Goal: Information Seeking & Learning: Find contact information

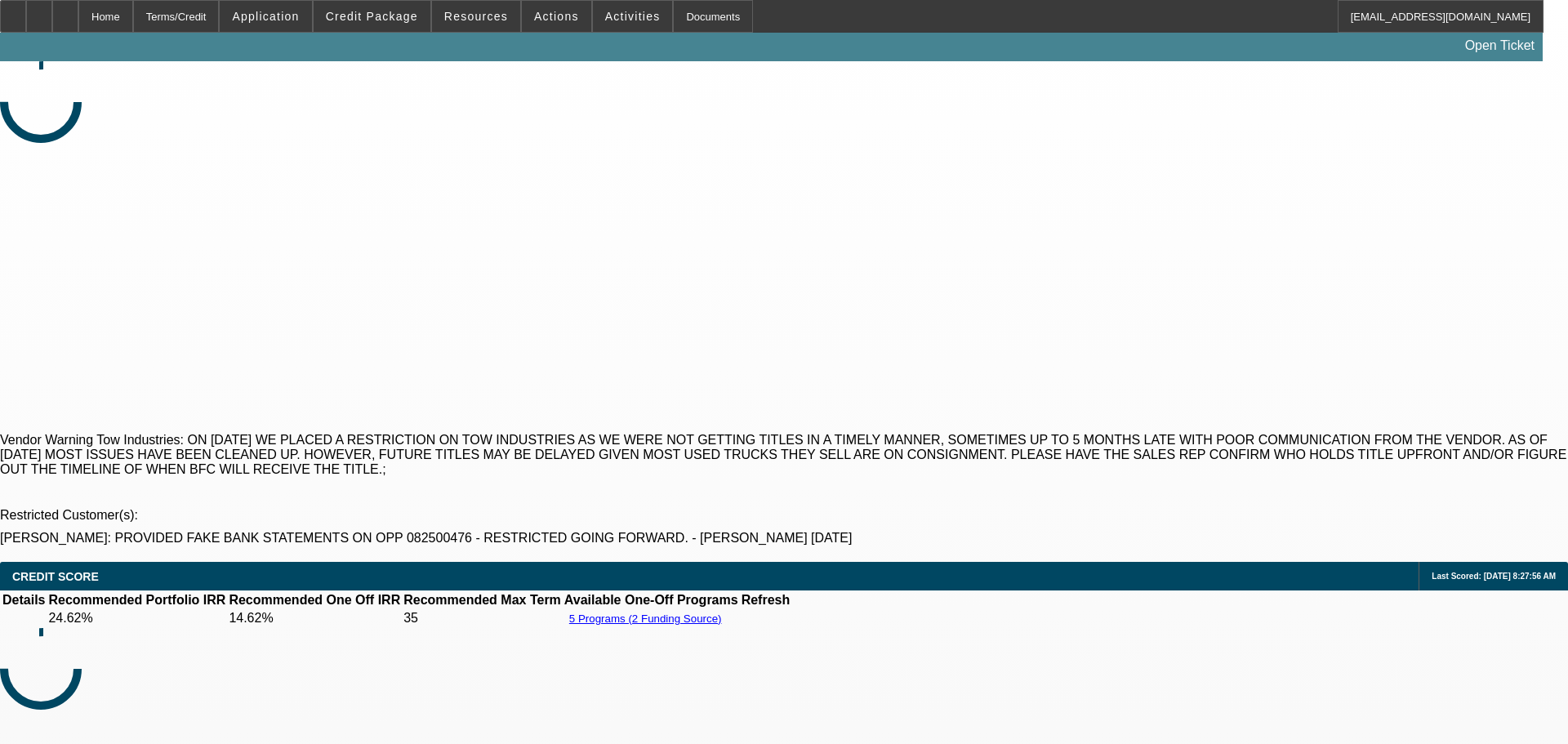
select select "0"
select select "2"
select select "0.1"
select select "4"
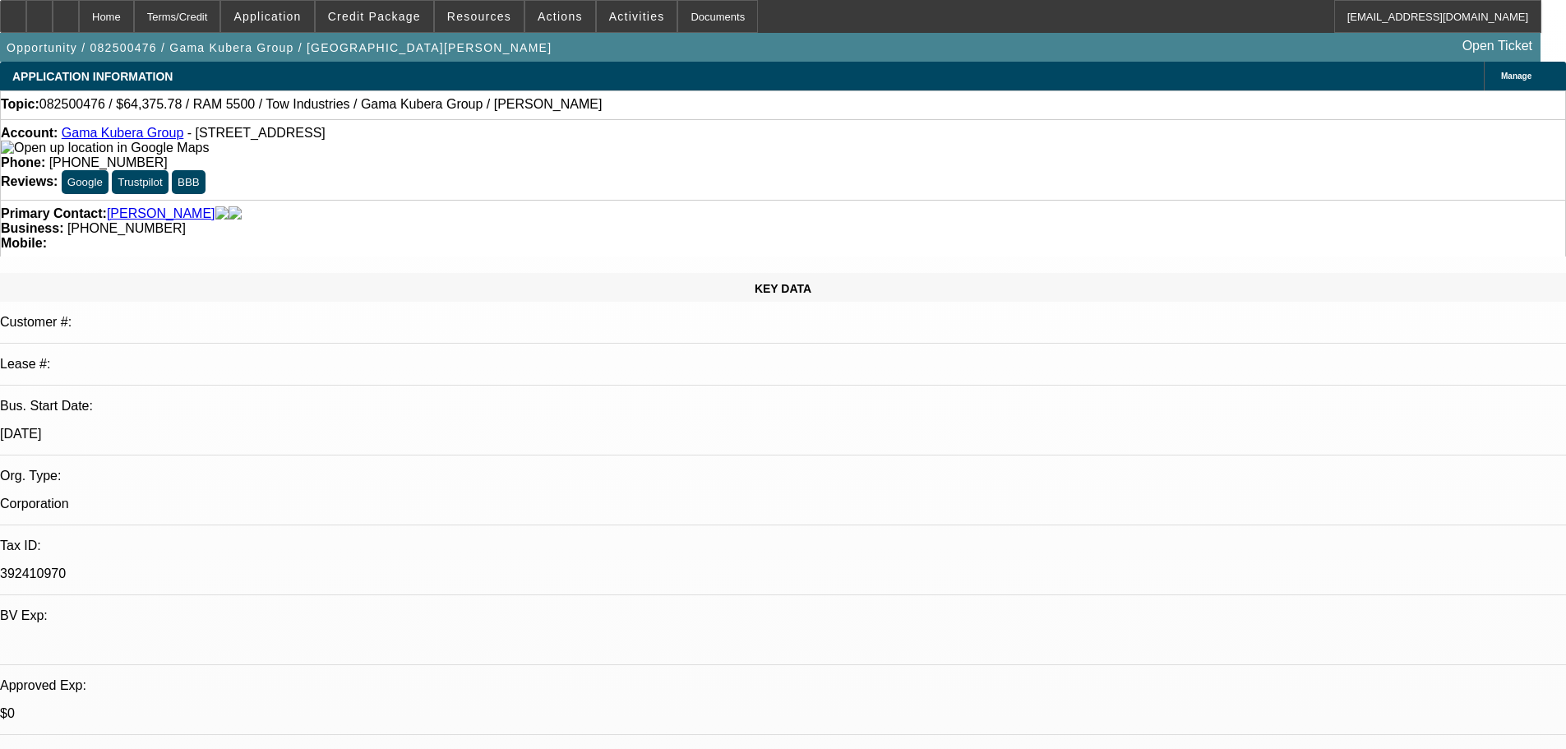
click at [130, 131] on div "Account: Gama Kubera Group - 1141 E Walnut Ave, Burbank, CA 91501" at bounding box center [783, 141] width 1565 height 30
click at [124, 136] on link "Gama Kubera Group" at bounding box center [123, 133] width 122 height 14
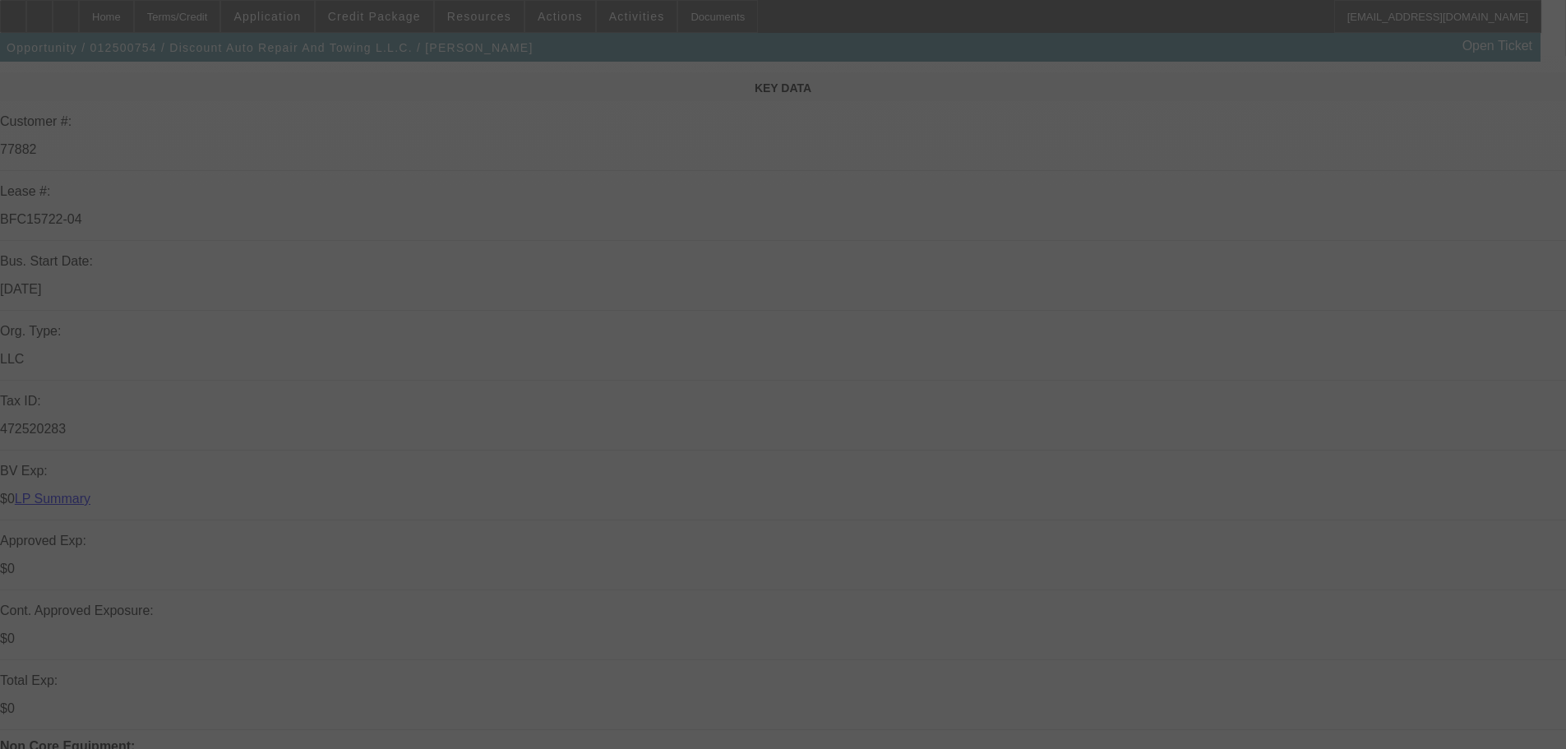
scroll to position [164, 0]
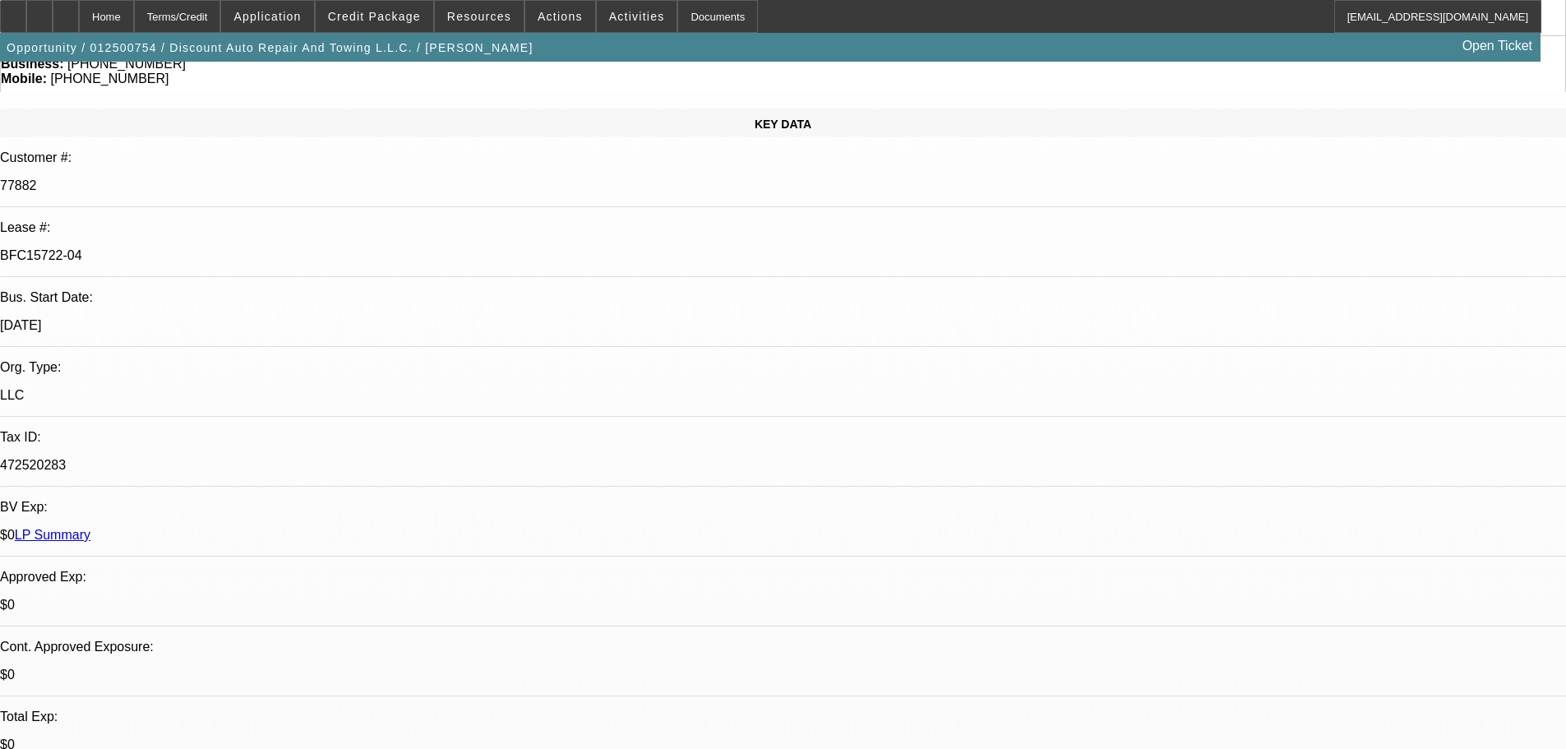
select select "0"
select select "2"
select select "0"
select select "6"
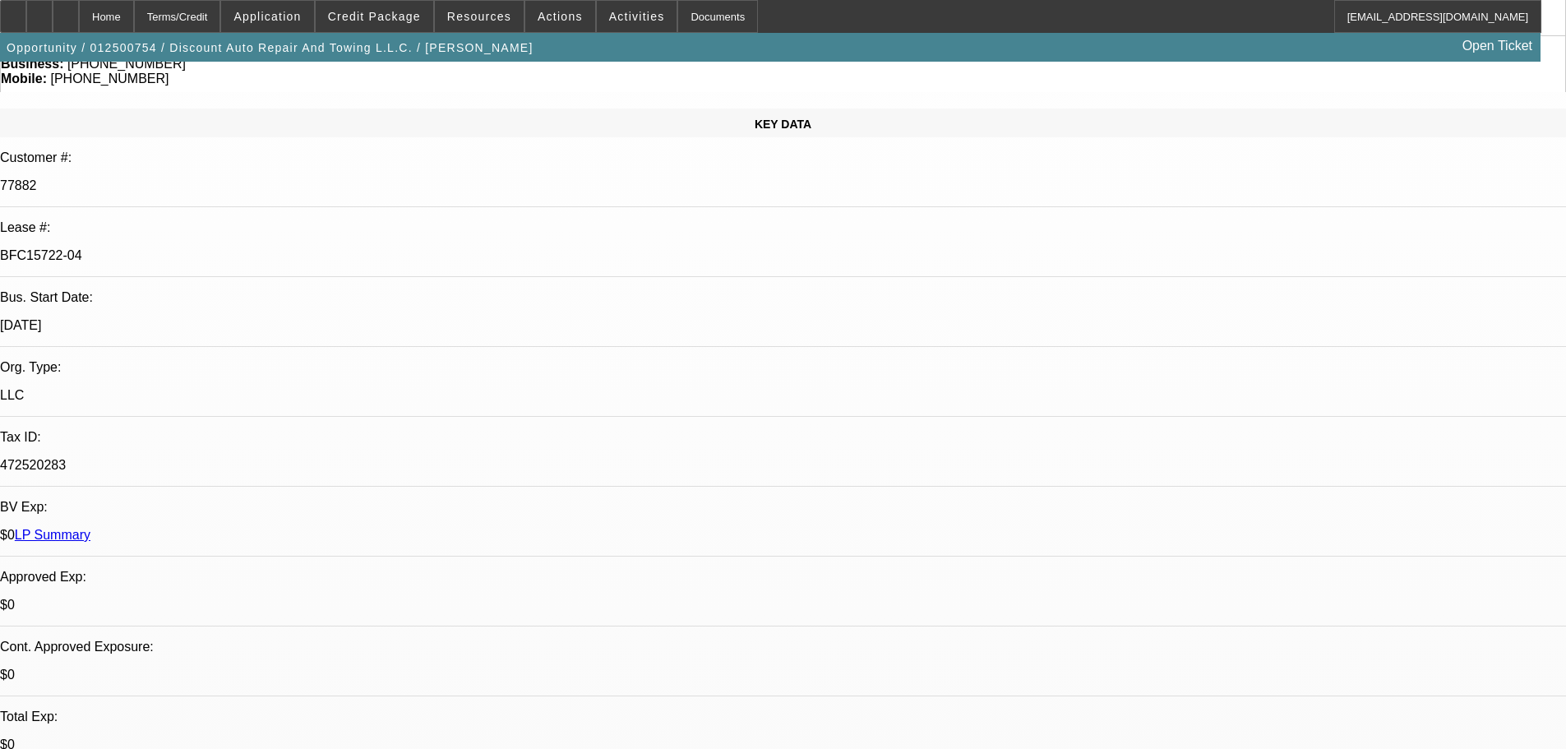
select select "0"
select select "2"
select select "0"
select select "6"
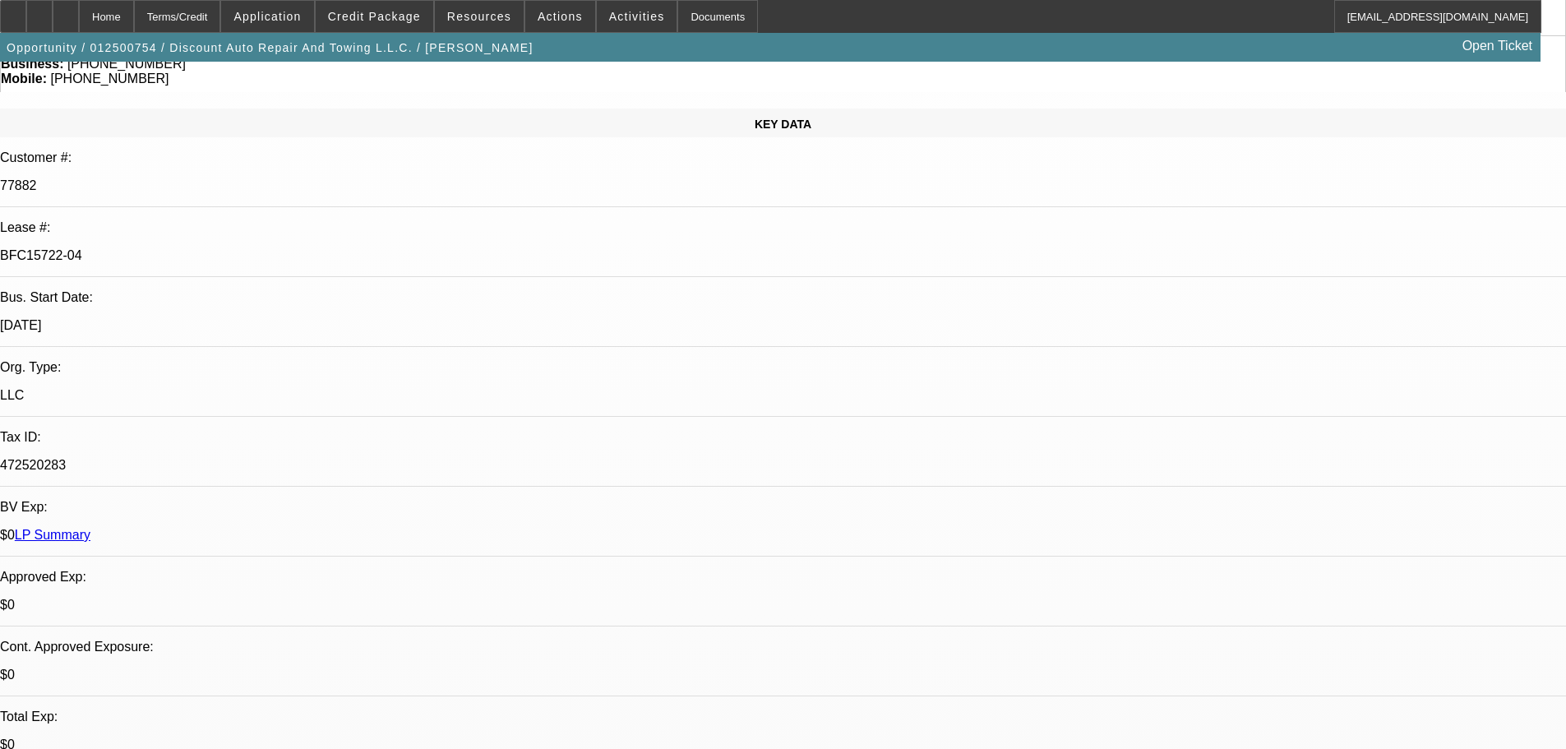
select select "0"
select select "2"
select select "0"
select select "6"
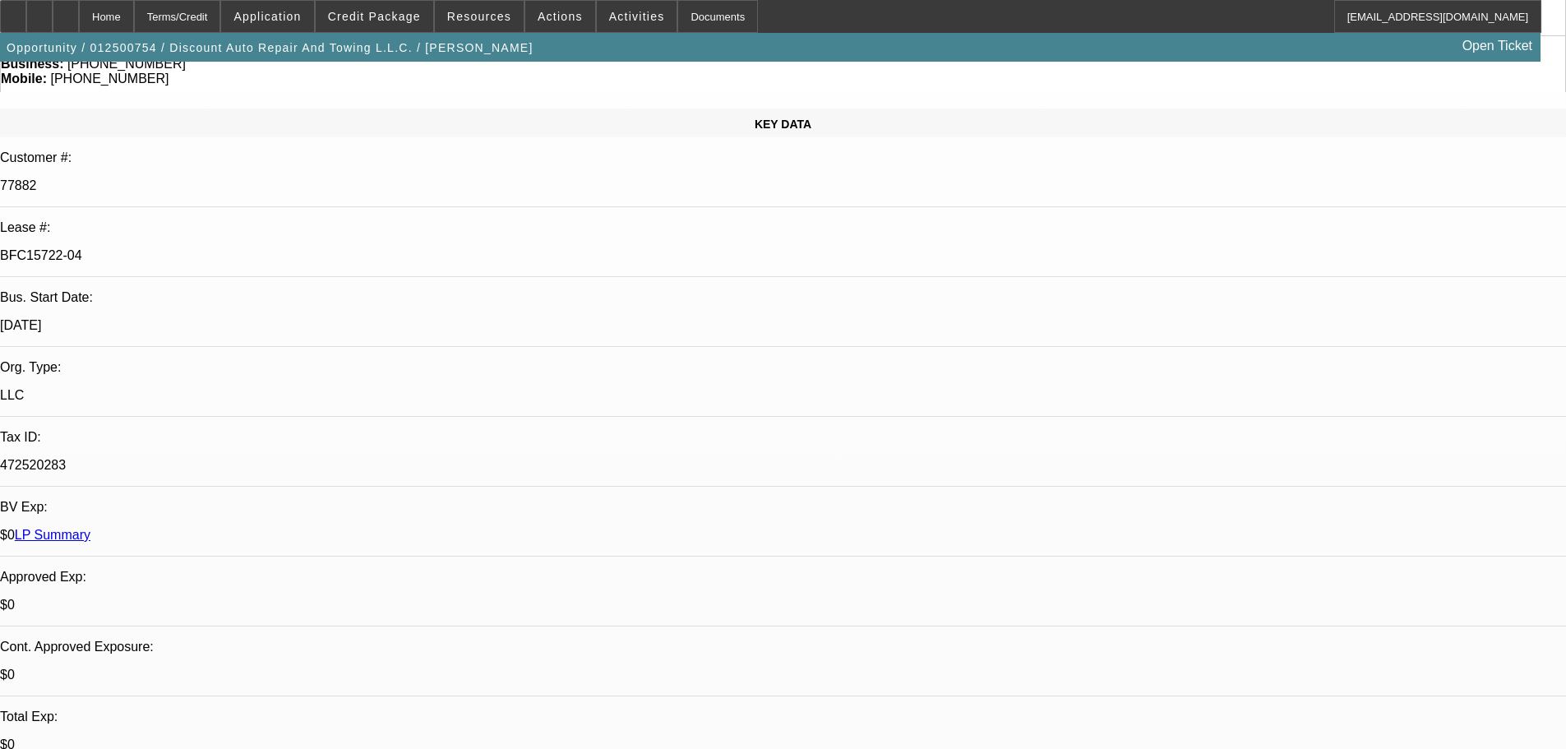
select select "0"
select select "2"
select select "0"
select select "6"
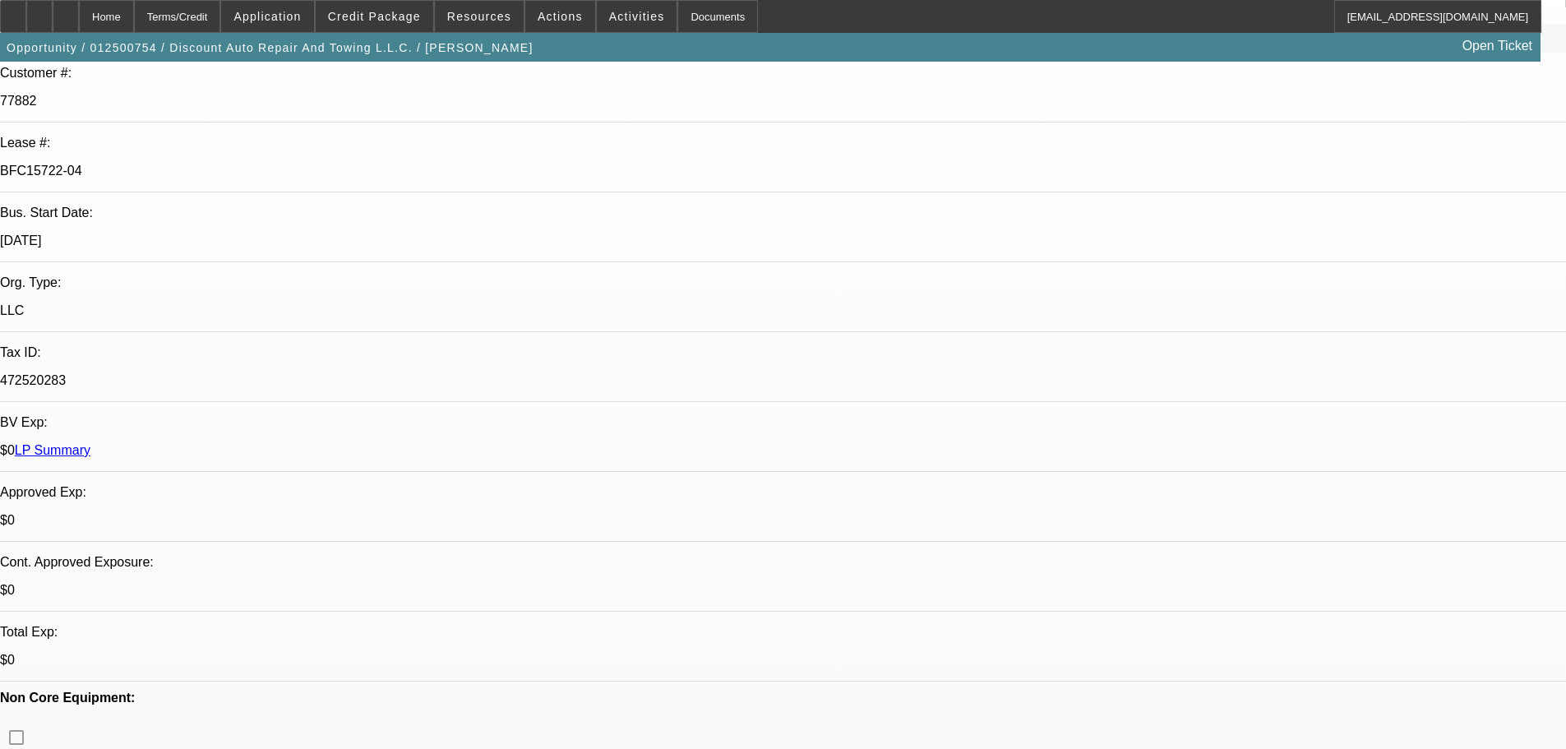
scroll to position [0, 0]
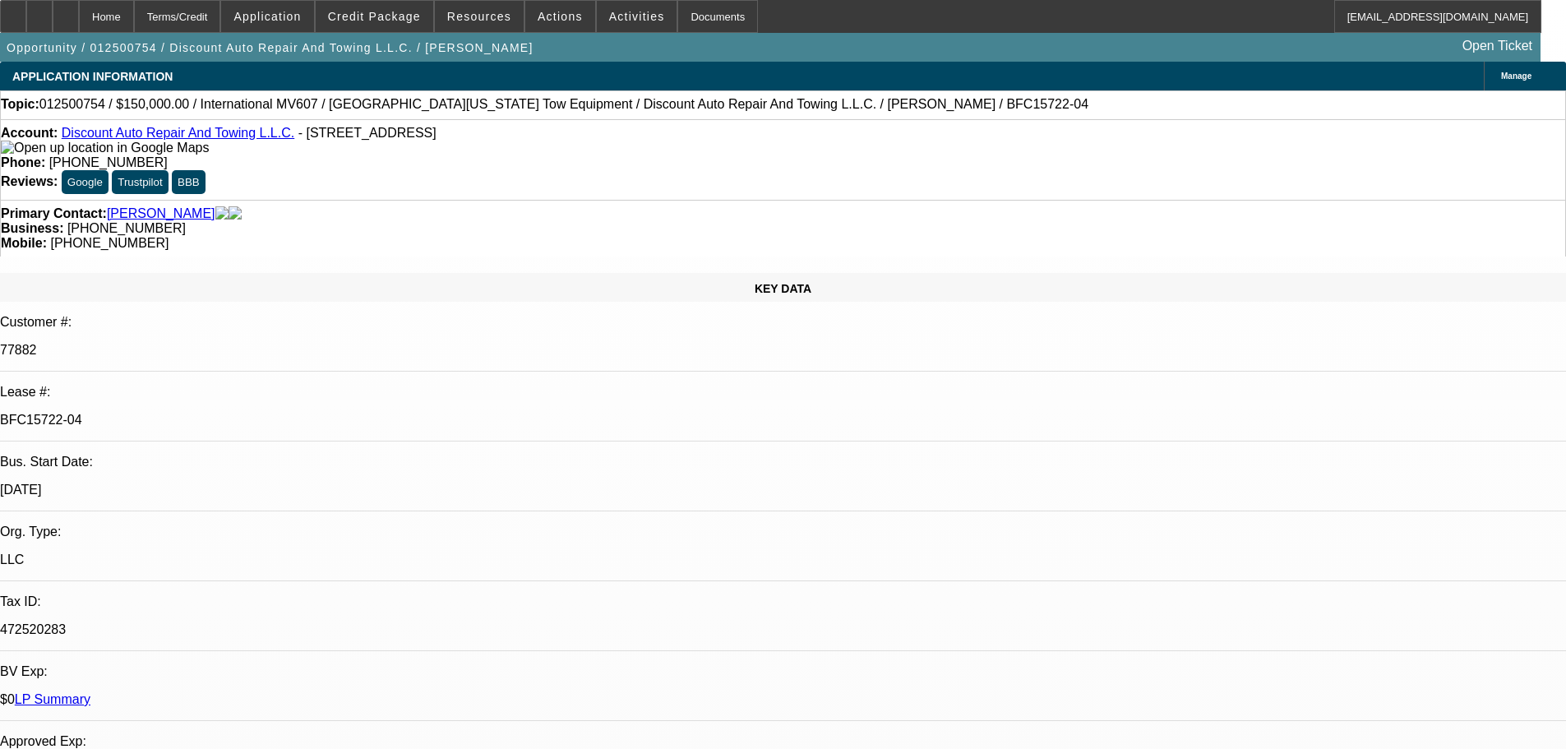
drag, startPoint x: 574, startPoint y: 238, endPoint x: 492, endPoint y: 235, distance: 81.5
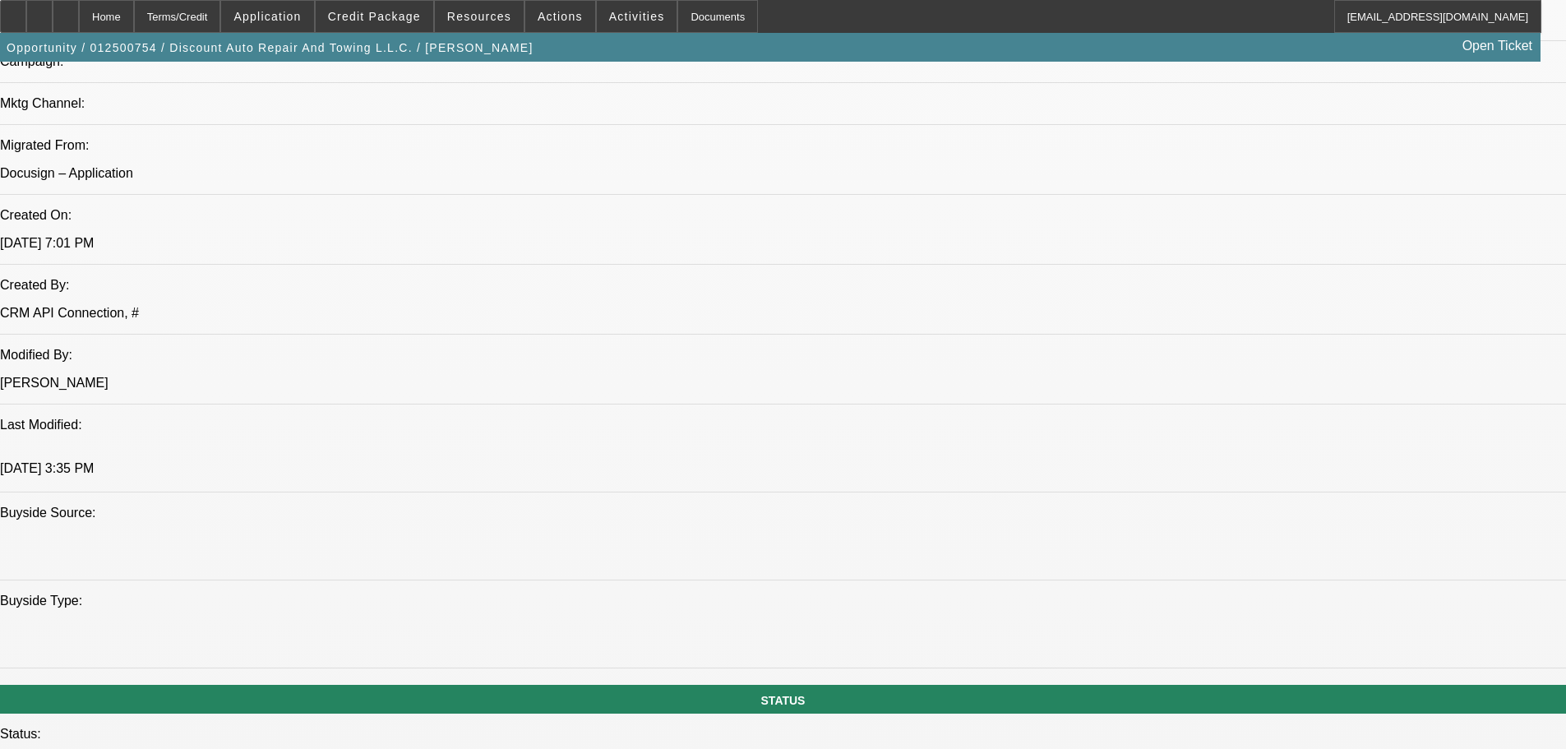
scroll to position [1151, 0]
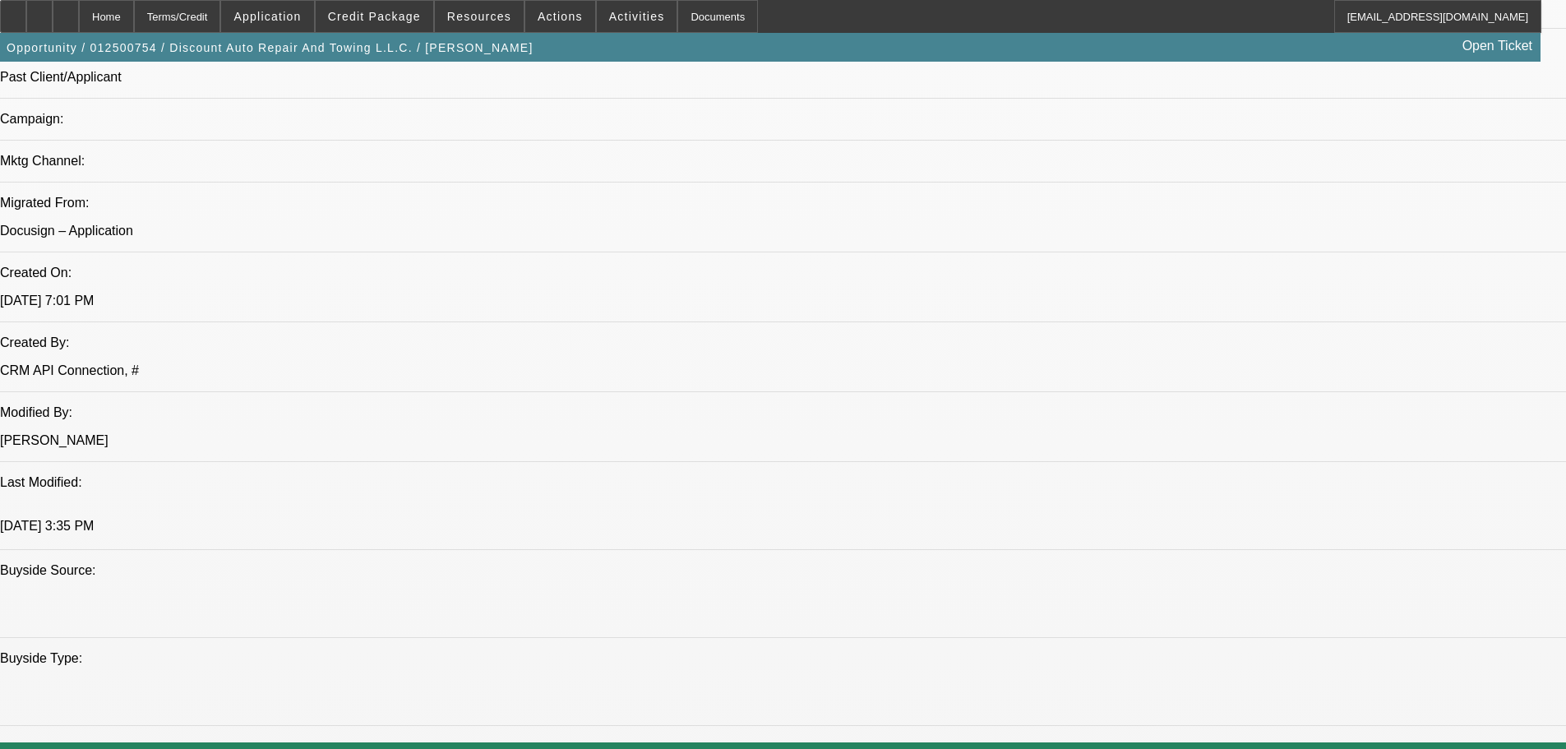
drag, startPoint x: 834, startPoint y: 316, endPoint x: 823, endPoint y: 314, distance: 10.8
drag, startPoint x: 823, startPoint y: 314, endPoint x: 705, endPoint y: 285, distance: 121.8
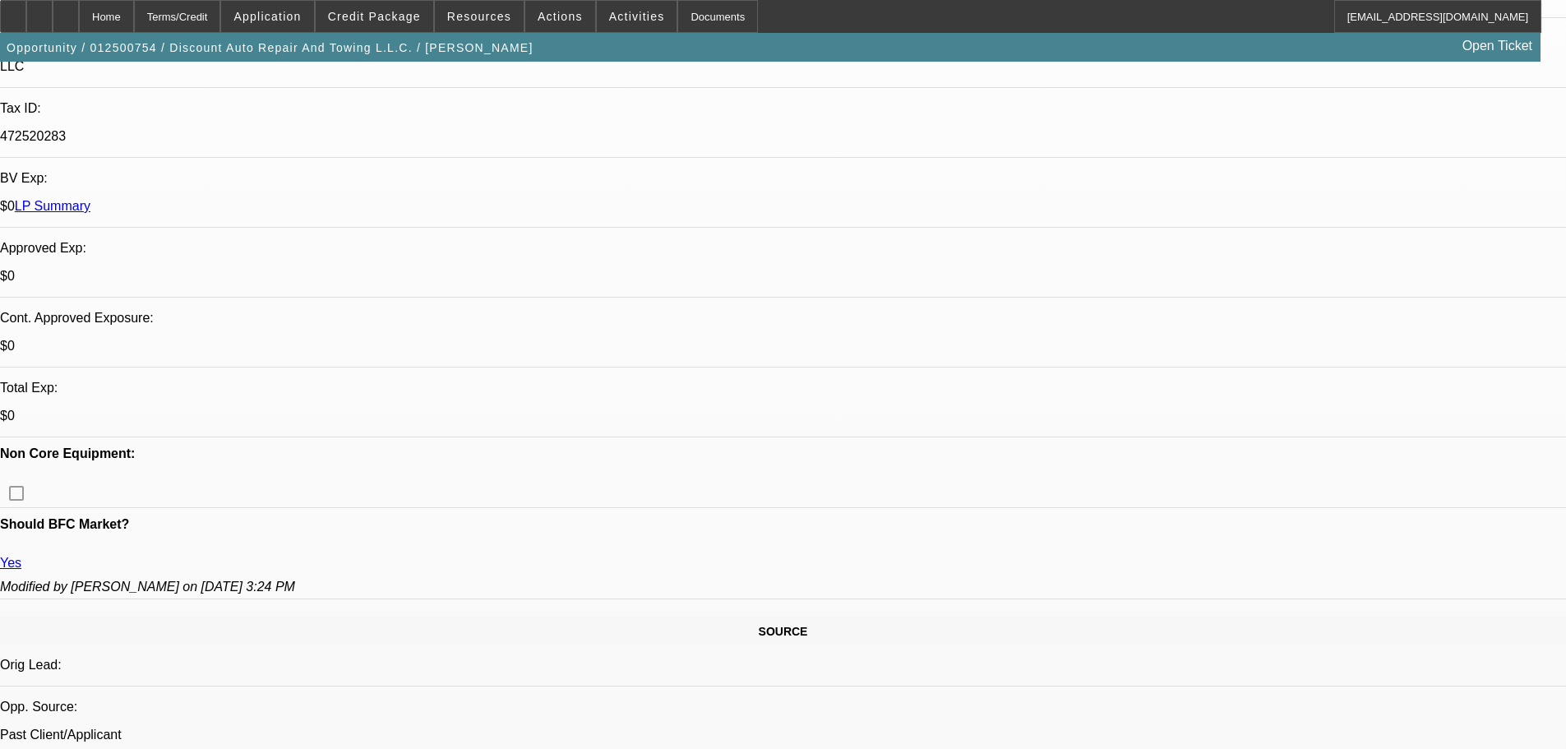
scroll to position [0, 0]
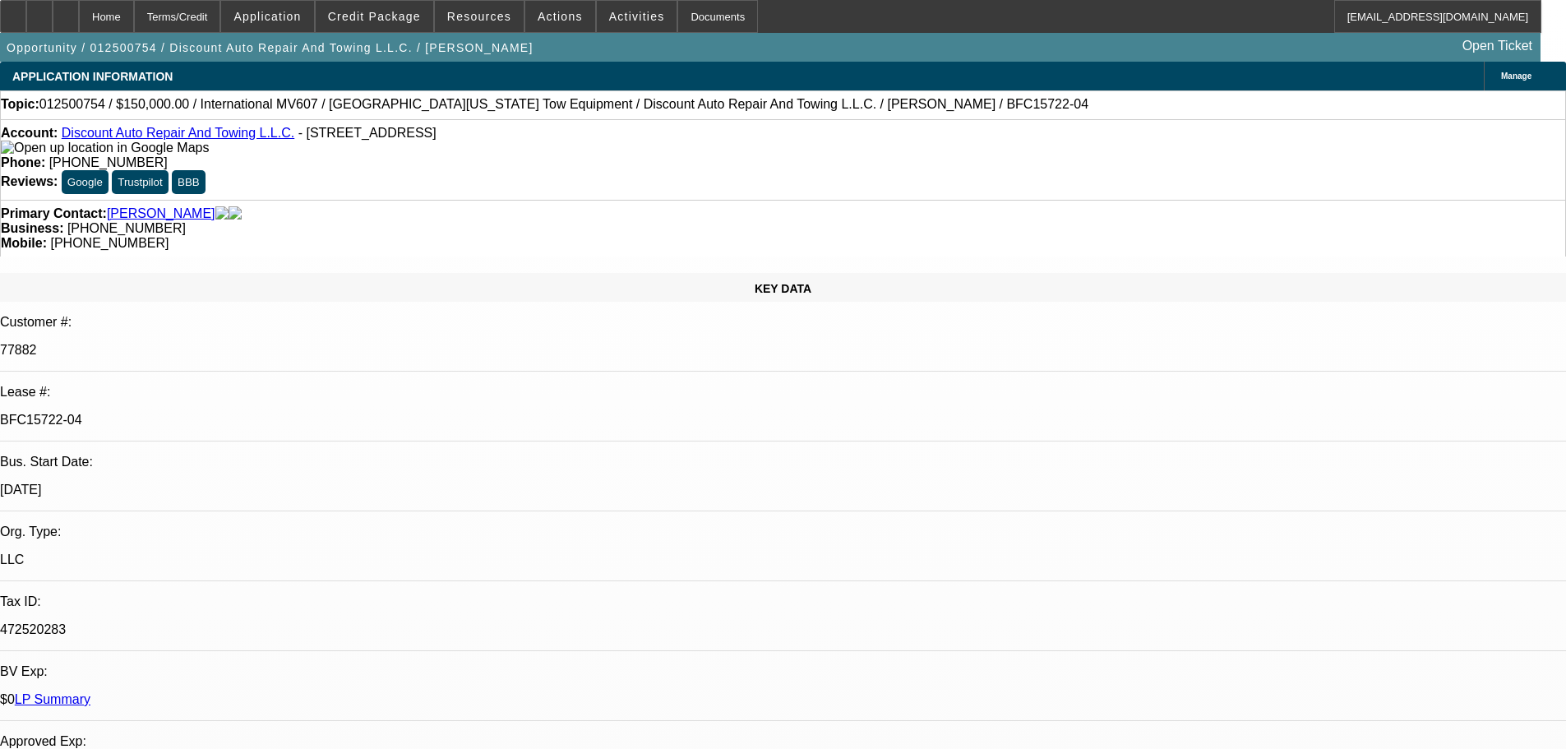
click at [122, 140] on link "Discount Auto Repair And Towing L.L.C." at bounding box center [178, 133] width 233 height 14
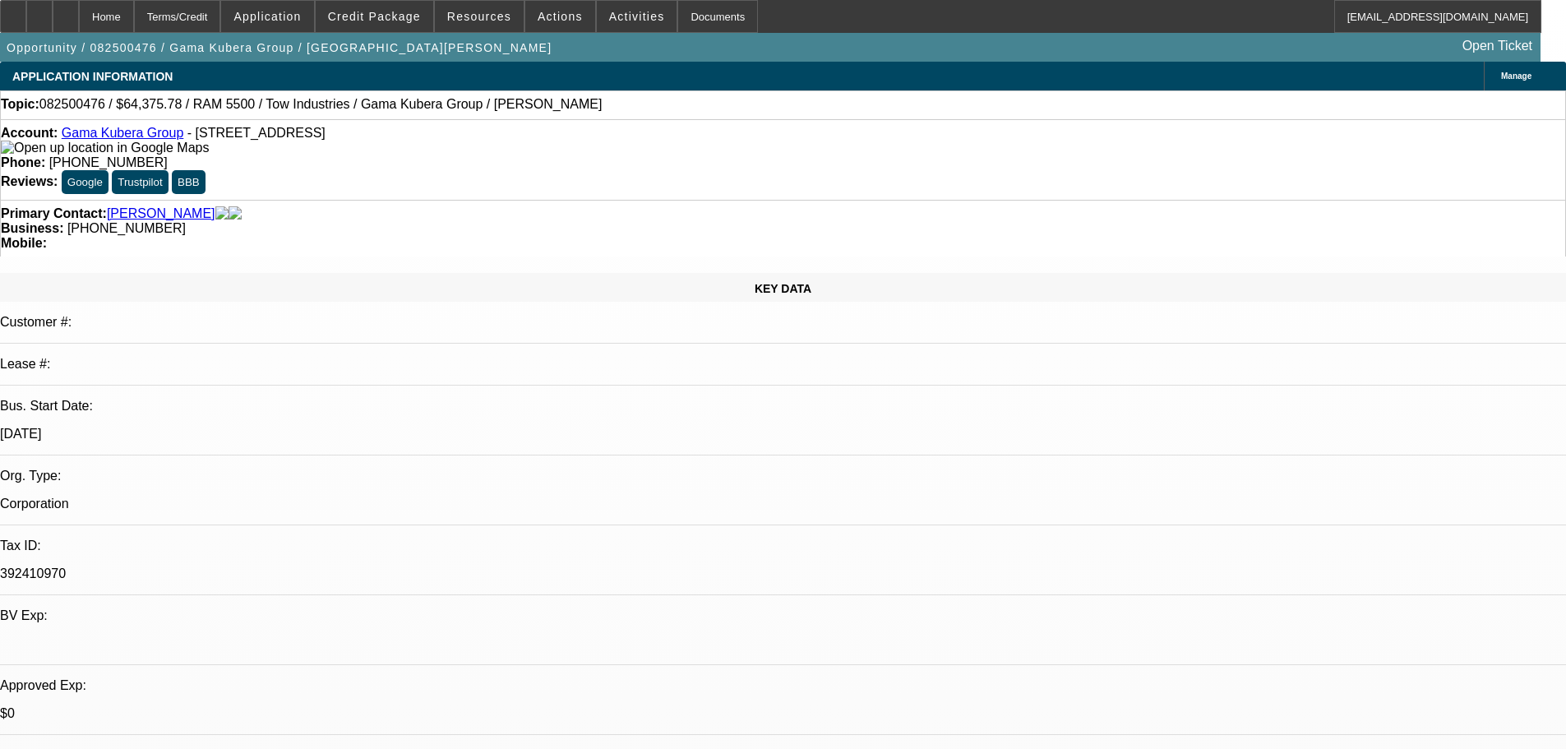
select select "0"
select select "2"
select select "0.1"
select select "4"
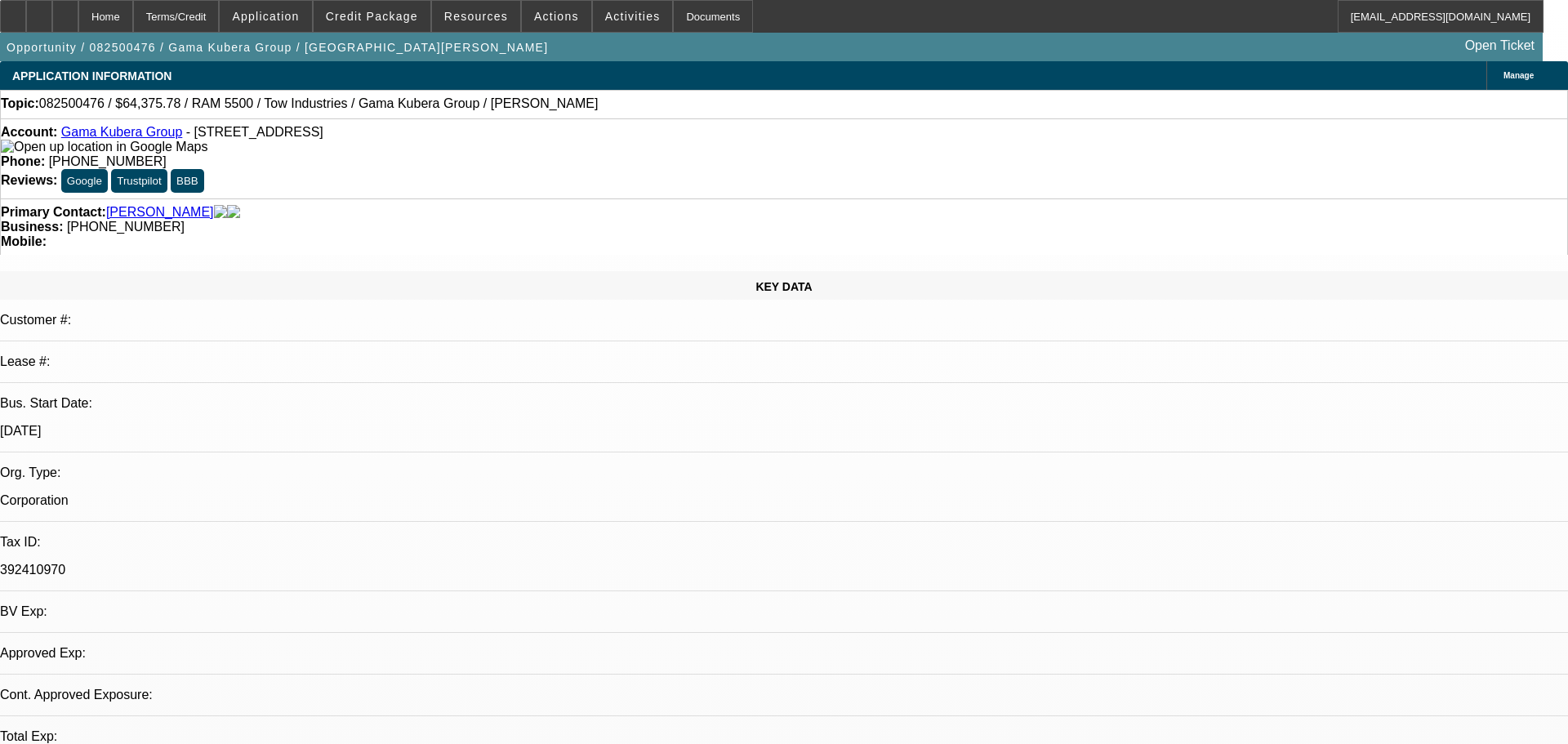
select select "0"
select select "2"
select select "0.1"
select select "4"
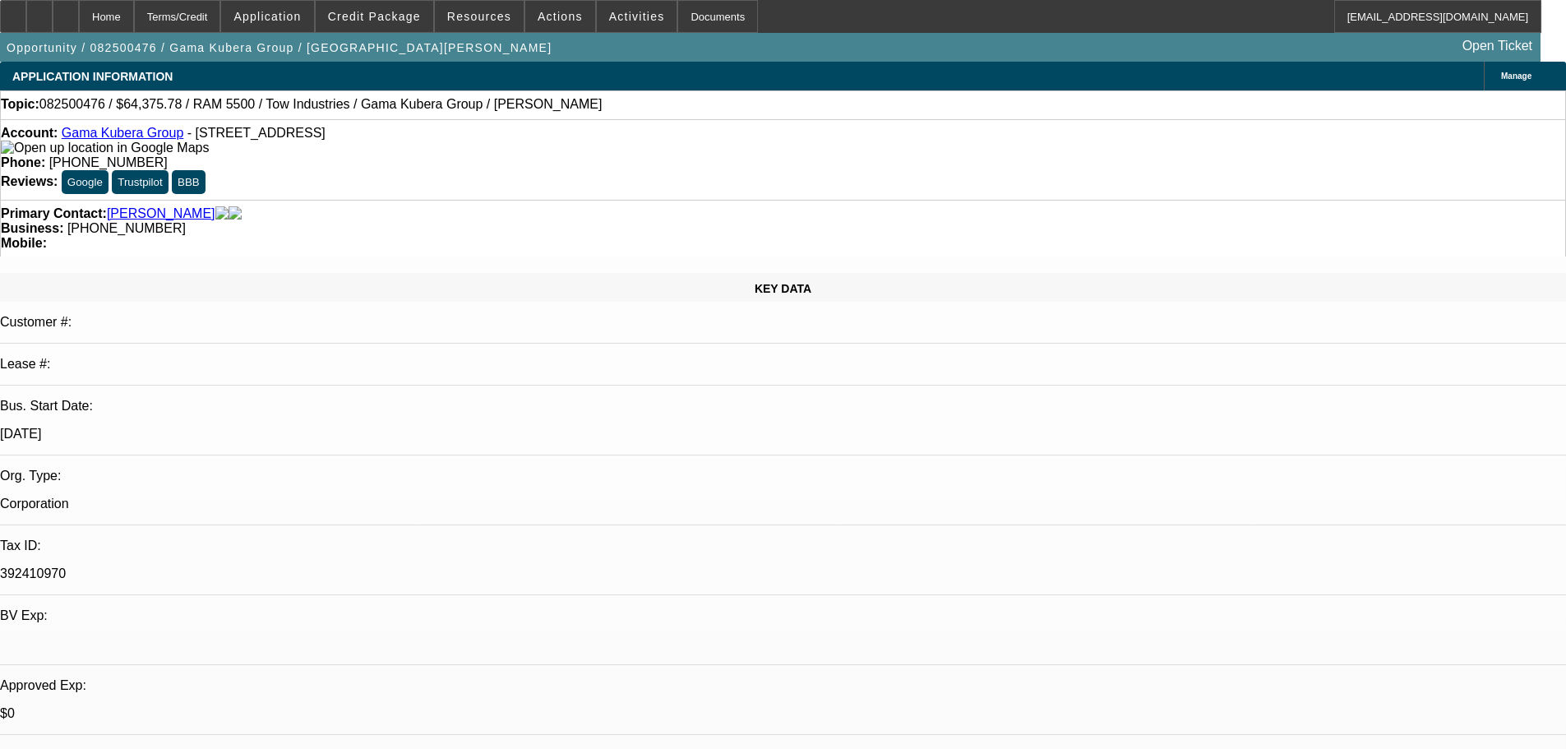
select select "0"
select select "2"
select select "0.1"
select select "4"
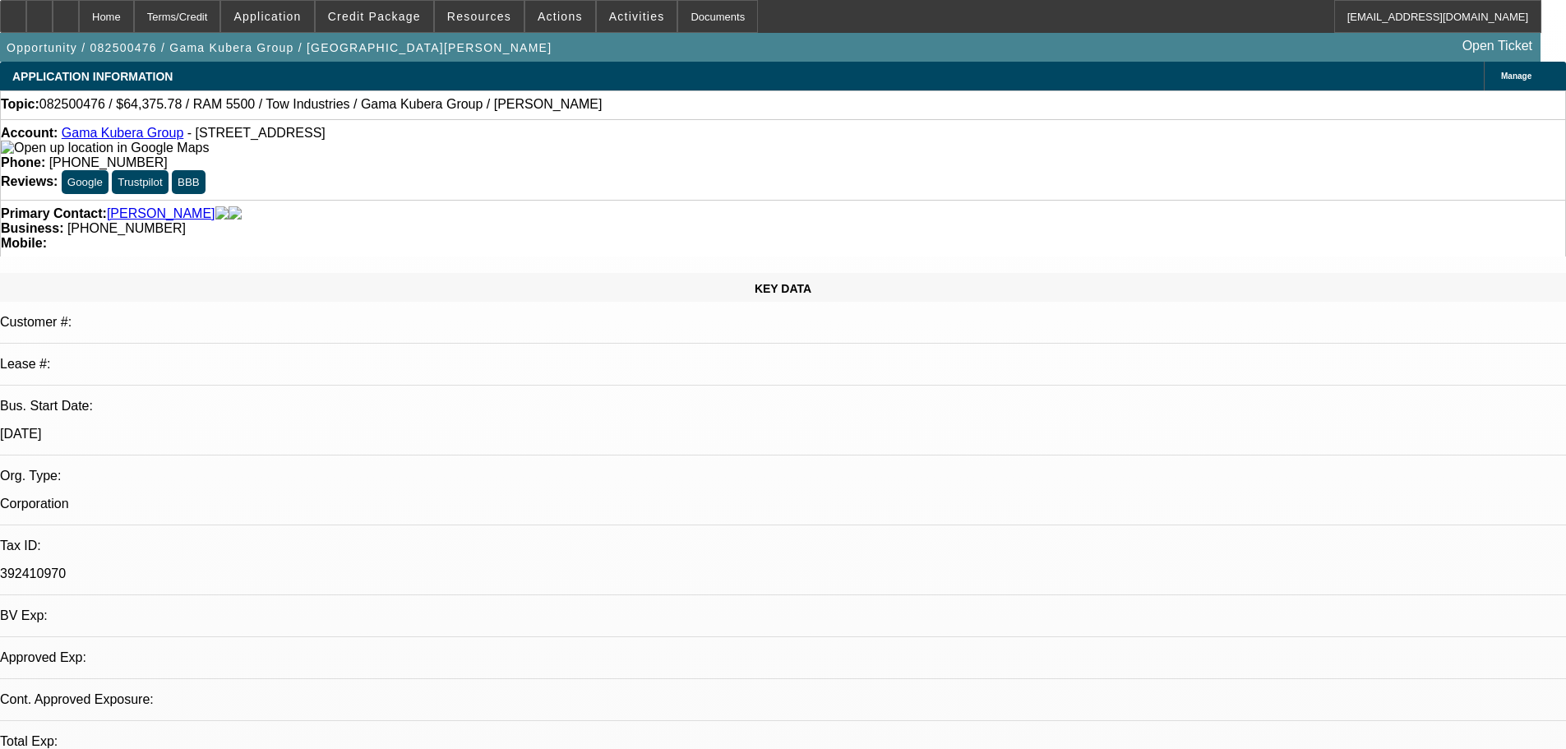
select select "0"
select select "2"
select select "0.1"
select select "4"
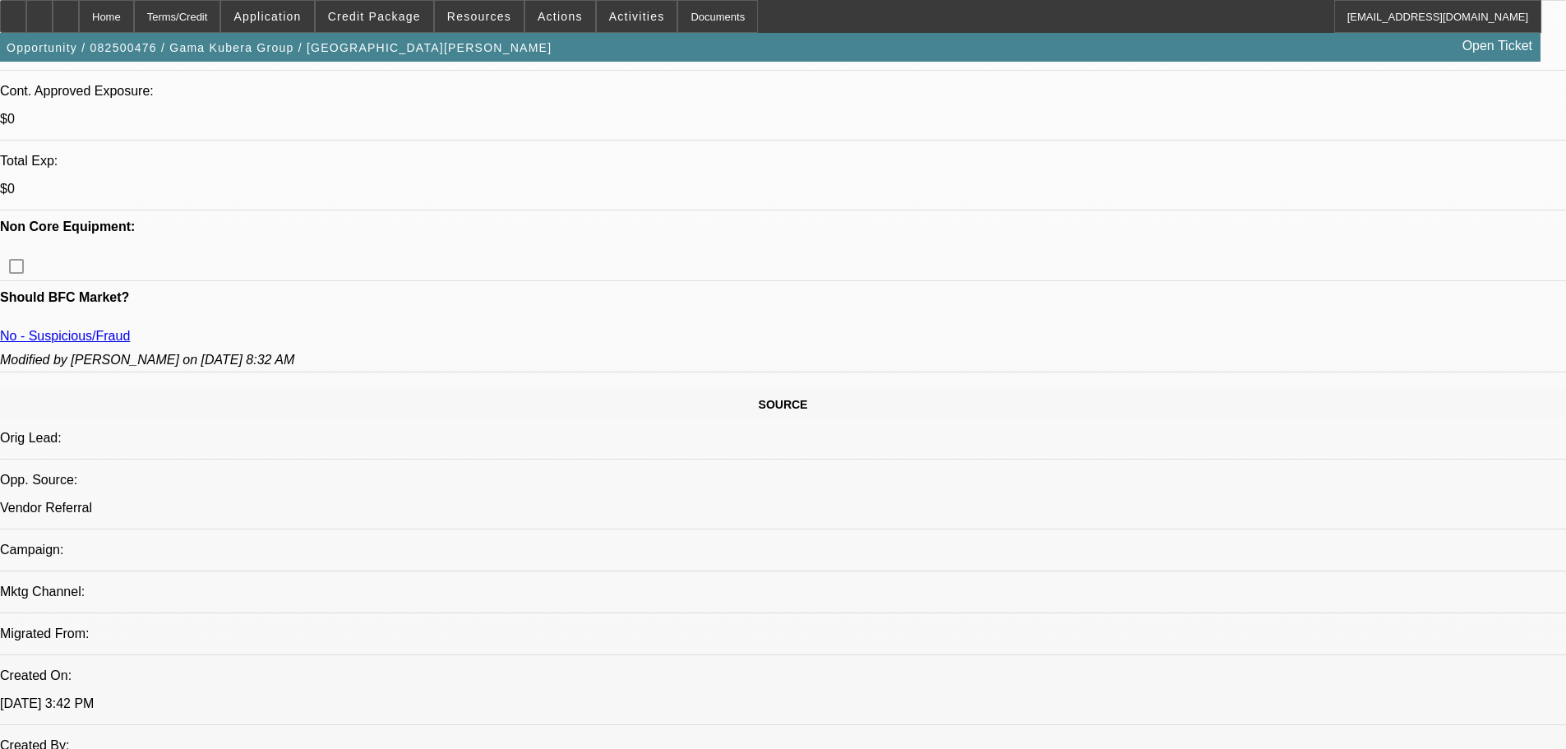
scroll to position [658, 0]
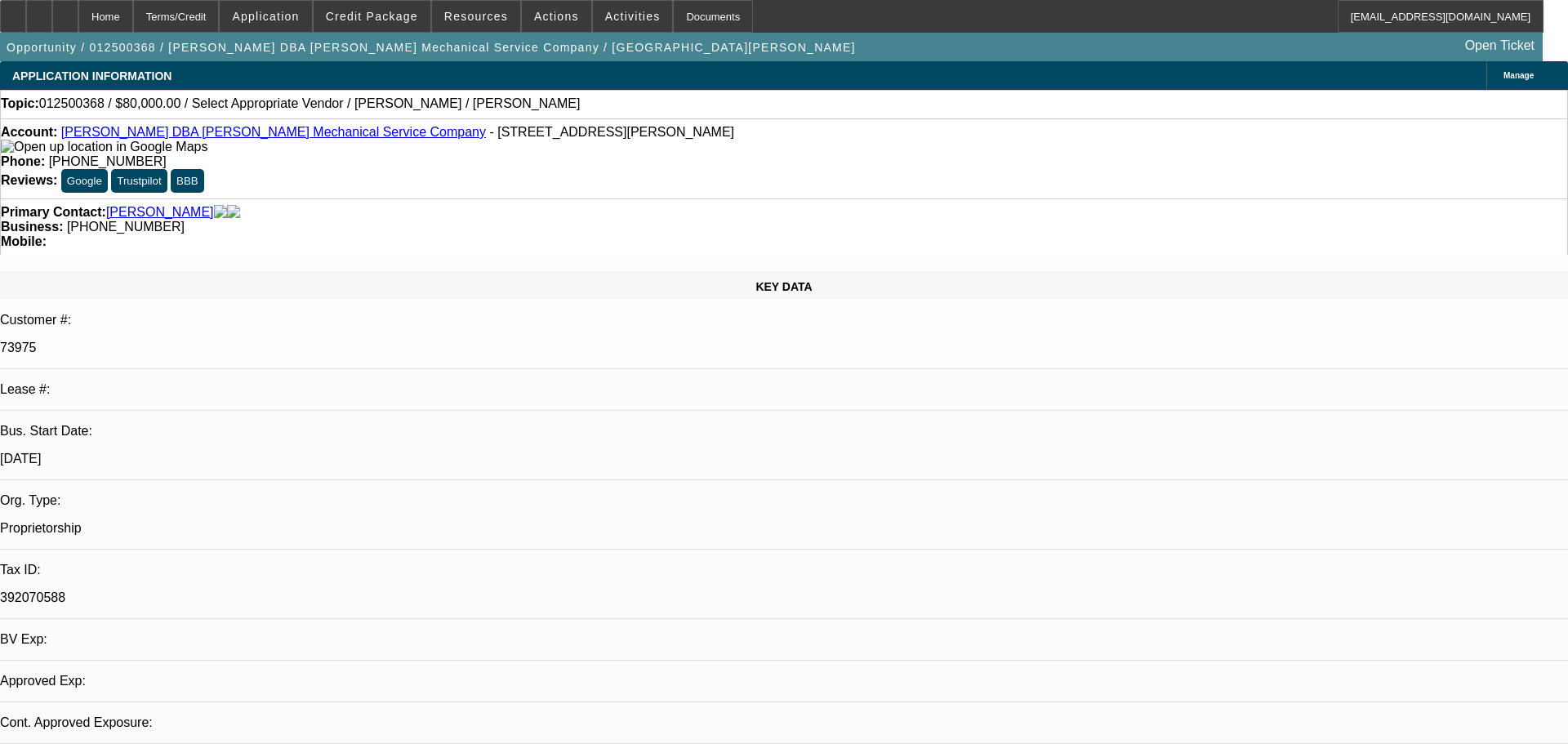
select select "0"
select select "2"
select select "0.1"
select select "4"
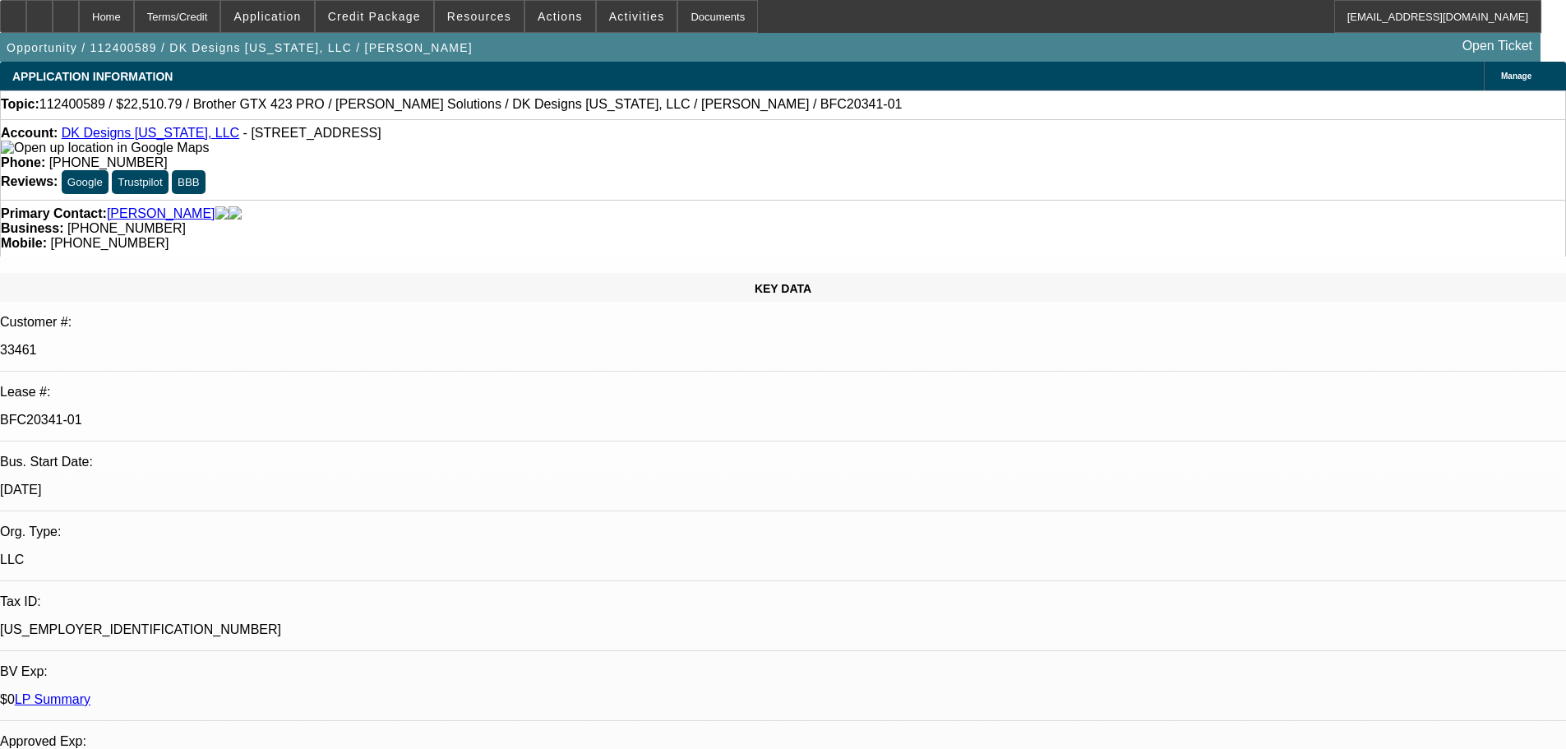
select select "0"
select select "2"
select select "0"
select select "6"
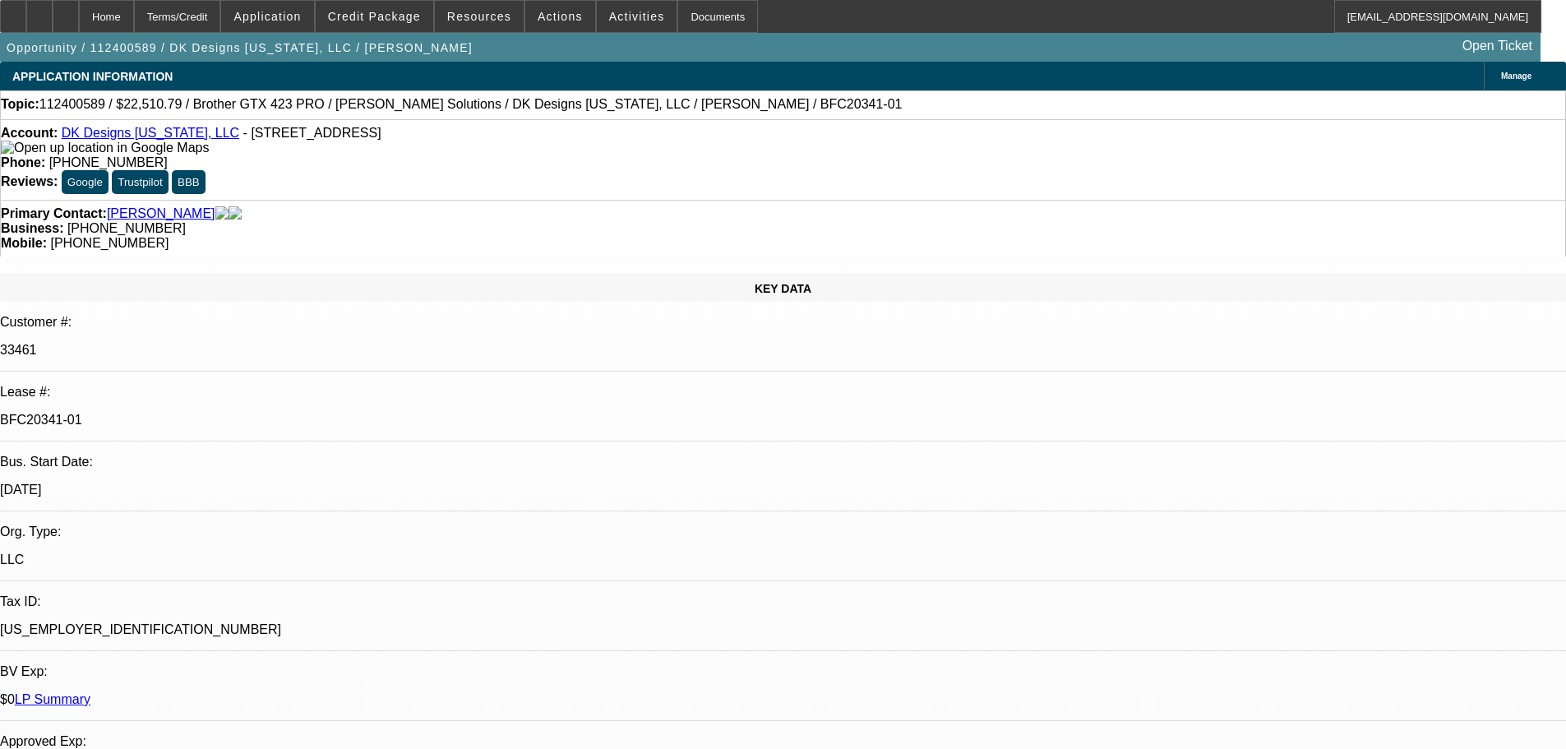
select select "0"
select select "2"
select select "0"
select select "6"
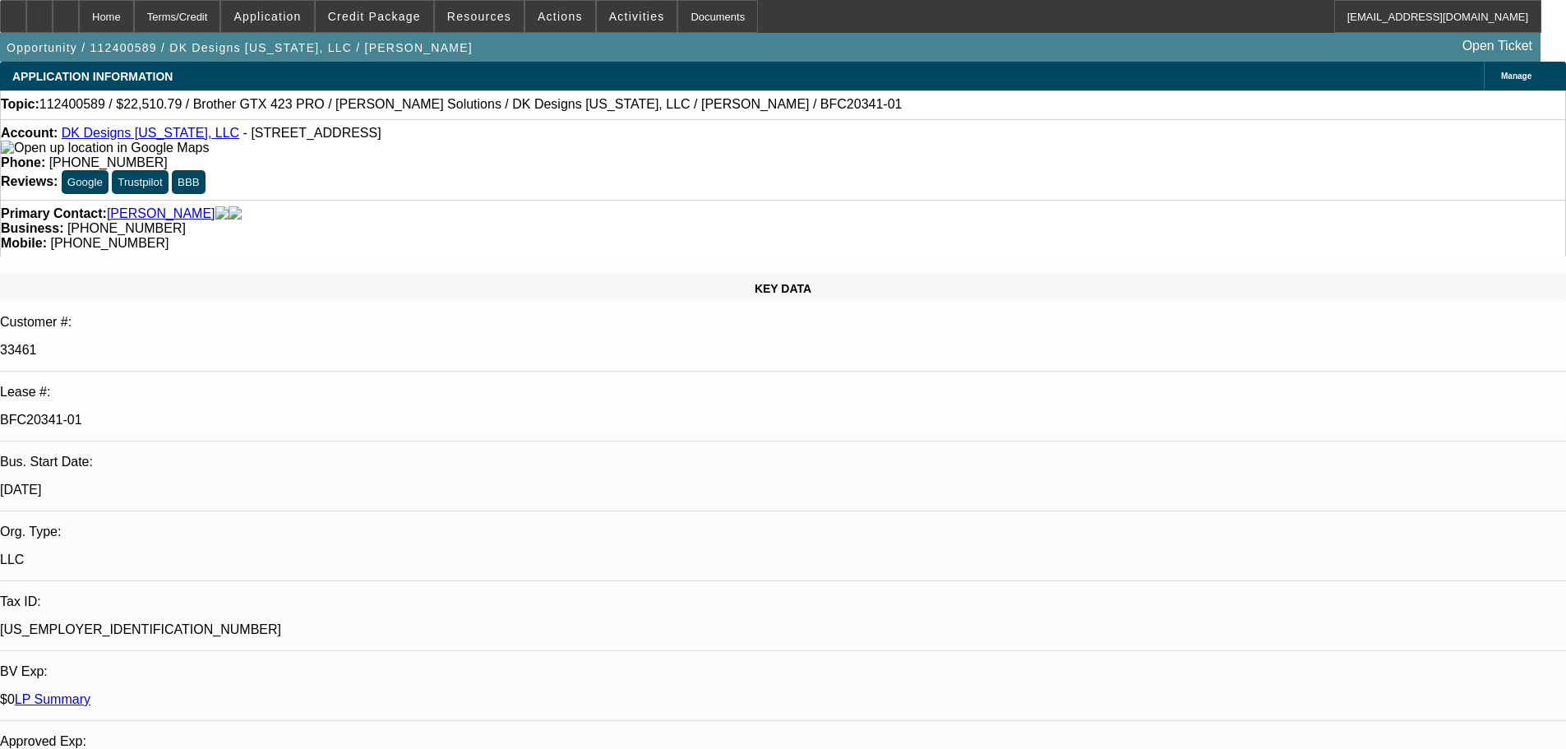
select select "0"
select select "2"
select select "0"
select select "6"
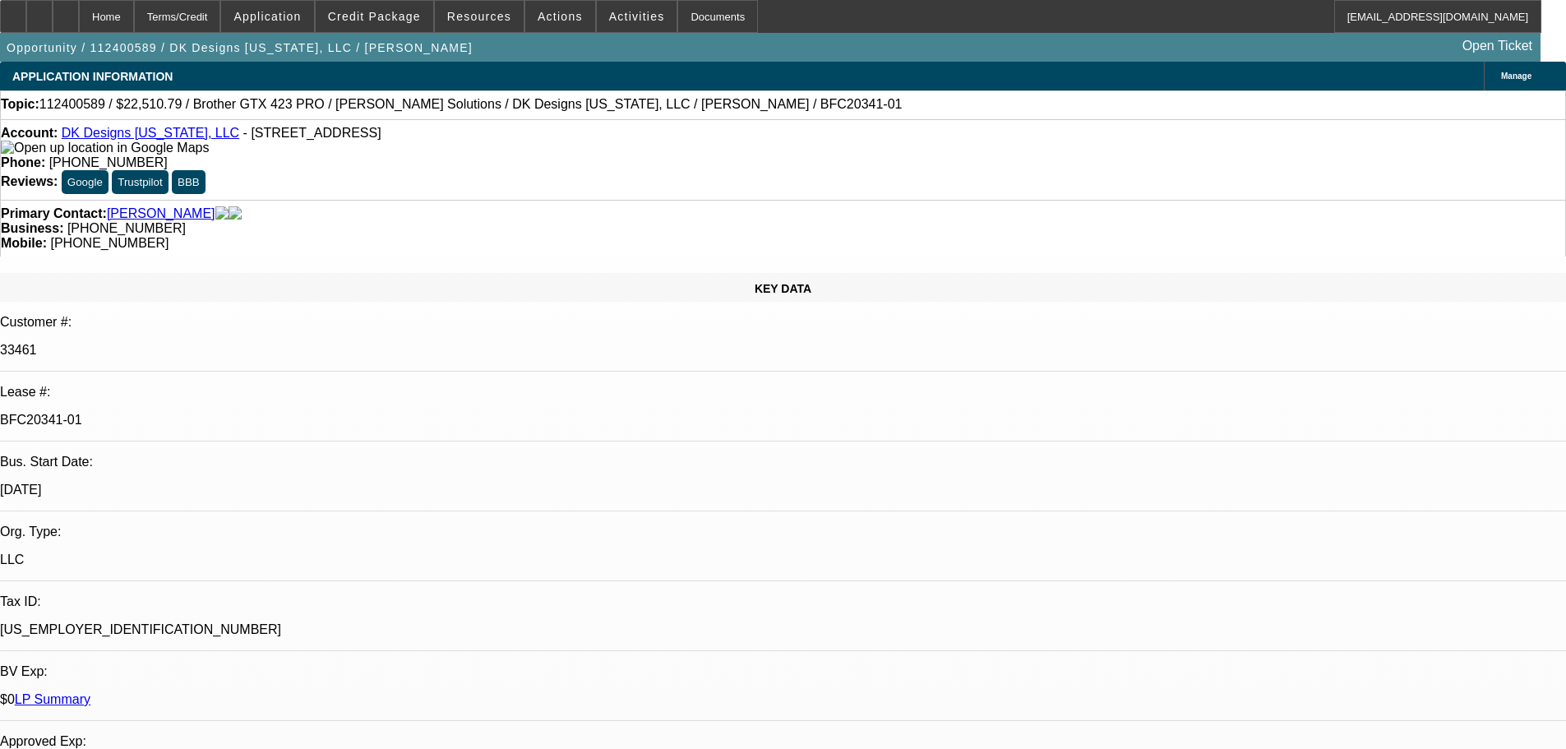
select select "0"
select select "2"
select select "0"
select select "6"
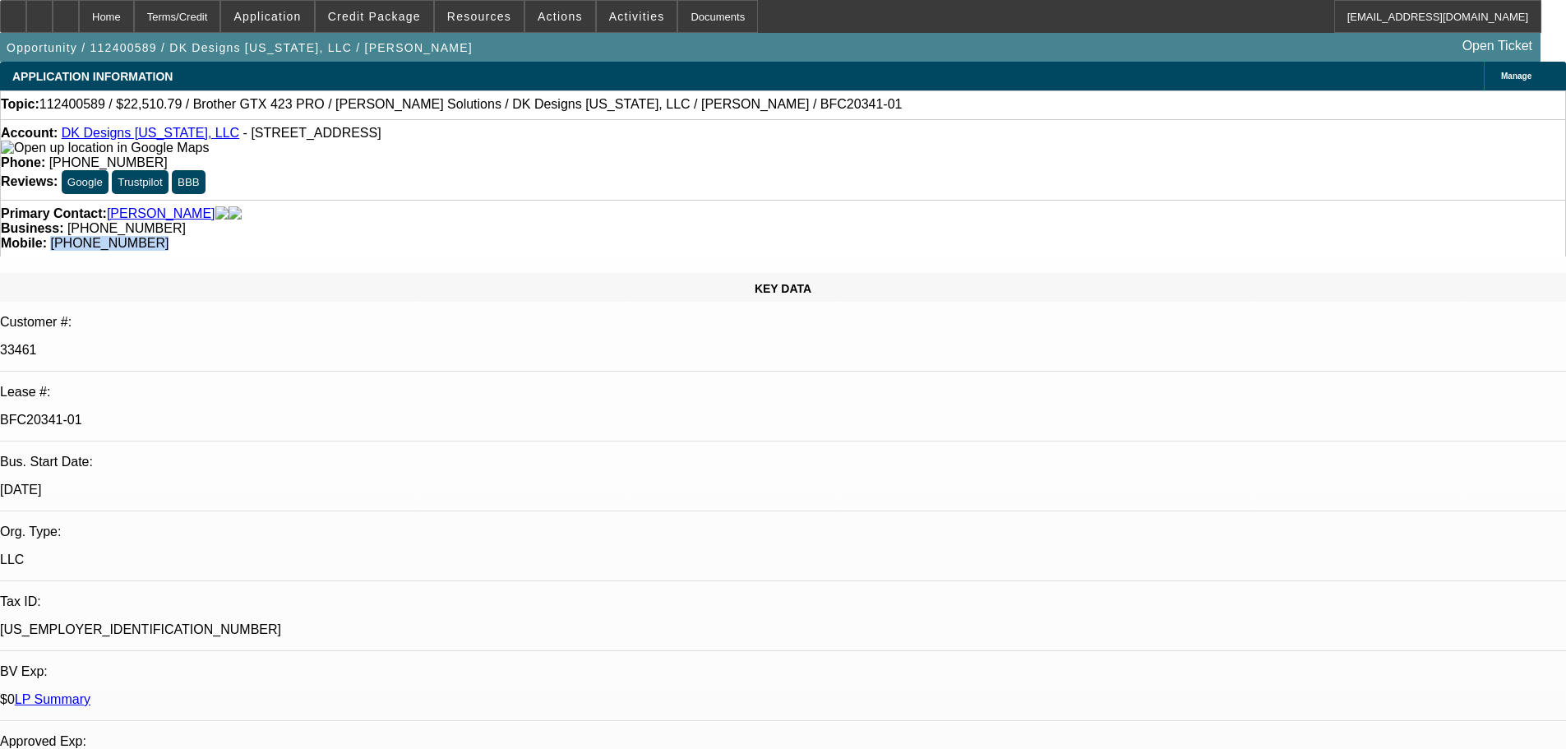
drag, startPoint x: 902, startPoint y: 180, endPoint x: 830, endPoint y: 188, distance: 72.8
click at [830, 236] on div "Mobile: (678) 468-3166" at bounding box center [783, 243] width 1565 height 15
copy span "(678) 468-3166"
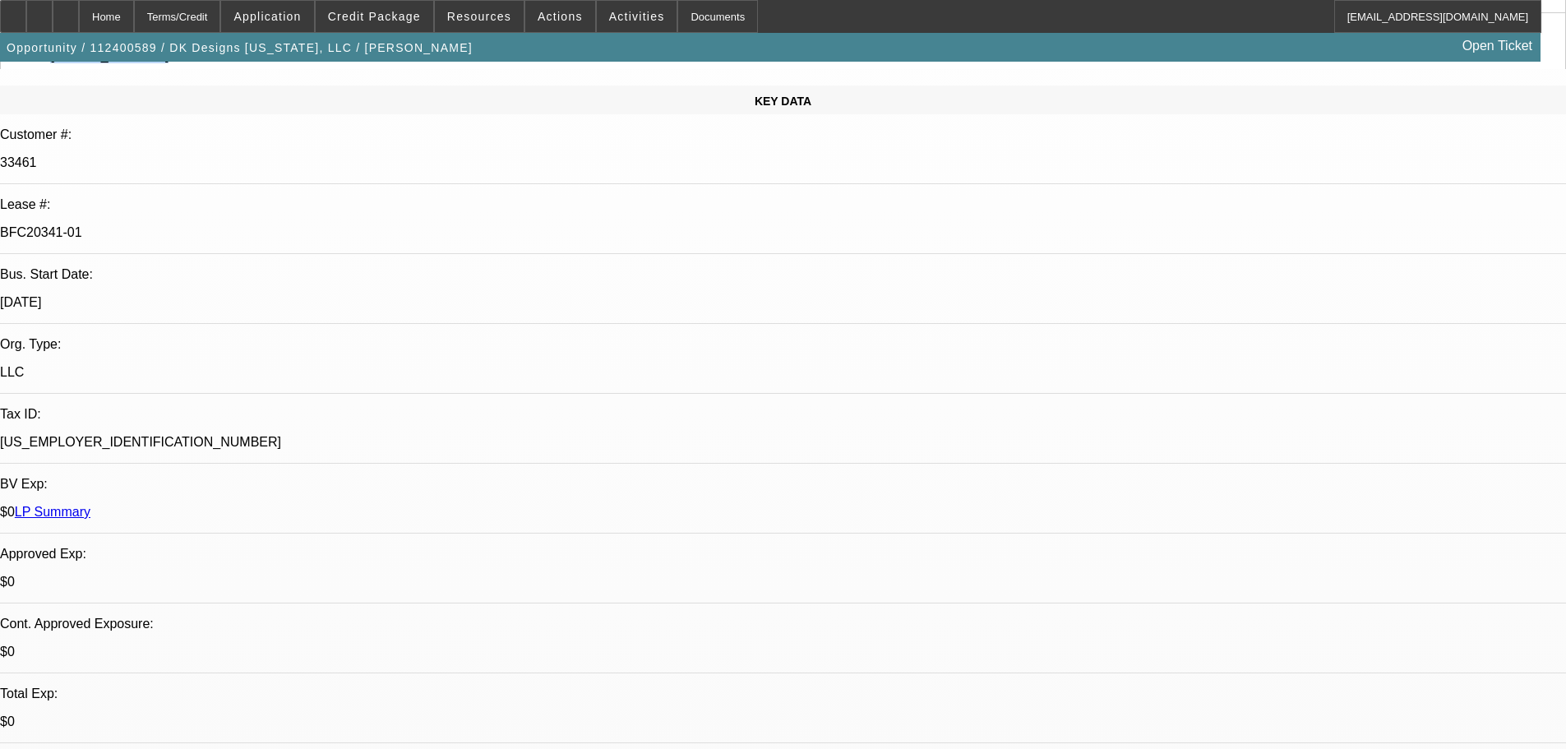
scroll to position [329, 0]
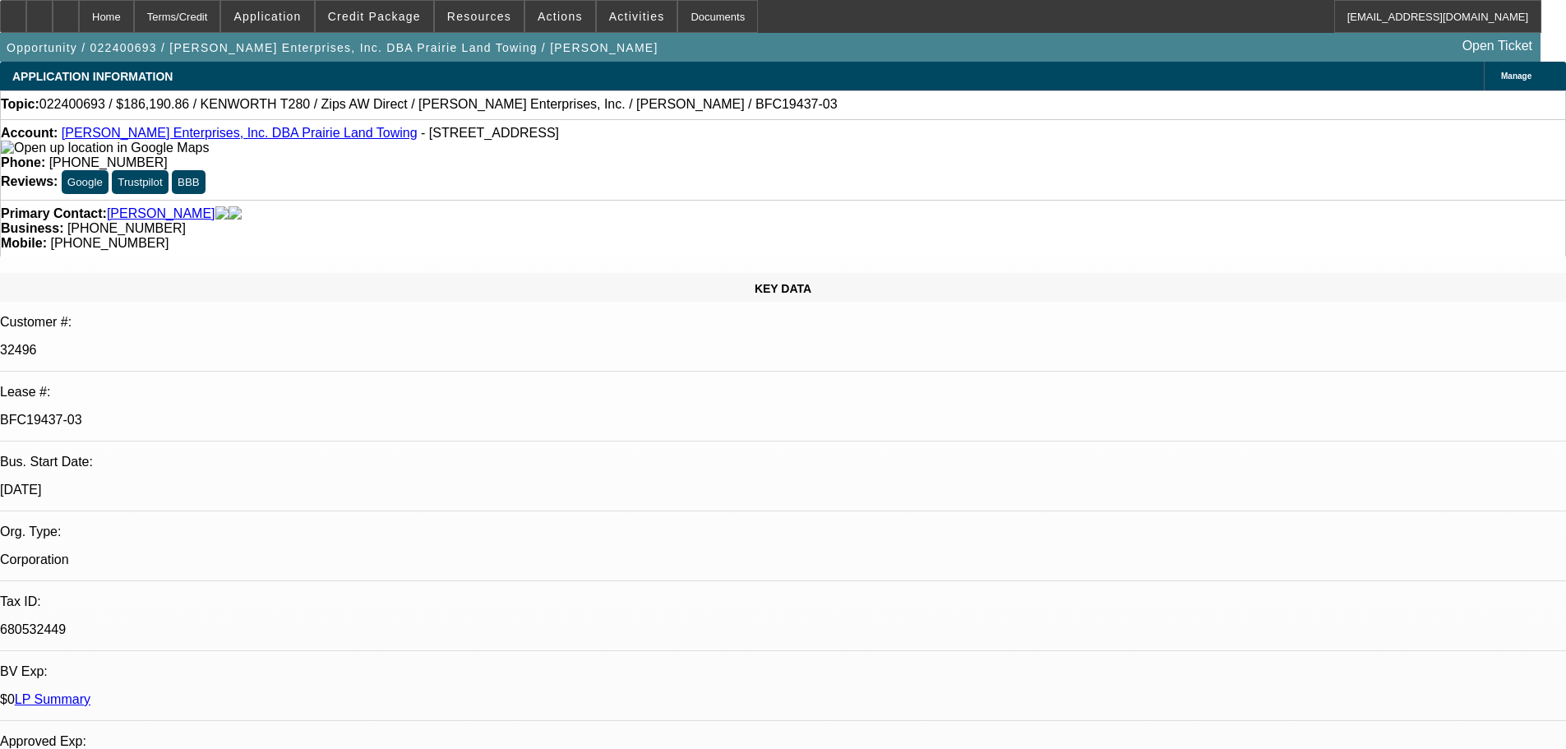
select select "0"
select select "3"
select select "0"
select select "6"
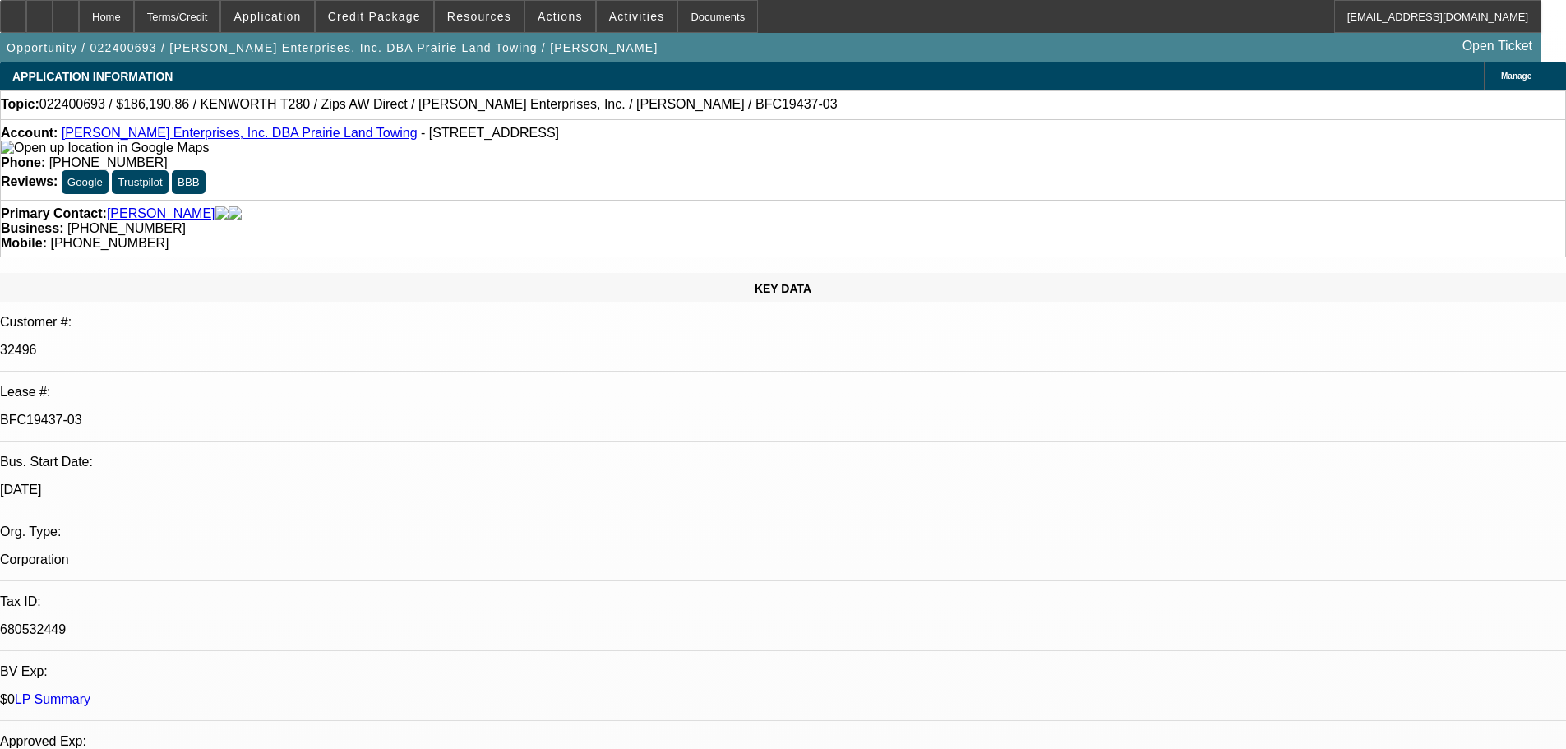
select select "0"
select select "3"
select select "0"
select select "6"
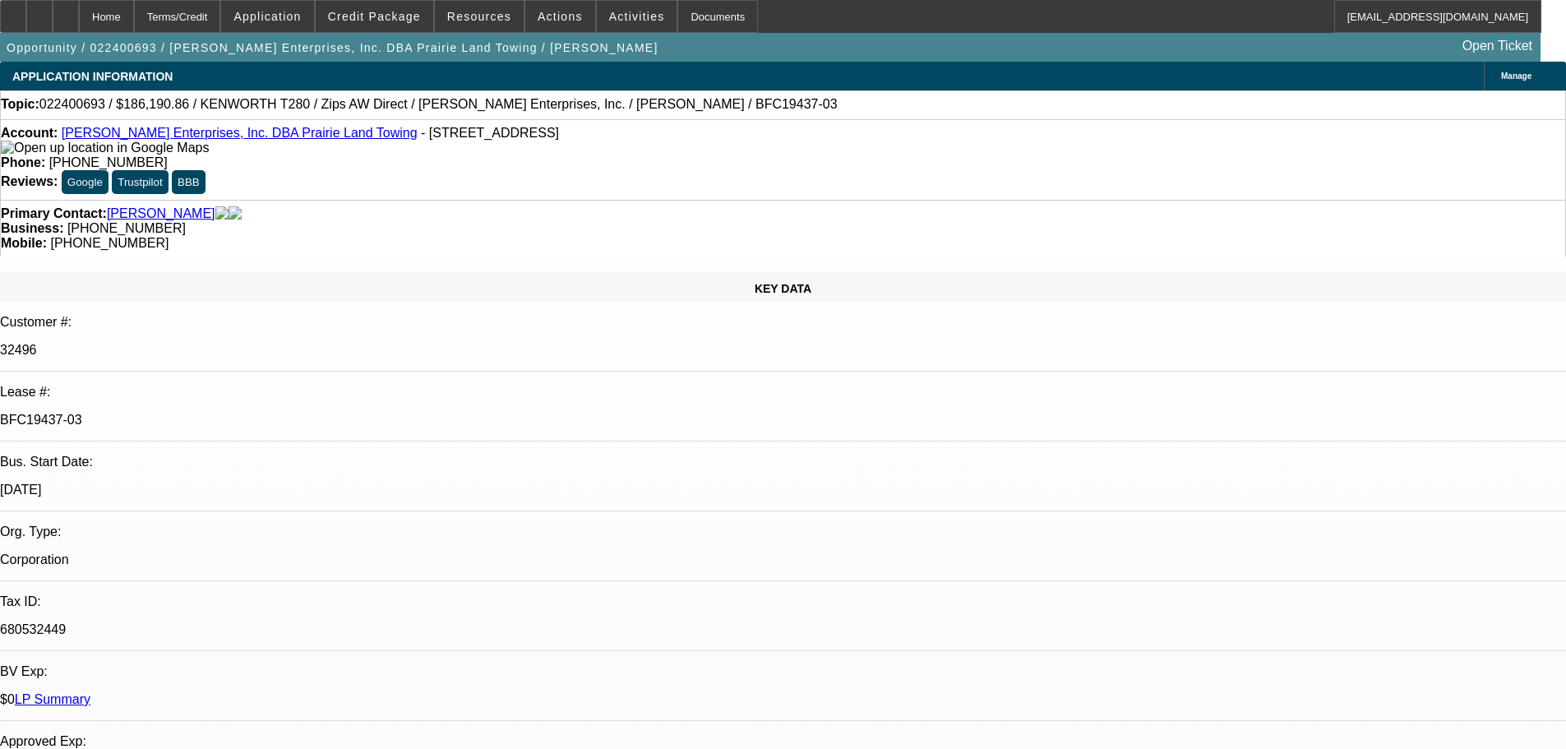
select select "0"
select select "3"
select select "0"
select select "6"
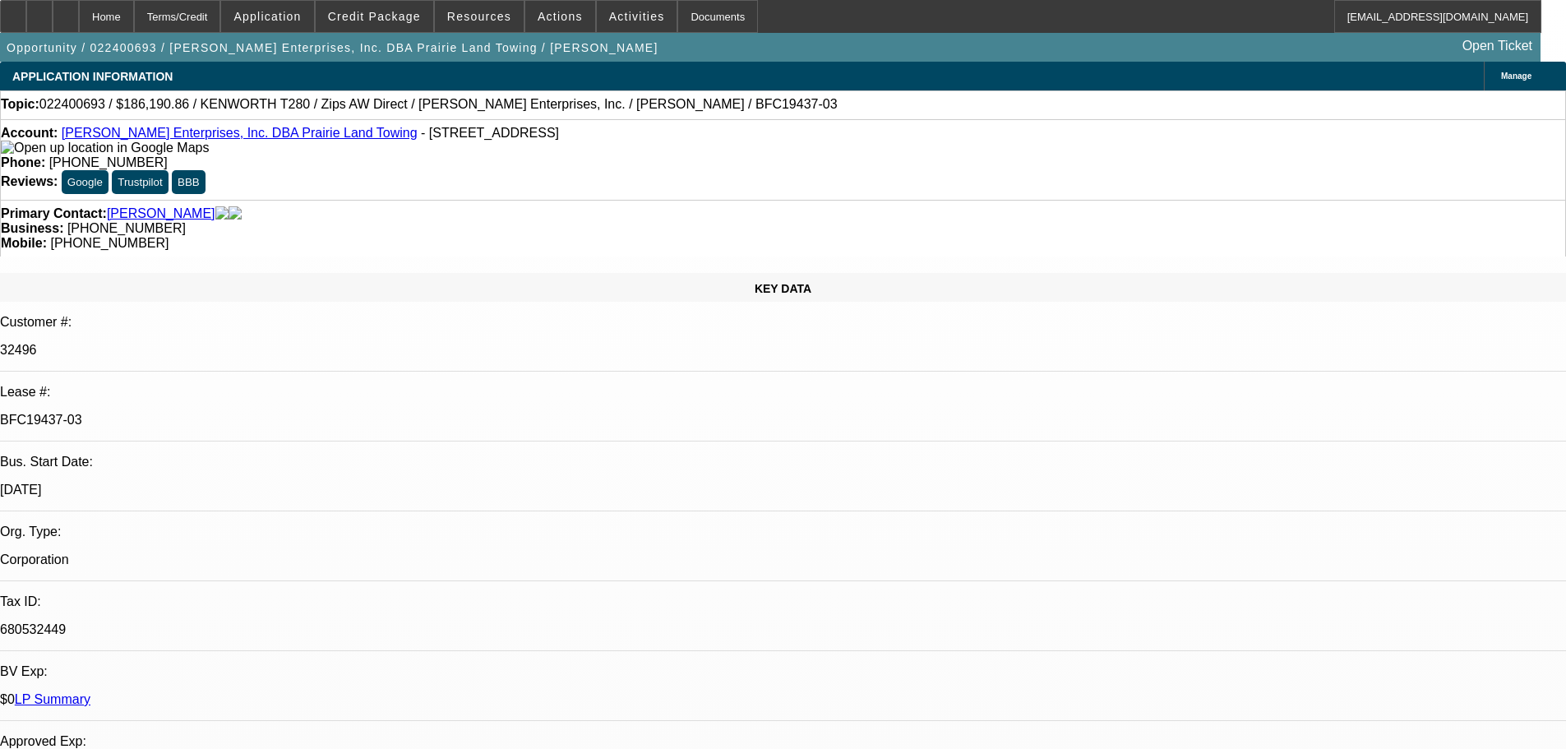
select select "0"
select select "6"
click at [26, 22] on div at bounding box center [13, 16] width 26 height 33
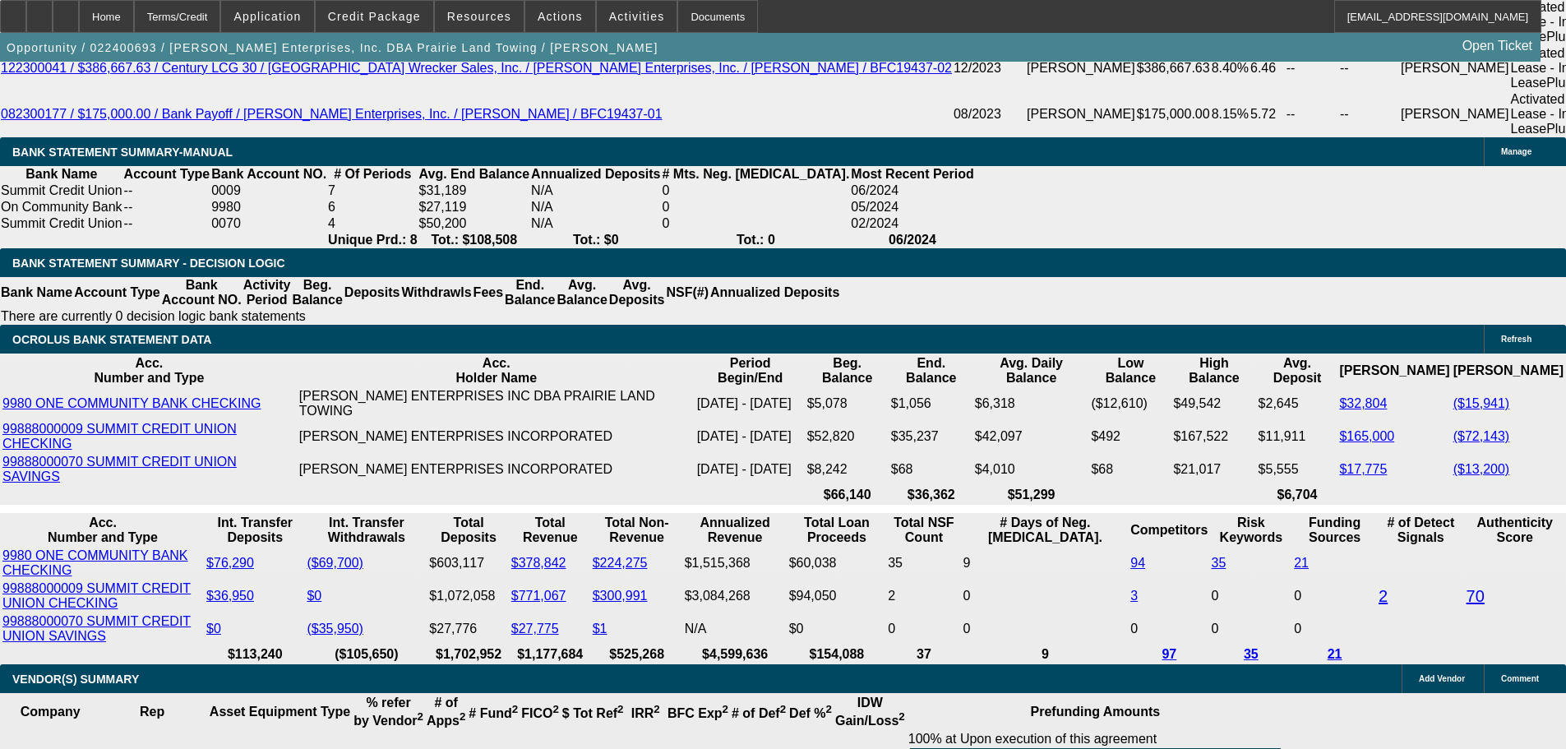
scroll to position [3289, 0]
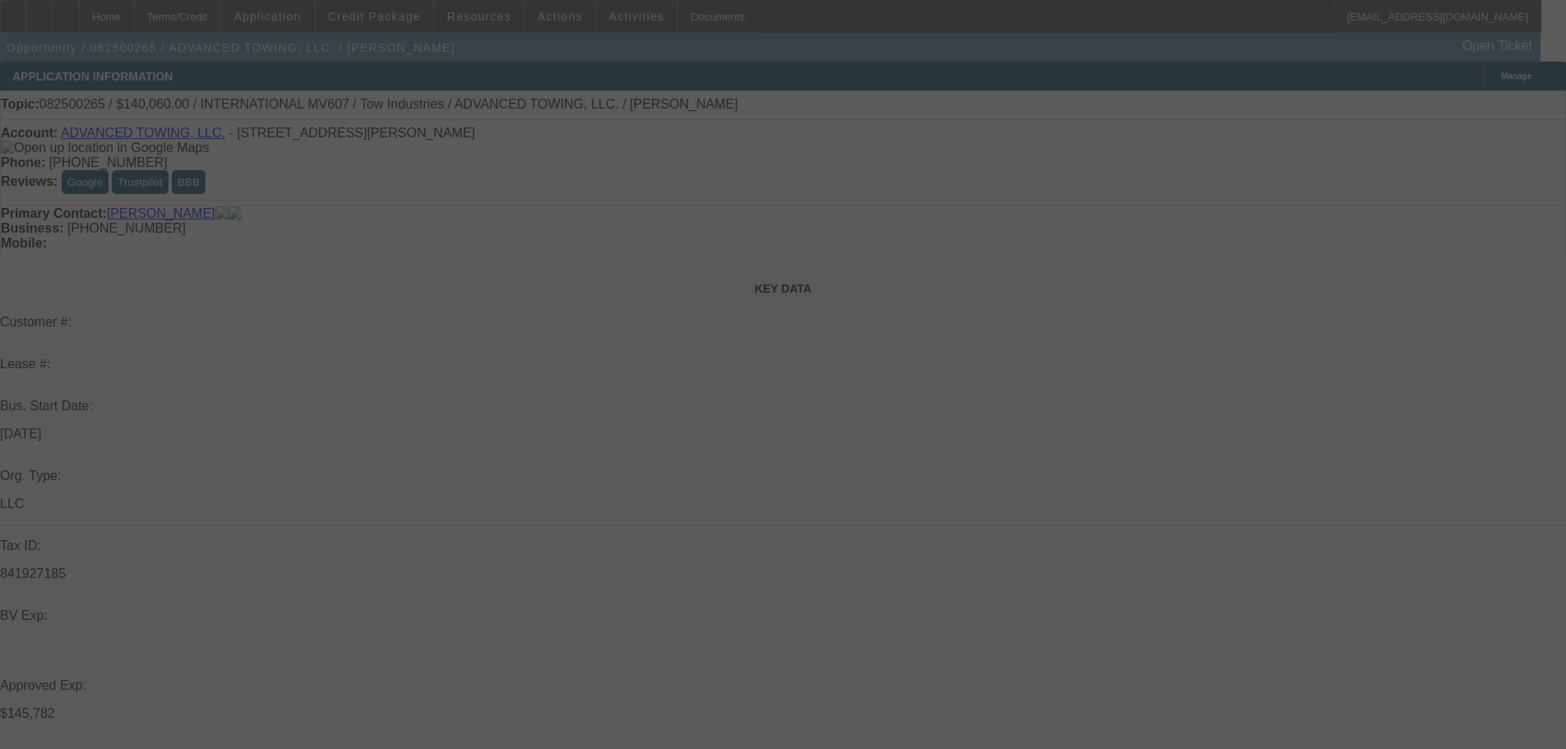
scroll to position [329, 0]
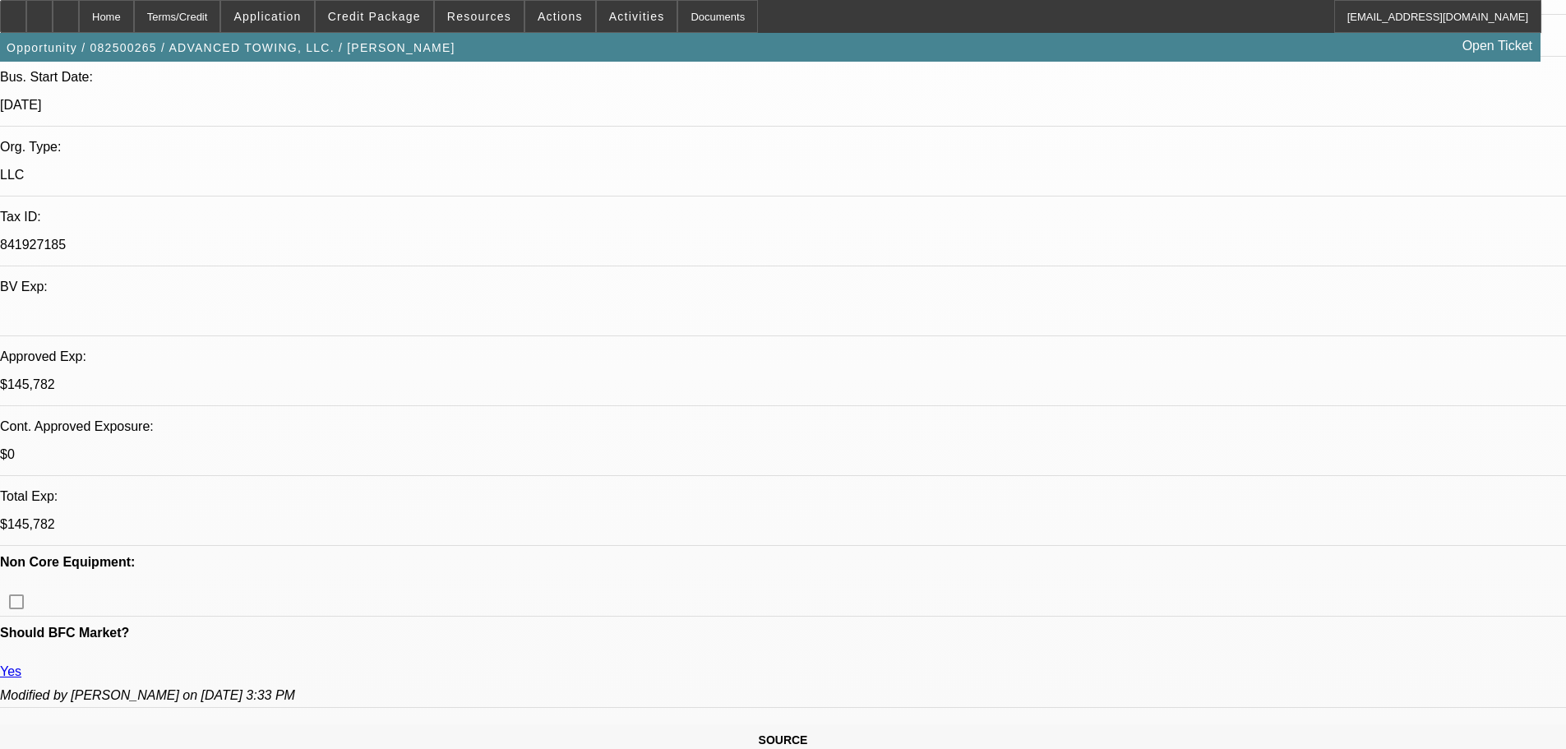
select select "0.1"
select select "2"
select select "0.1"
select select "4"
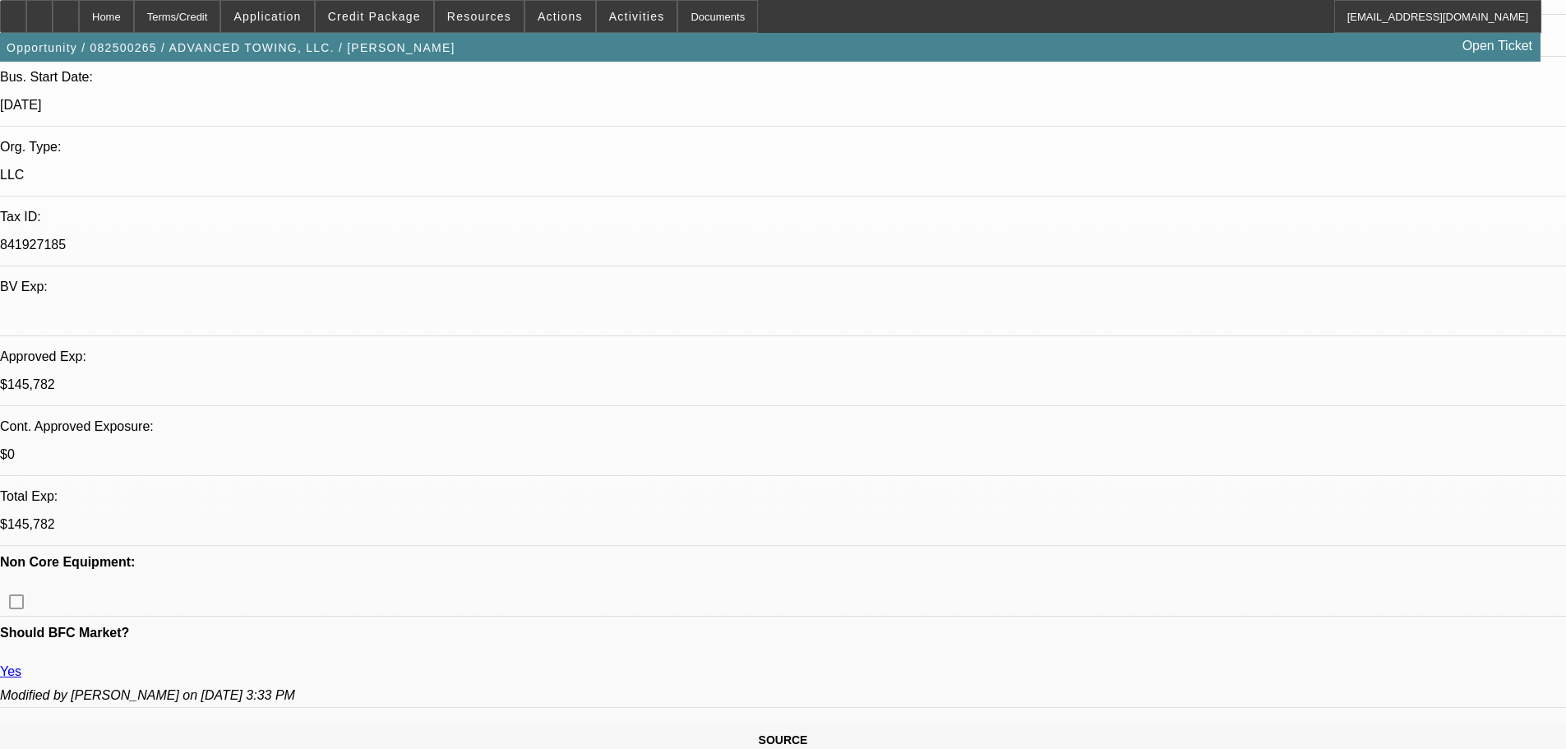
select select "0.1"
select select "2"
select select "0.1"
select select "4"
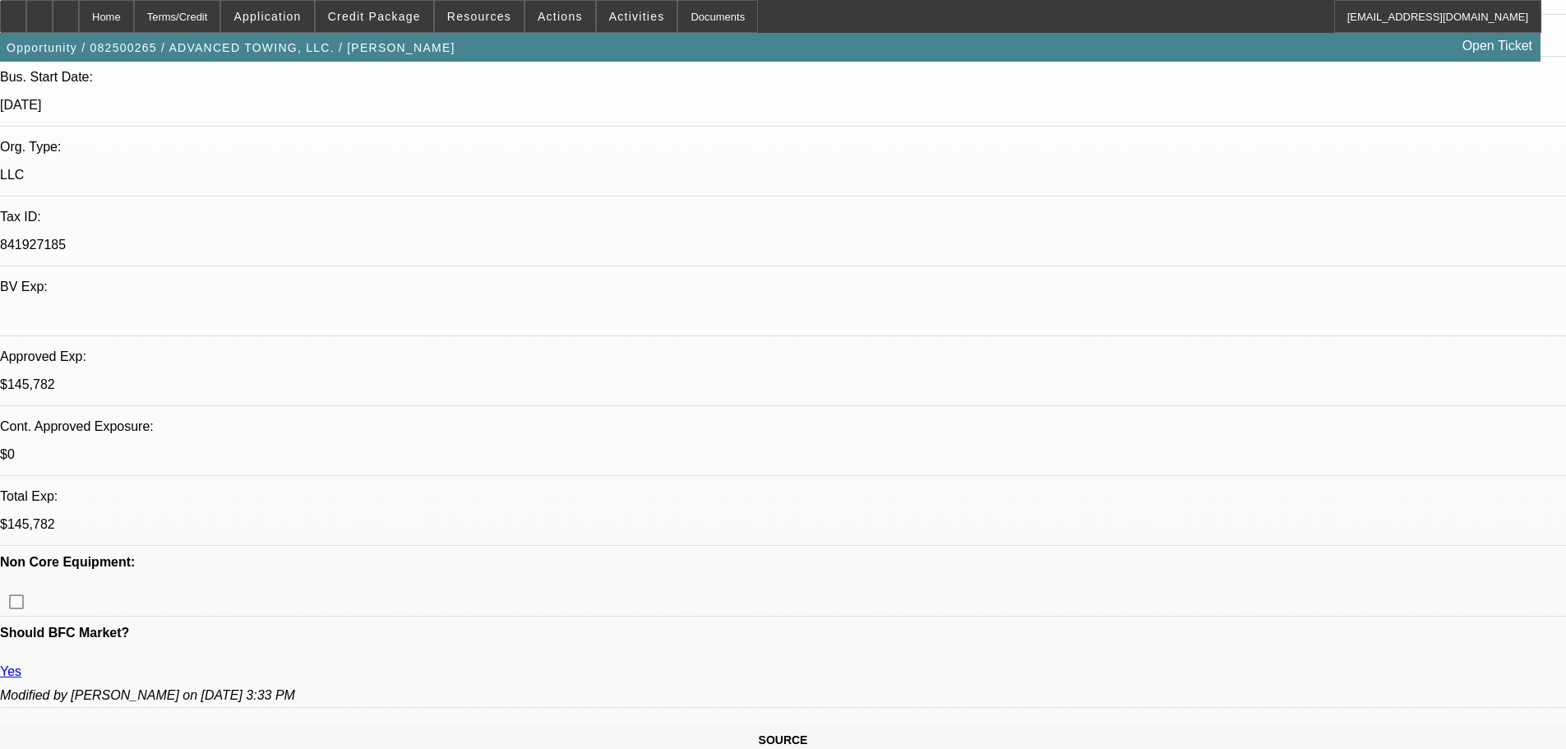
select select "2"
select select "0.1"
select select "4"
select select "2"
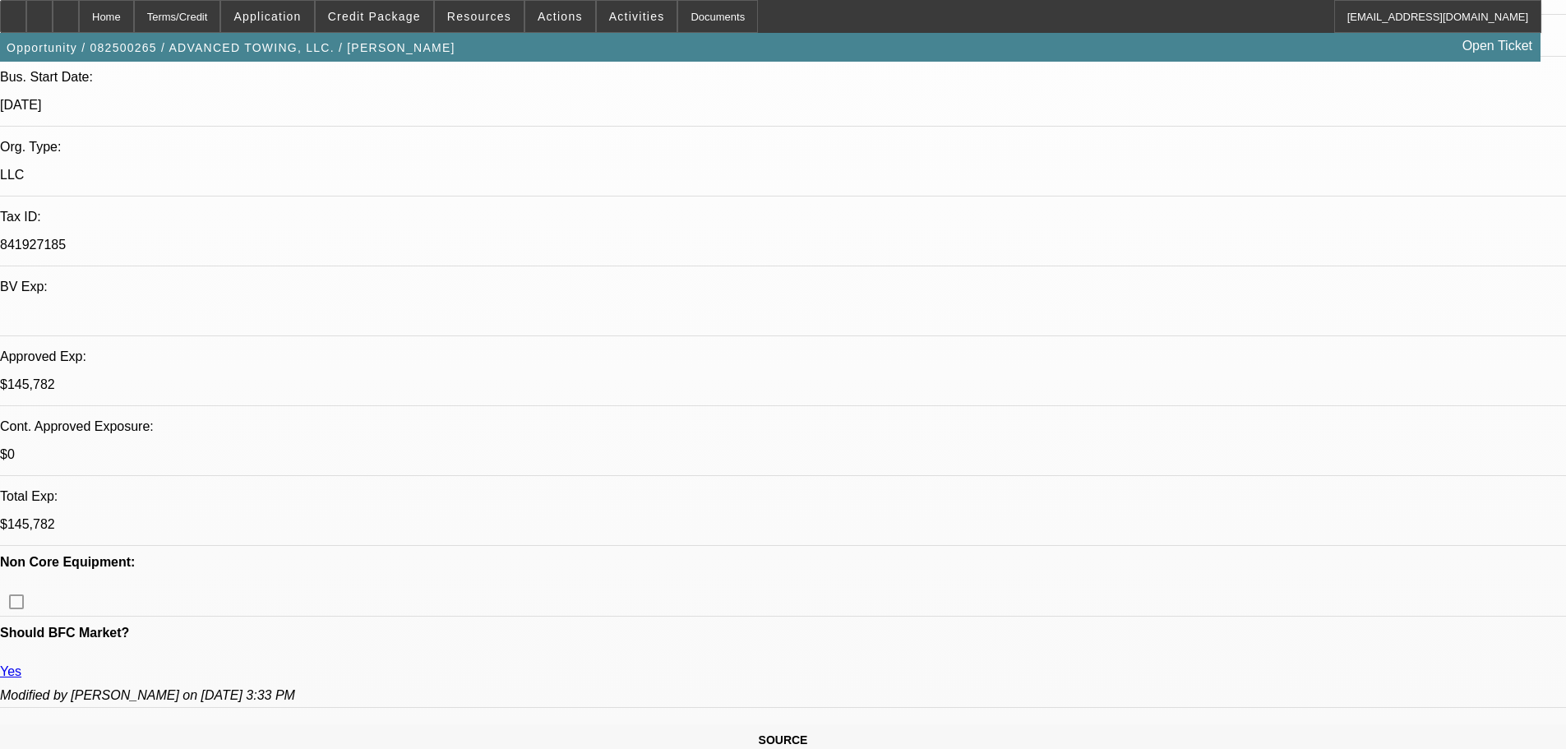
select select "2"
select select "0.1"
select select "4"
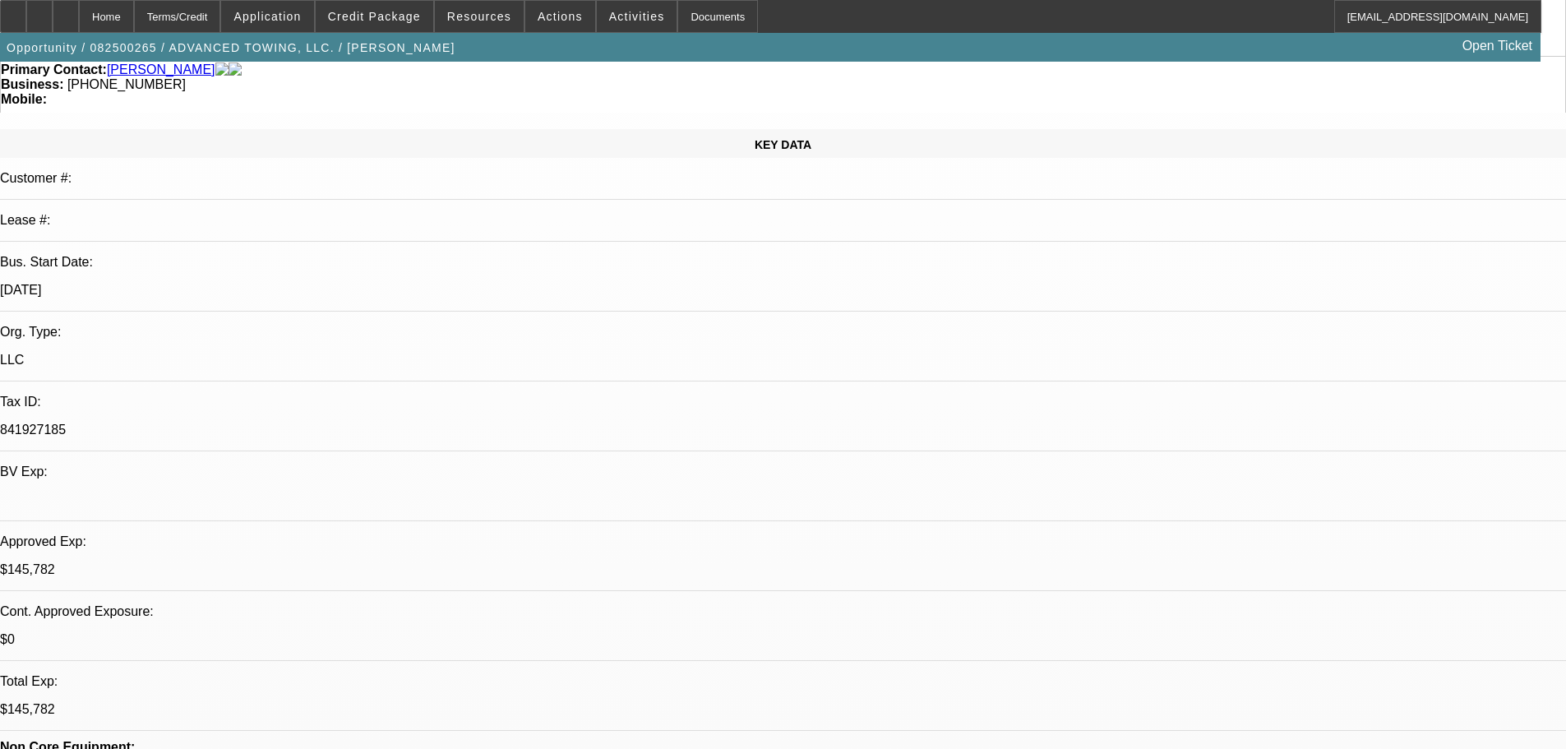
scroll to position [164, 0]
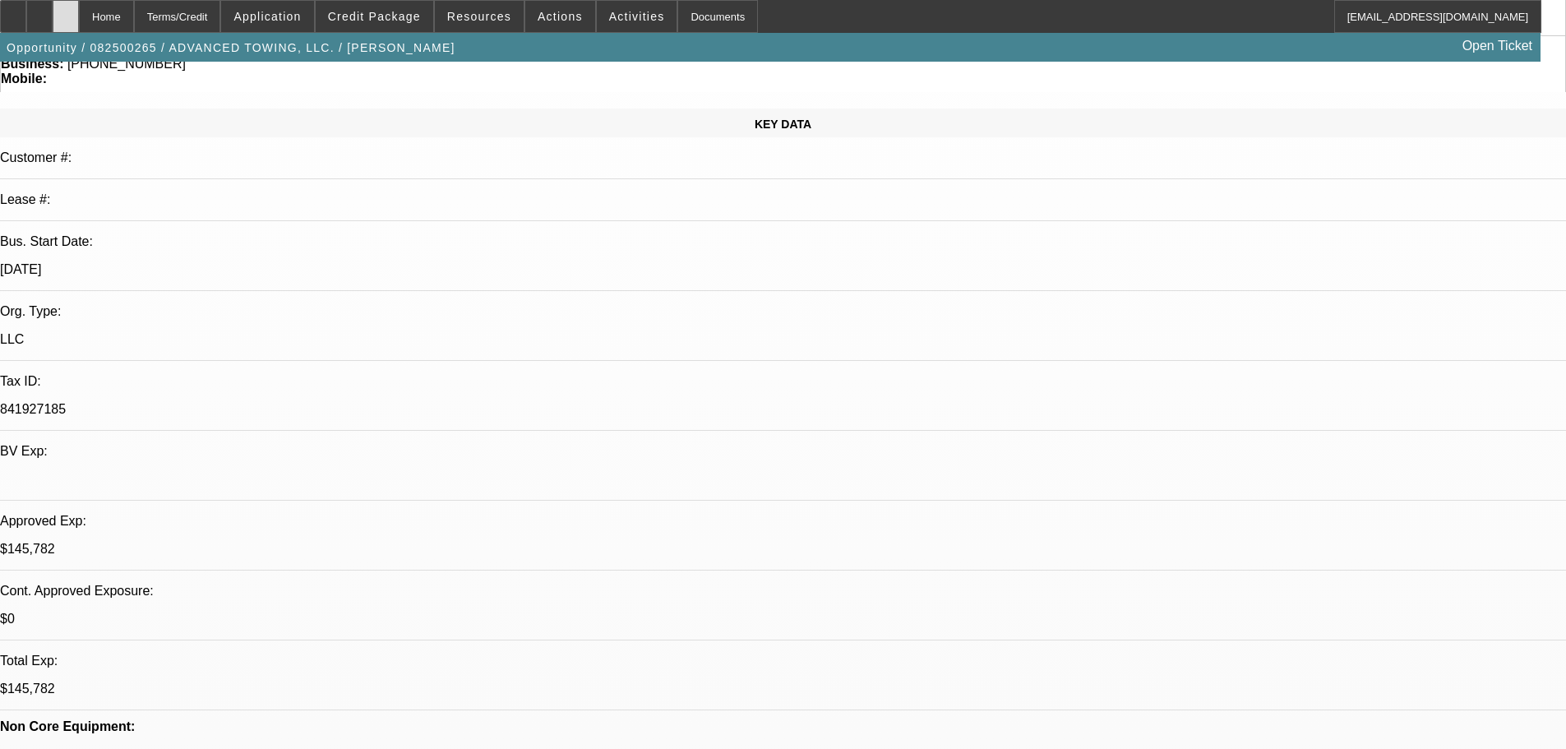
click at [66, 11] on icon at bounding box center [66, 11] width 0 height 0
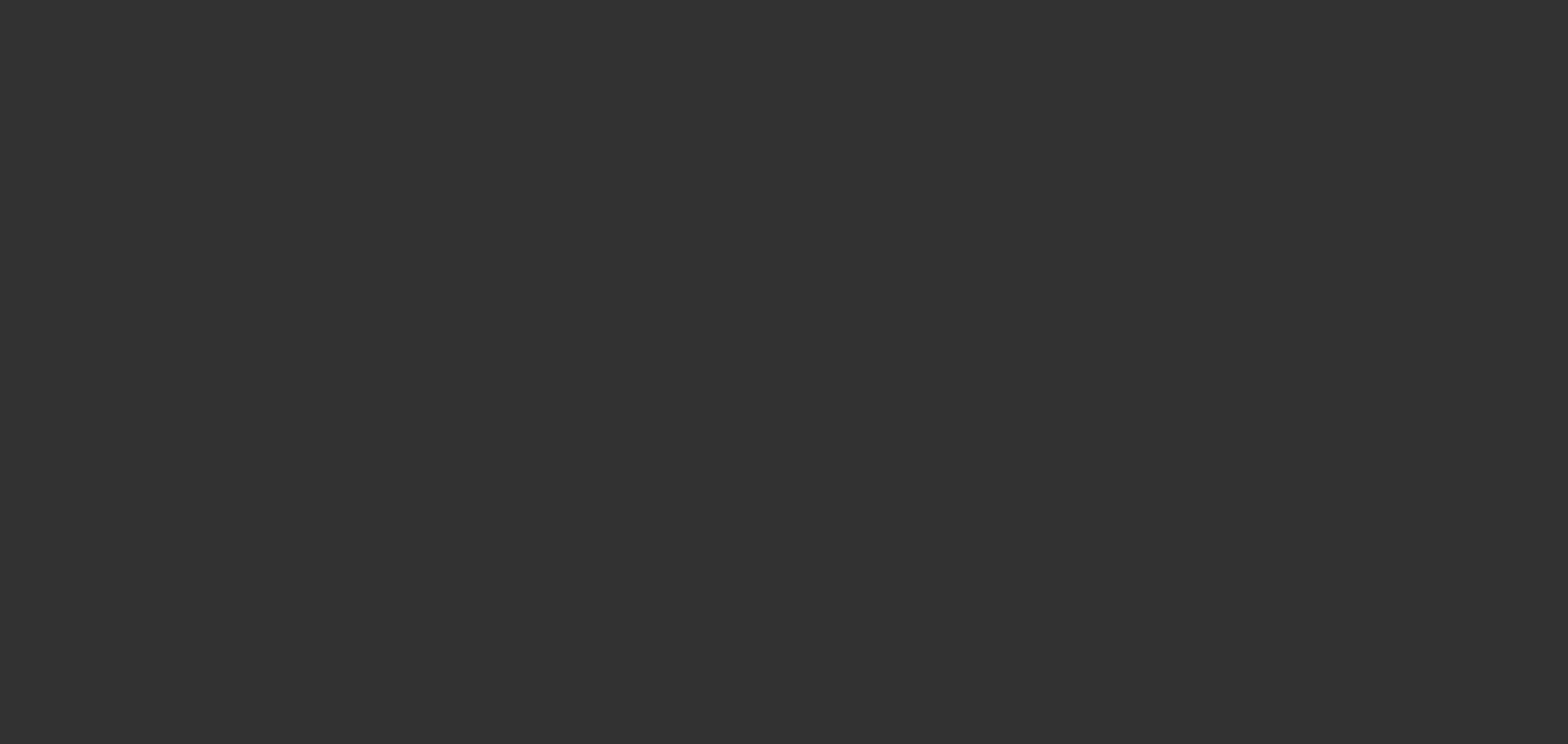
select select "0"
select select "2"
select select "0"
select select "6"
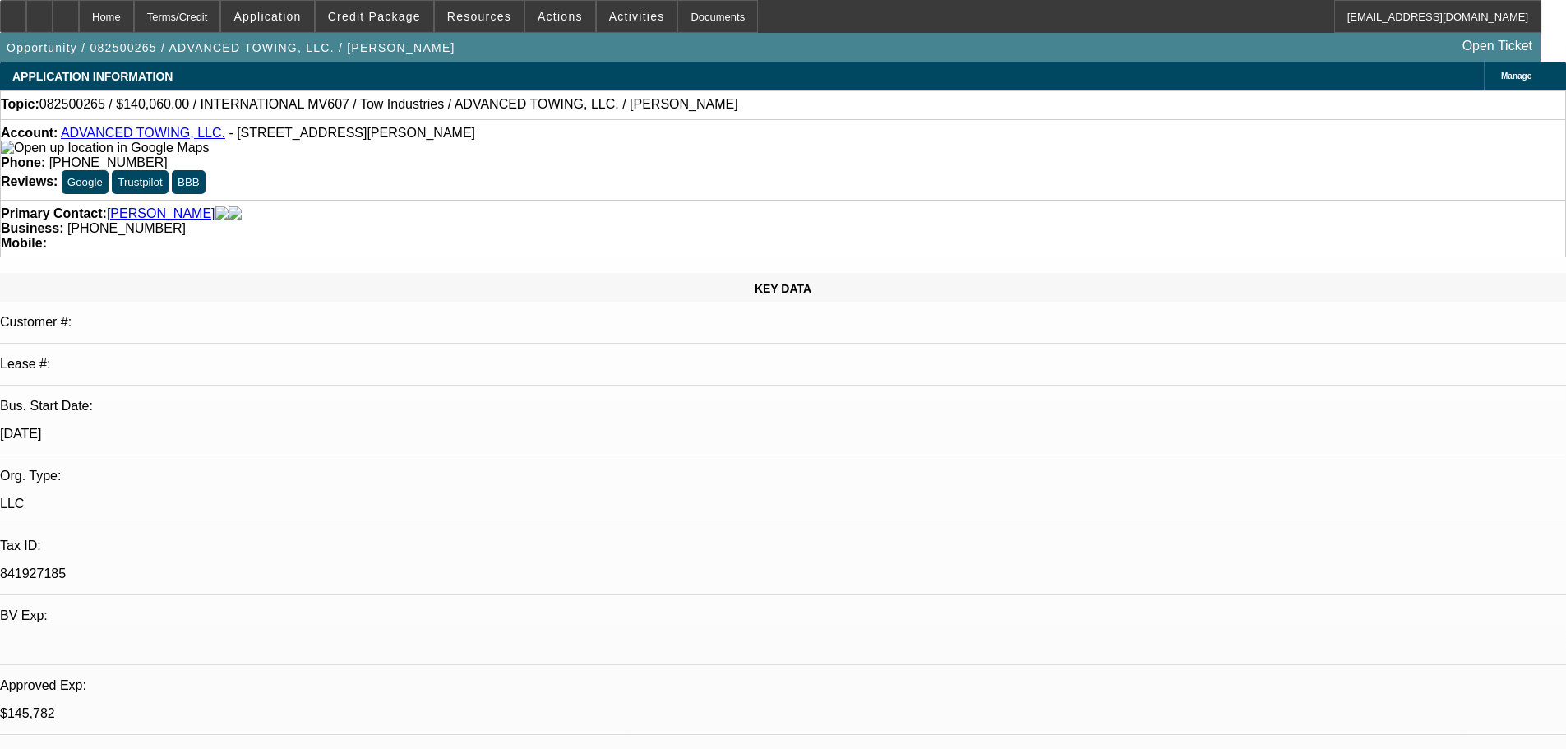
select select "0.1"
select select "2"
select select "0.1"
select select "4"
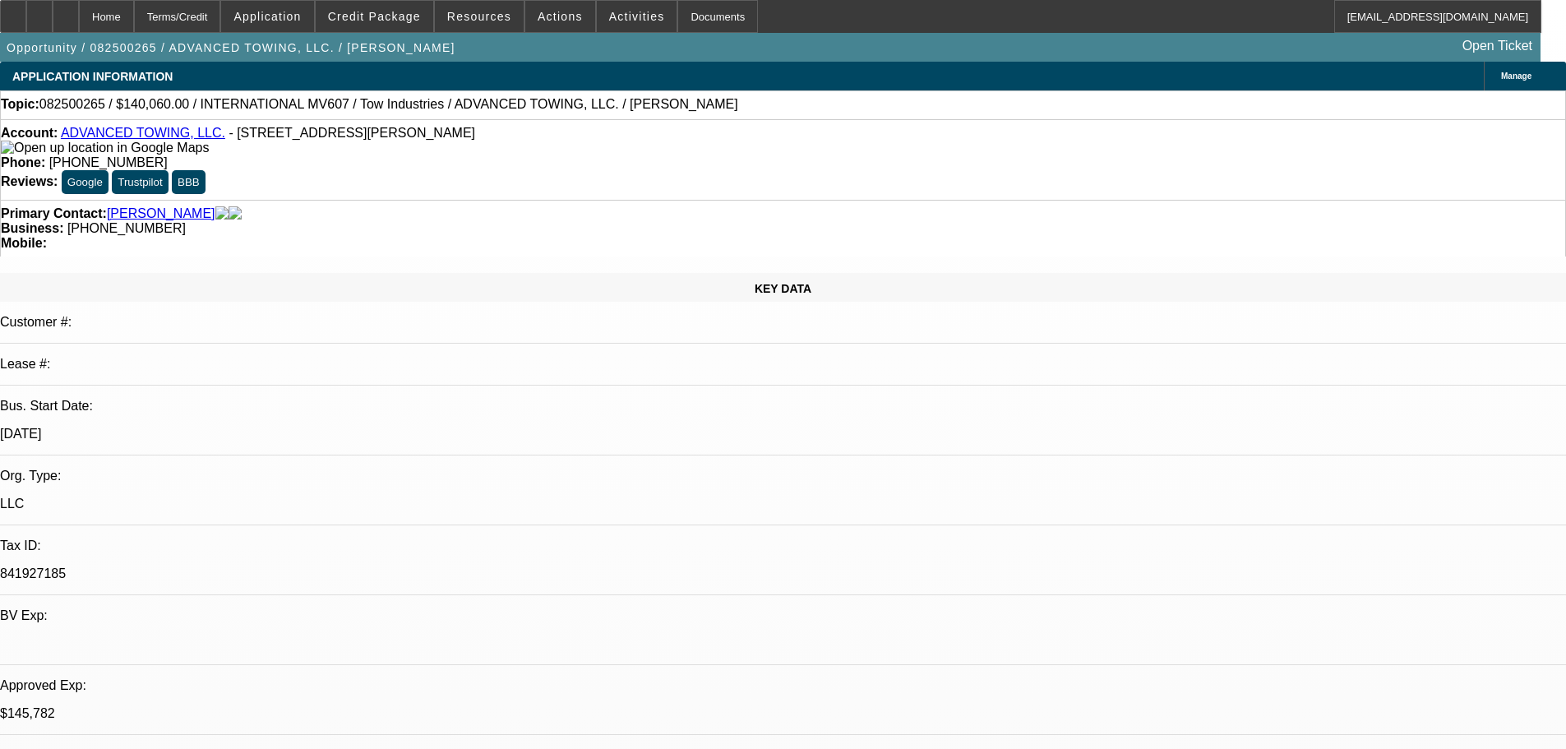
select select "0.1"
select select "2"
select select "0.1"
select select "4"
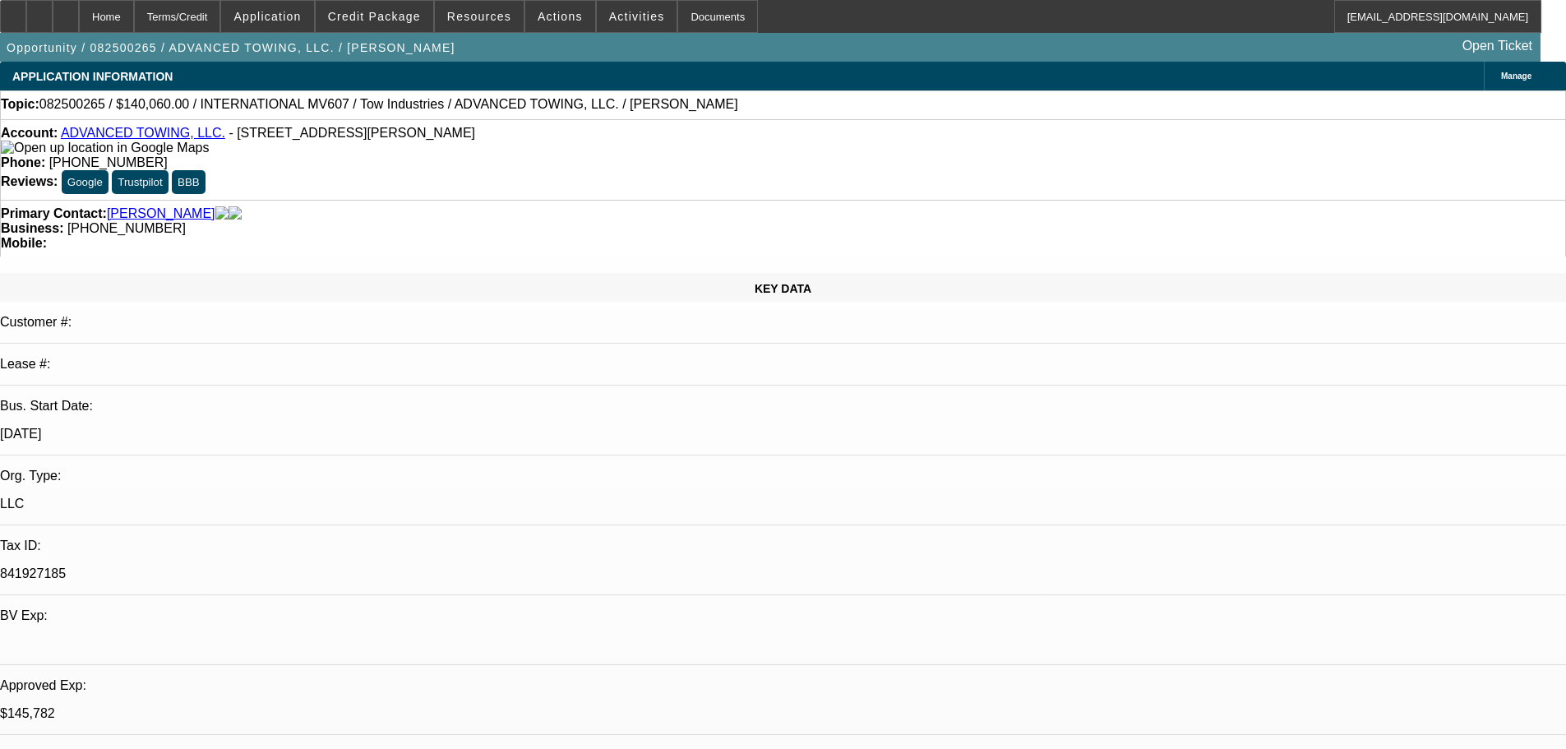
select select "2"
select select "0.1"
select select "4"
select select "2"
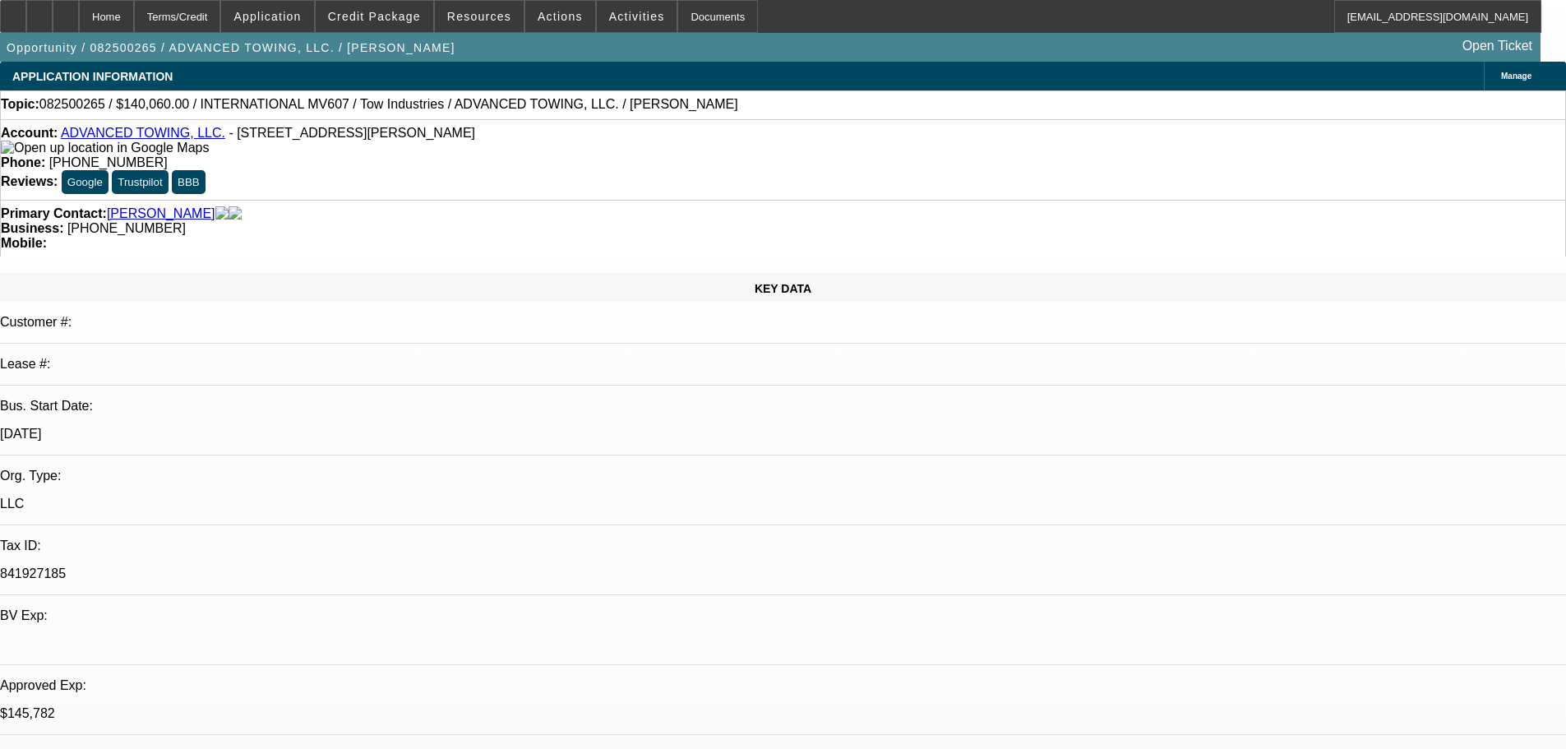
select select "2"
select select "0.1"
select select "4"
drag, startPoint x: 1244, startPoint y: 288, endPoint x: 1178, endPoint y: 295, distance: 66.2
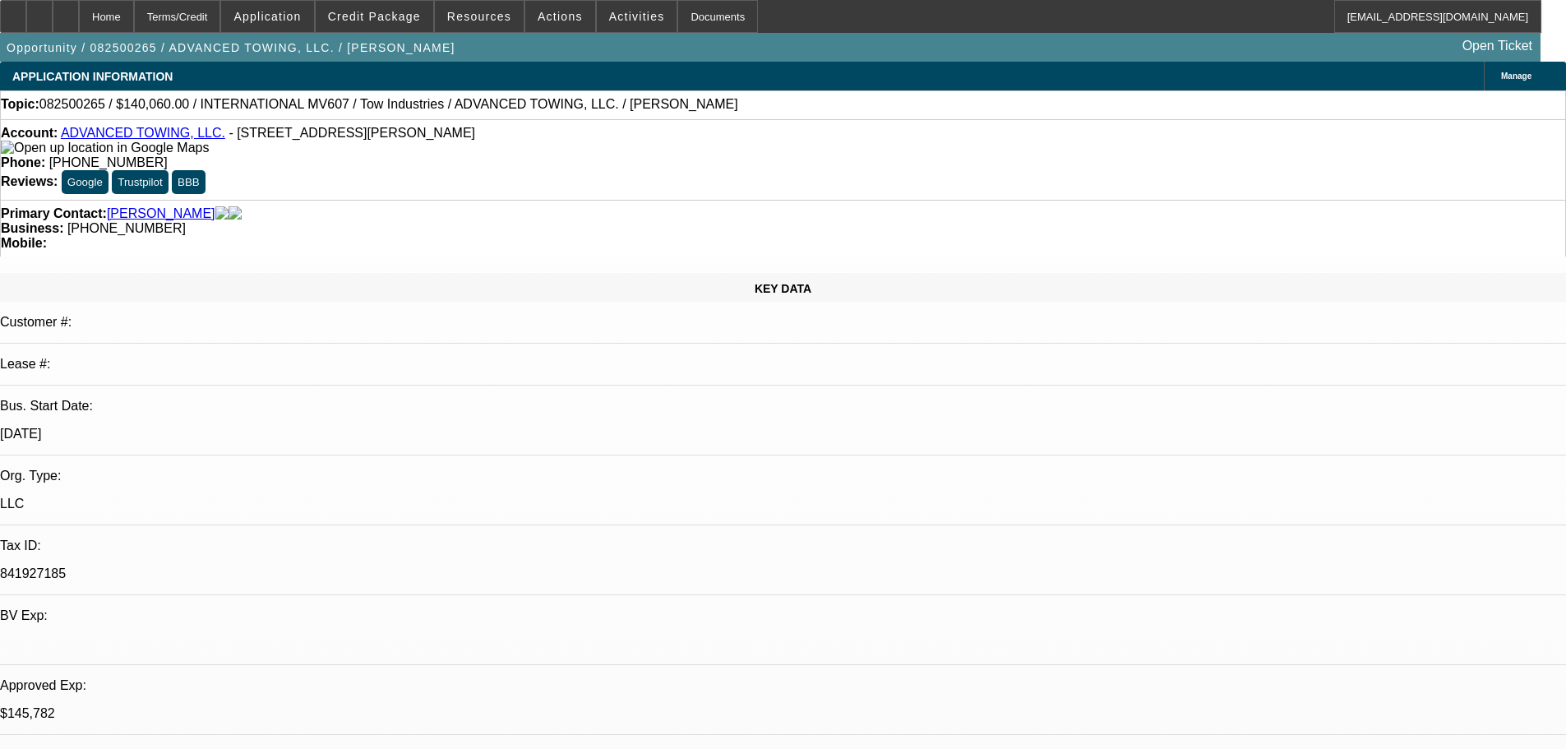
copy b "(951) 206-5154"
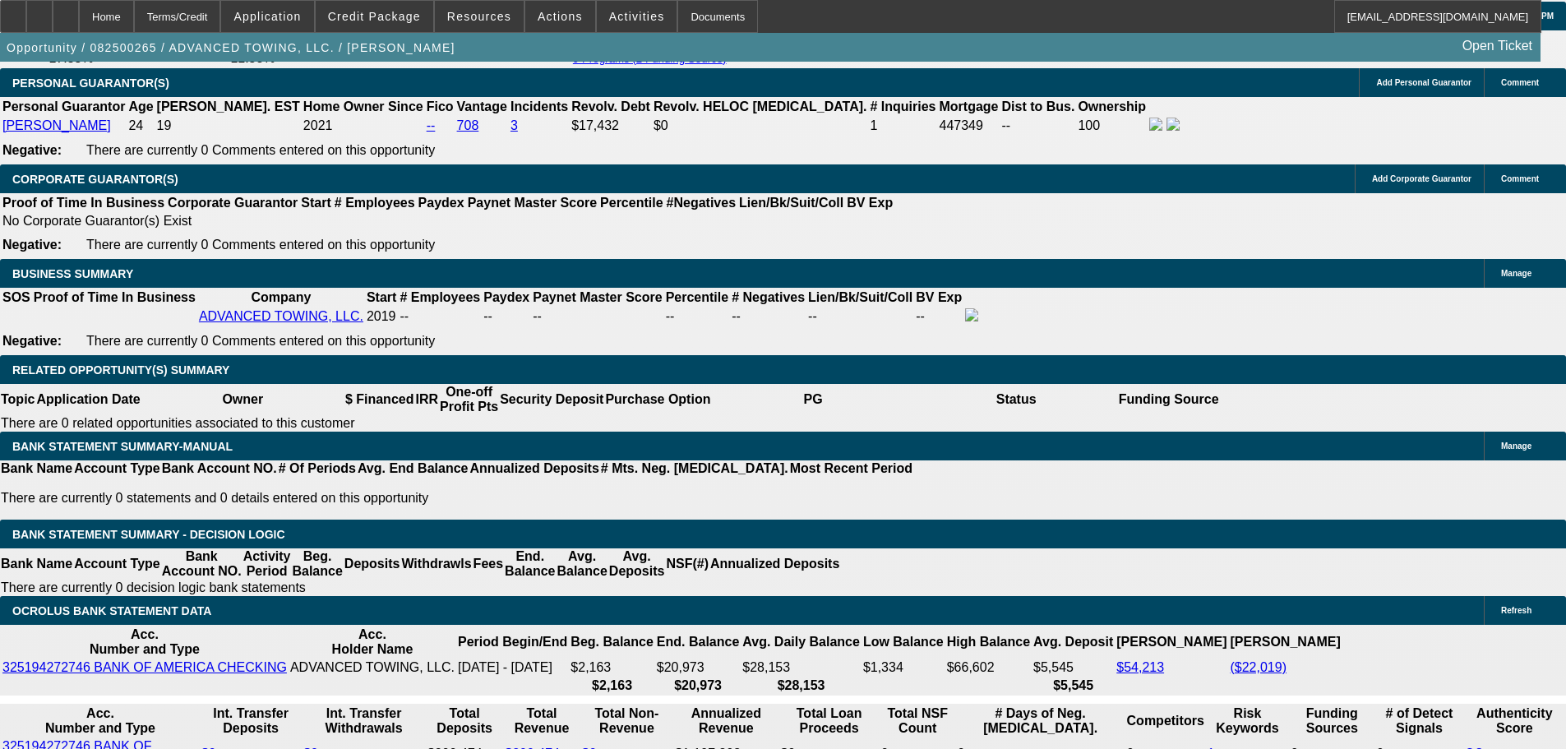
scroll to position [2466, 0]
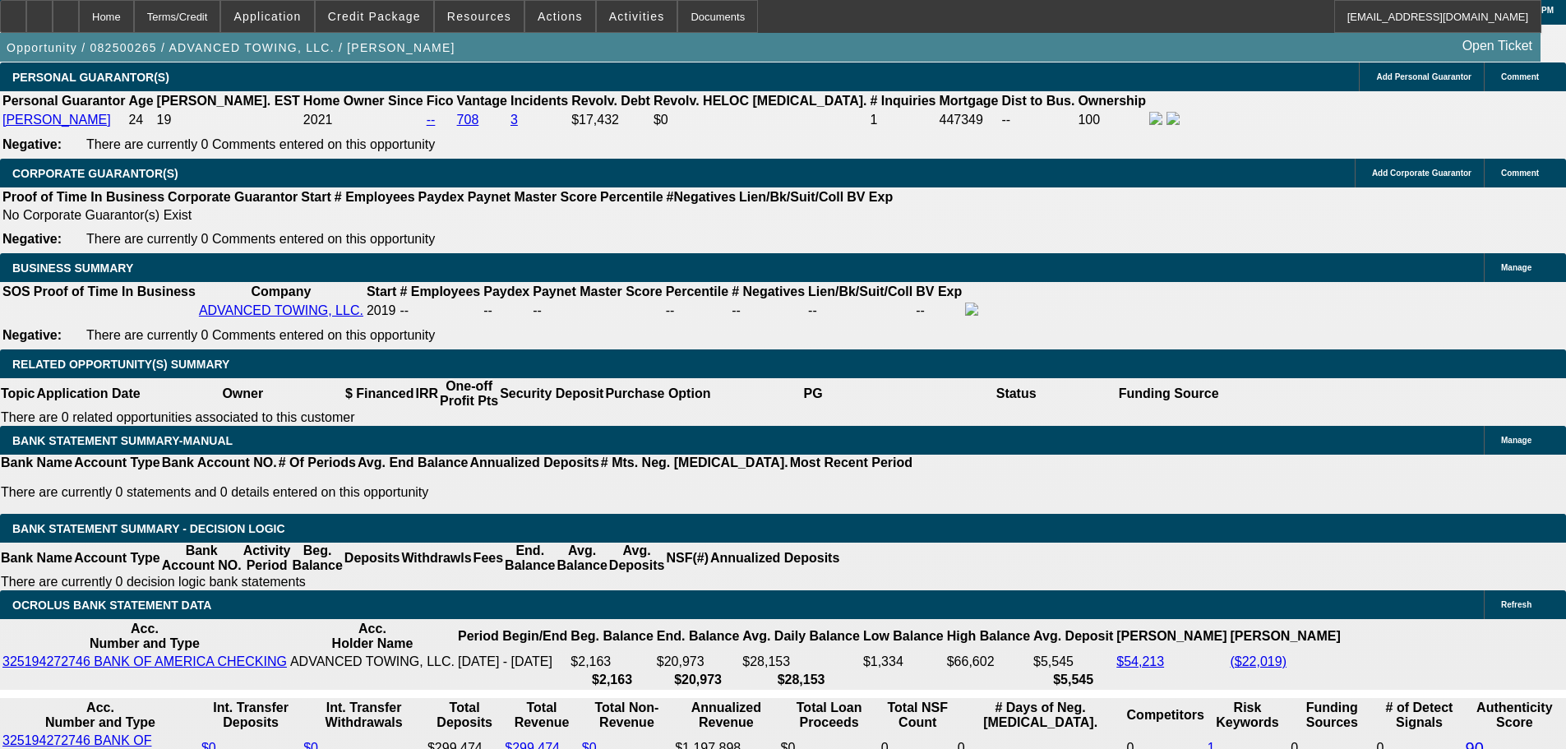
drag, startPoint x: 1317, startPoint y: 290, endPoint x: 1250, endPoint y: 296, distance: 67.7
copy b "(951) 233-9860"
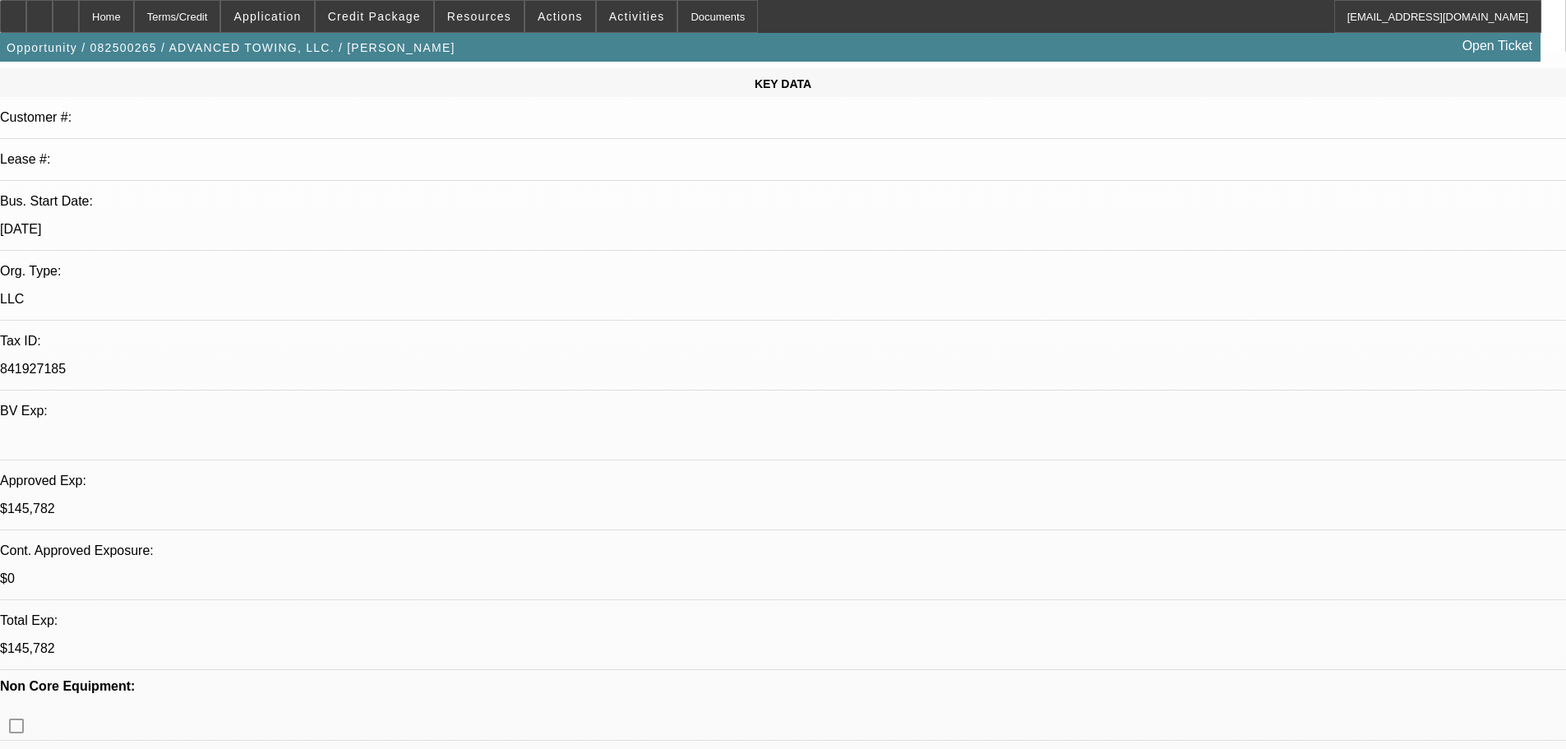
scroll to position [164, 0]
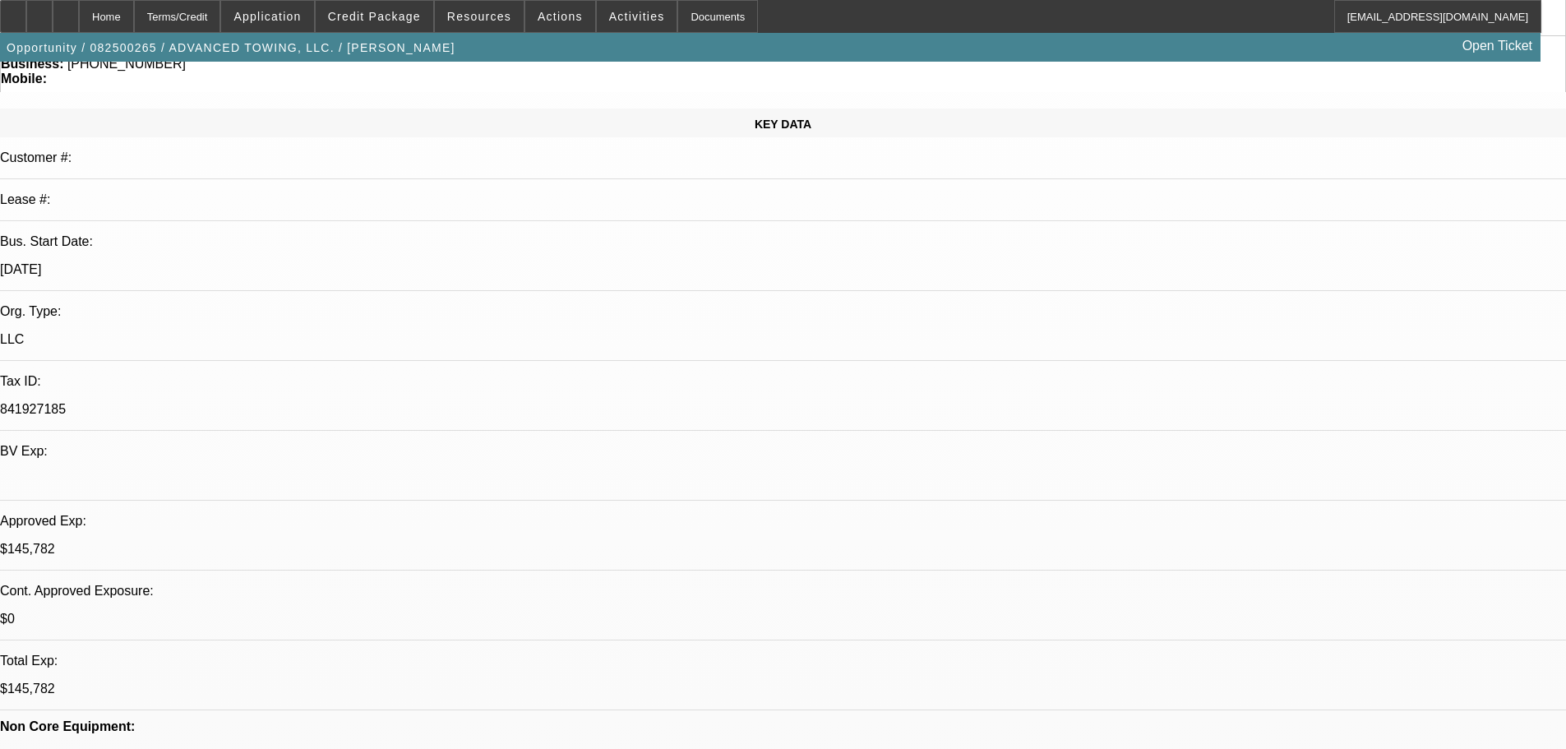
drag, startPoint x: 441, startPoint y: 329, endPoint x: 358, endPoint y: 330, distance: 82.2
drag, startPoint x: 380, startPoint y: 326, endPoint x: 462, endPoint y: 329, distance: 82.3
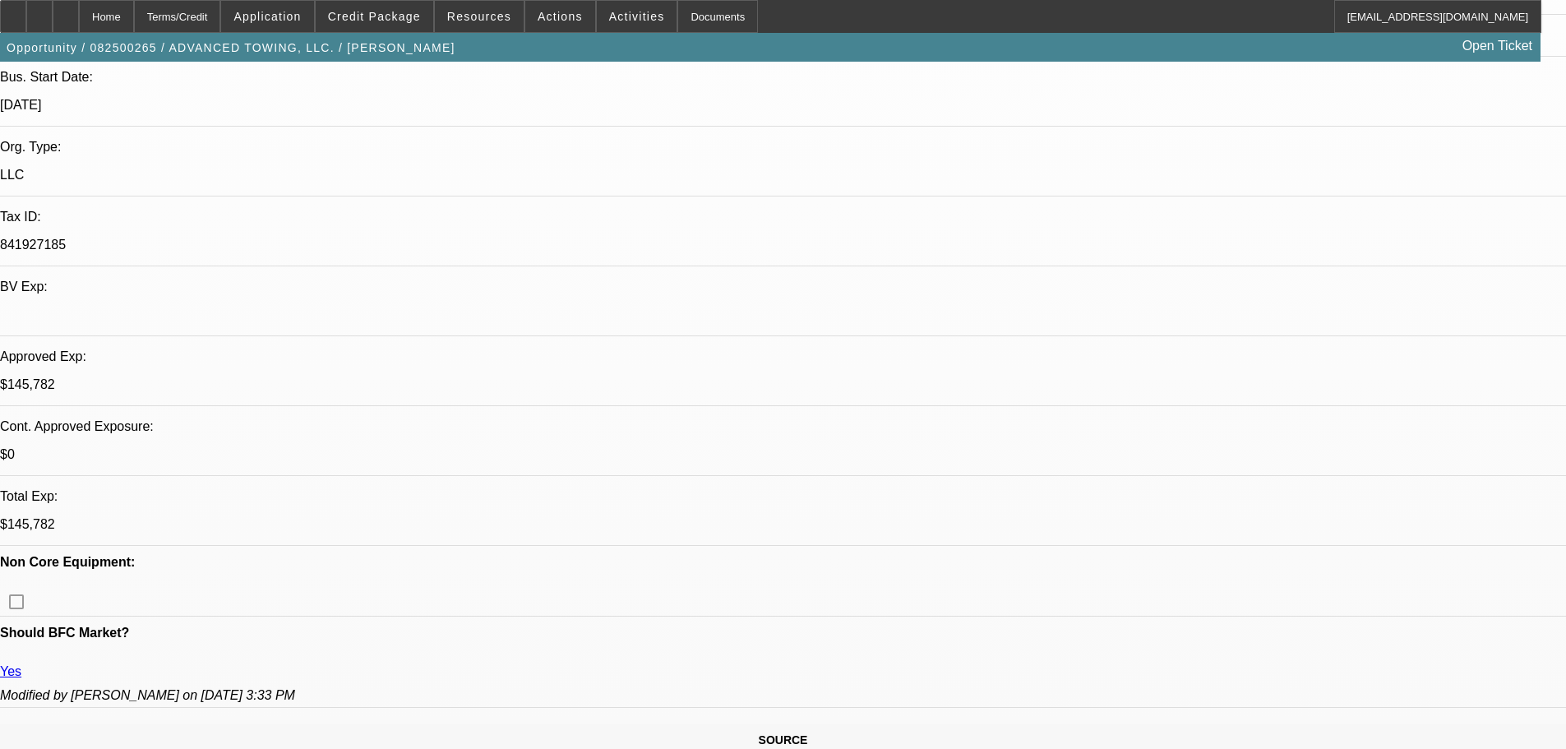
scroll to position [0, 0]
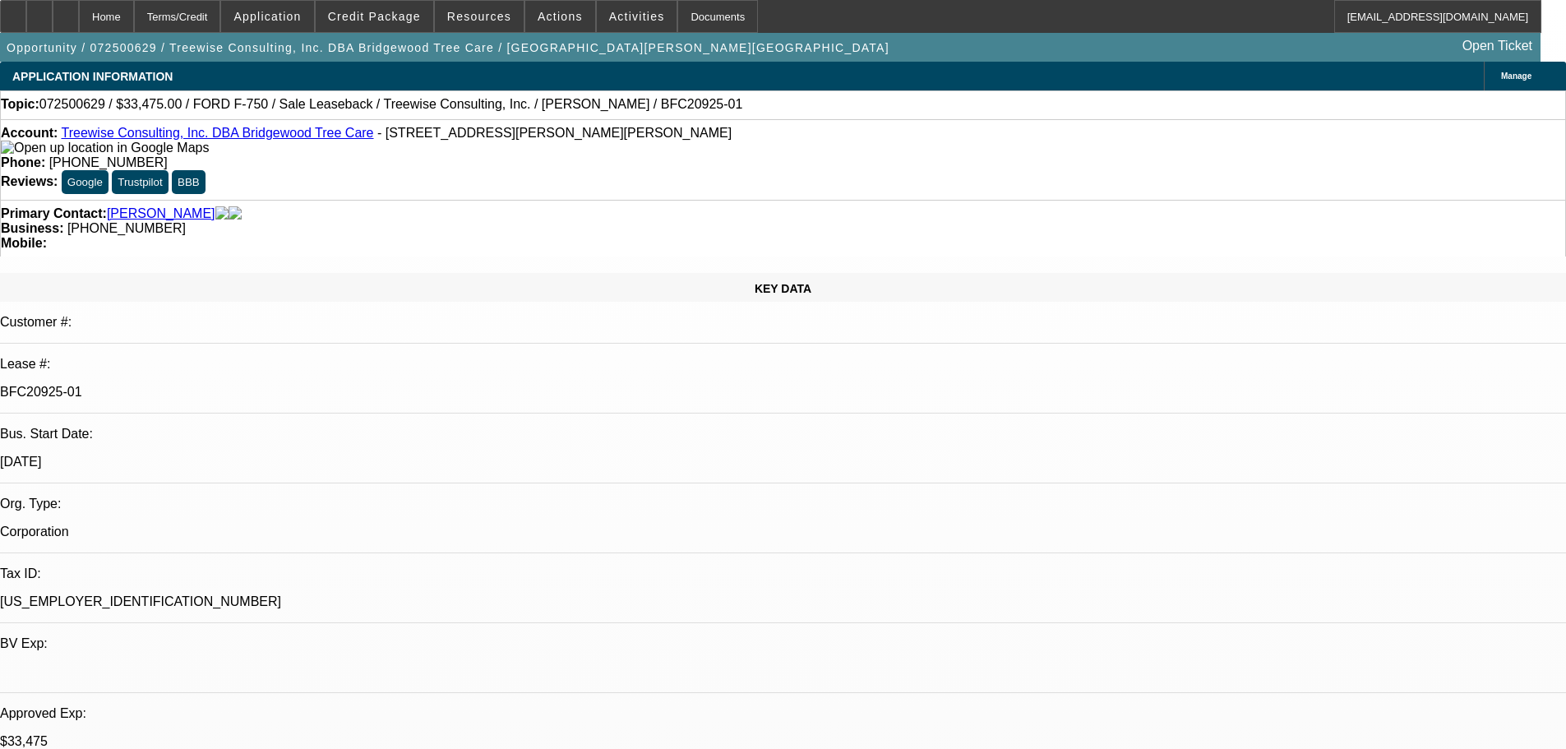
select select "0"
select select "2"
select select "0"
select select "6"
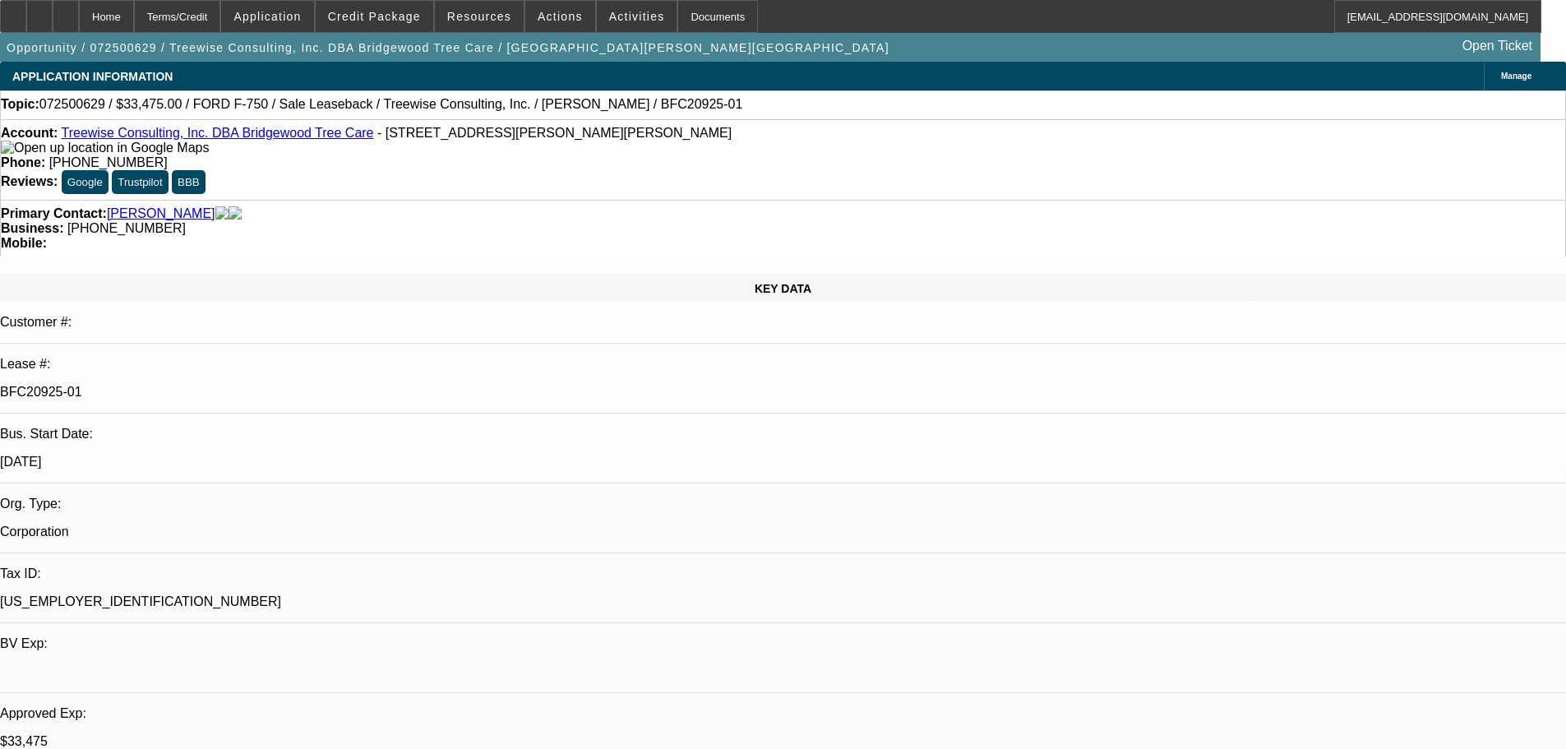
select select "0"
select select "2"
select select "0"
select select "6"
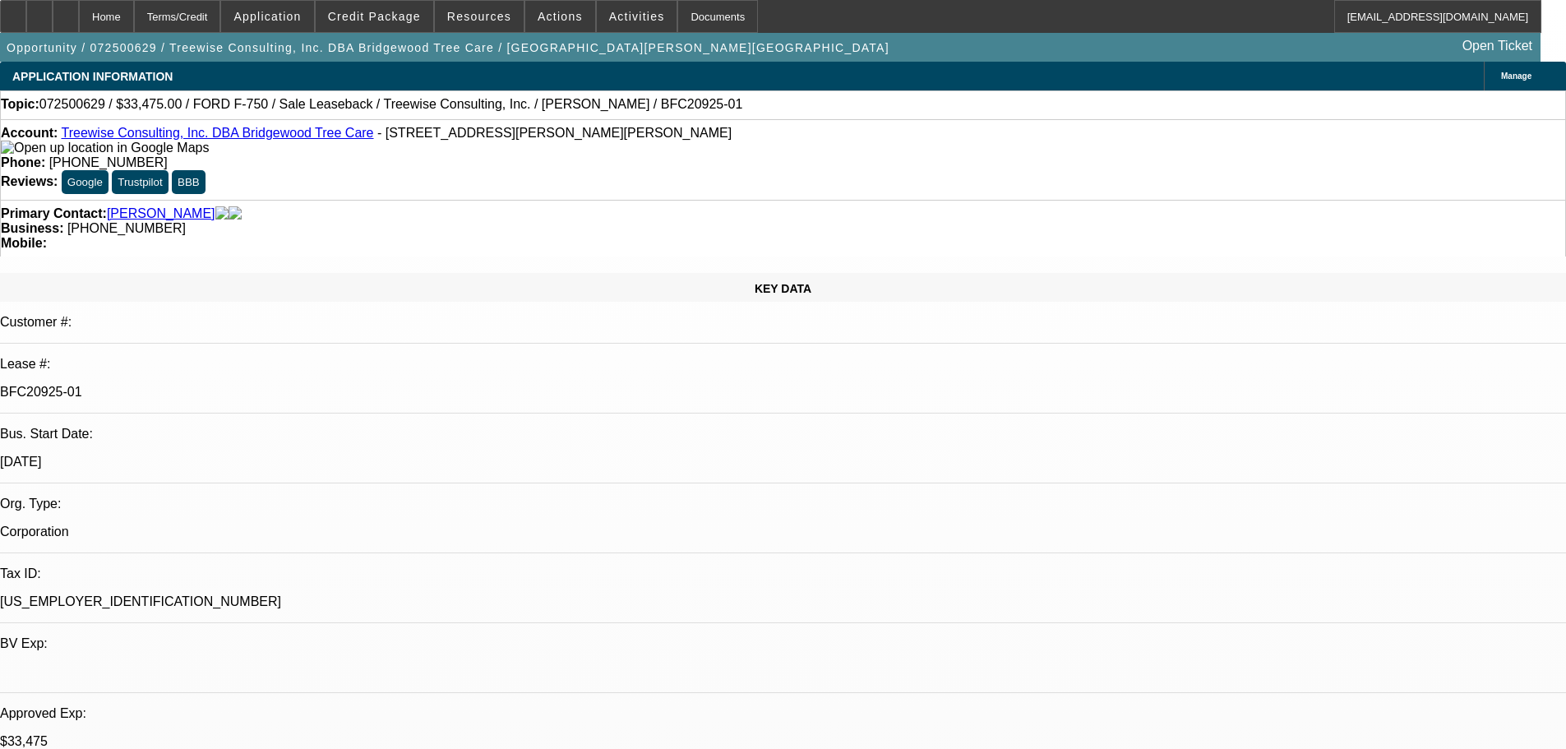
select select "0"
select select "6"
select select "0"
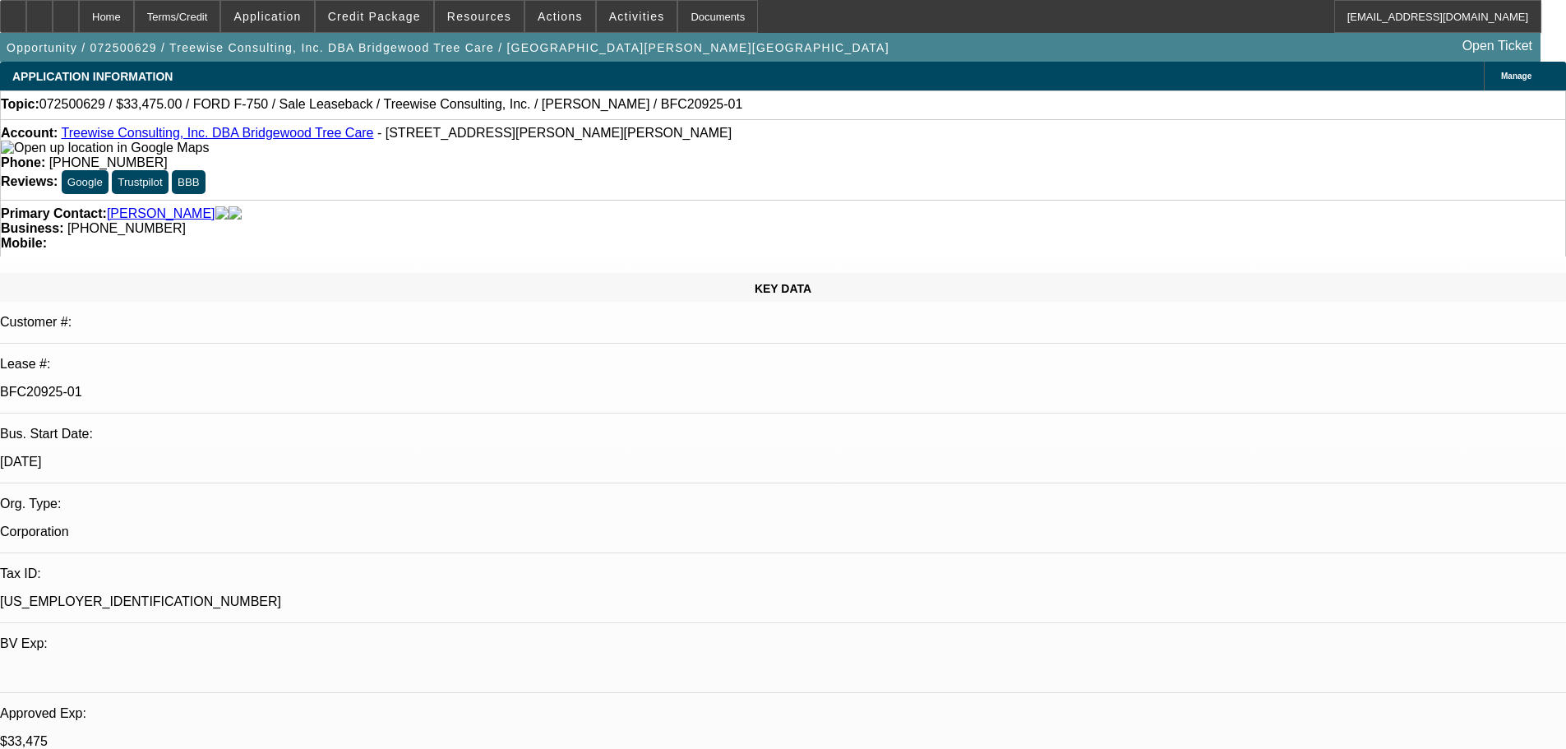
select select "0"
select select "6"
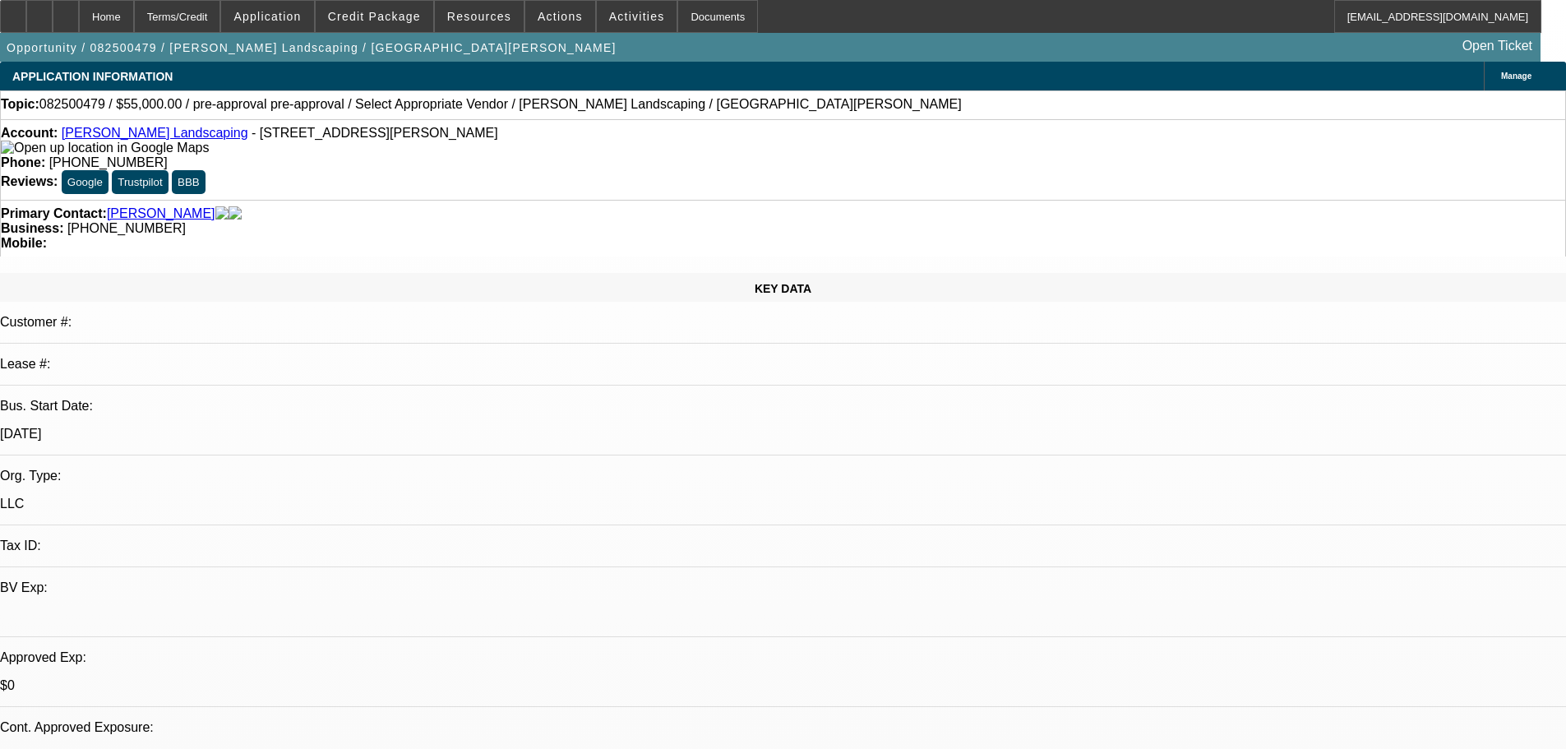
select select "0"
select select "2"
select select "0.1"
select select "4"
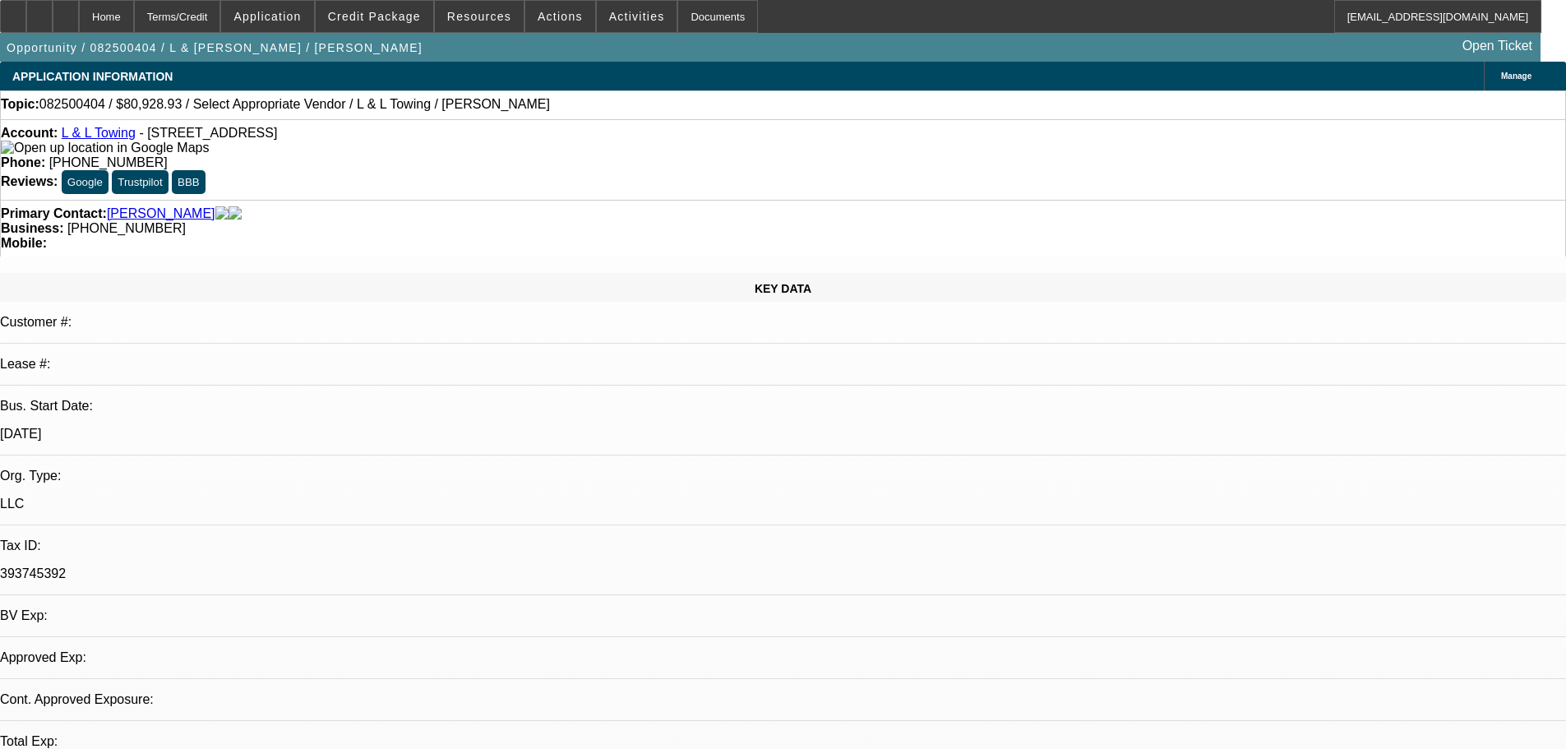
select select "0"
select select "2"
select select "0.1"
select select "4"
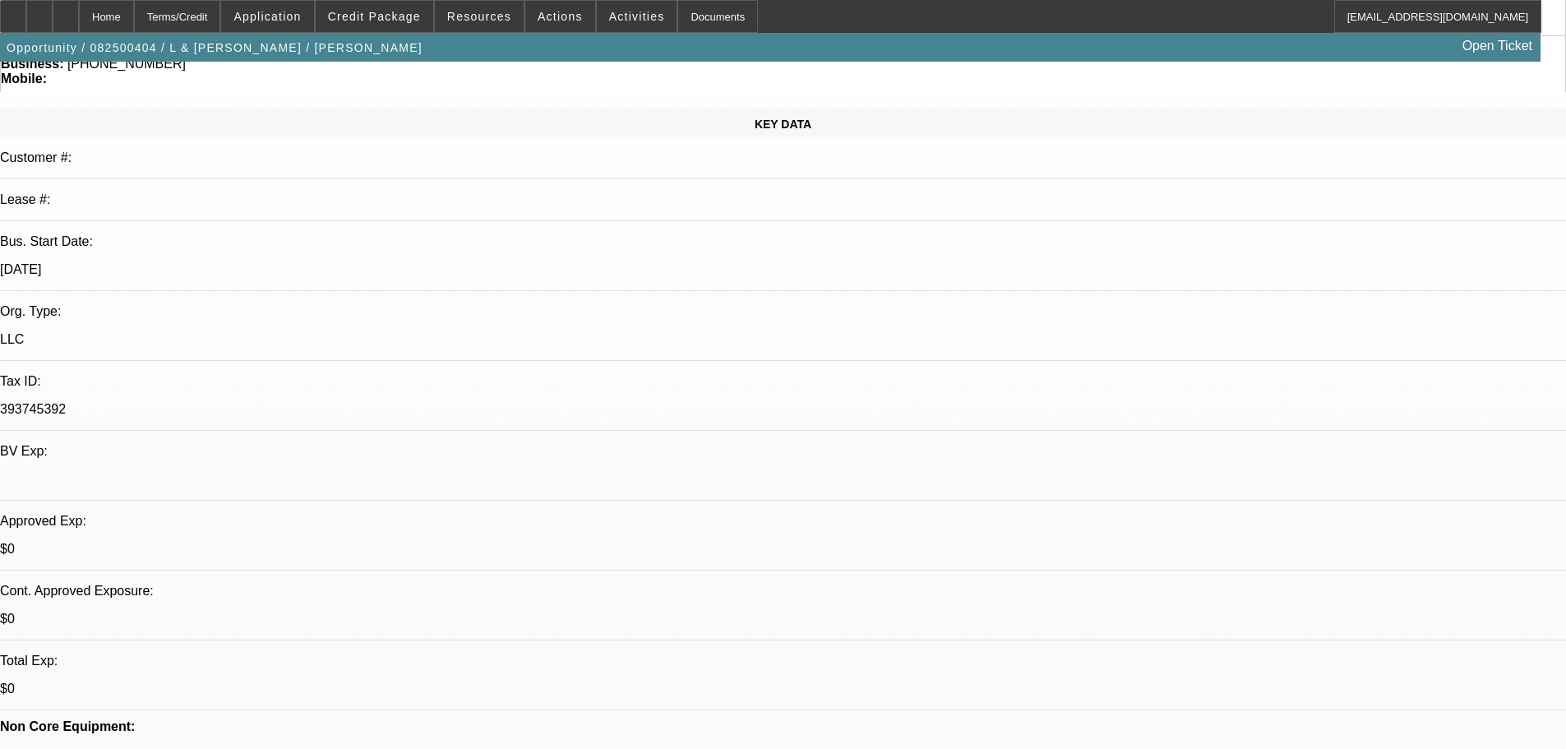
scroll to position [329, 0]
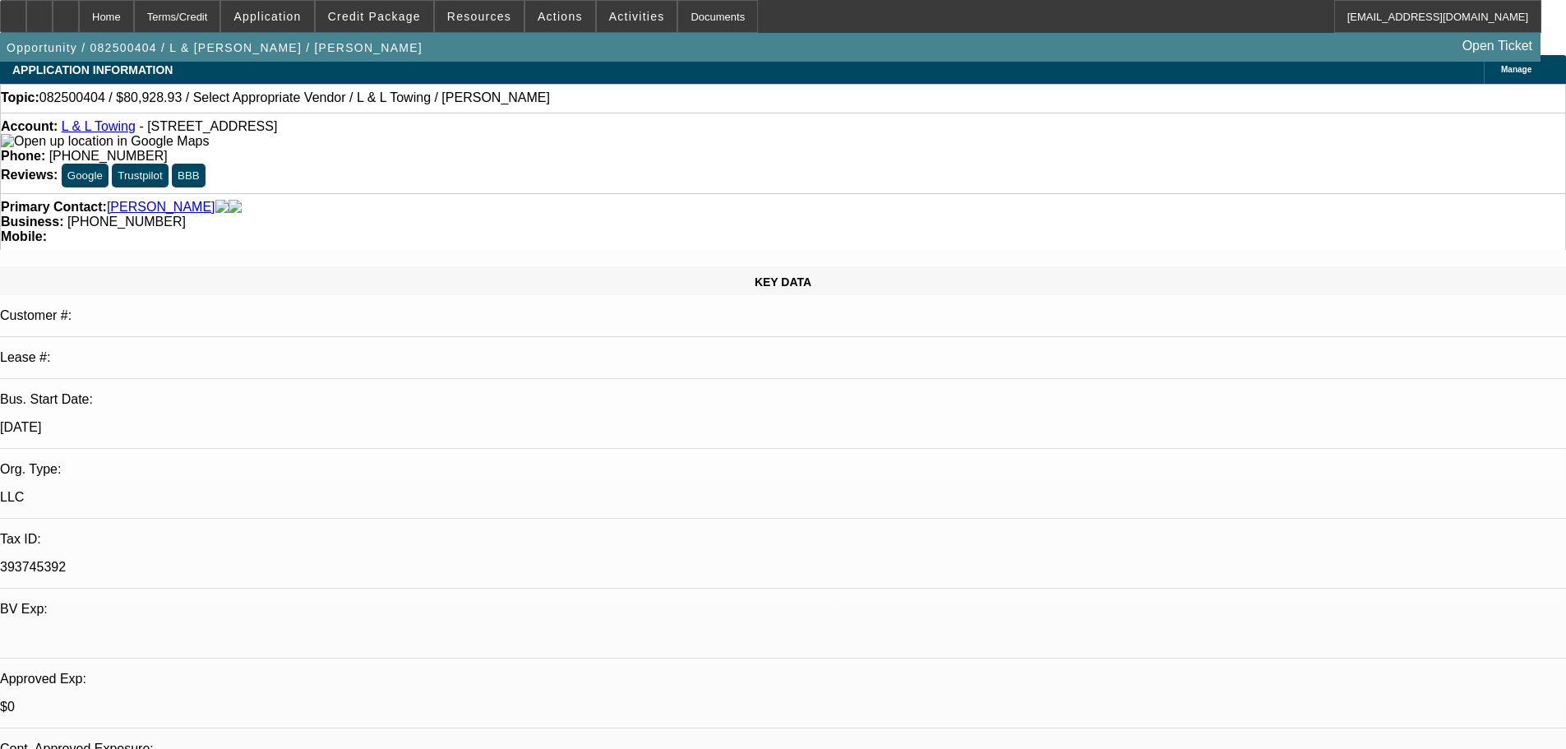
scroll to position [0, 0]
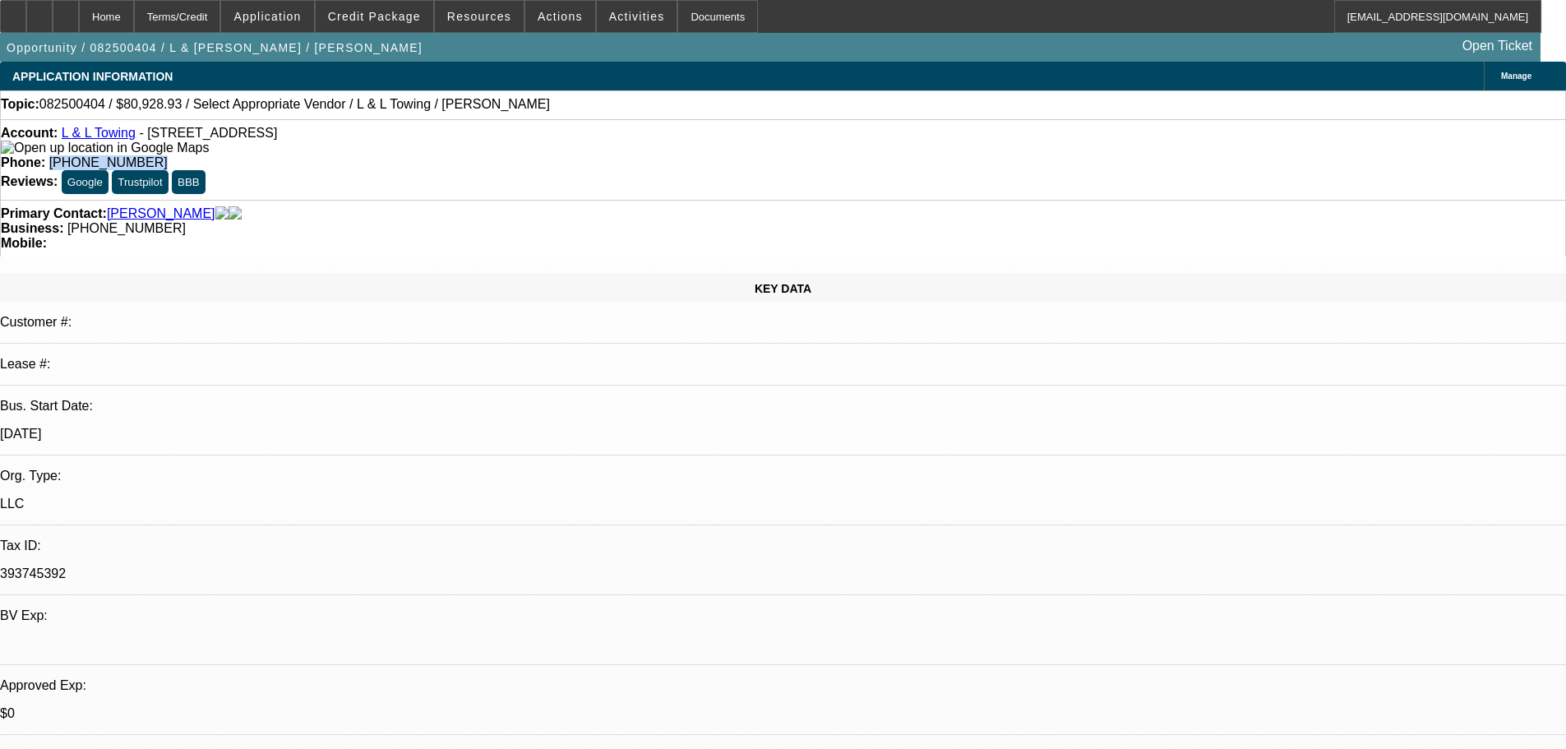
drag, startPoint x: 649, startPoint y: 136, endPoint x: 573, endPoint y: 142, distance: 76.7
click at [573, 155] on div "Phone: (323) 807-5648" at bounding box center [783, 162] width 1565 height 15
copy span "(323) 807-5648"
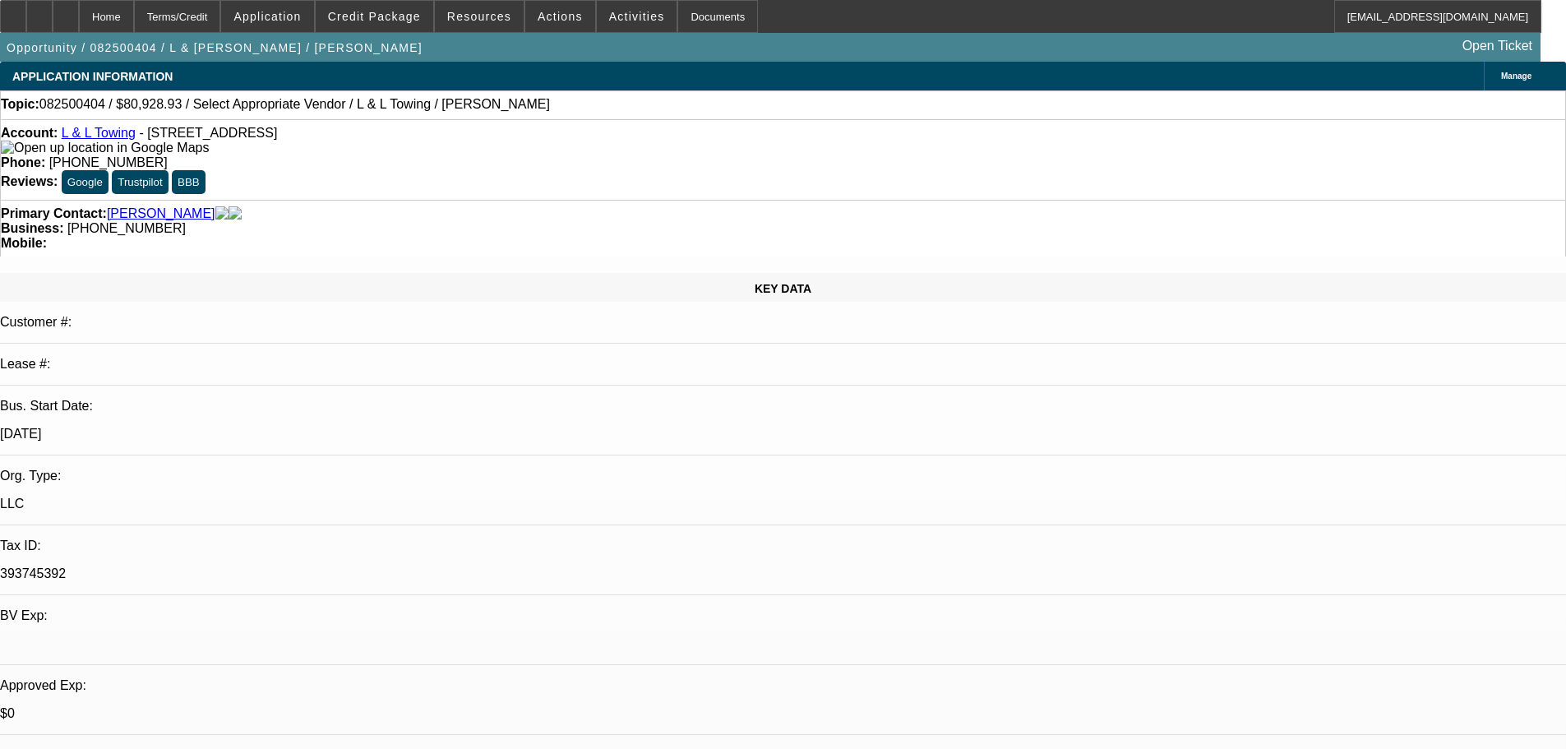
click at [388, 20] on span "Credit Package" at bounding box center [374, 16] width 93 height 13
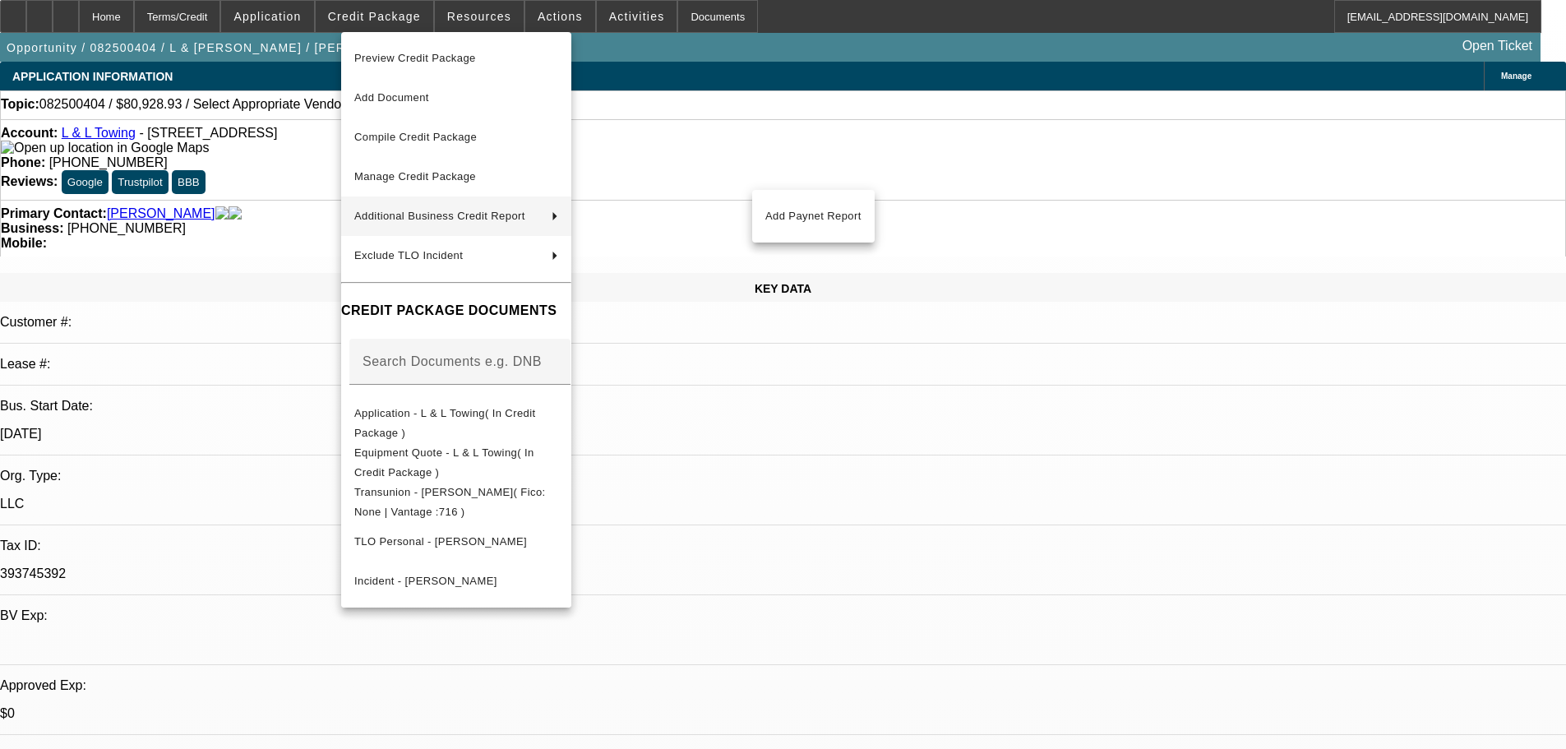
click at [241, 431] on div at bounding box center [783, 374] width 1566 height 749
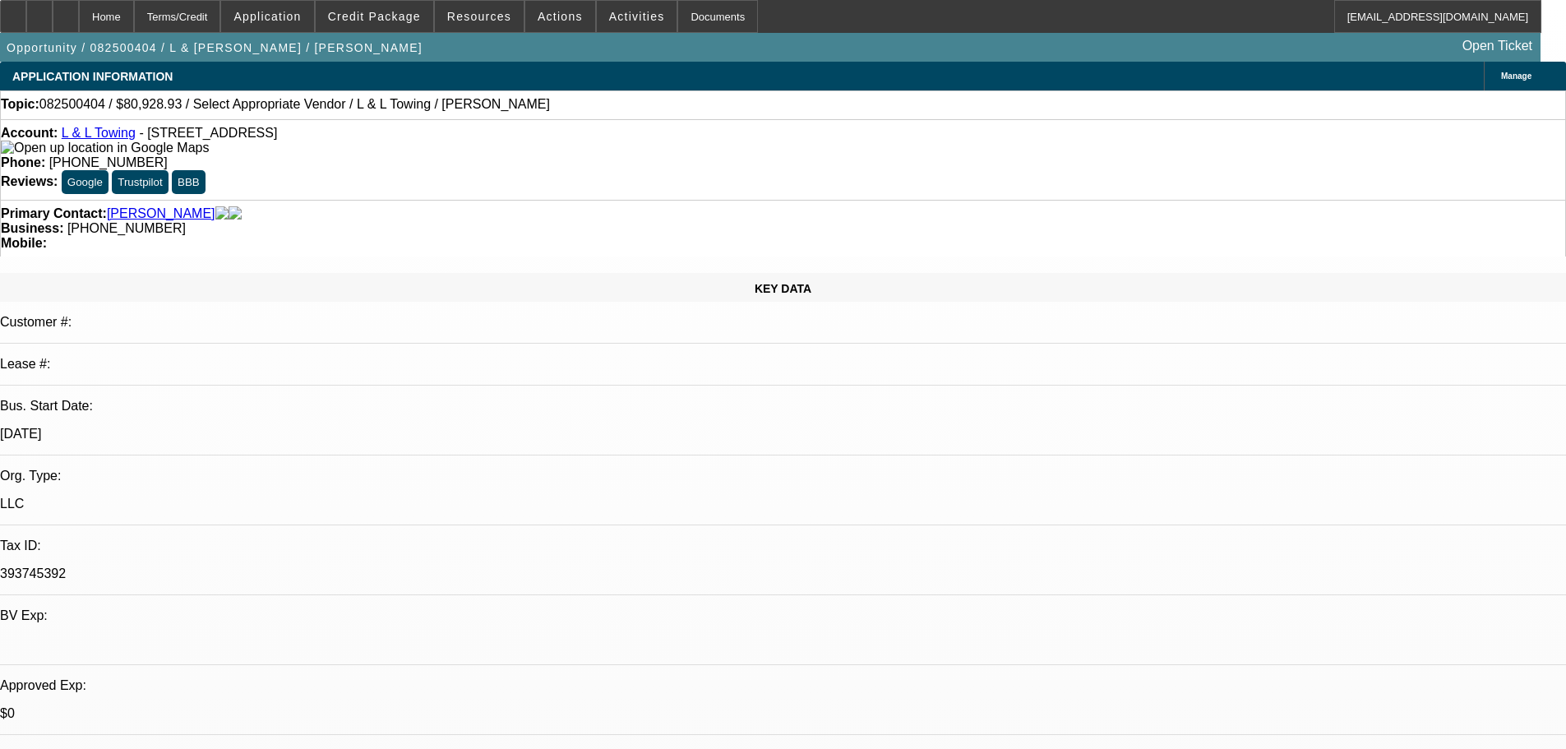
click at [1501, 72] on span "Manage" at bounding box center [1516, 76] width 30 height 9
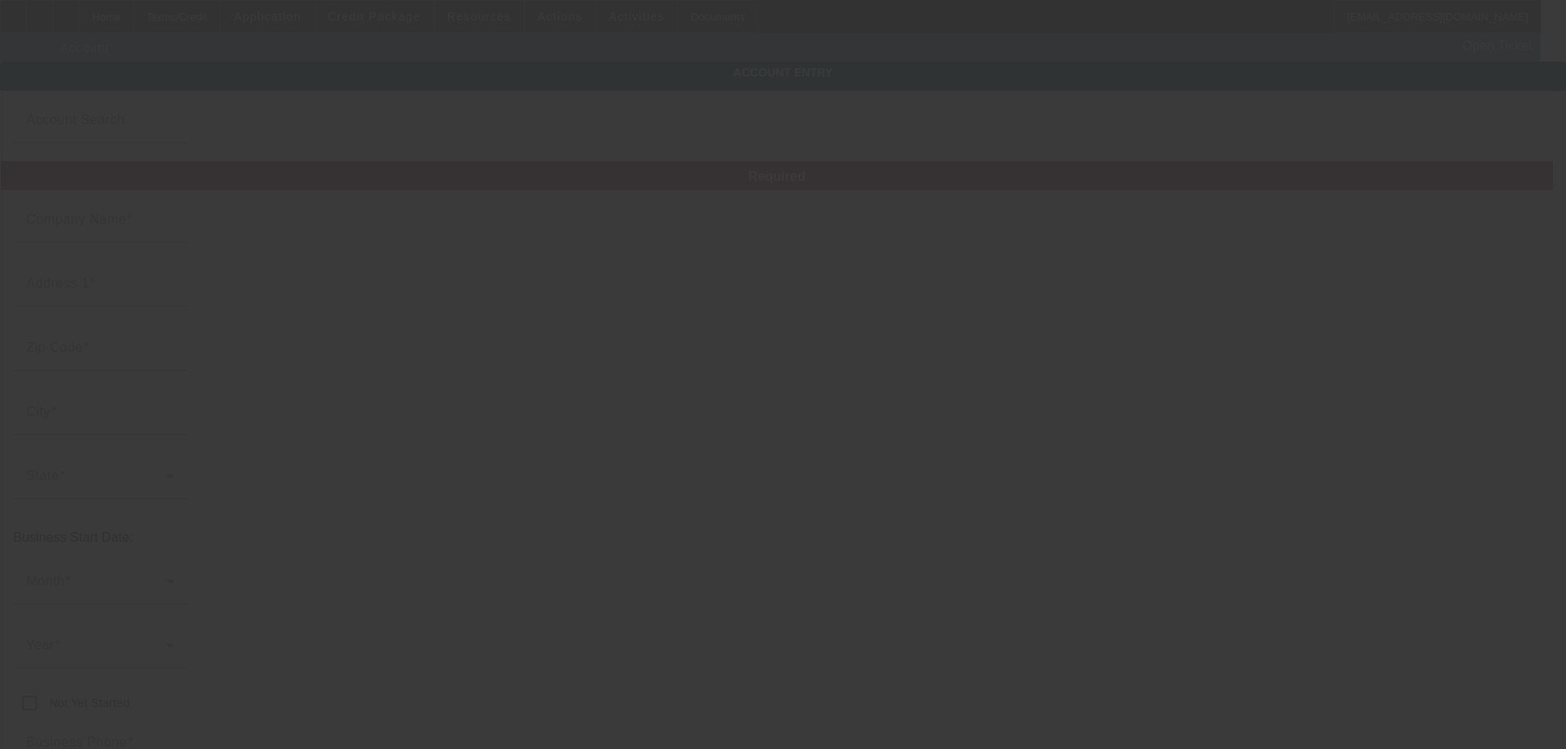
type input "L & L Towing"
type input "1412 N Grand Ave"
type input "91724"
type input "Covina"
type input "(323) 807-5648"
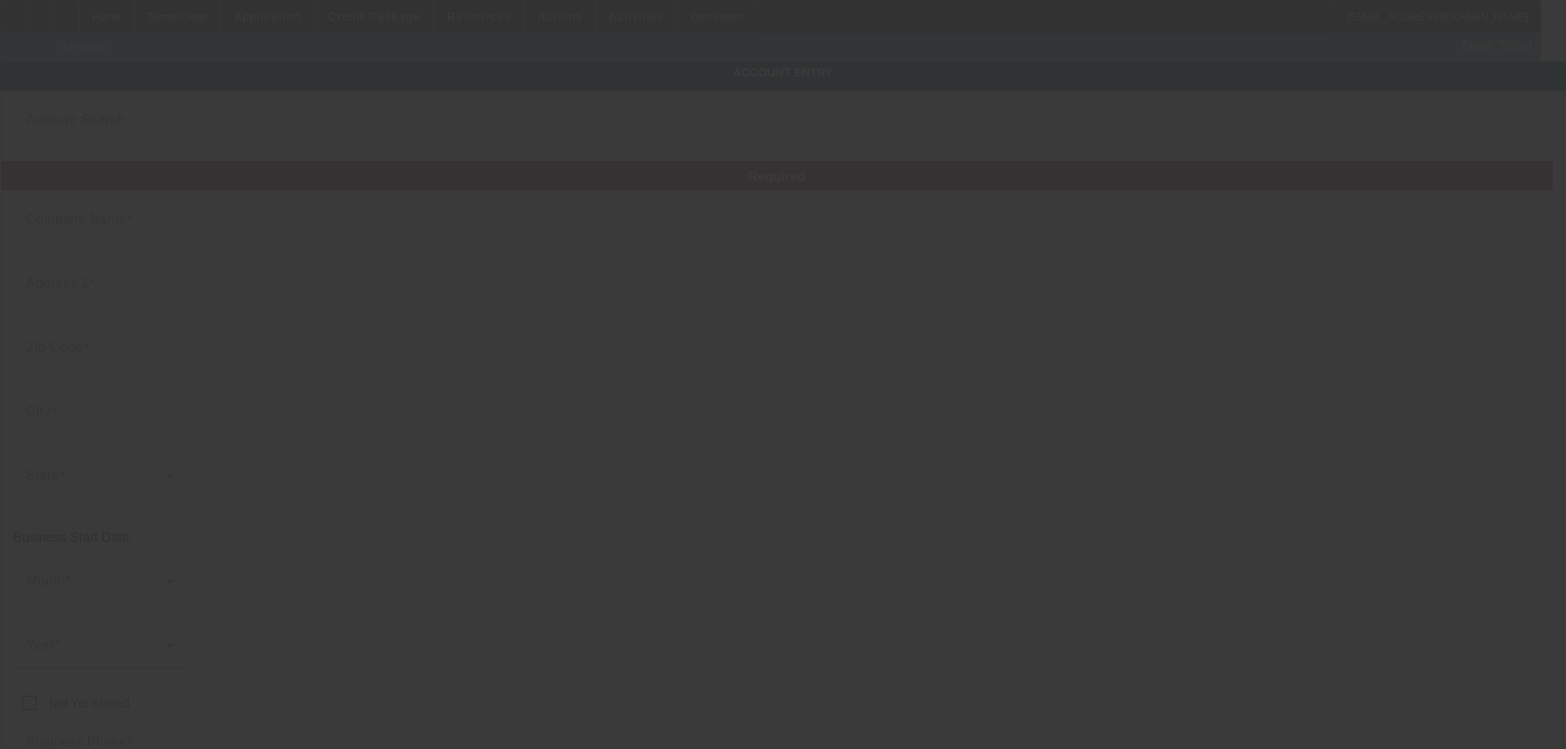
type input "393745392"
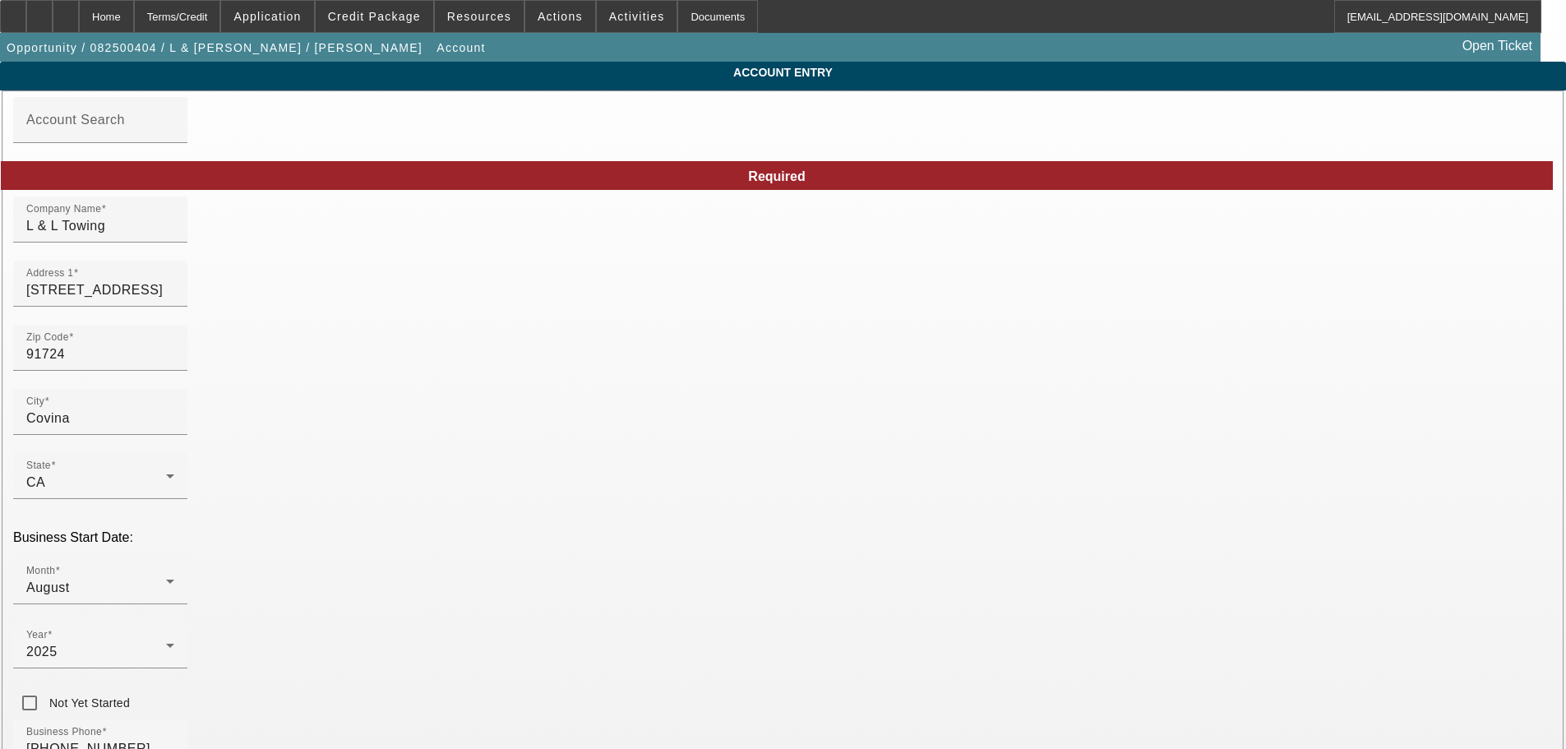
type input "8/14/2025"
click at [129, 26] on div "Home" at bounding box center [106, 16] width 55 height 33
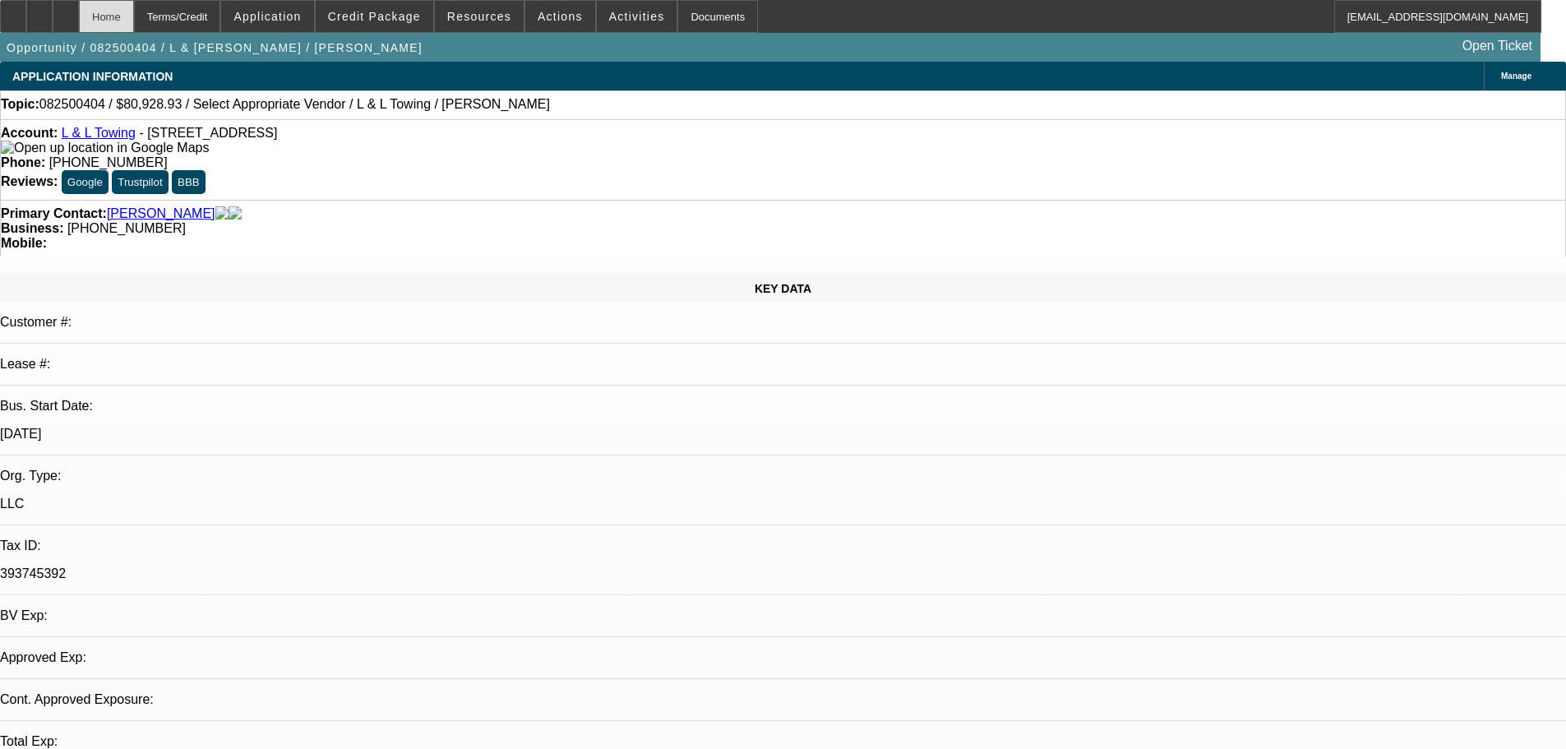
select select "0"
select select "2"
select select "0.1"
select select "4"
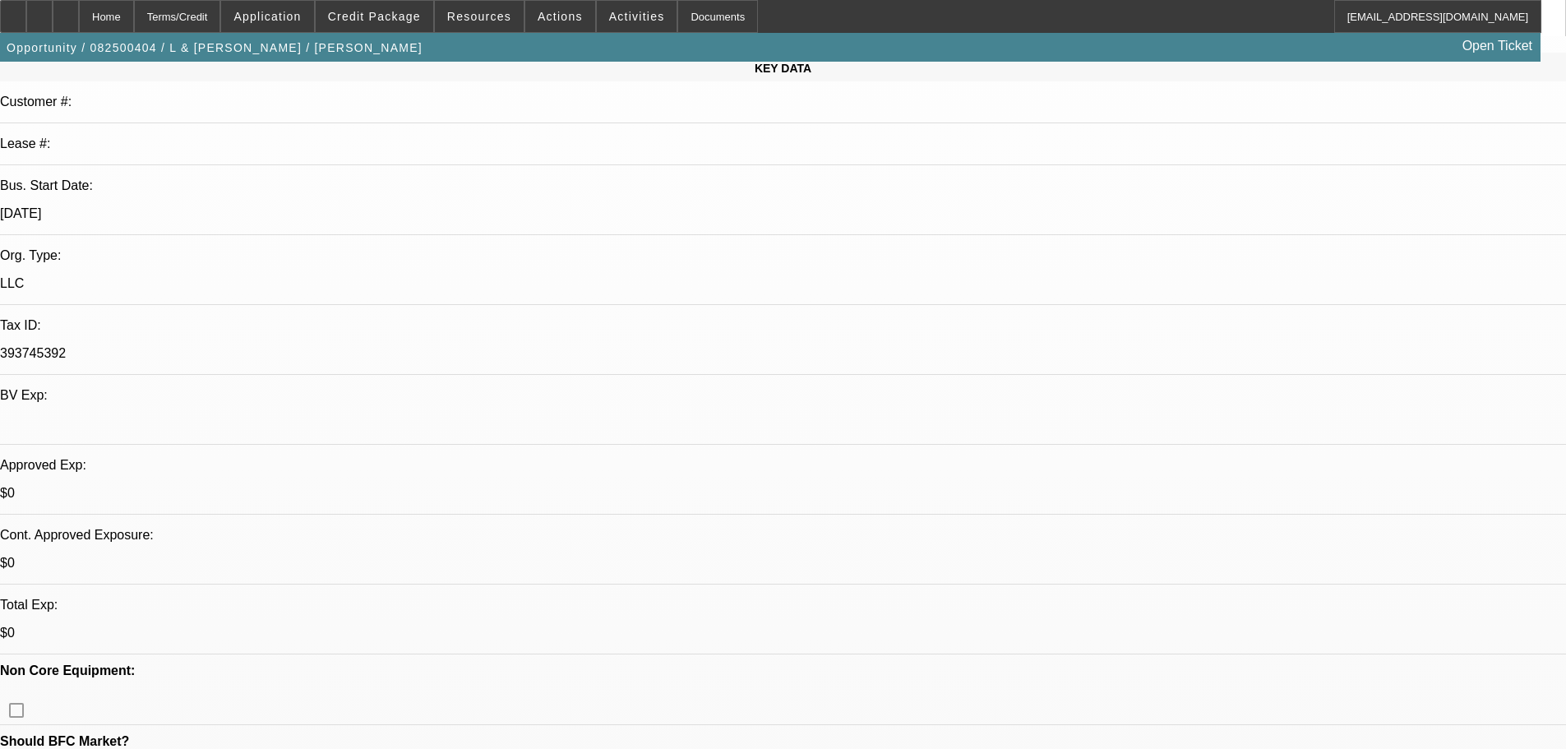
scroll to position [164, 0]
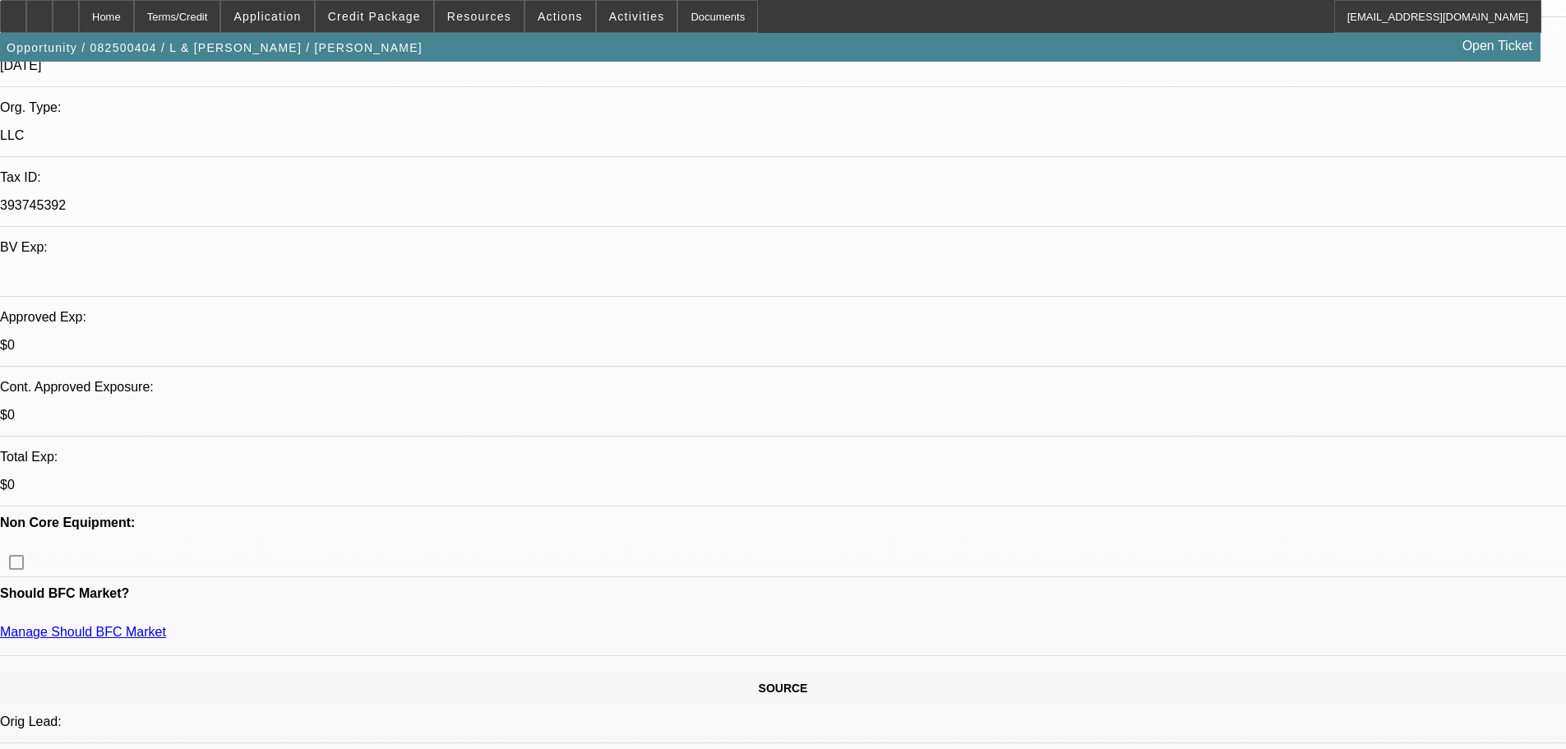
scroll to position [329, 0]
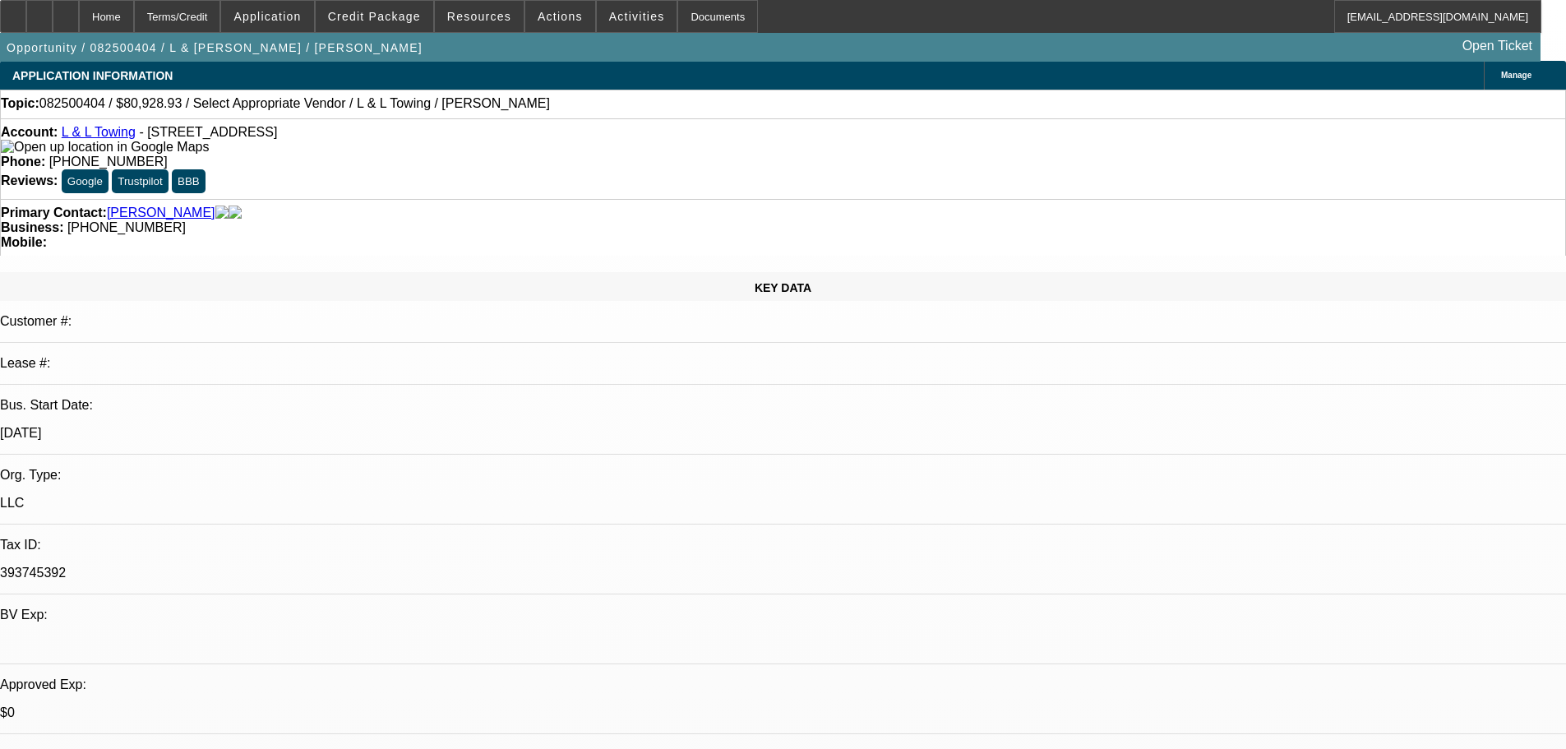
scroll to position [0, 0]
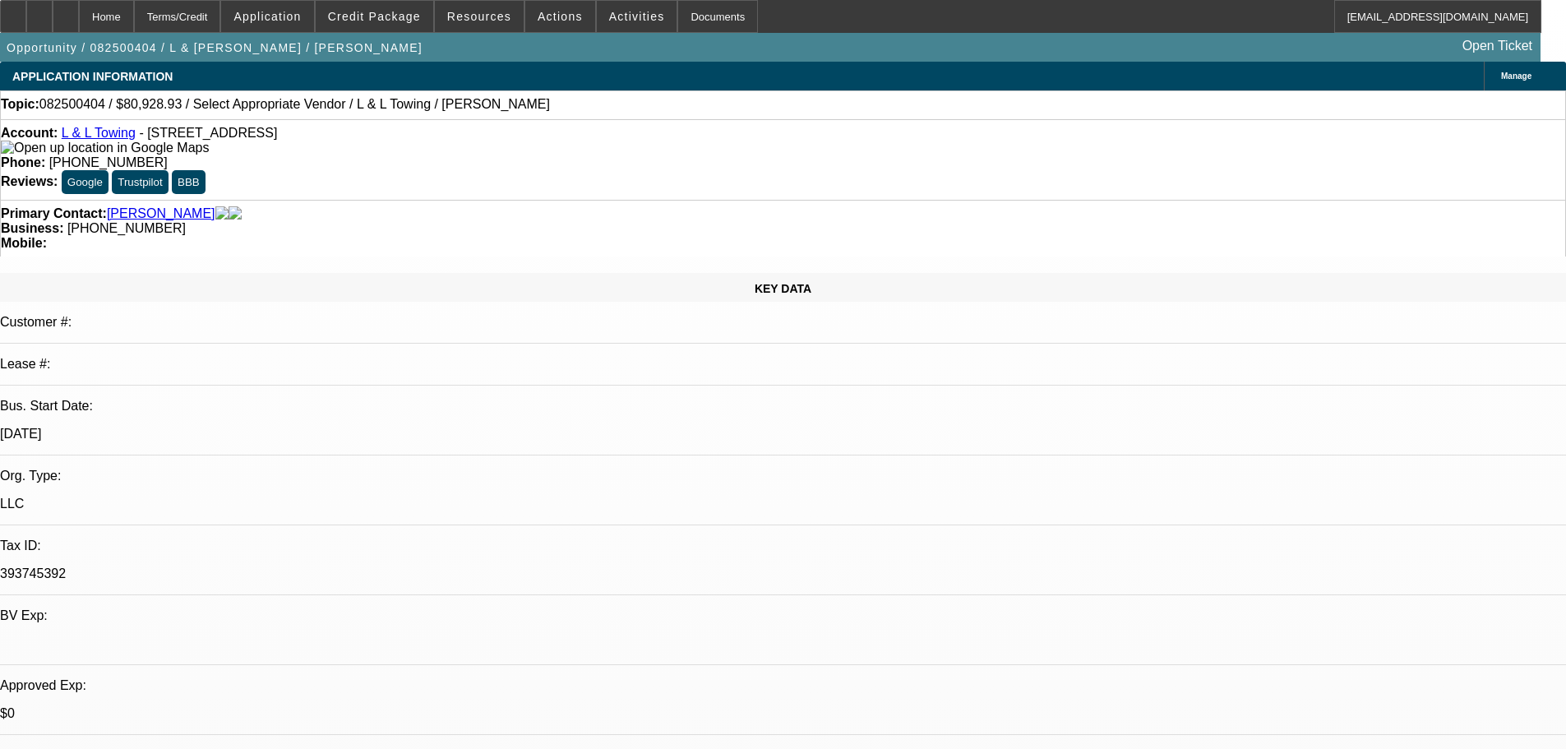
click at [110, 137] on link "L & L Towing" at bounding box center [99, 133] width 74 height 14
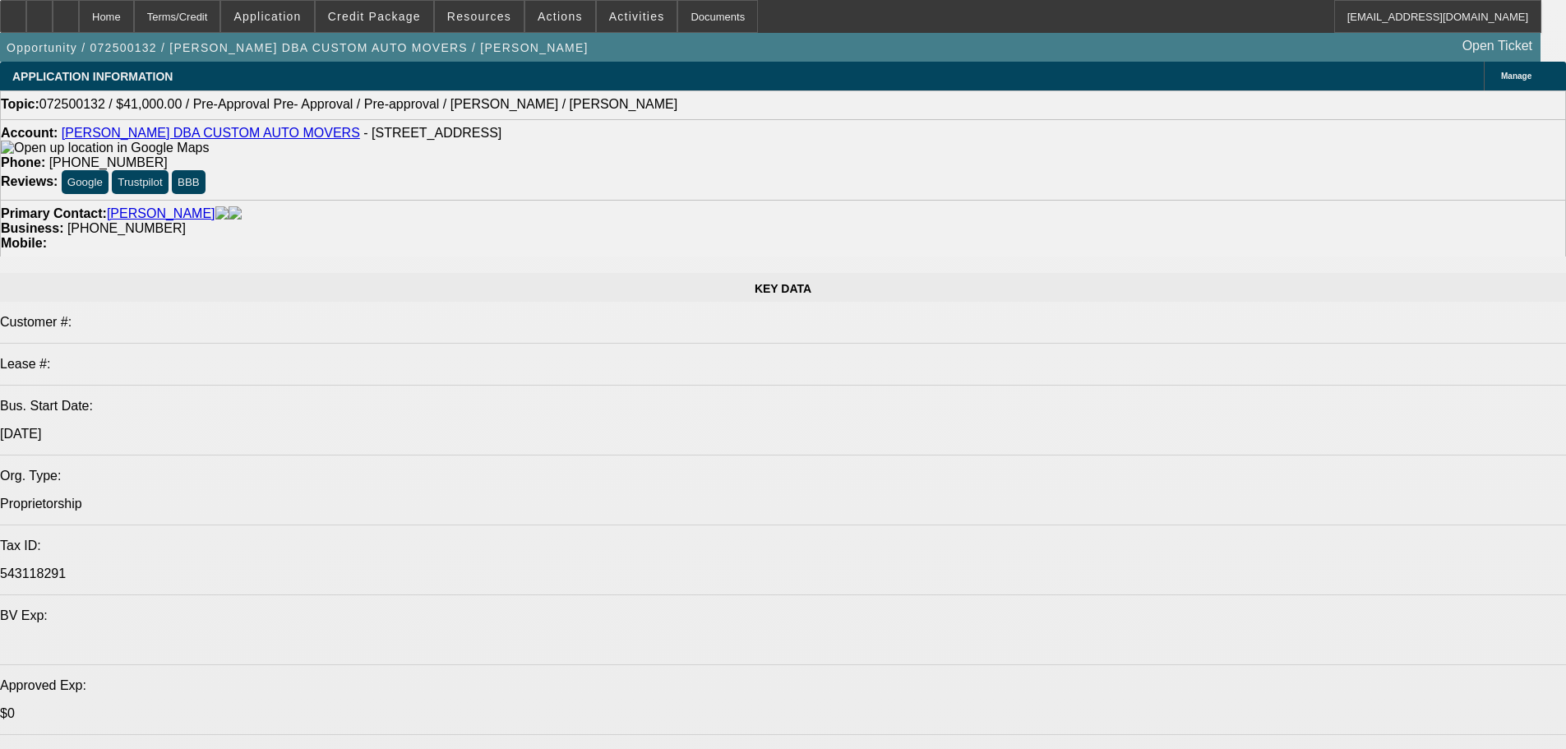
select select "0"
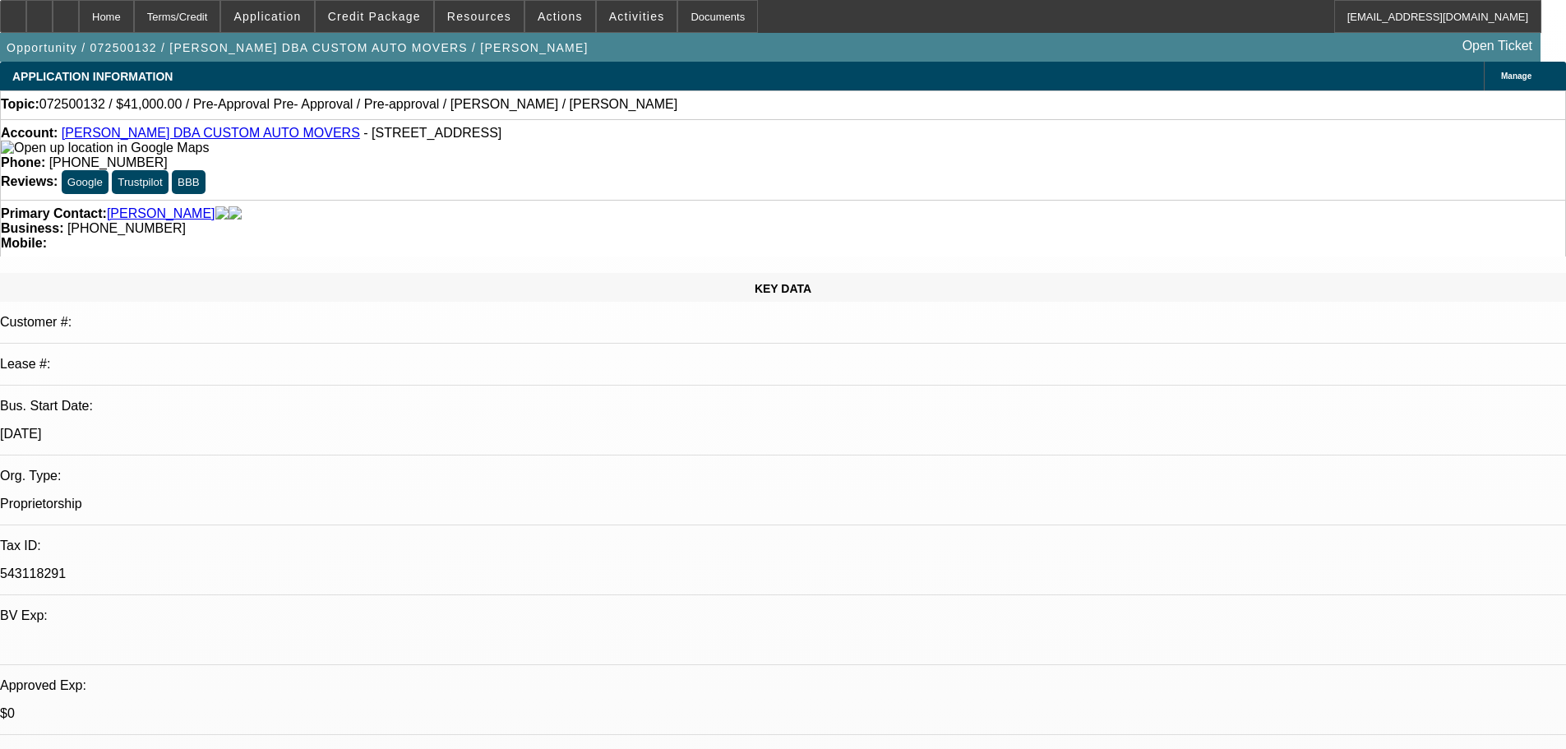
select select "2"
select select "0"
select select "6"
select select "0"
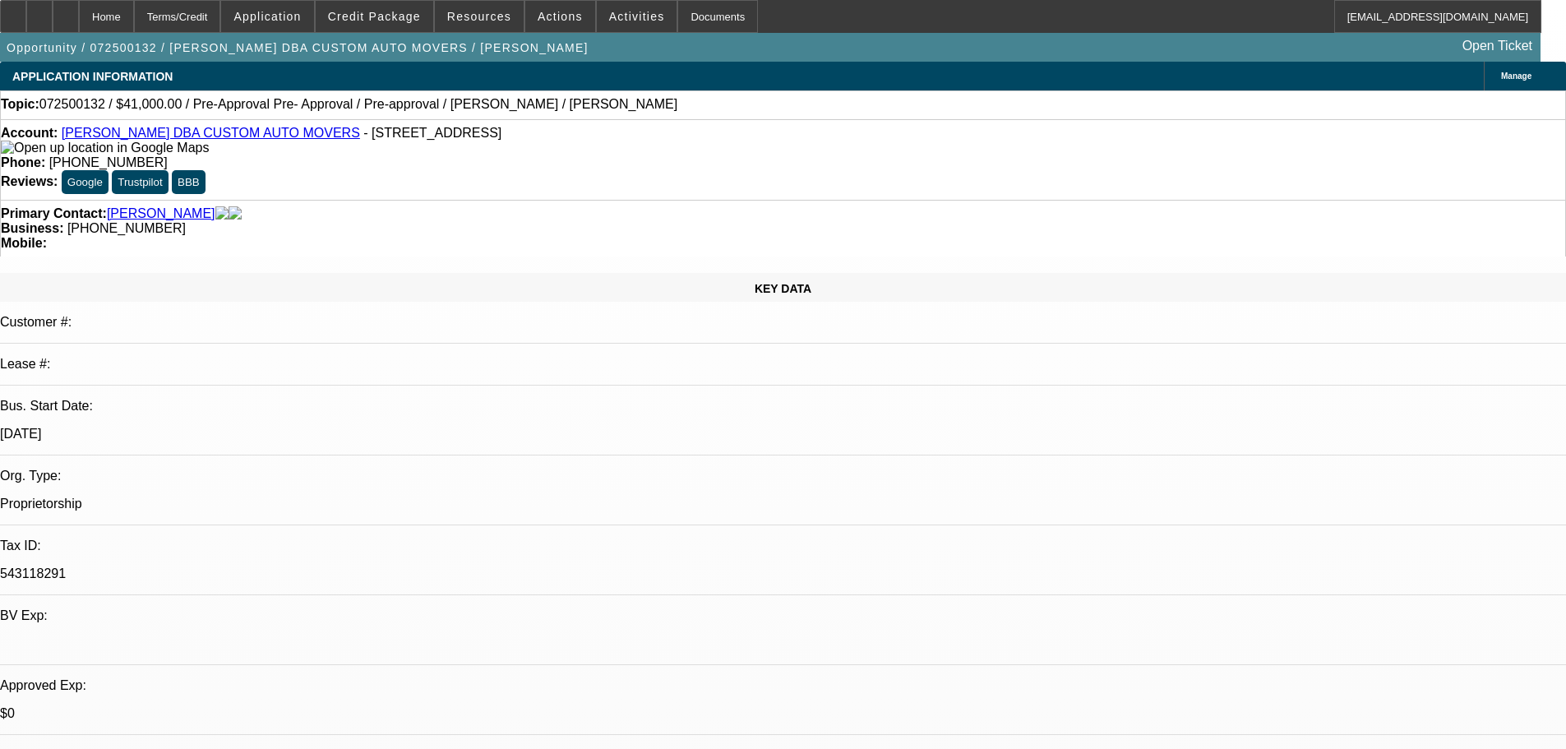
select select "2"
select select "0"
select select "6"
select select "0.1"
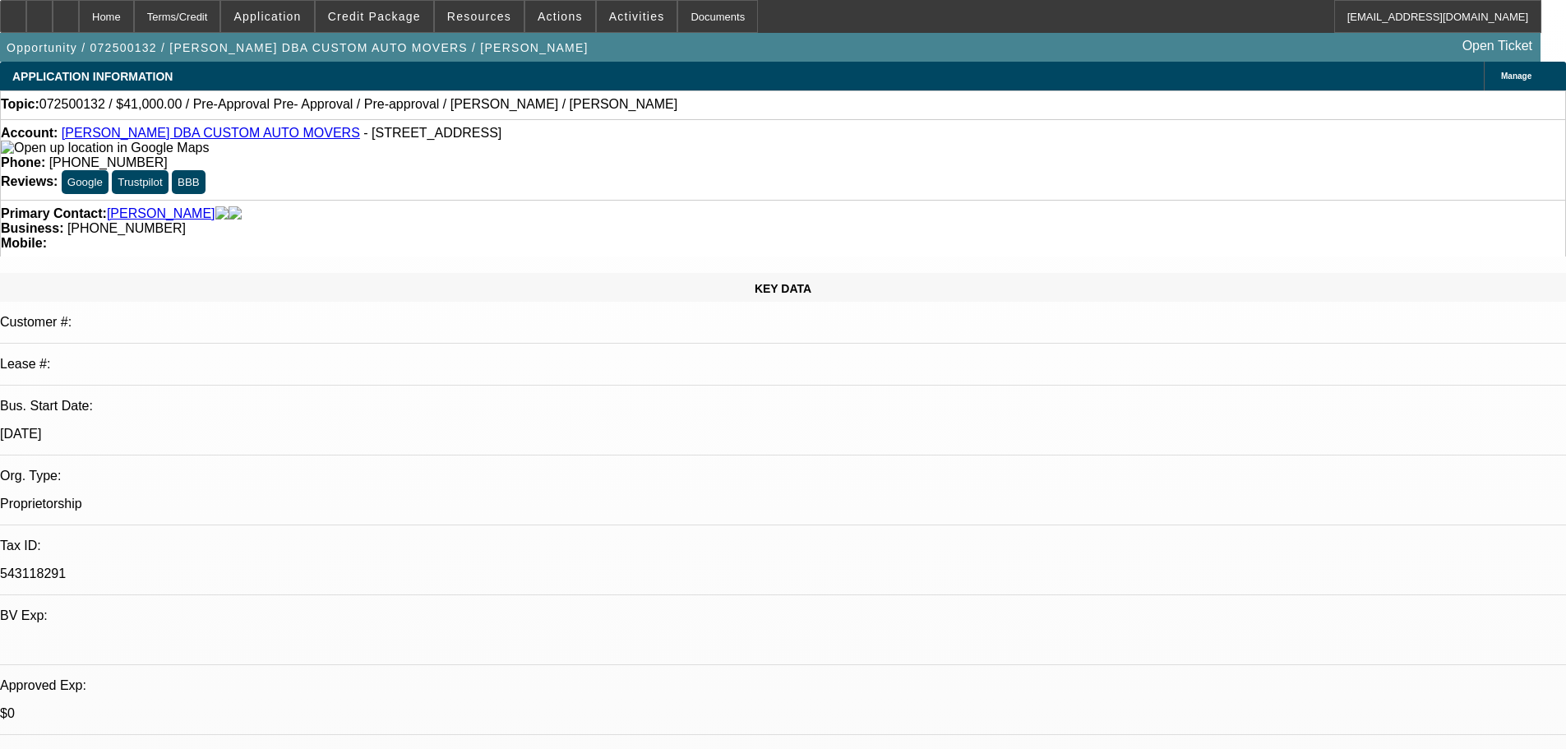
select select "2"
select select "0"
select select "6"
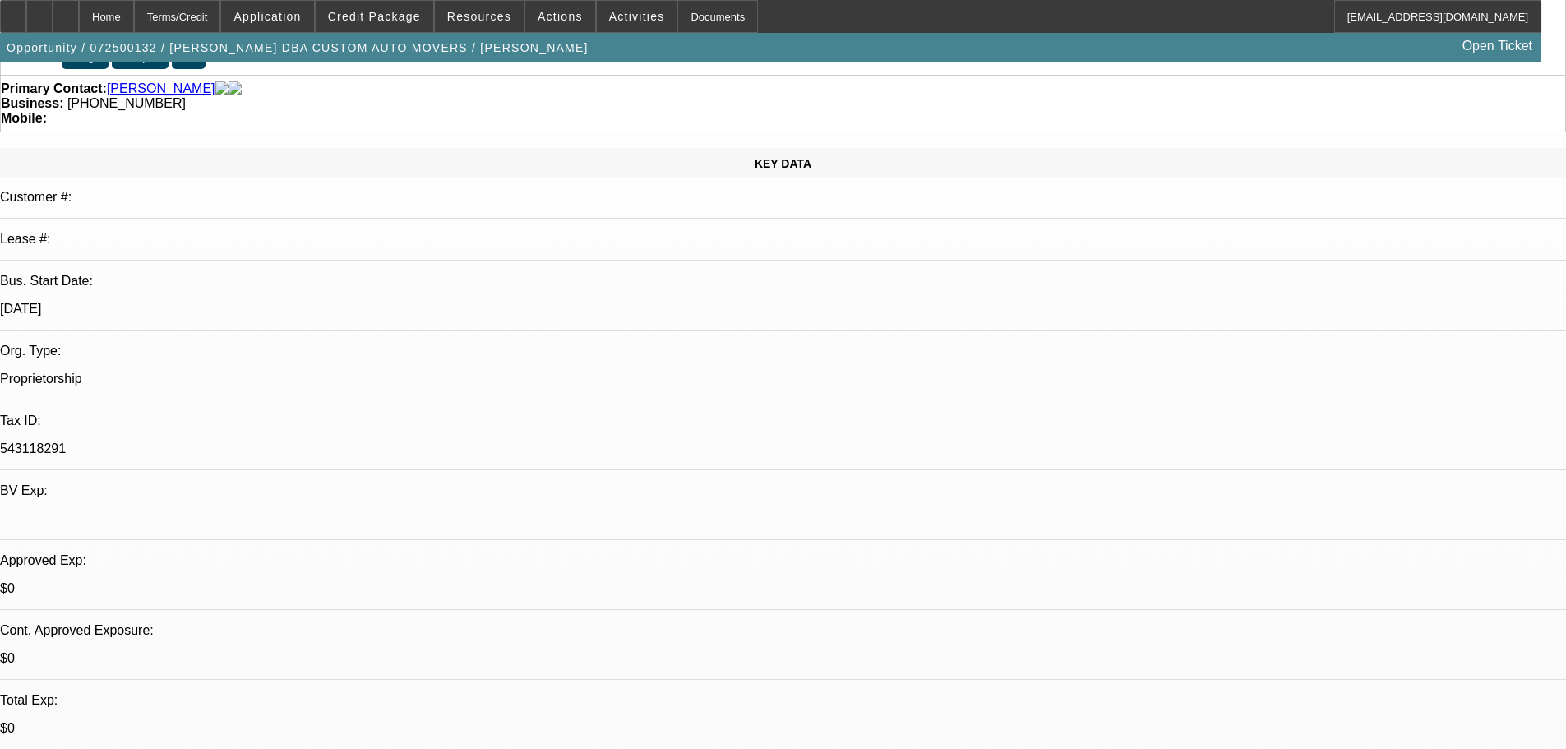
scroll to position [164, 0]
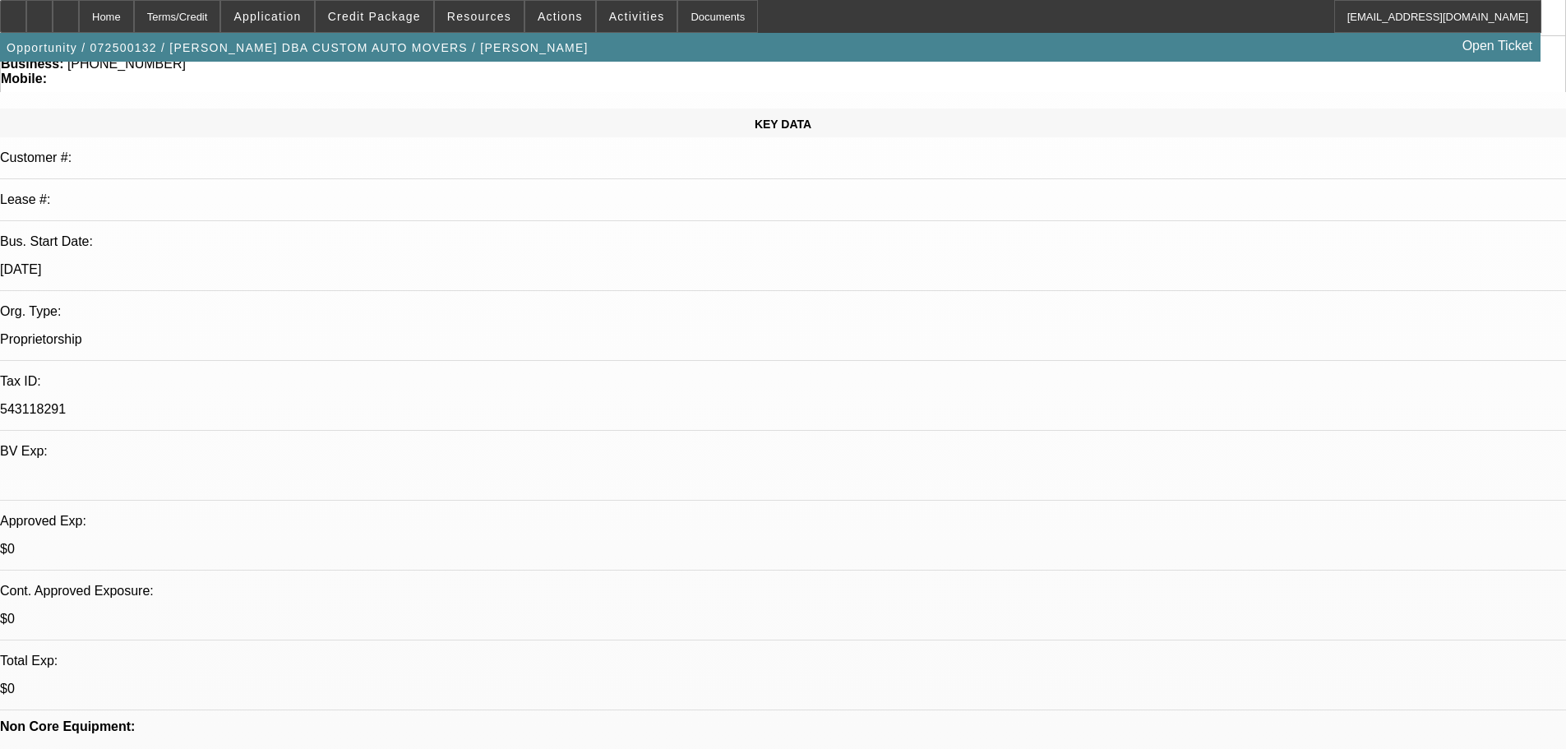
drag, startPoint x: 672, startPoint y: 511, endPoint x: 544, endPoint y: 519, distance: 127.7
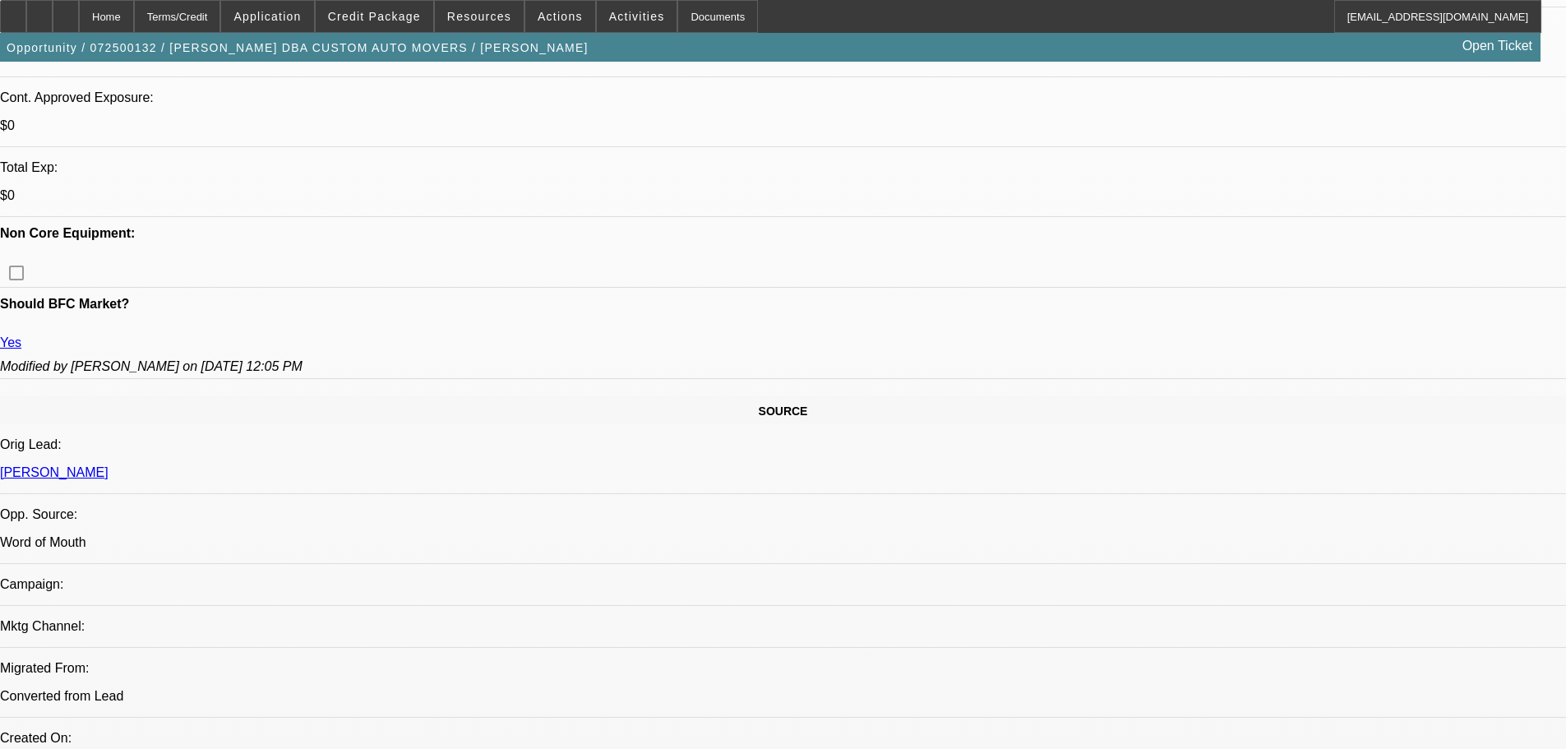
scroll to position [1151, 0]
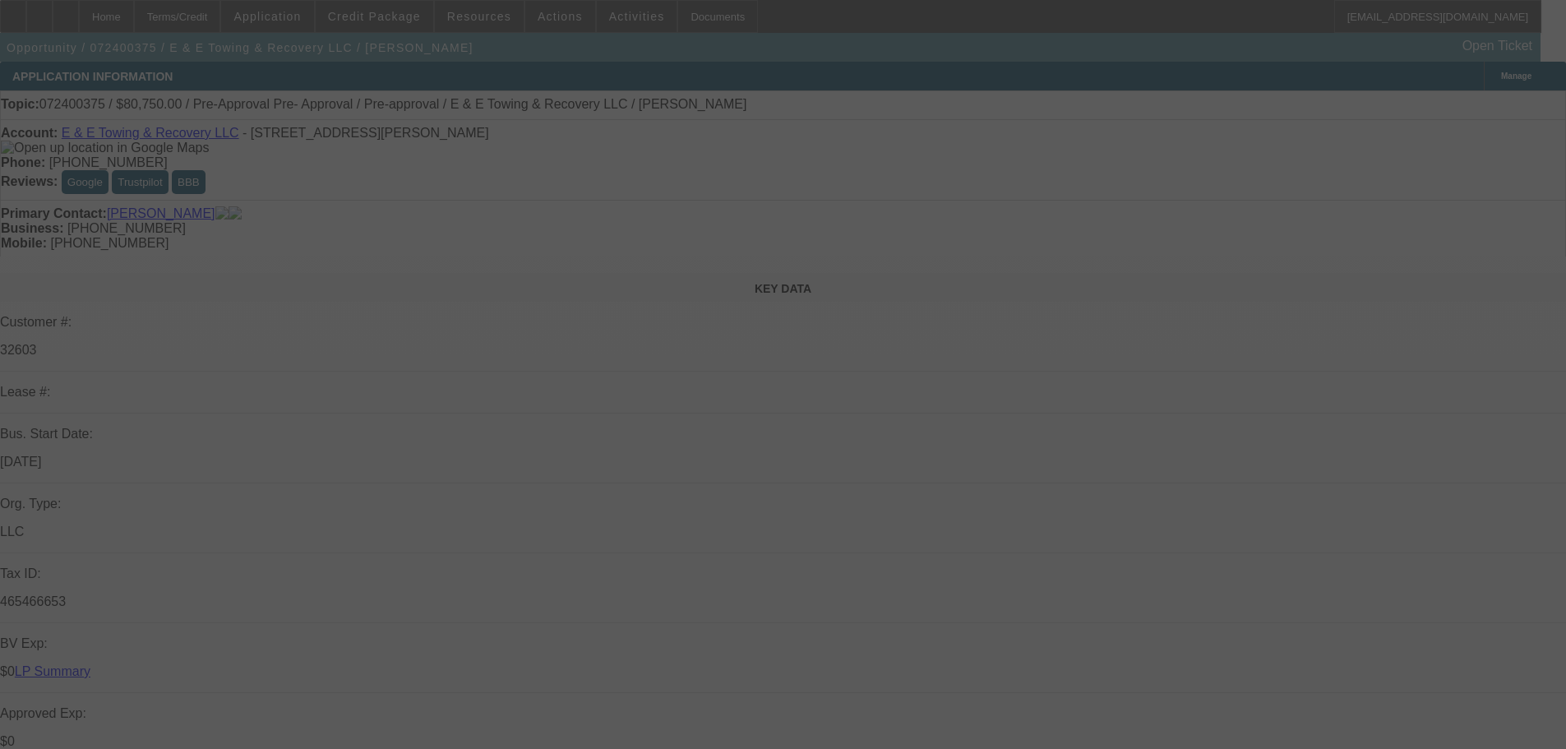
click at [1500, 106] on div at bounding box center [783, 374] width 1566 height 749
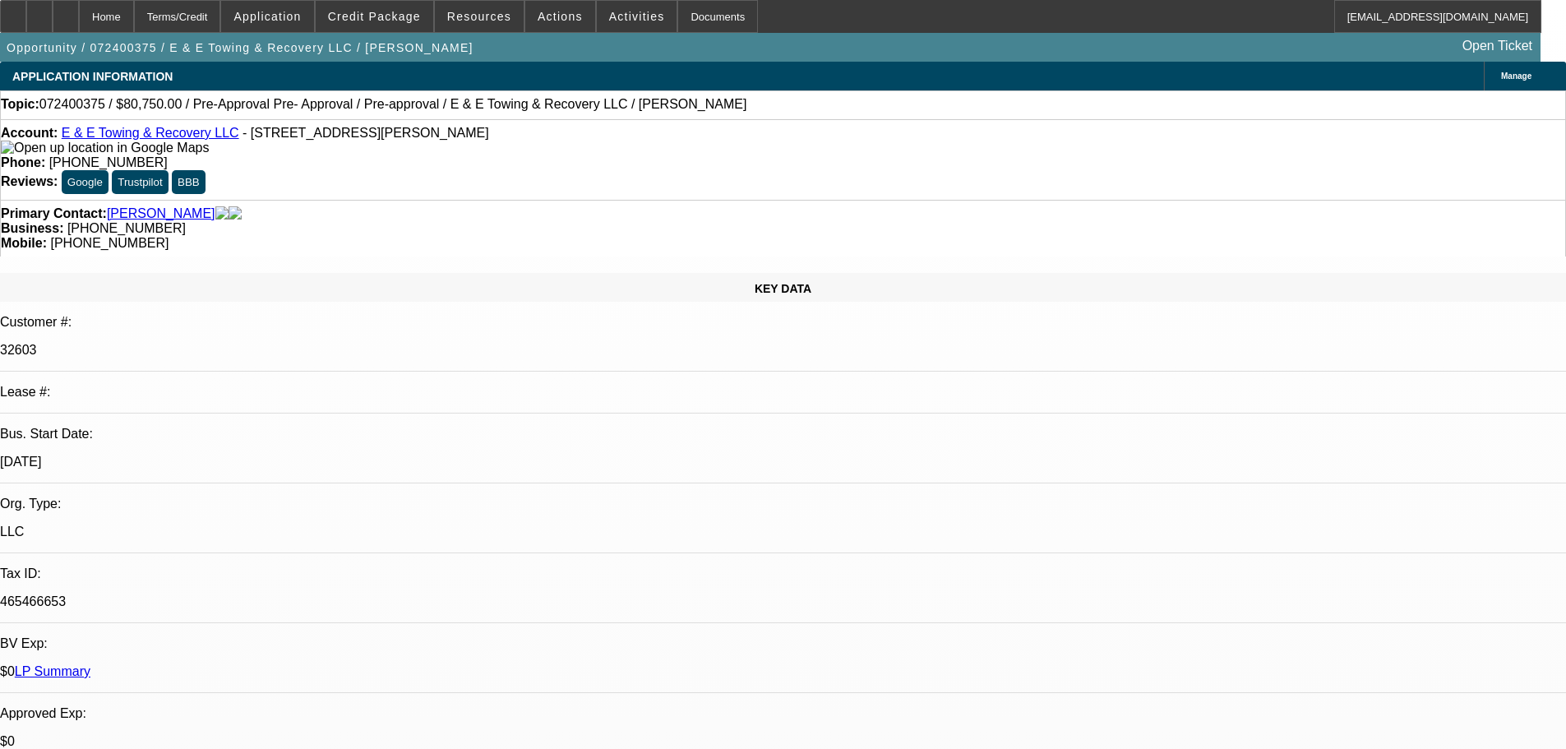
select select "0"
select select "6"
select select "0"
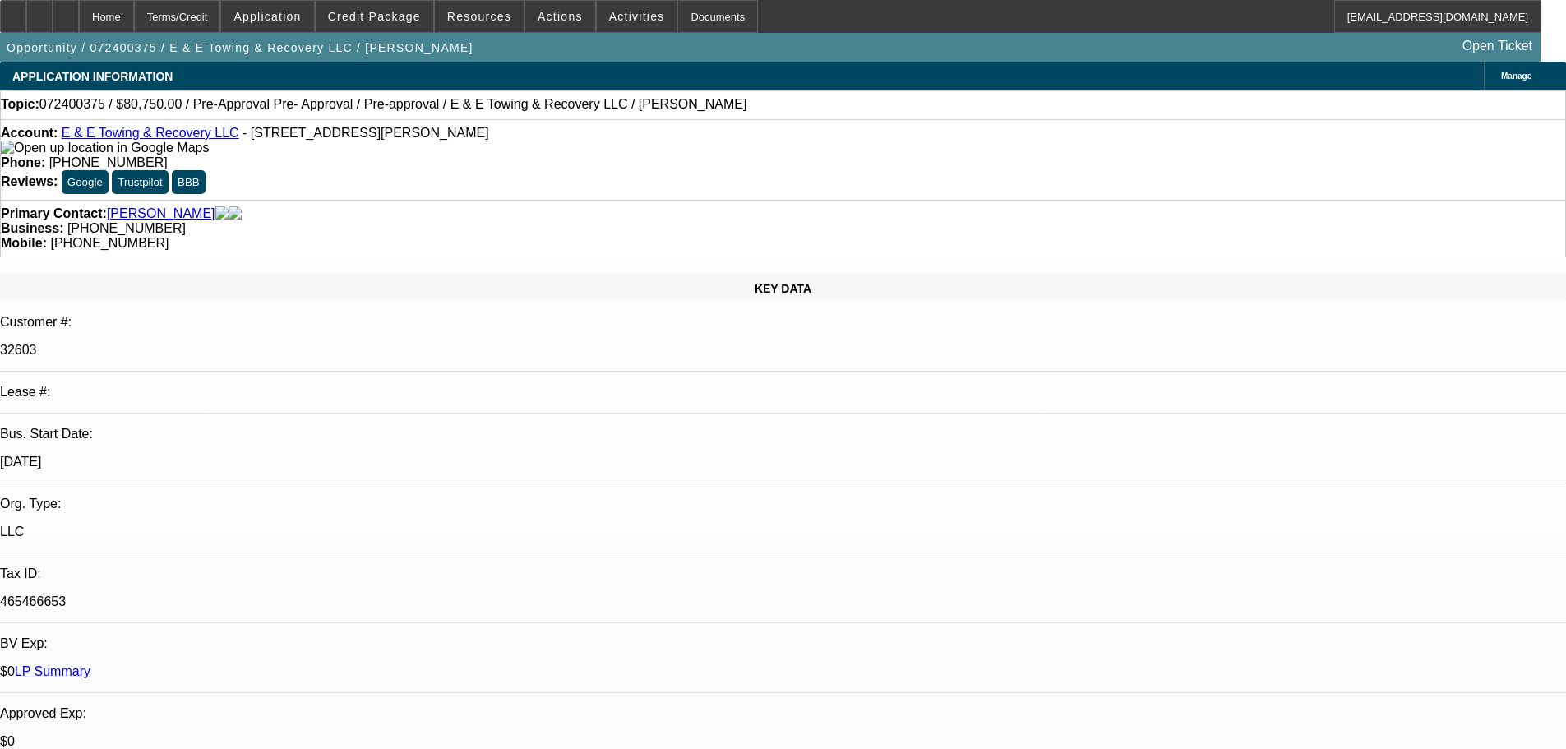
select select "0"
select select "6"
select select "0"
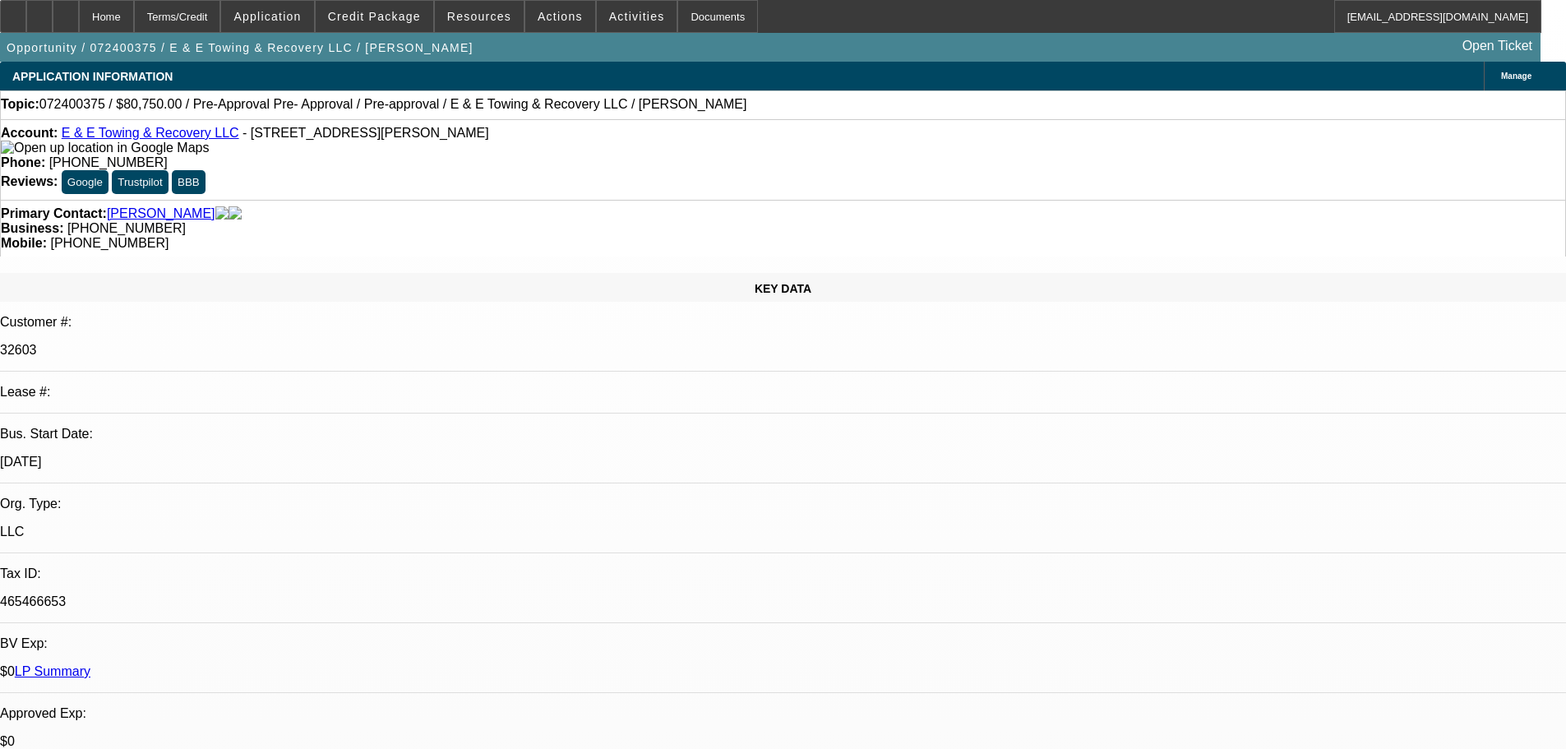
select select "0"
select select "6"
select select "2"
select select "0"
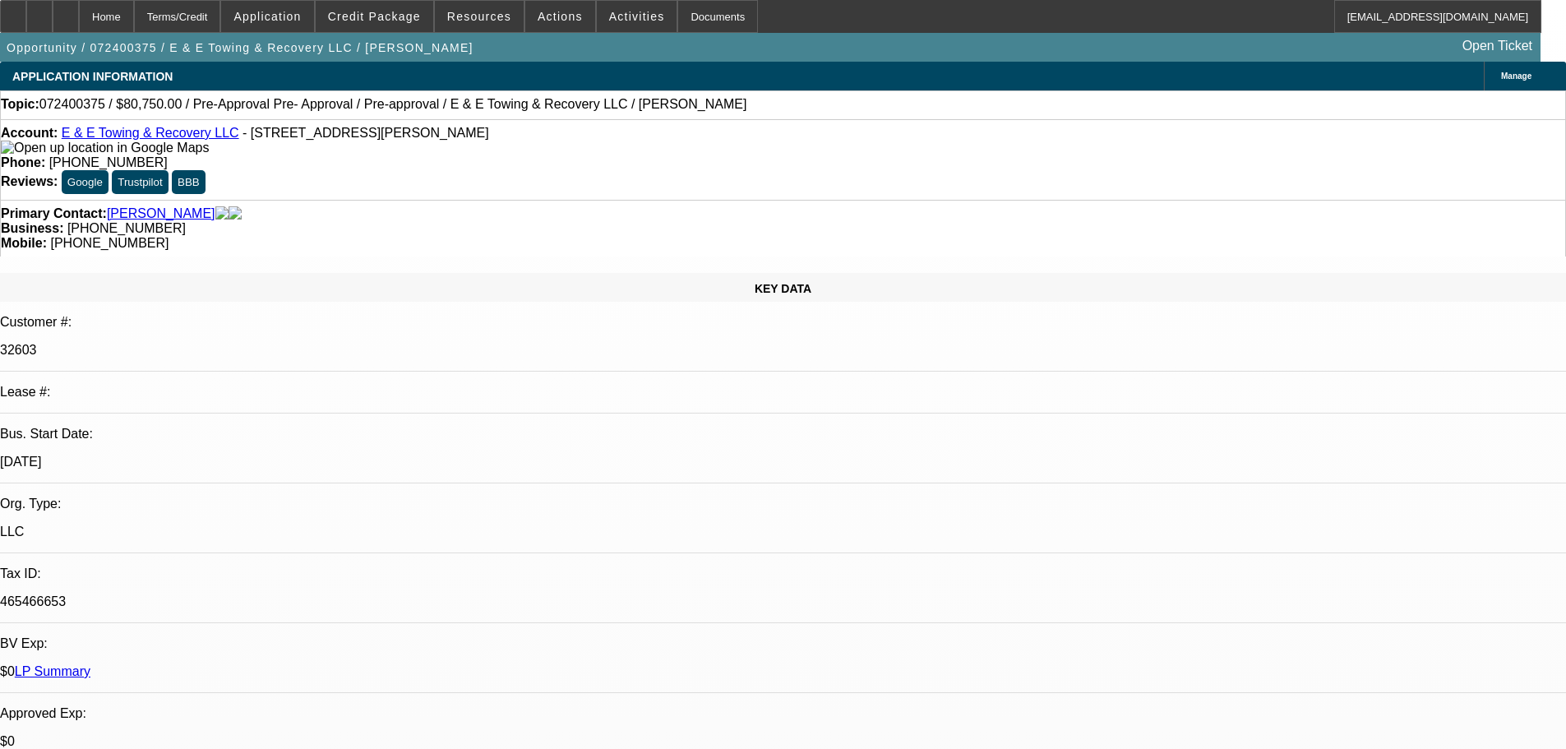
select select "6"
drag, startPoint x: 1222, startPoint y: 232, endPoint x: 1163, endPoint y: 229, distance: 58.5
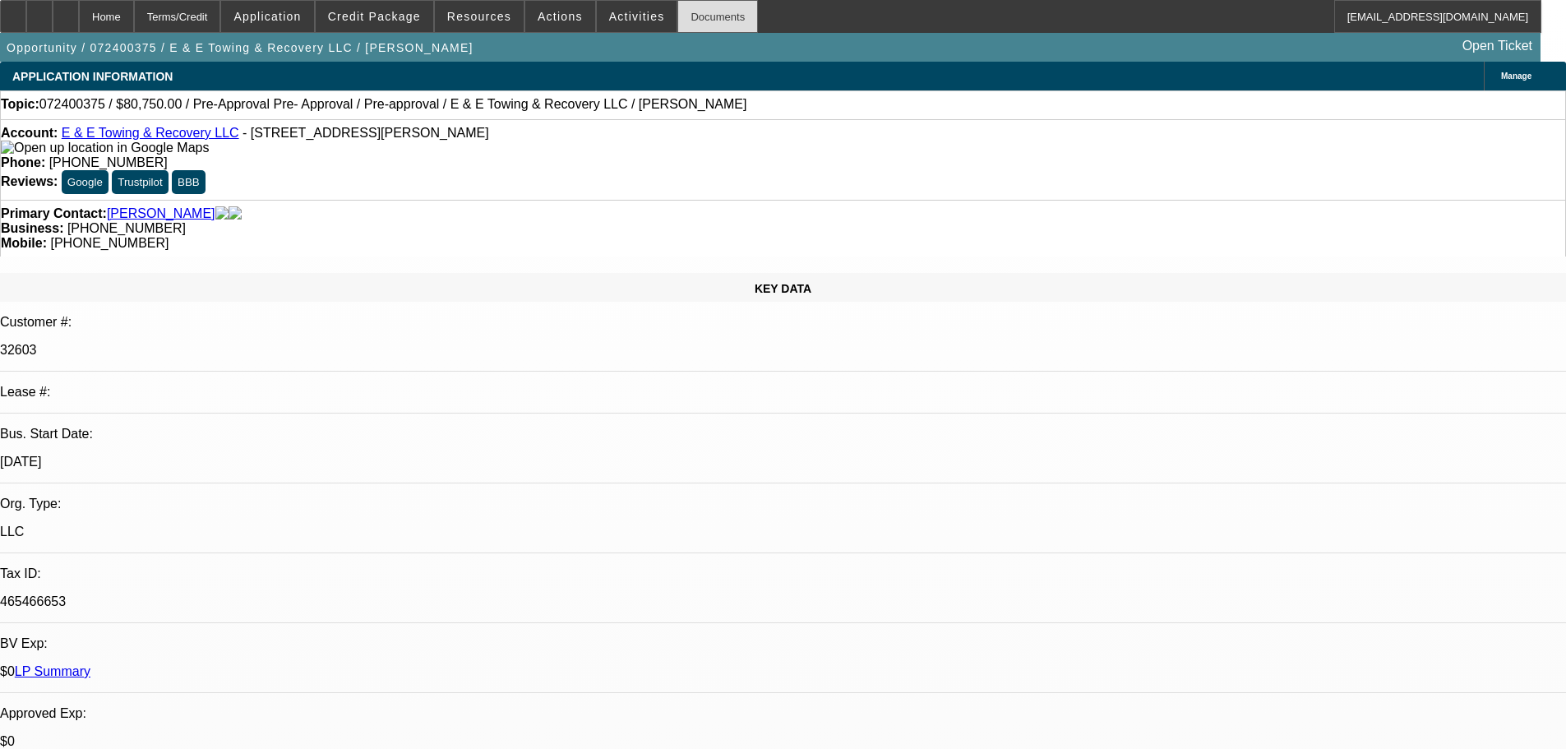
copy b "(614) 360-4099"
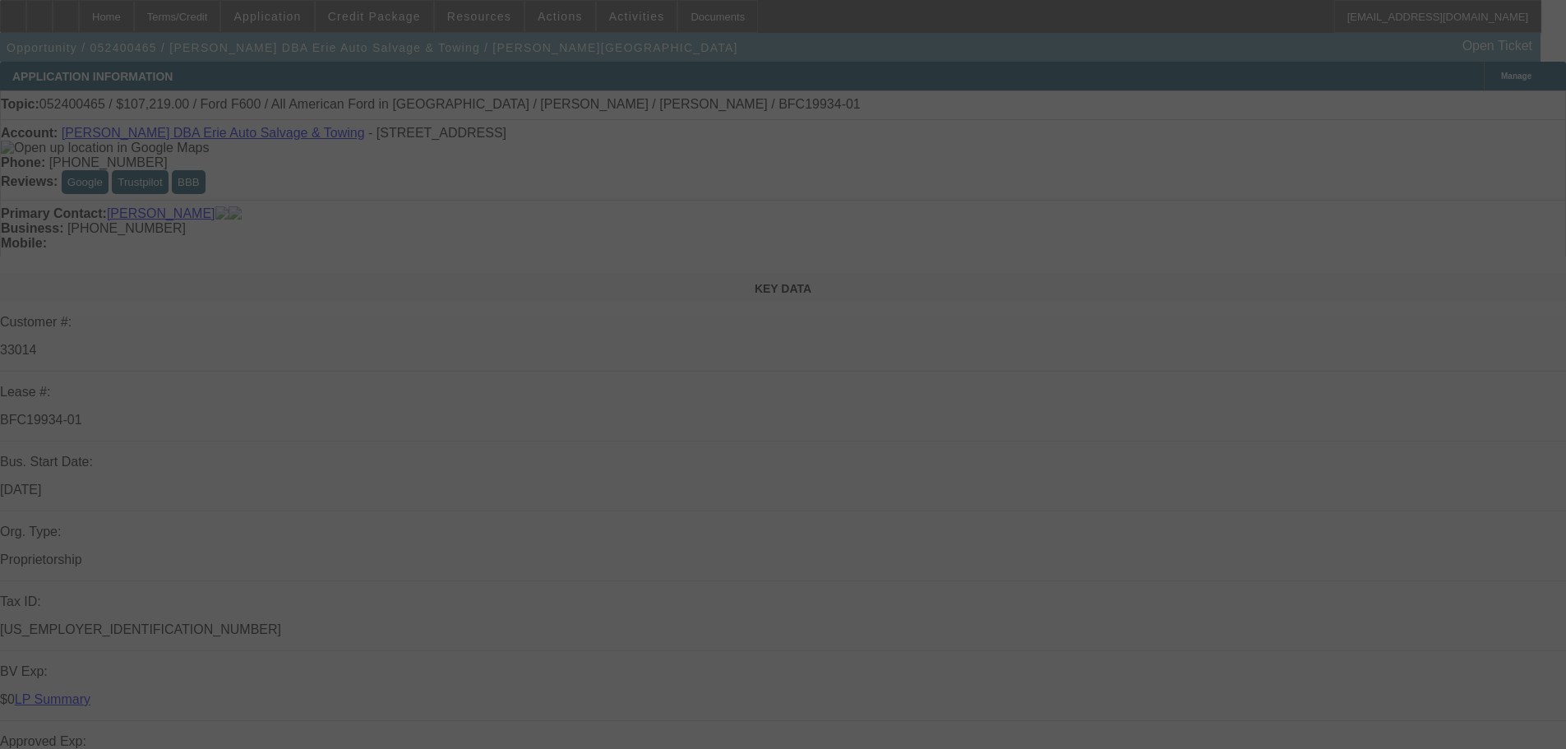
select select "0"
select select "6"
select select "0"
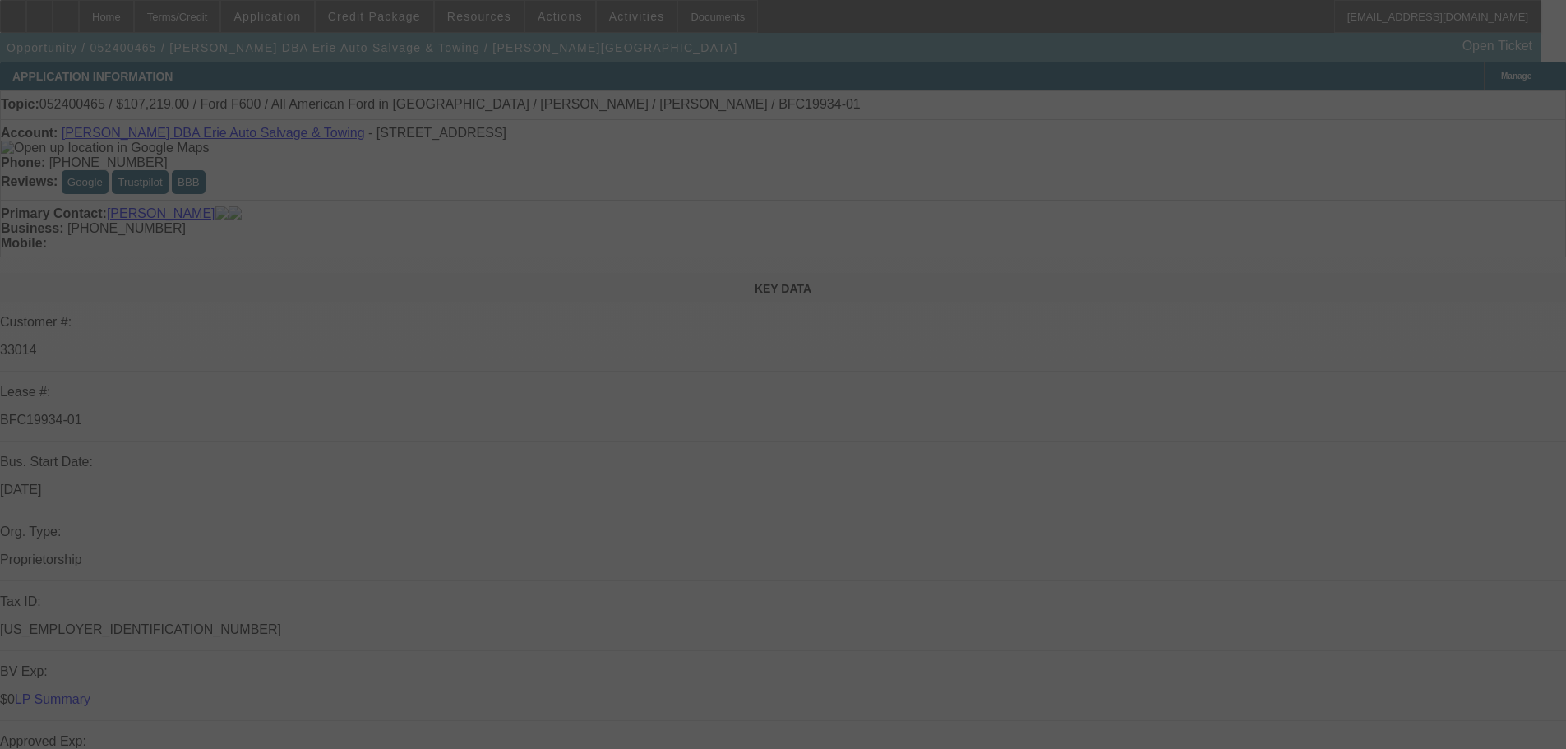
select select "0"
select select "6"
select select "0"
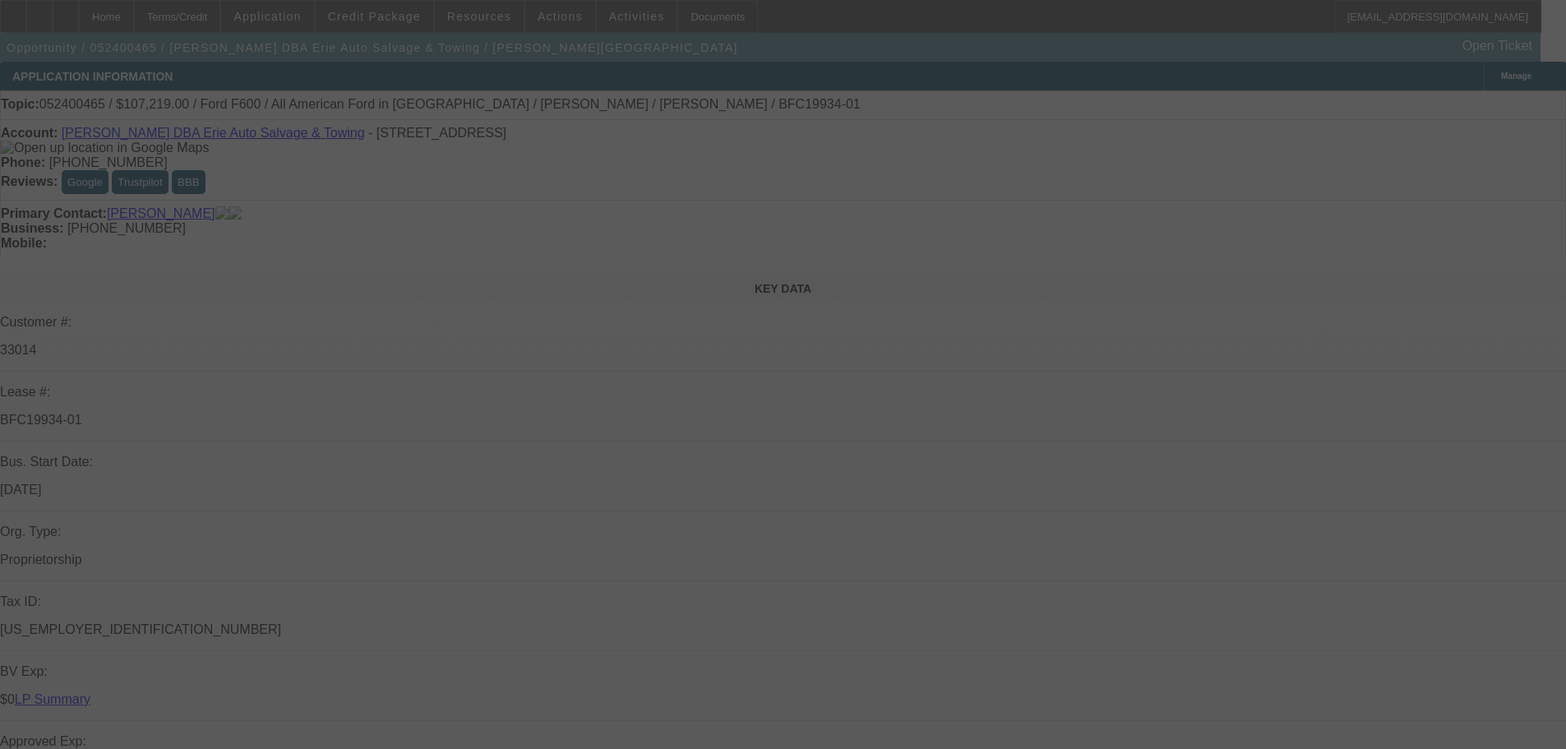
select select "0"
select select "6"
select select "0"
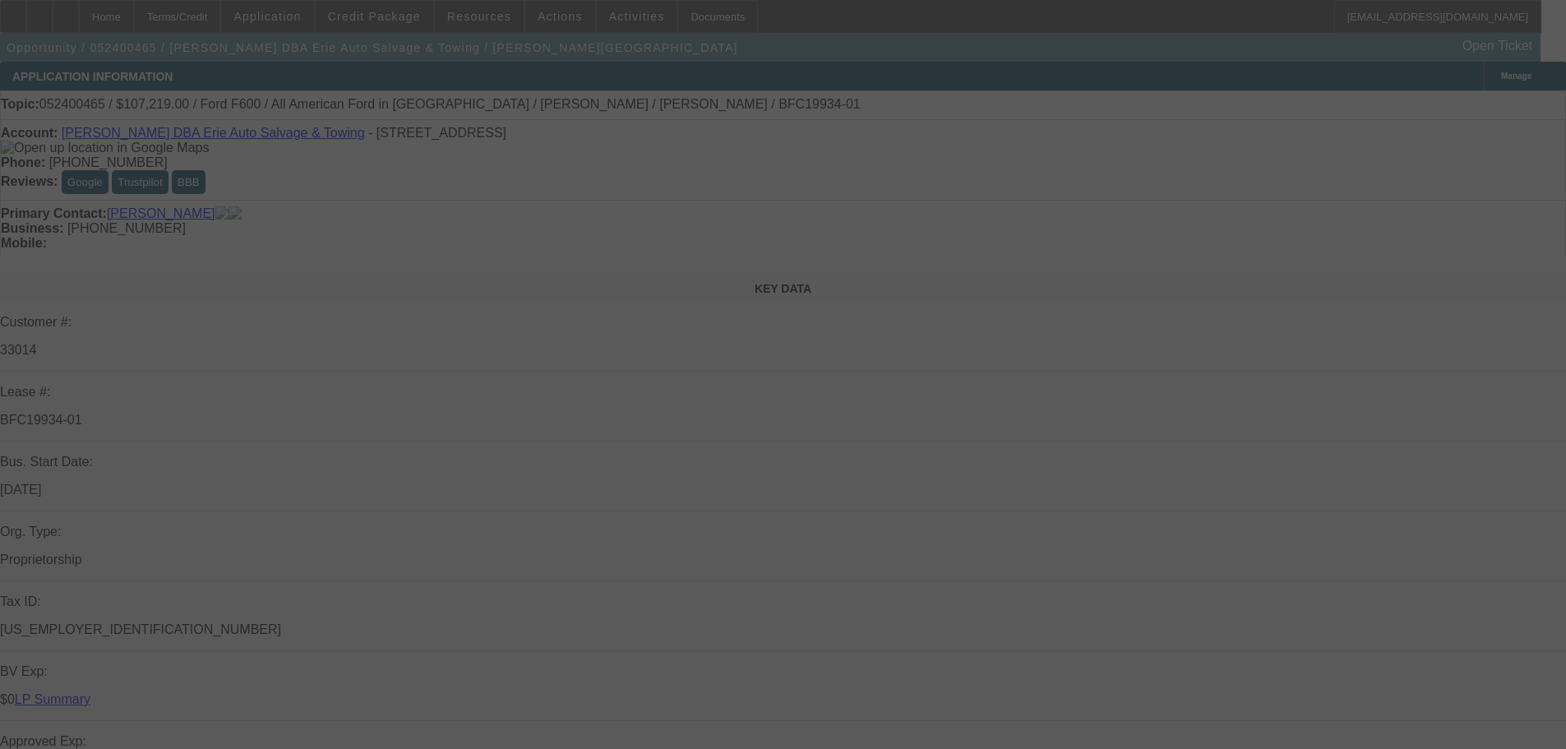
select select "6"
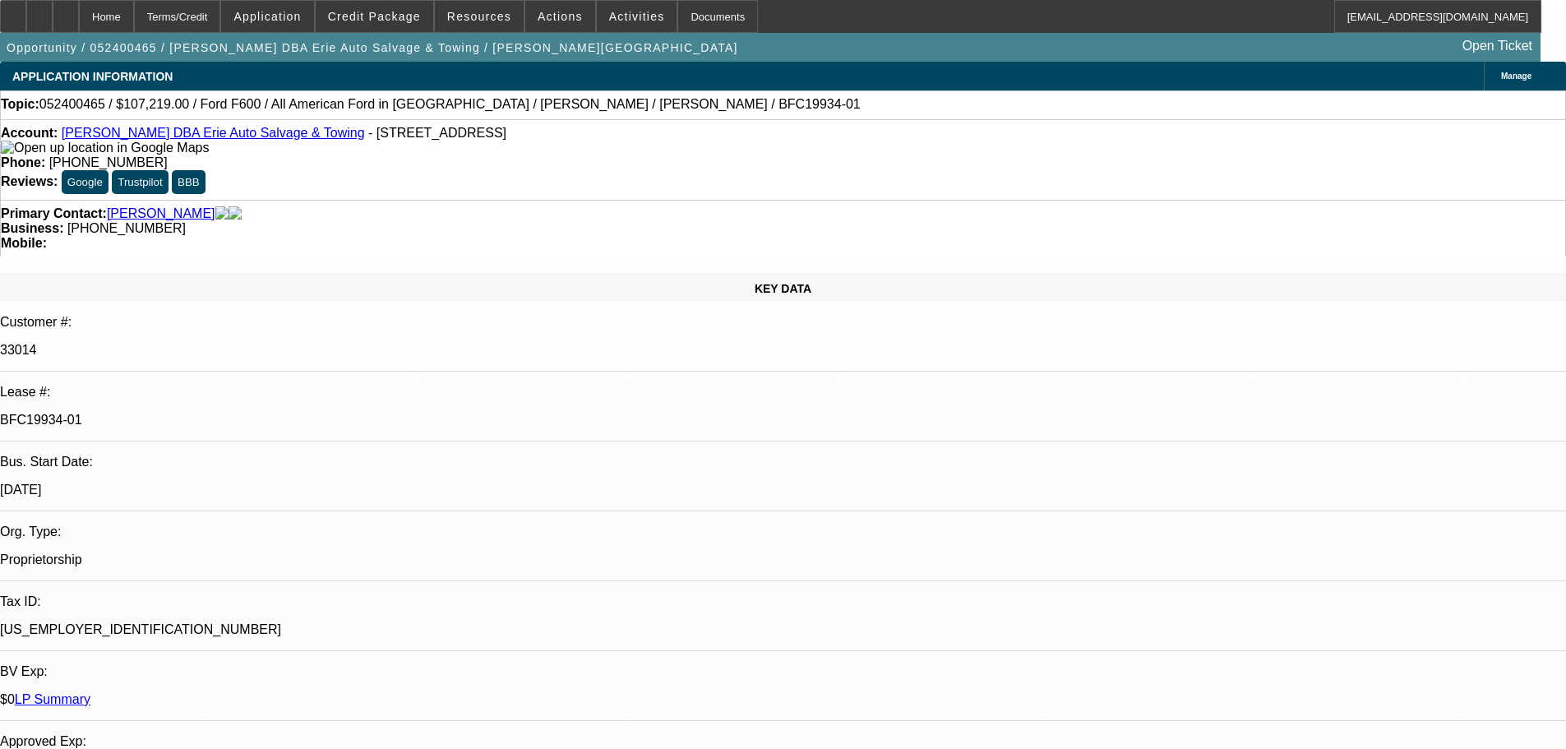
drag, startPoint x: 425, startPoint y: 387, endPoint x: 347, endPoint y: 393, distance: 78.3
drag, startPoint x: 365, startPoint y: 382, endPoint x: 439, endPoint y: 391, distance: 74.4
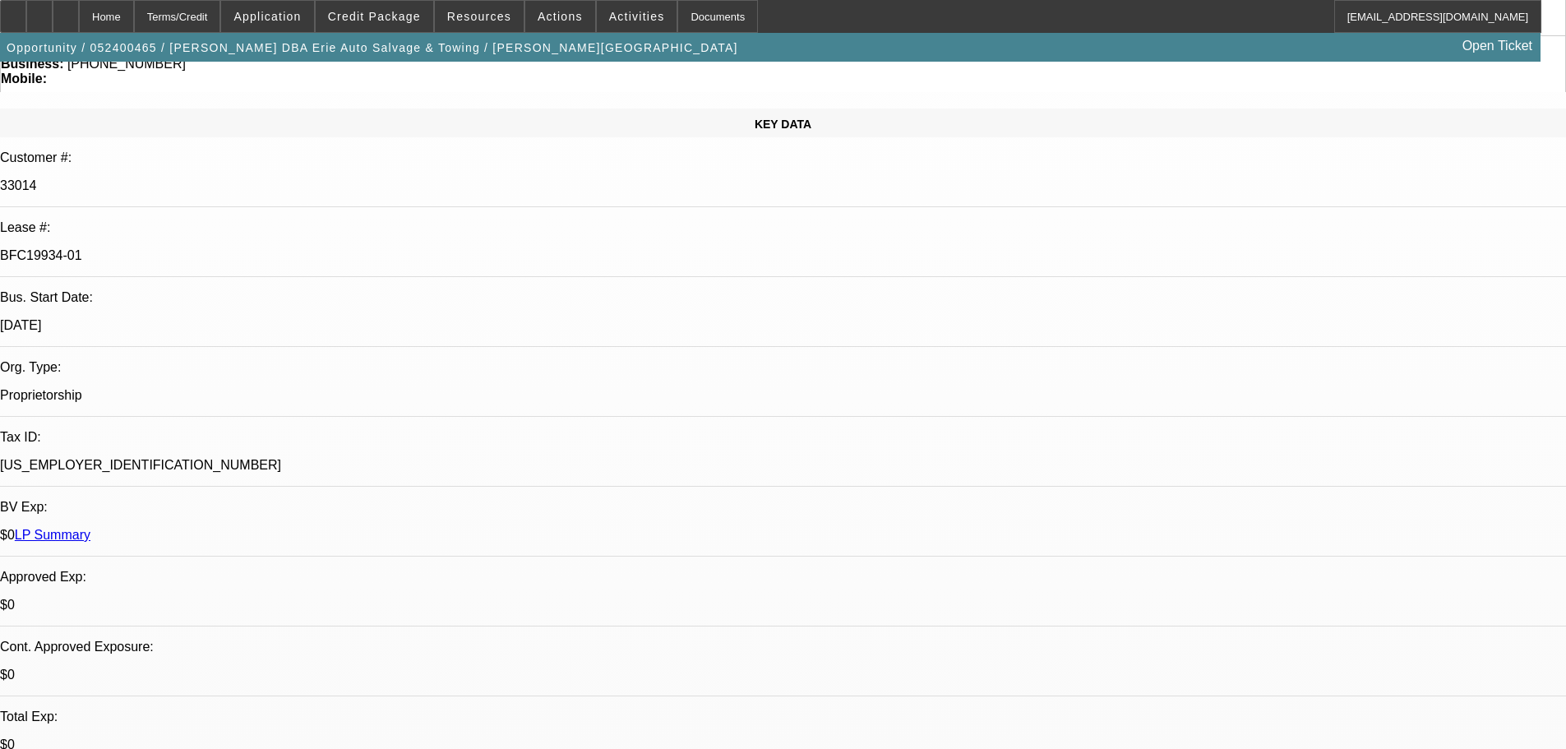
drag, startPoint x: 418, startPoint y: 552, endPoint x: 373, endPoint y: 549, distance: 44.5
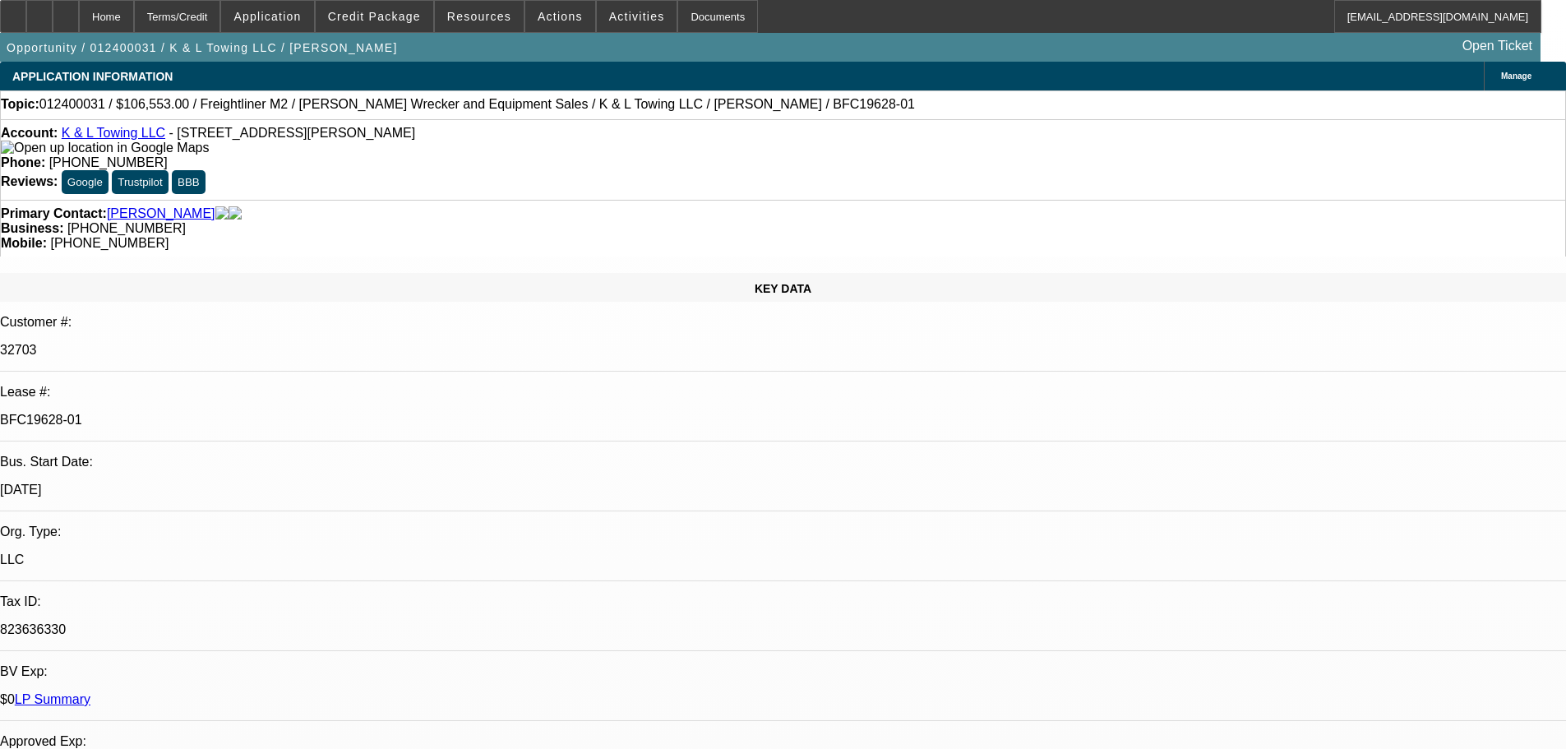
select select "0"
select select "6"
select select "0"
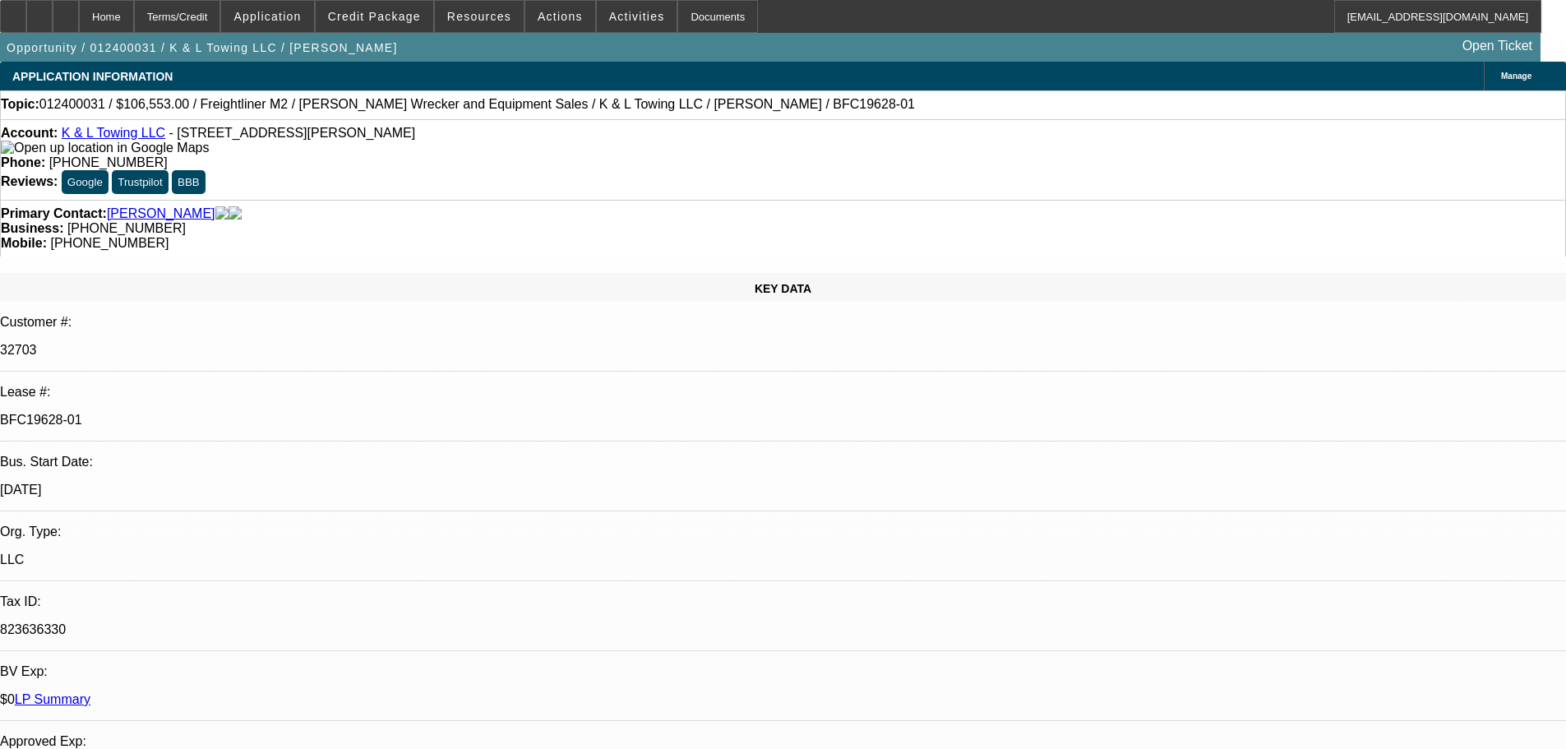
select select "0"
select select "6"
select select "0"
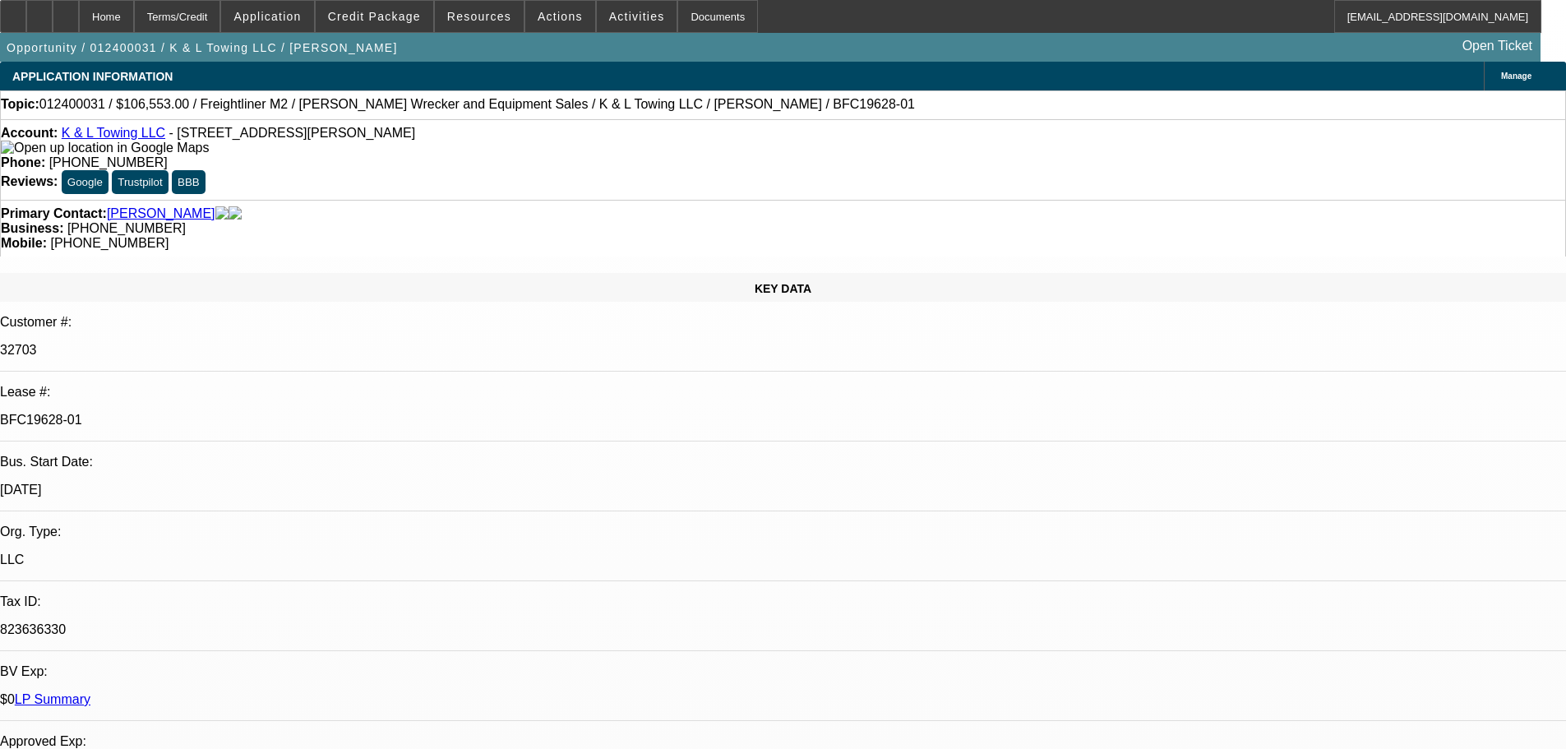
select select "0"
select select "6"
select select "0"
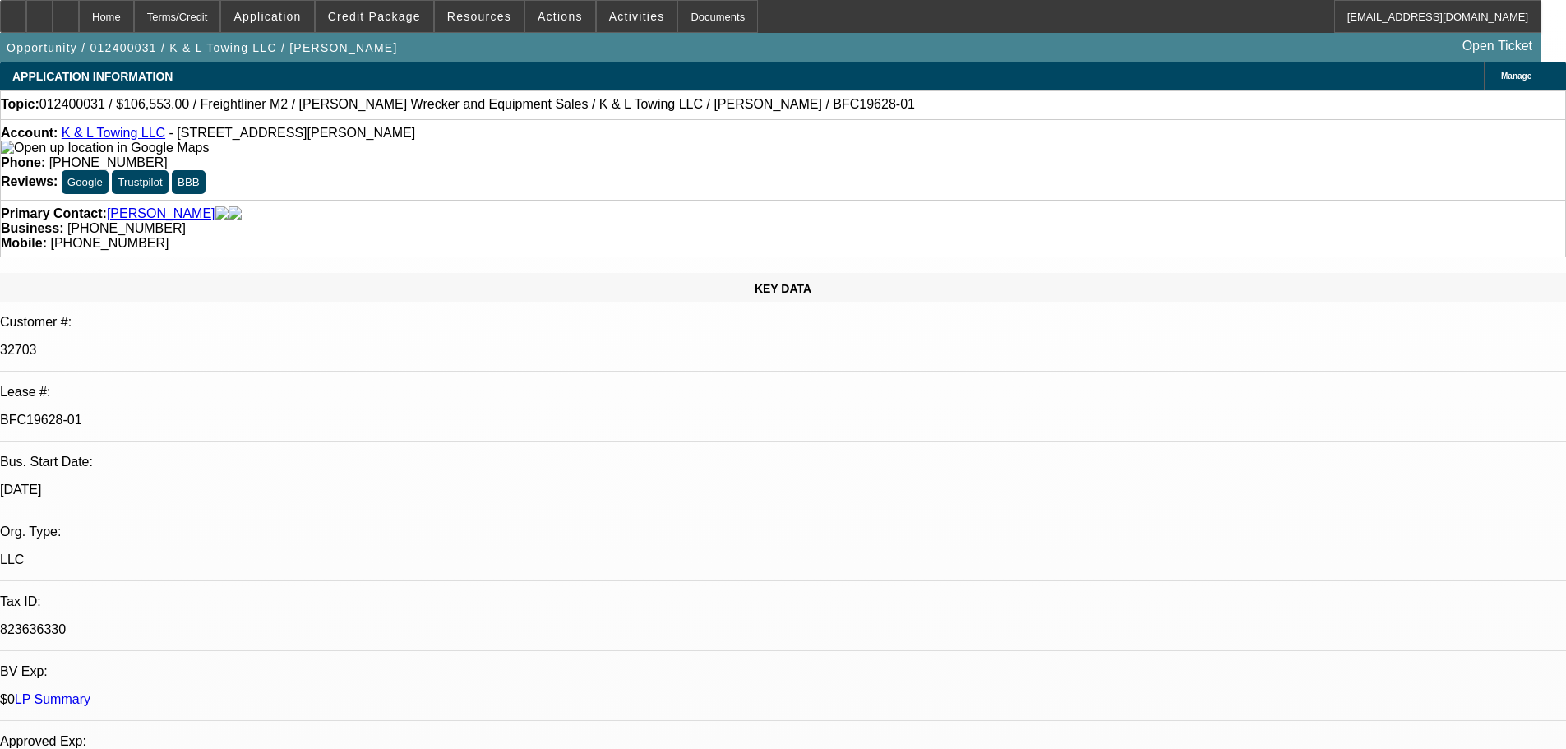
select select "6"
drag, startPoint x: 1247, startPoint y: 346, endPoint x: 1177, endPoint y: 354, distance: 70.3
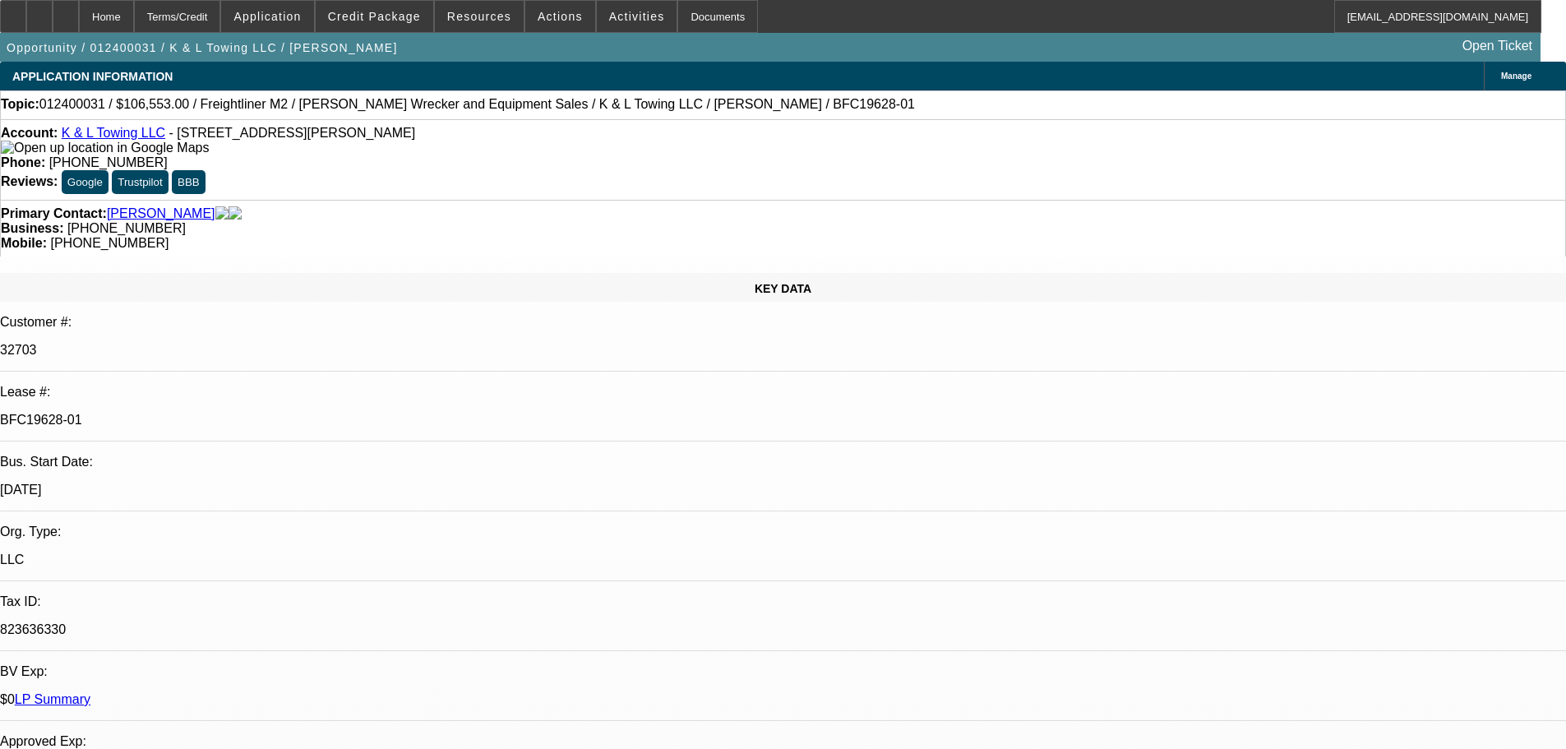
copy b "(615) 848-8688"
drag, startPoint x: 650, startPoint y: 133, endPoint x: 576, endPoint y: 135, distance: 74.0
click at [575, 155] on div "Phone: (615) 225-8769" at bounding box center [783, 162] width 1565 height 15
copy span "(615) 225-8769"
drag, startPoint x: 904, startPoint y: 180, endPoint x: 829, endPoint y: 199, distance: 78.0
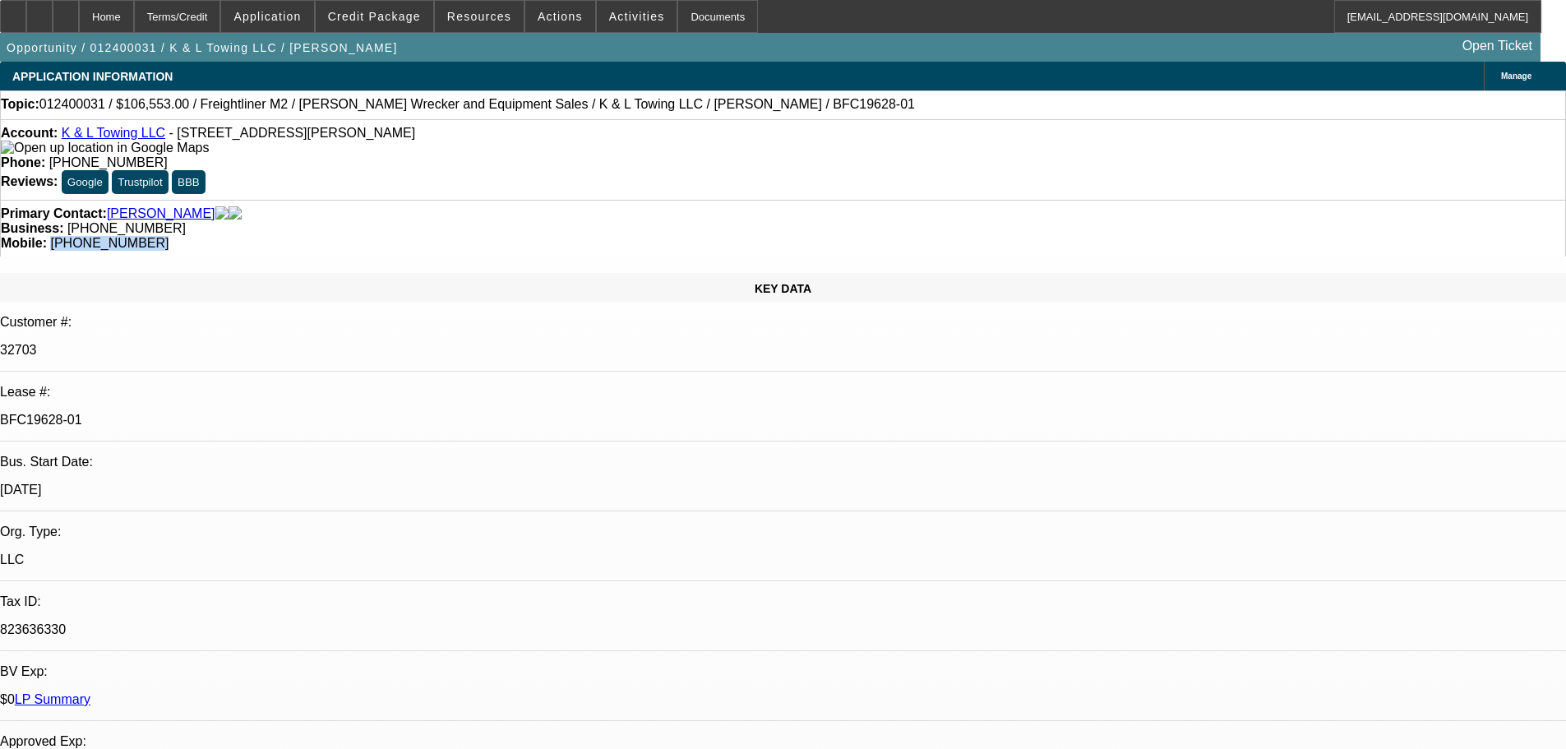
click at [829, 200] on div "Primary Contact: Kaag, Matthew Business: (615) 225-8769 Mobile: (309) 868-5327" at bounding box center [783, 228] width 1566 height 57
copy span "(309) 868-5327"
click at [910, 236] on div "Mobile: (309) 868-5327" at bounding box center [783, 243] width 1565 height 15
drag, startPoint x: 1449, startPoint y: 594, endPoint x: 1414, endPoint y: 595, distance: 34.6
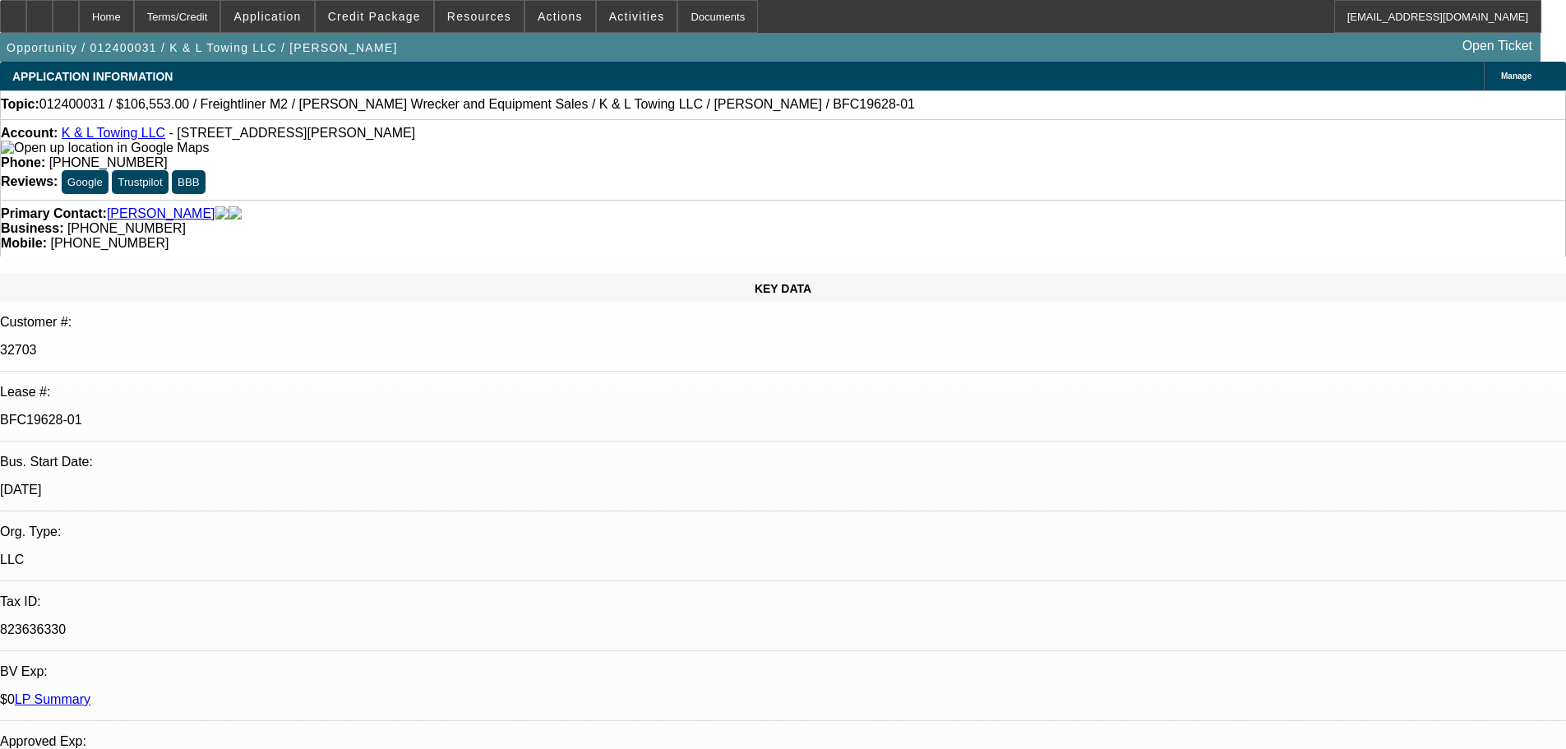
drag, startPoint x: 645, startPoint y: 136, endPoint x: 573, endPoint y: 144, distance: 72.7
click at [573, 155] on div "Phone: (615) 225-8769" at bounding box center [783, 162] width 1565 height 15
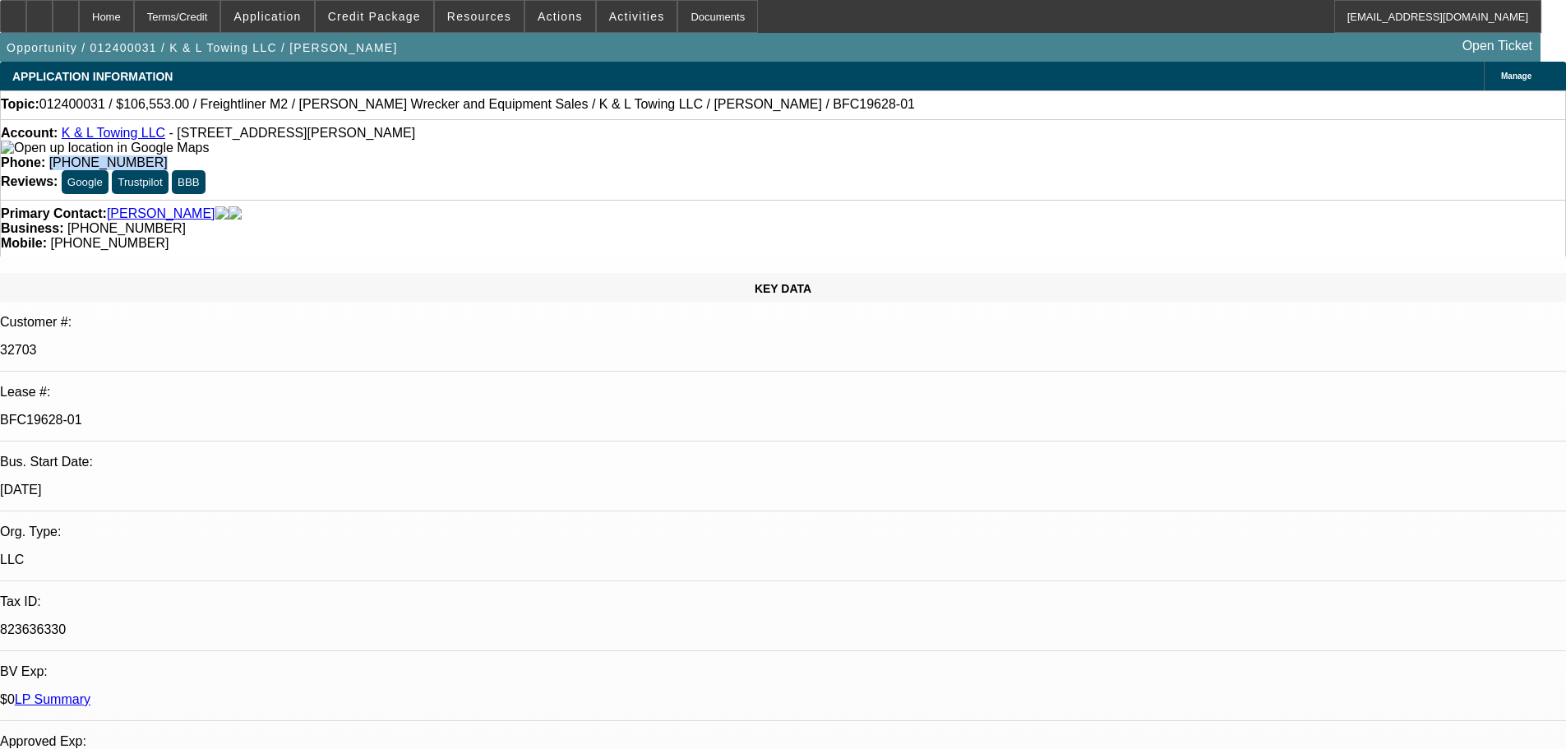
copy span "(615) 225-8769"
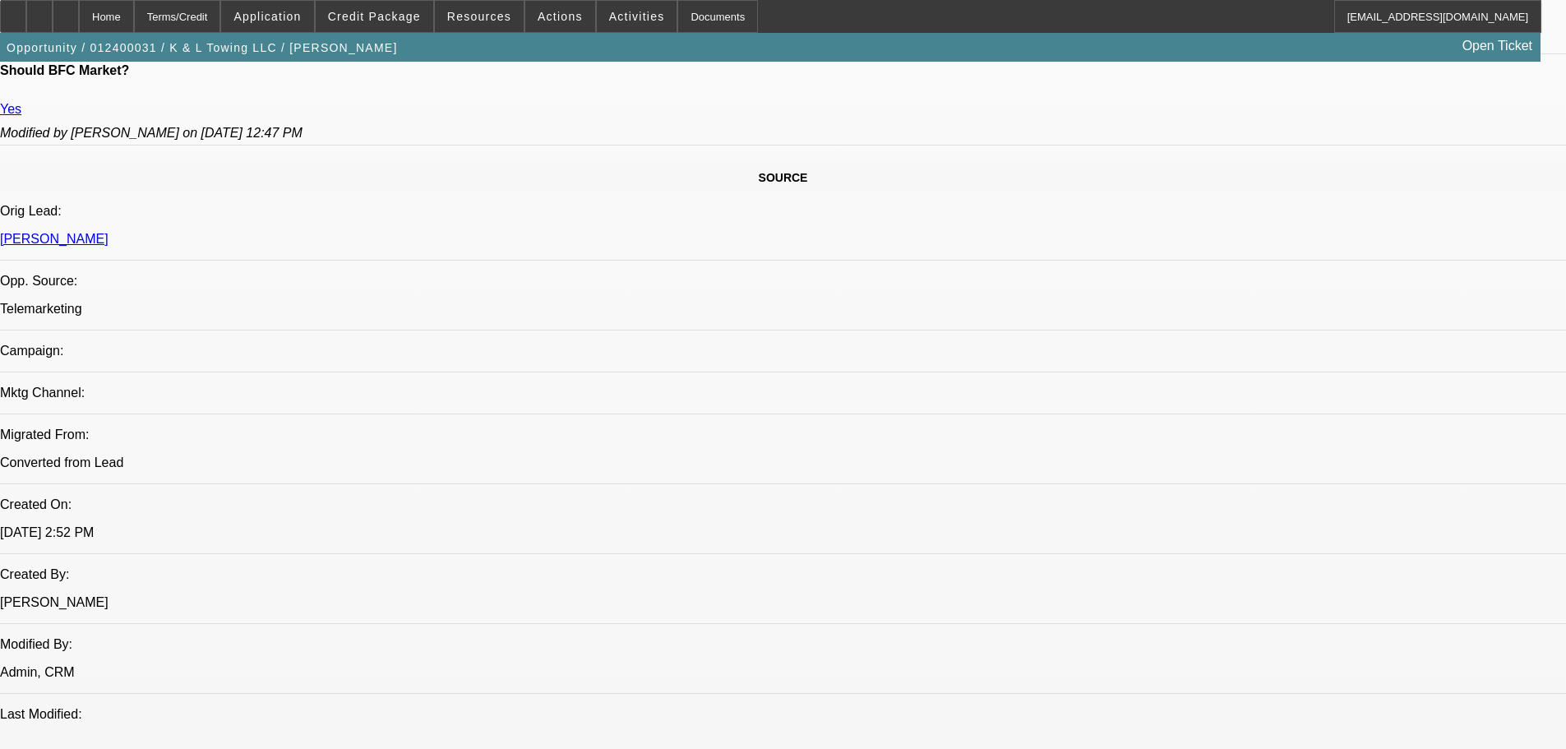
scroll to position [987, 0]
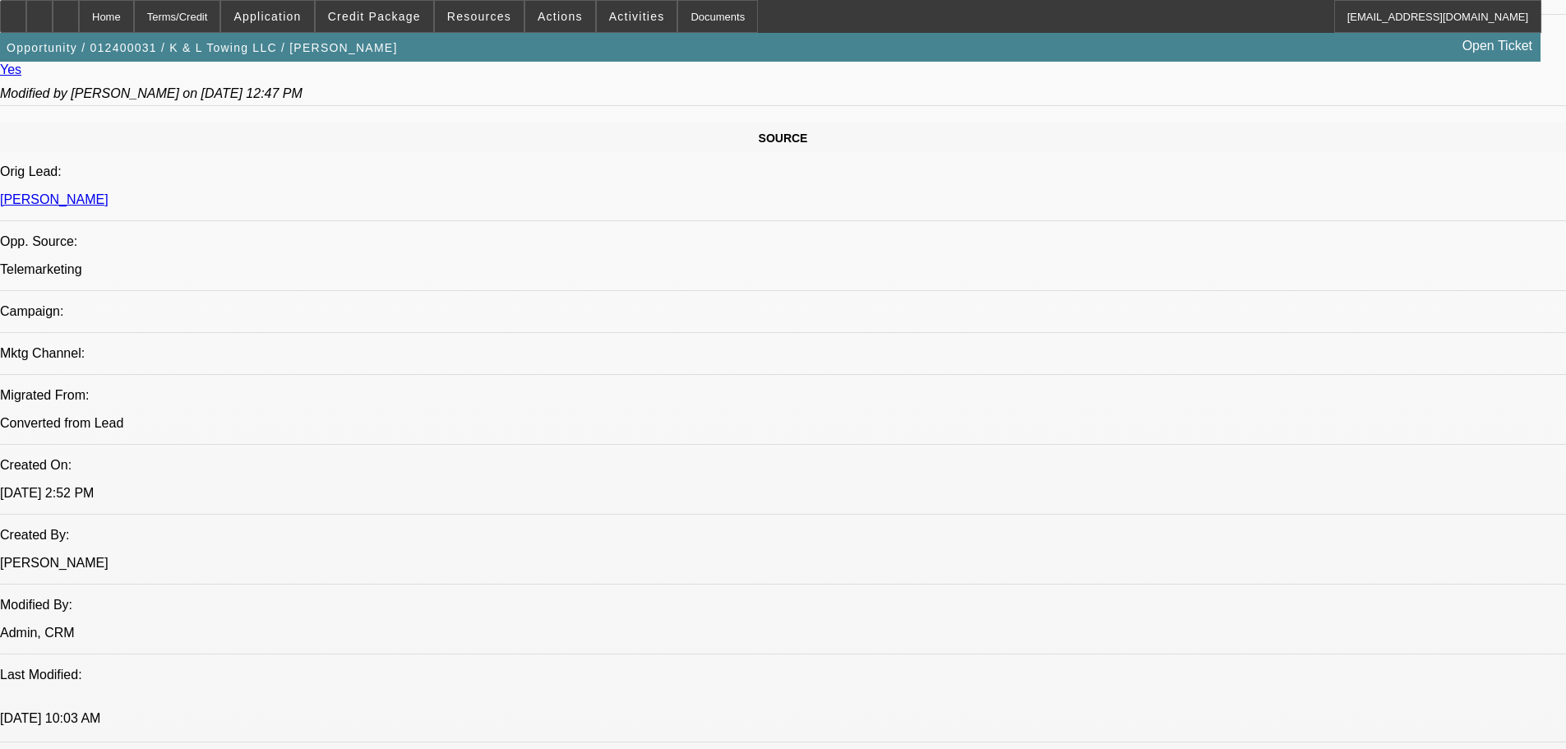
drag, startPoint x: 522, startPoint y: 385, endPoint x: 555, endPoint y: 384, distance: 32.9
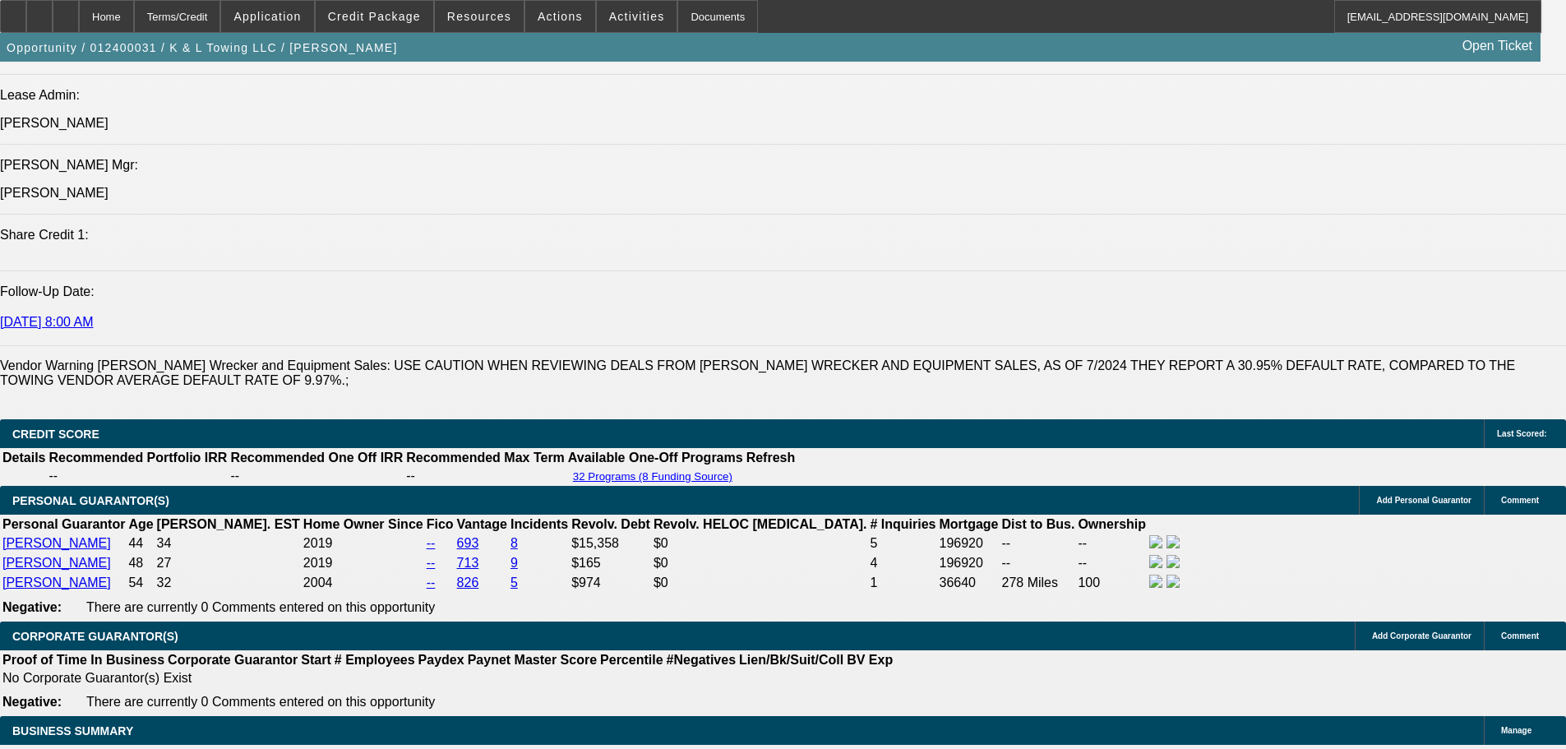
scroll to position [2138, 0]
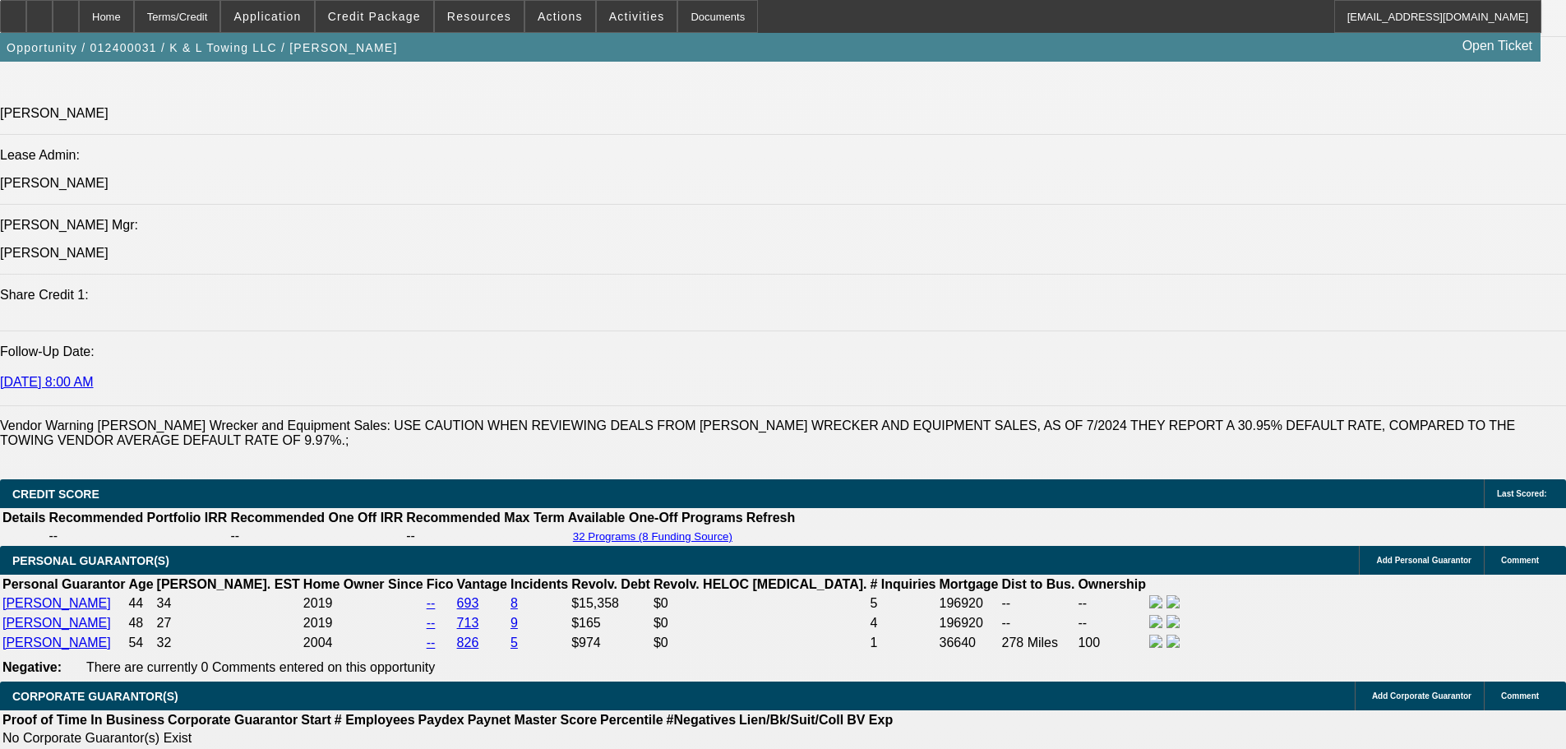
drag, startPoint x: 175, startPoint y: 148, endPoint x: 240, endPoint y: 150, distance: 65.0
drag, startPoint x: 235, startPoint y: 149, endPoint x: 177, endPoint y: 139, distance: 59.2
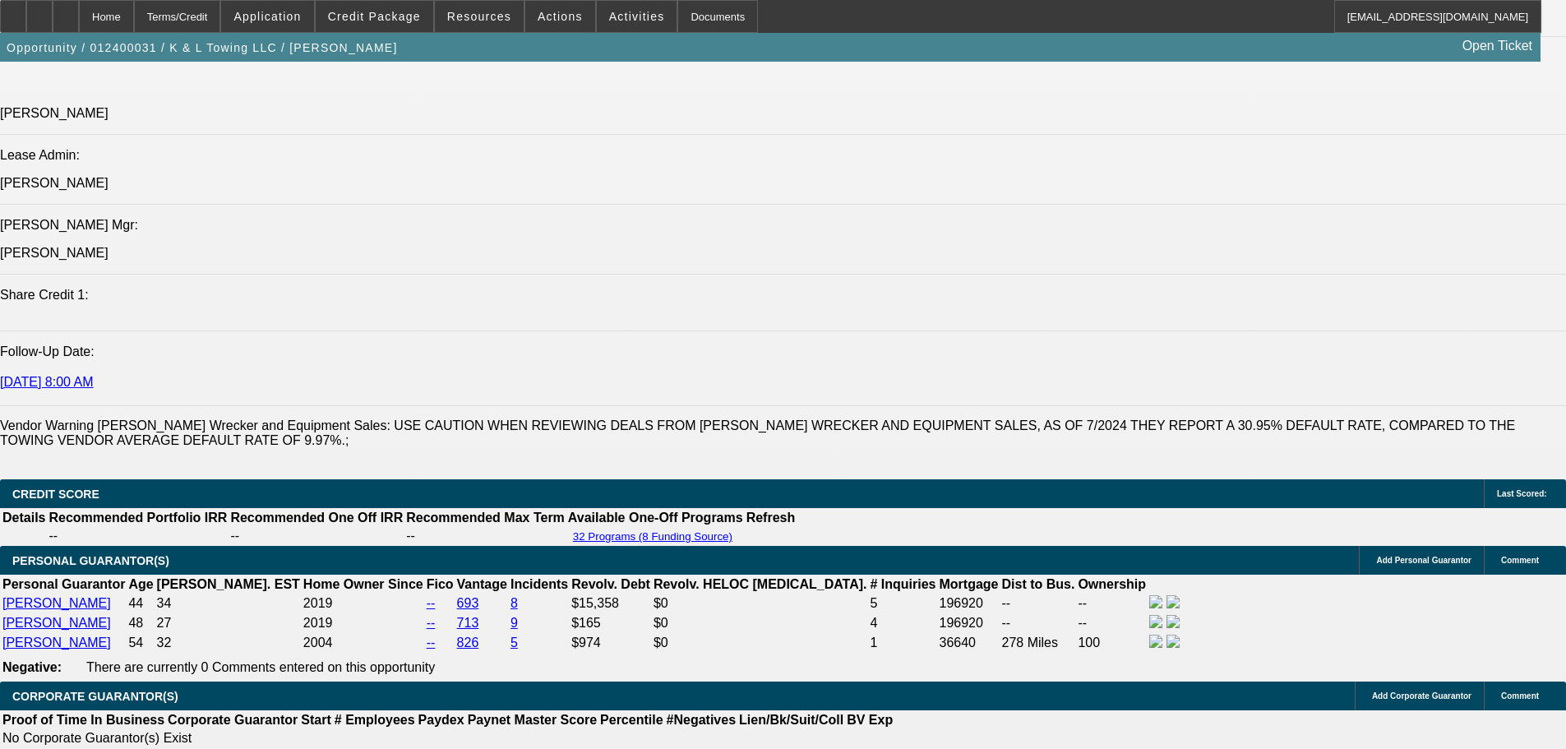
drag, startPoint x: 180, startPoint y: 150, endPoint x: 243, endPoint y: 144, distance: 62.8
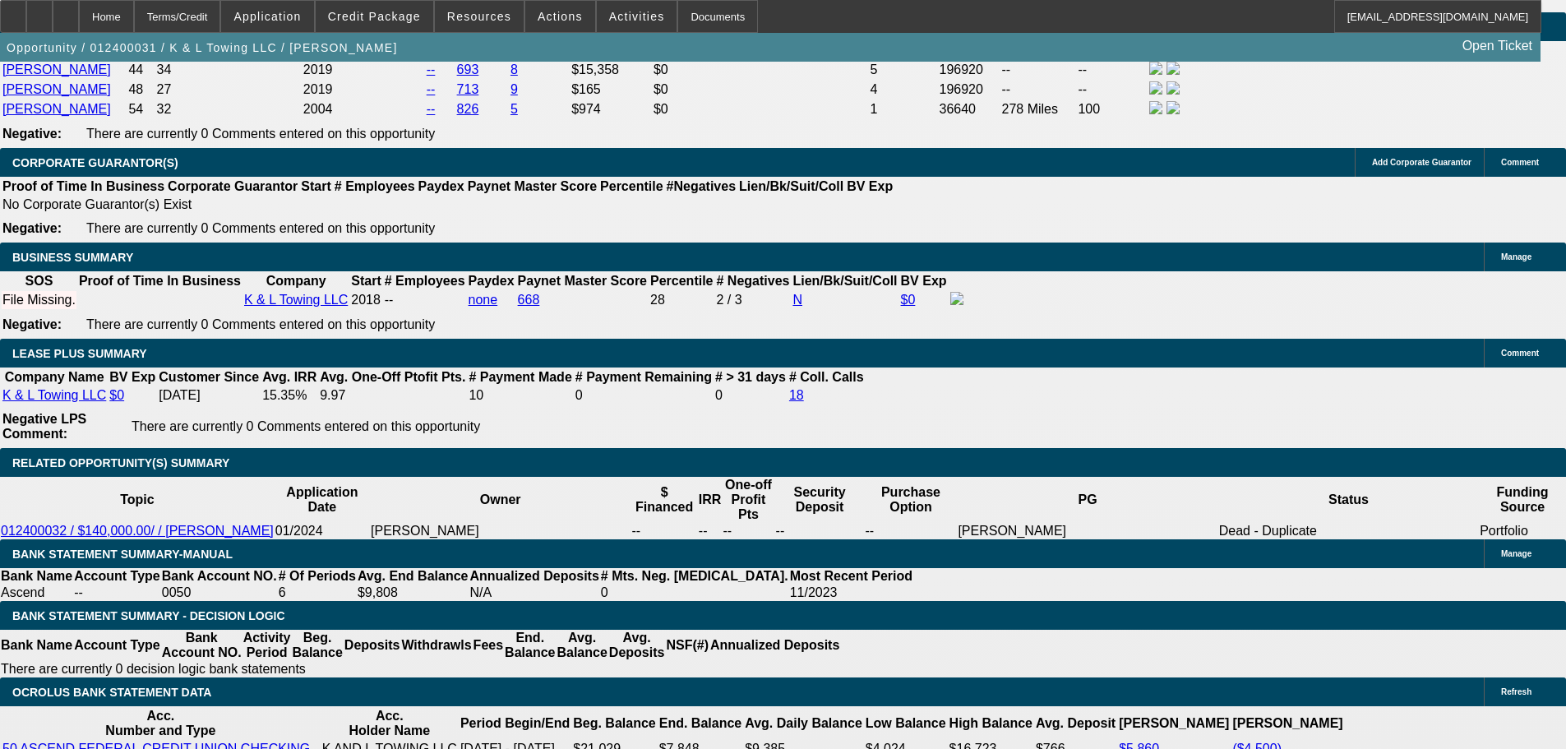
scroll to position [2631, 0]
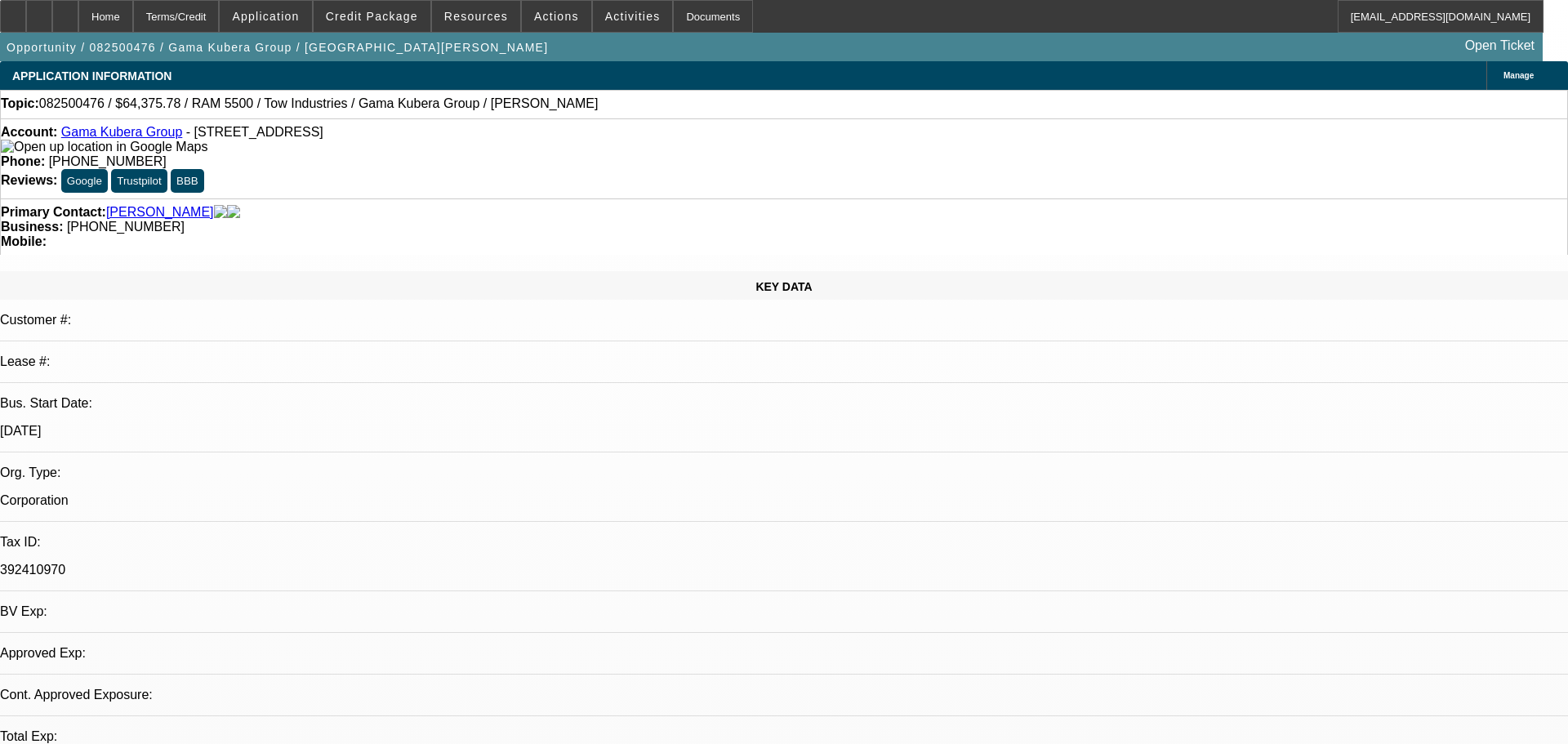
select select "0"
select select "2"
select select "0.1"
select select "4"
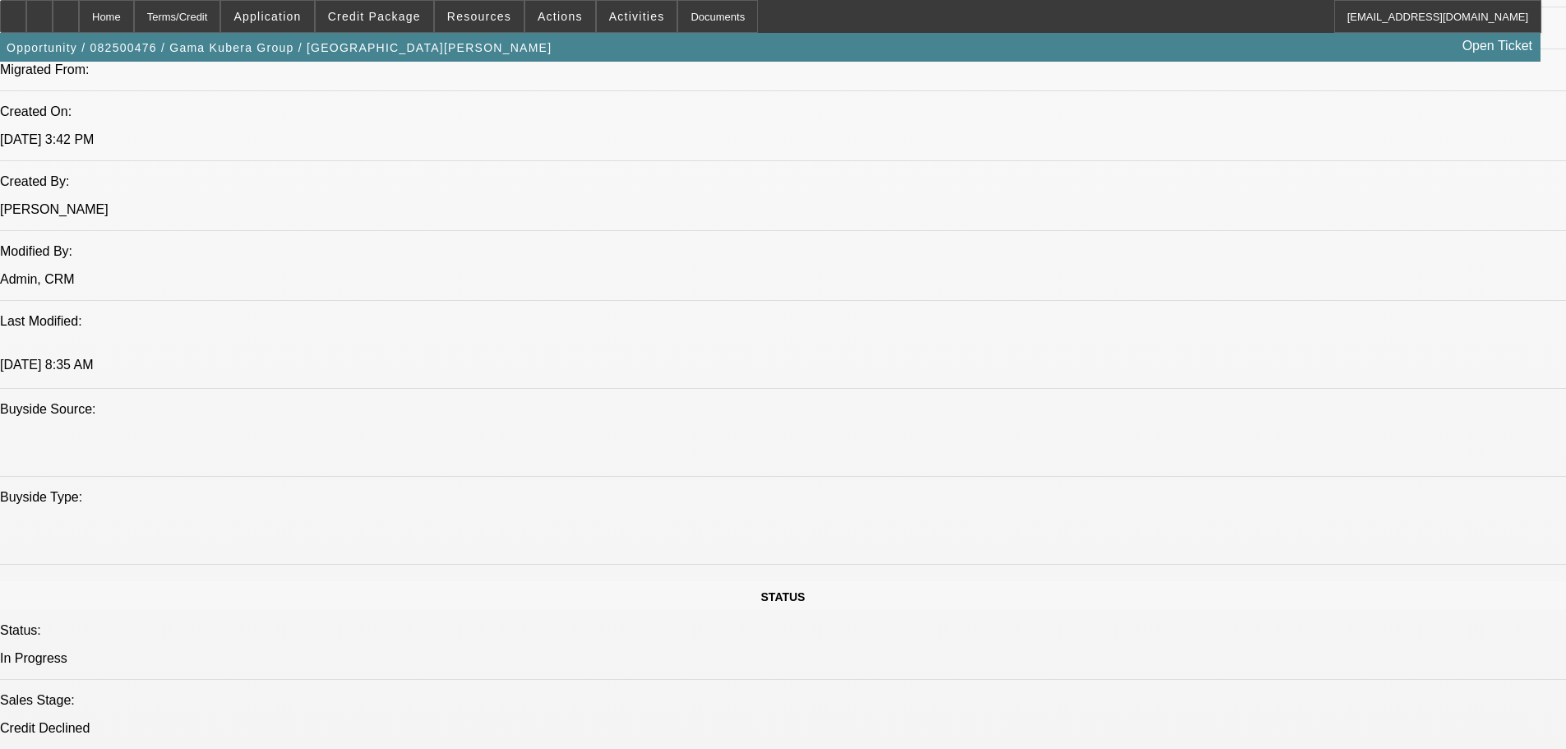
scroll to position [1315, 0]
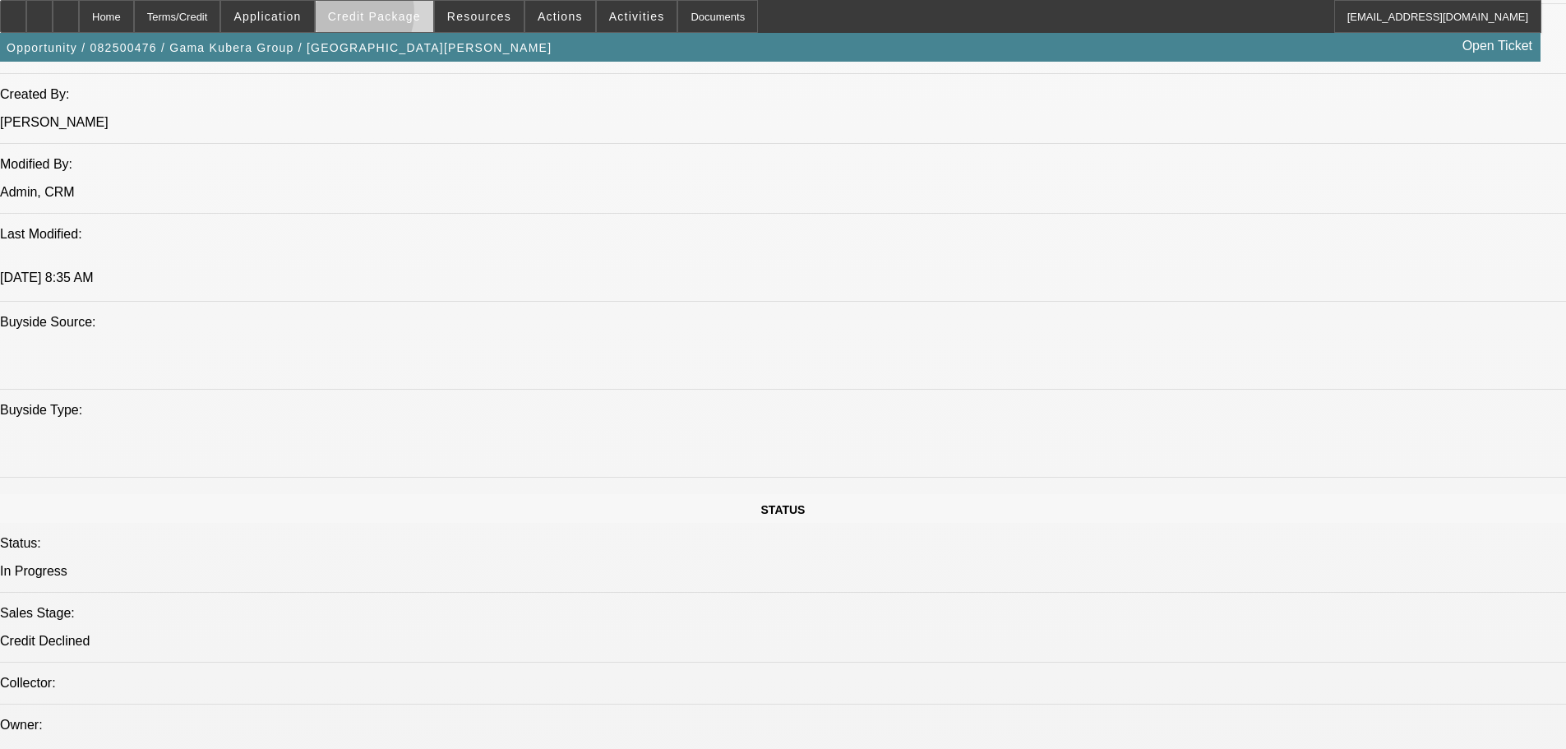
click at [369, 16] on span "Credit Package" at bounding box center [374, 16] width 93 height 13
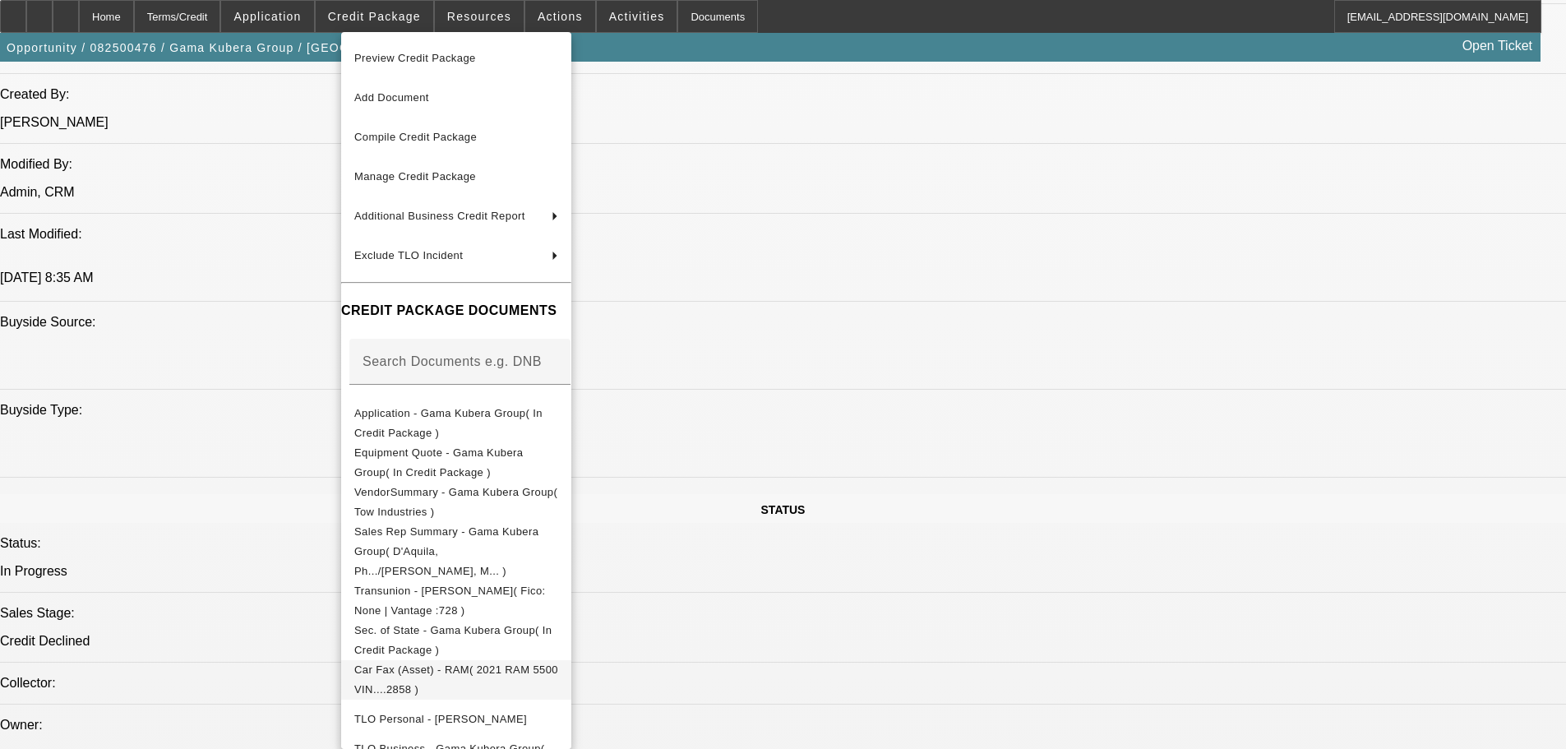
scroll to position [141, 0]
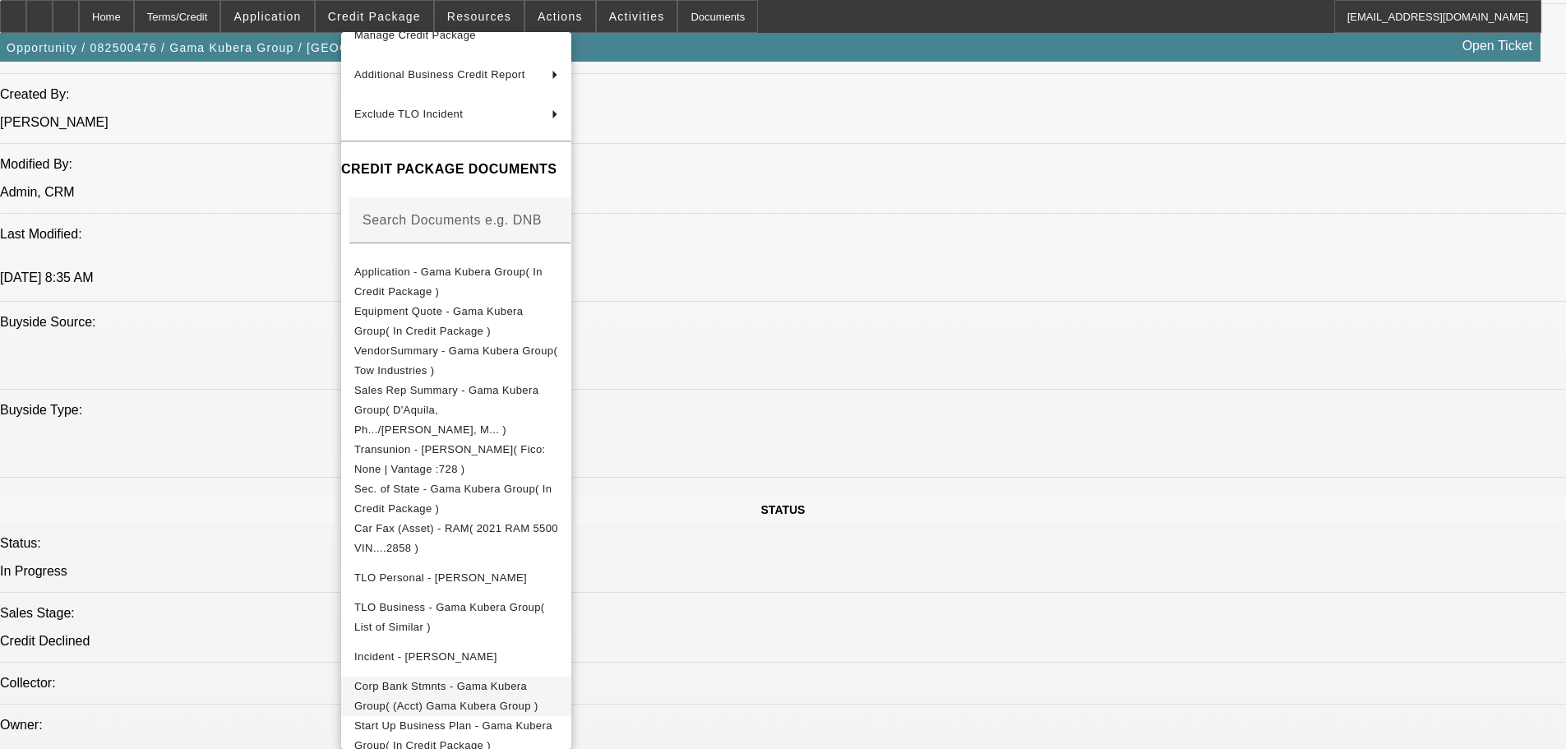
click at [558, 677] on span "Corp Bank Stmnts - Gama Kubera Group( (Acct) Gama Kubera Group )" at bounding box center [456, 696] width 204 height 39
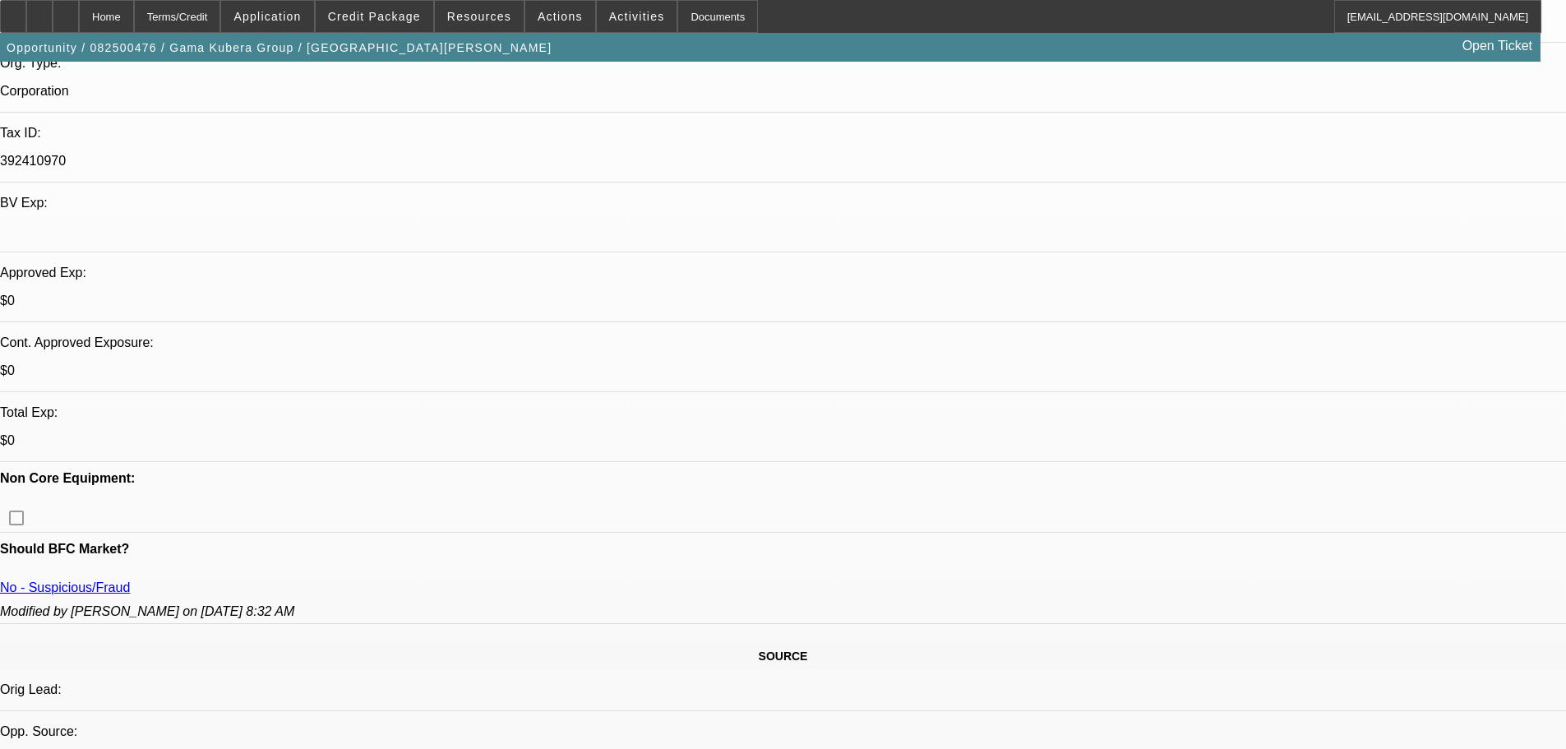
scroll to position [0, 0]
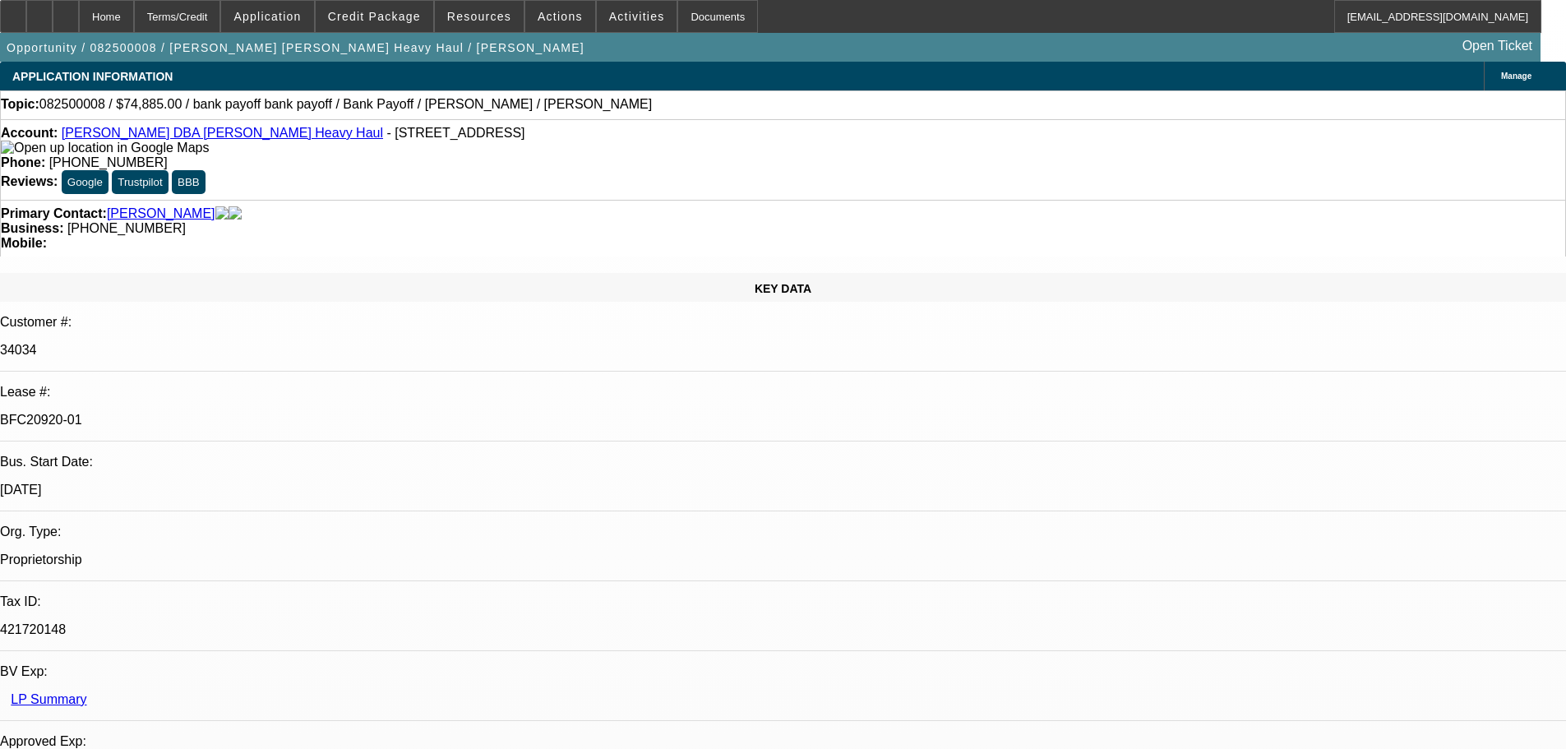
select select "0"
select select "2"
select select "0"
select select "6"
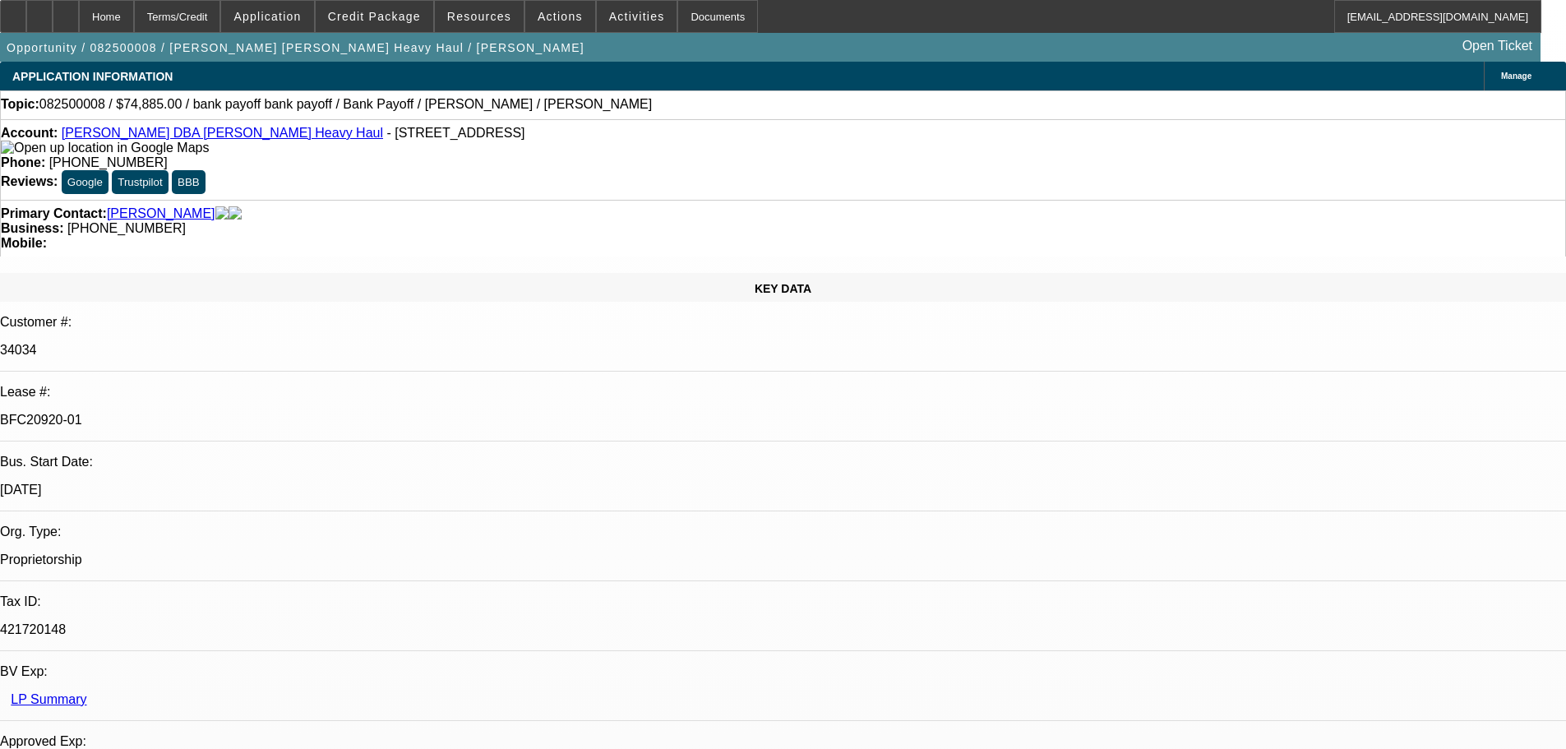
select select "0"
select select "2"
select select "0"
select select "6"
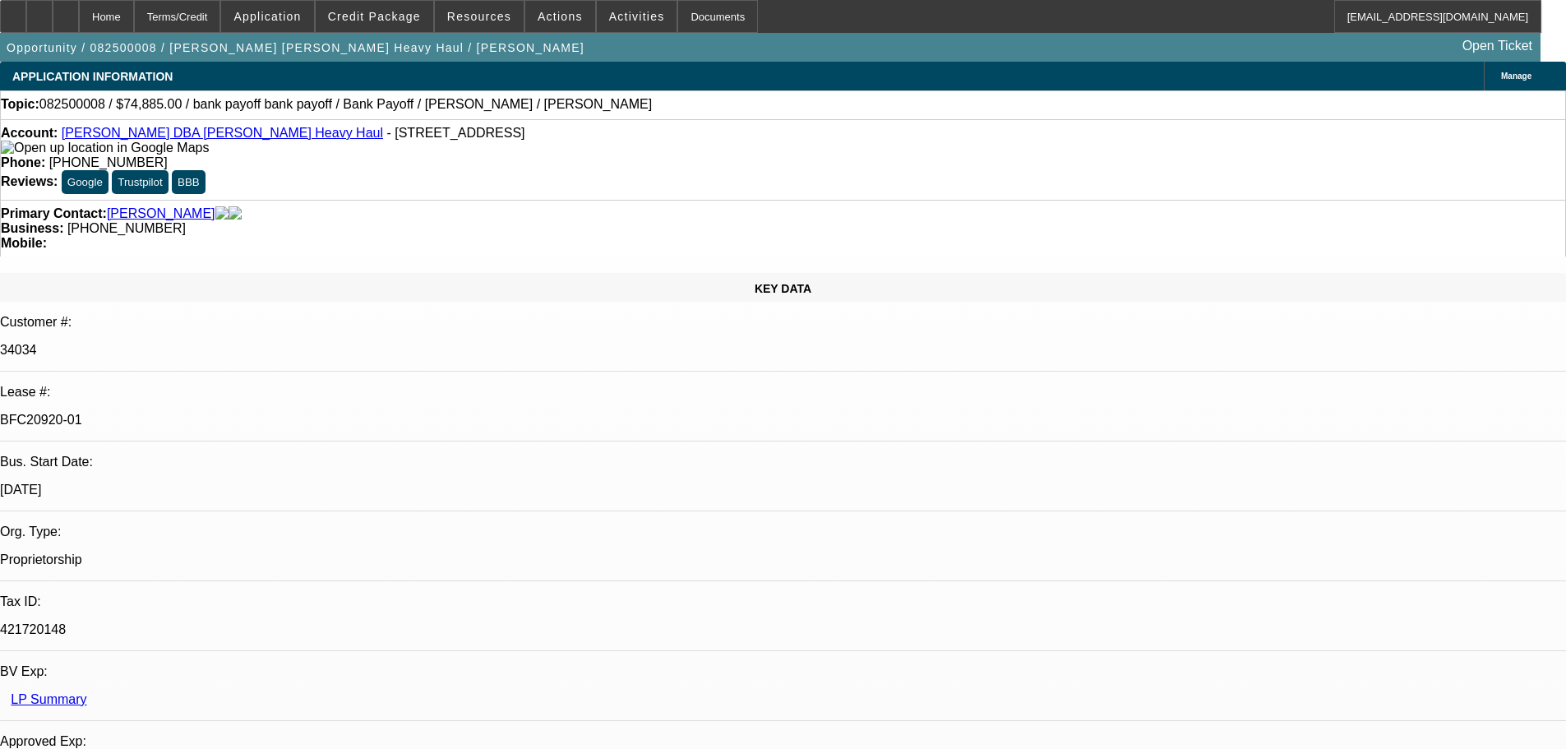
select select "0"
select select "2"
select select "0"
select select "6"
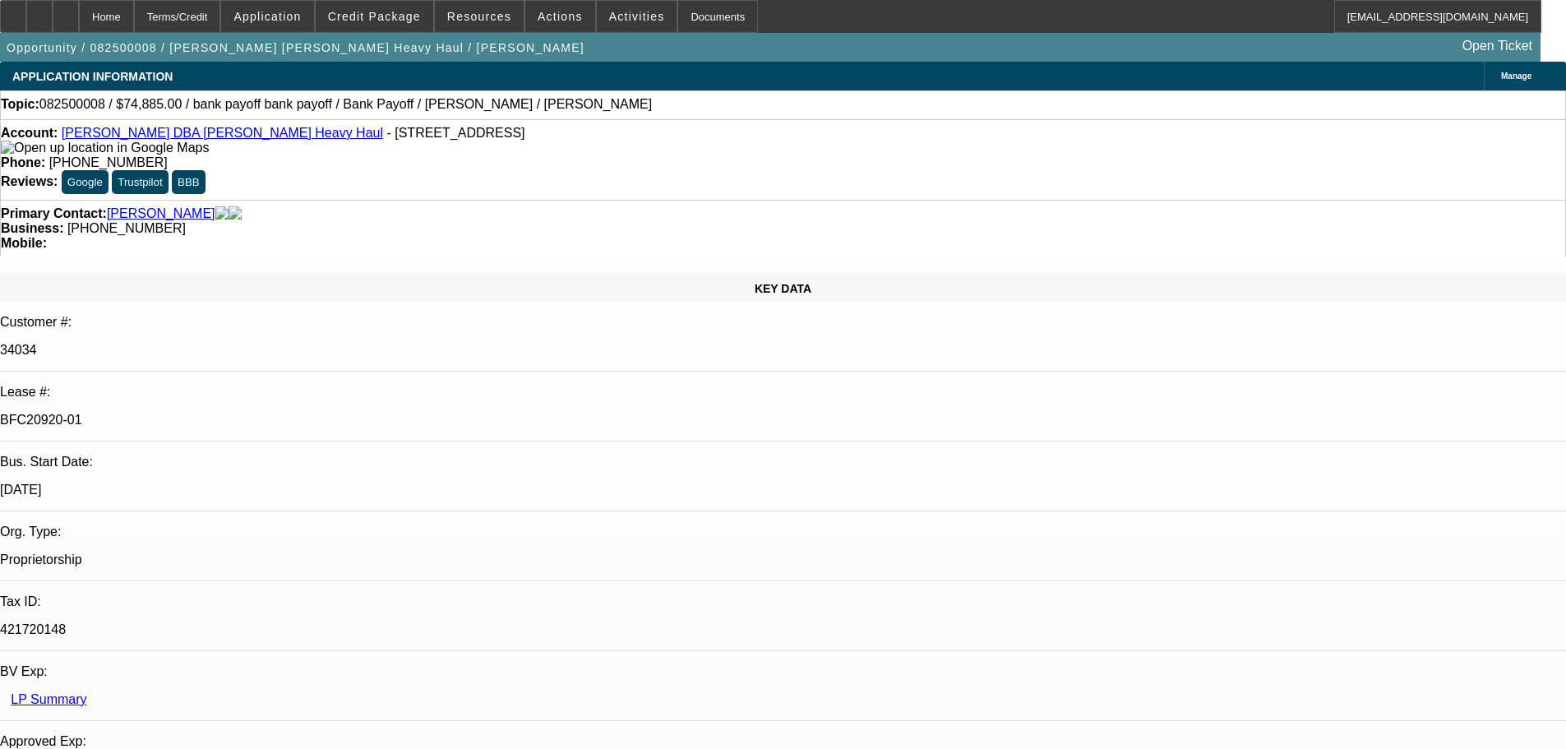
select select "0"
select select "2"
select select "0"
select select "6"
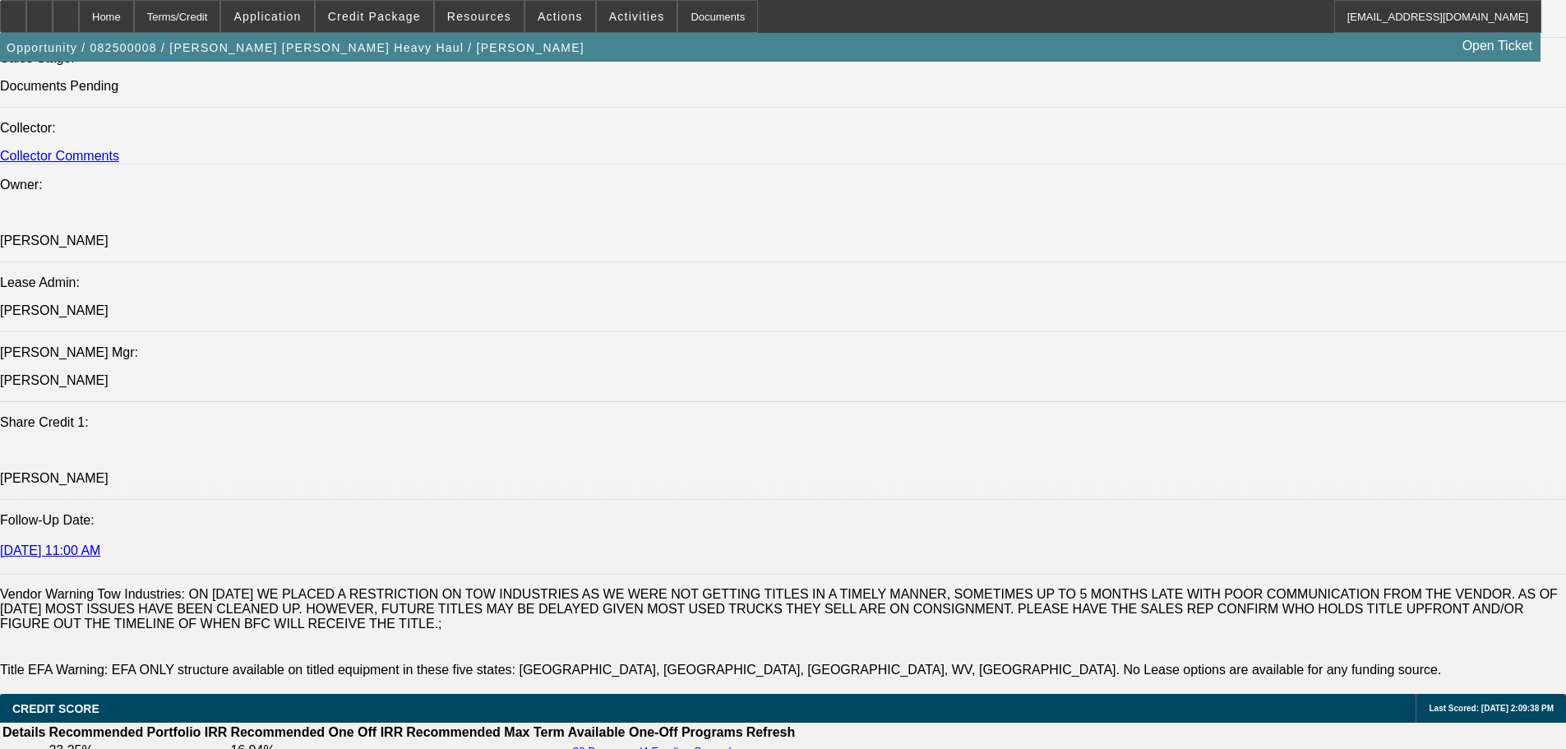
scroll to position [1973, 0]
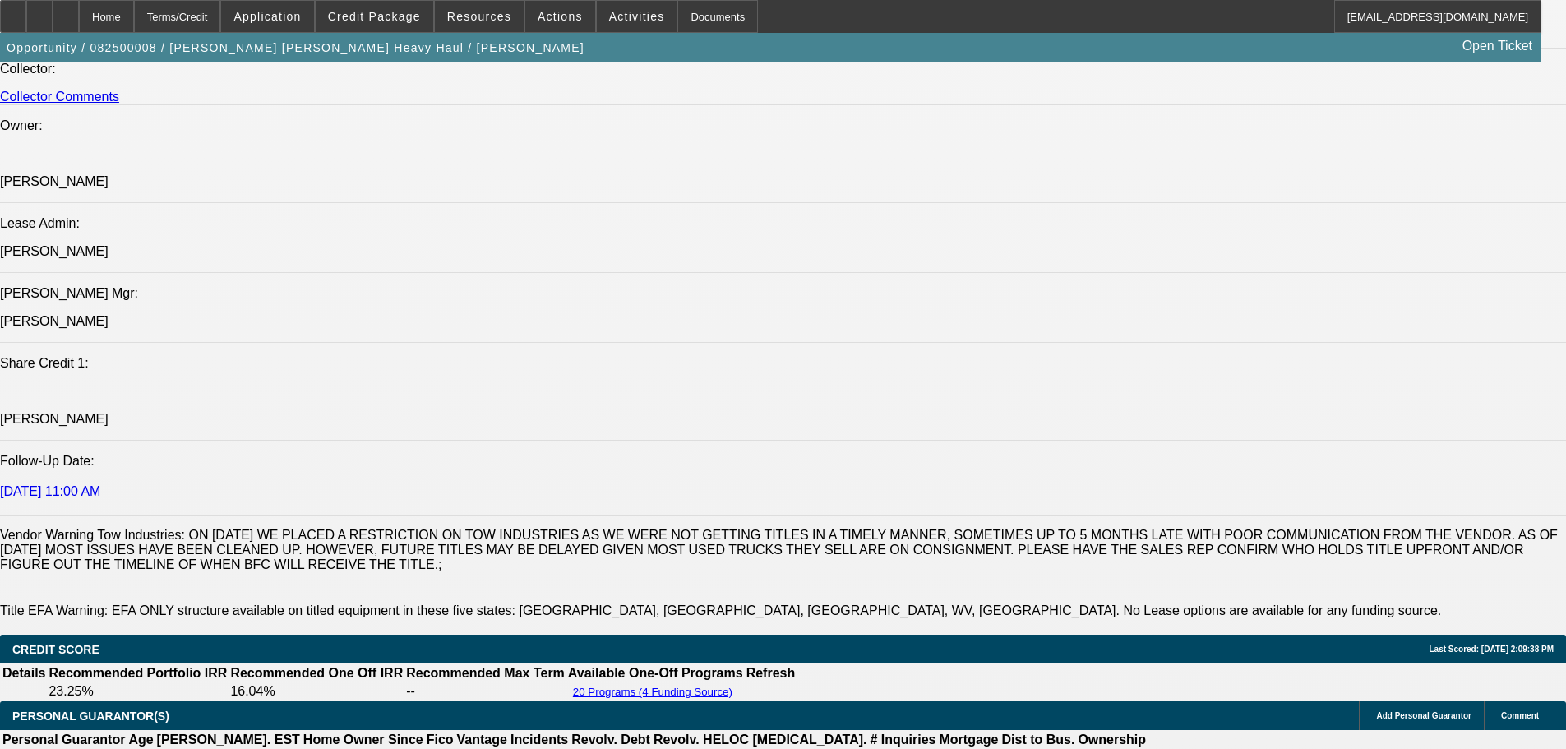
drag, startPoint x: 743, startPoint y: 155, endPoint x: 89, endPoint y: 164, distance: 654.5
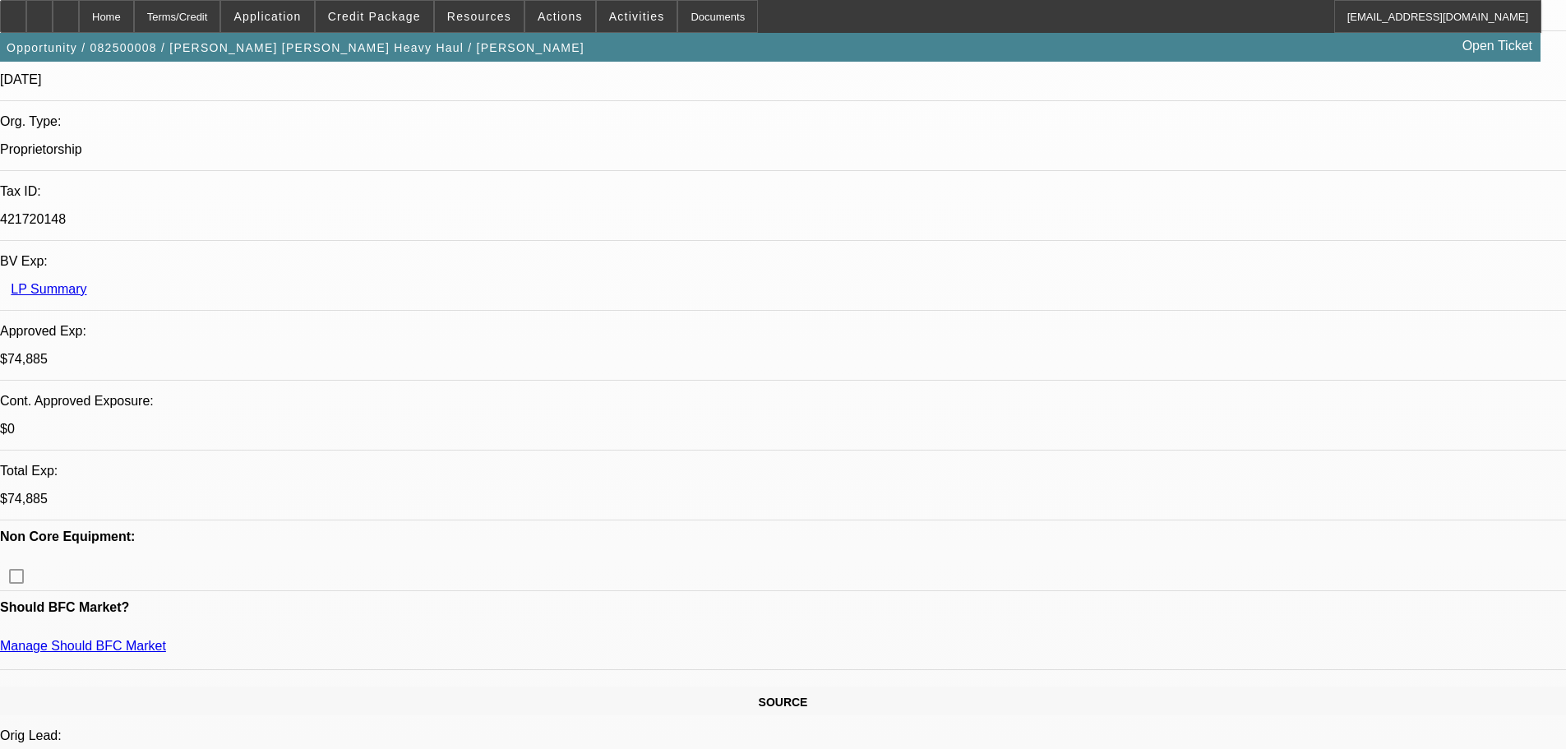
scroll to position [0, 0]
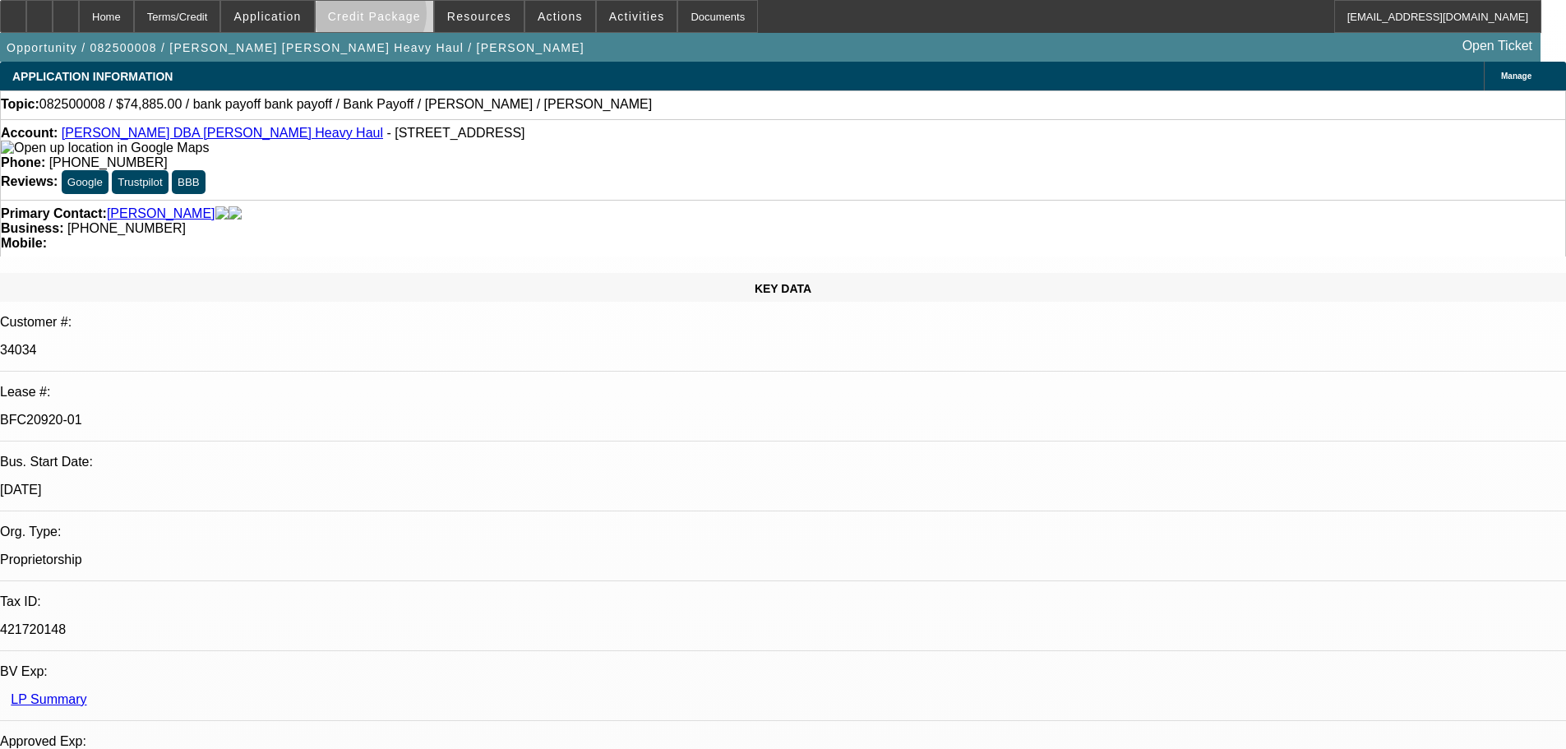
click at [396, 17] on span "Credit Package" at bounding box center [374, 16] width 93 height 13
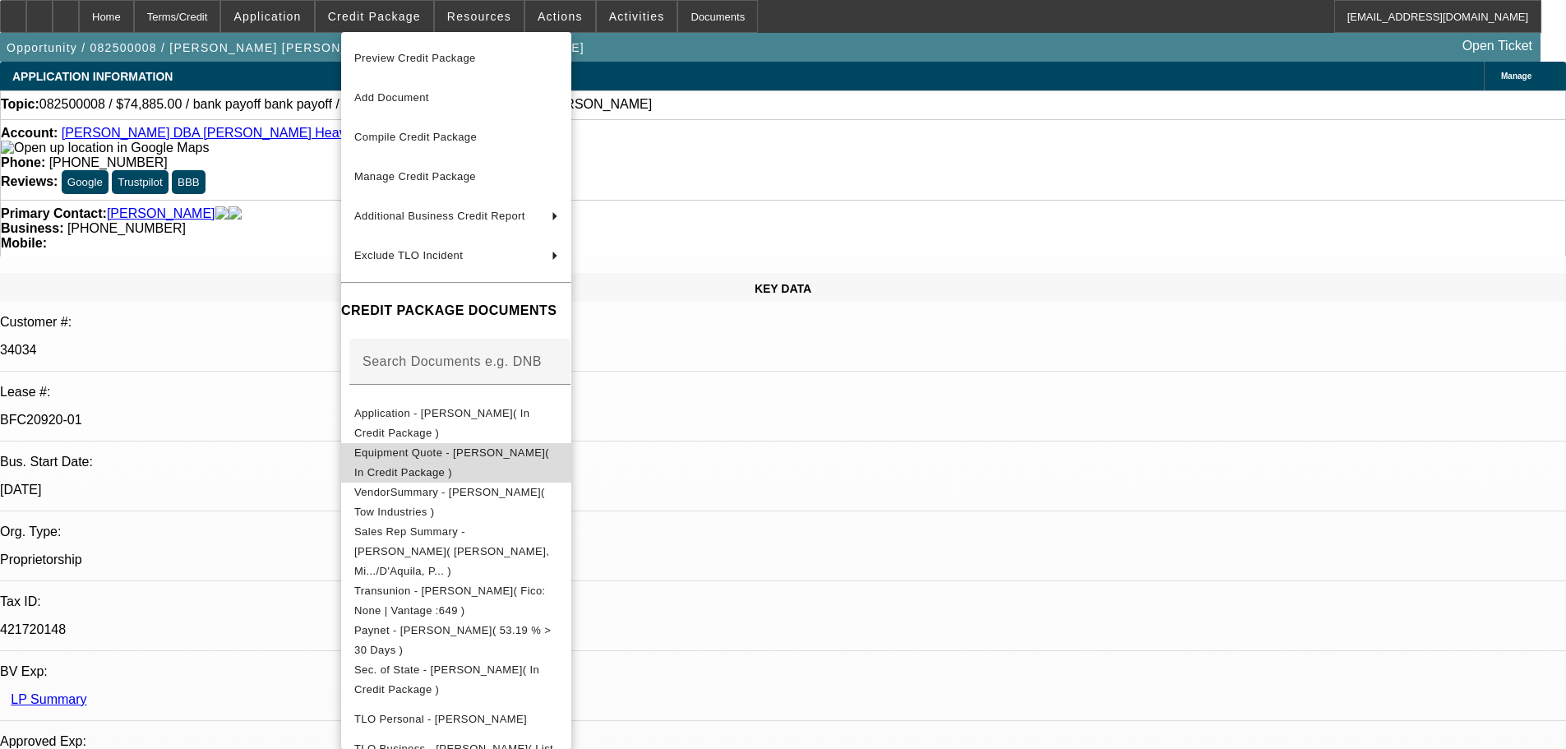
click at [414, 454] on span "Equipment Quote - Glenn Davis( In Credit Package )" at bounding box center [451, 462] width 195 height 32
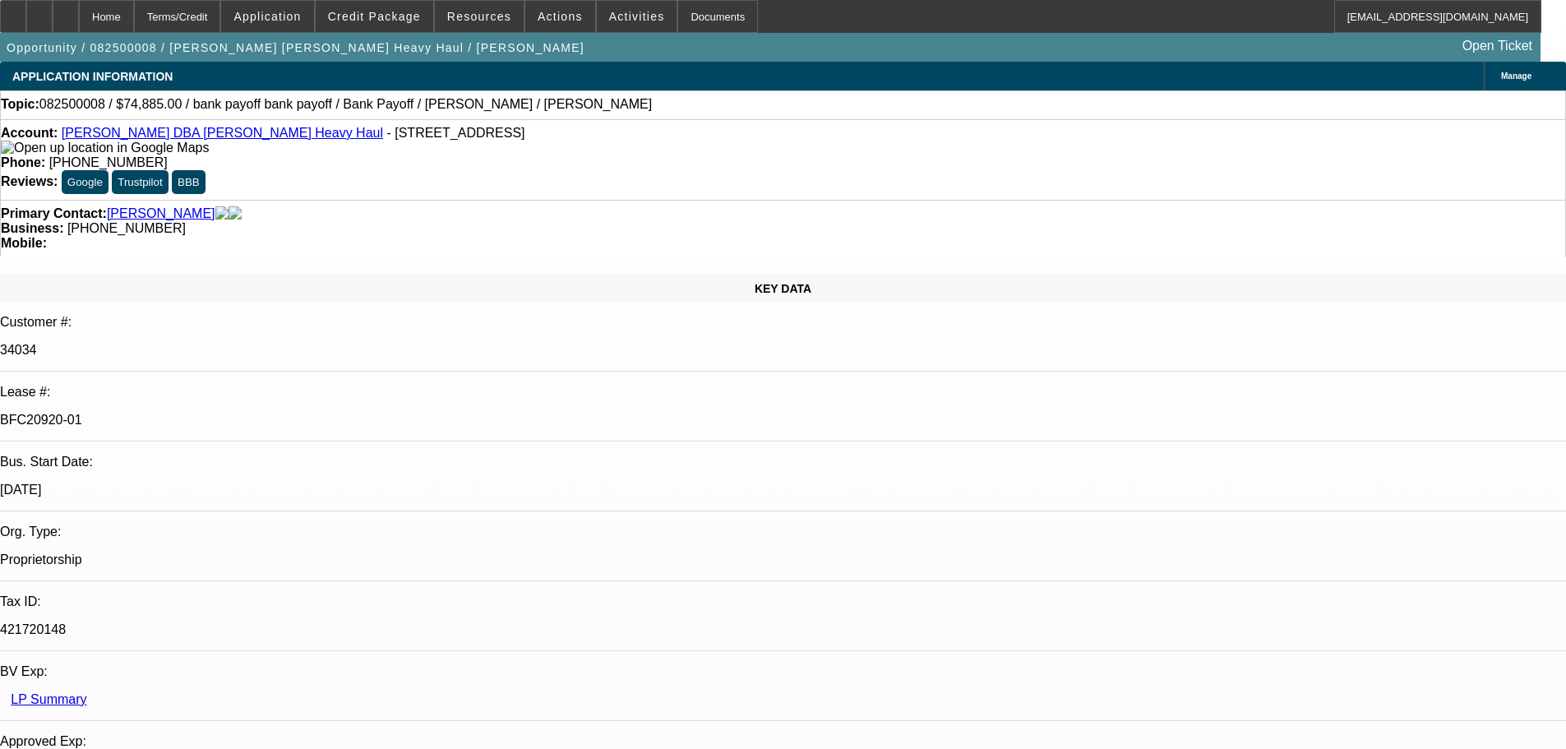
scroll to position [658, 0]
drag, startPoint x: 1287, startPoint y: 108, endPoint x: 1416, endPoint y: 103, distance: 128.3
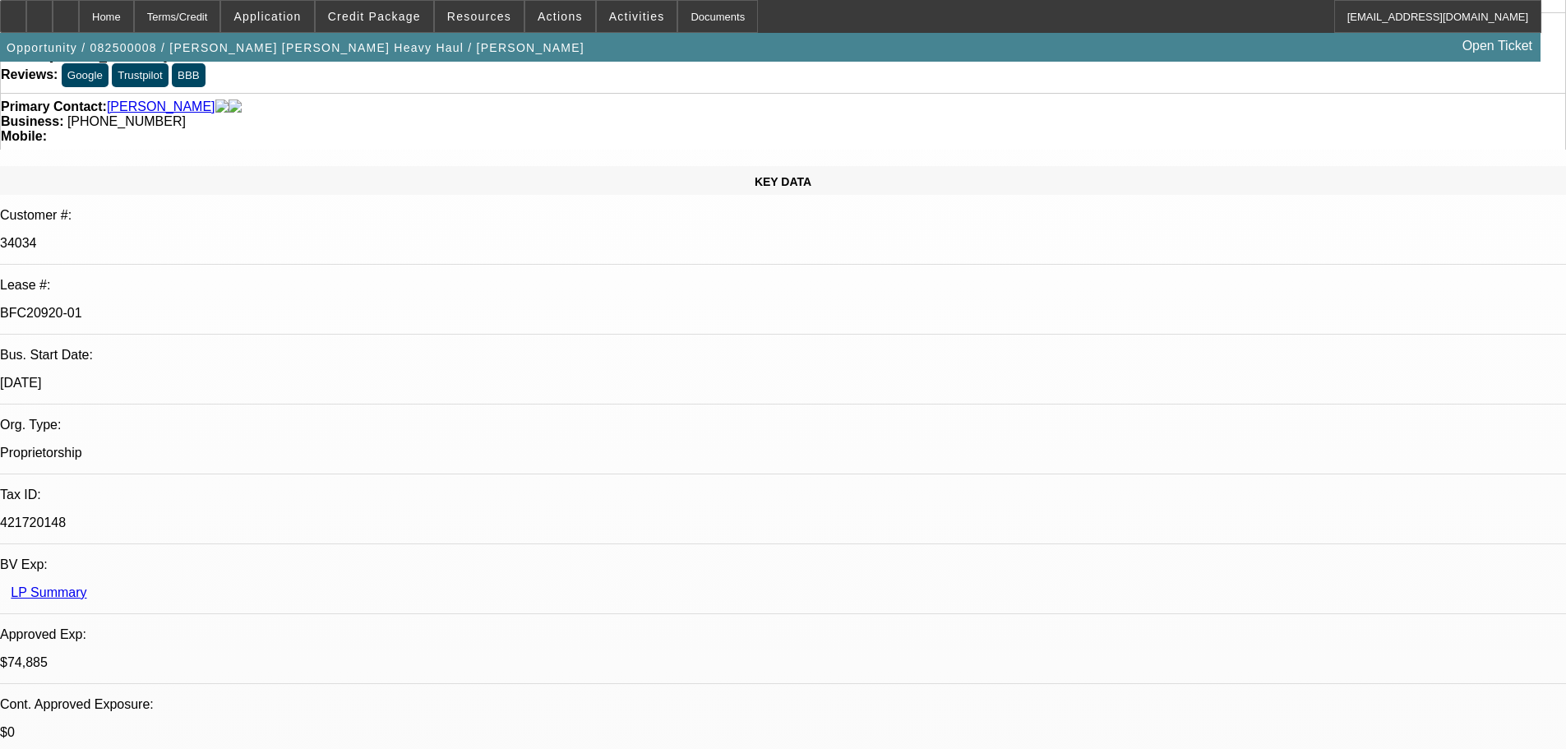
scroll to position [164, 0]
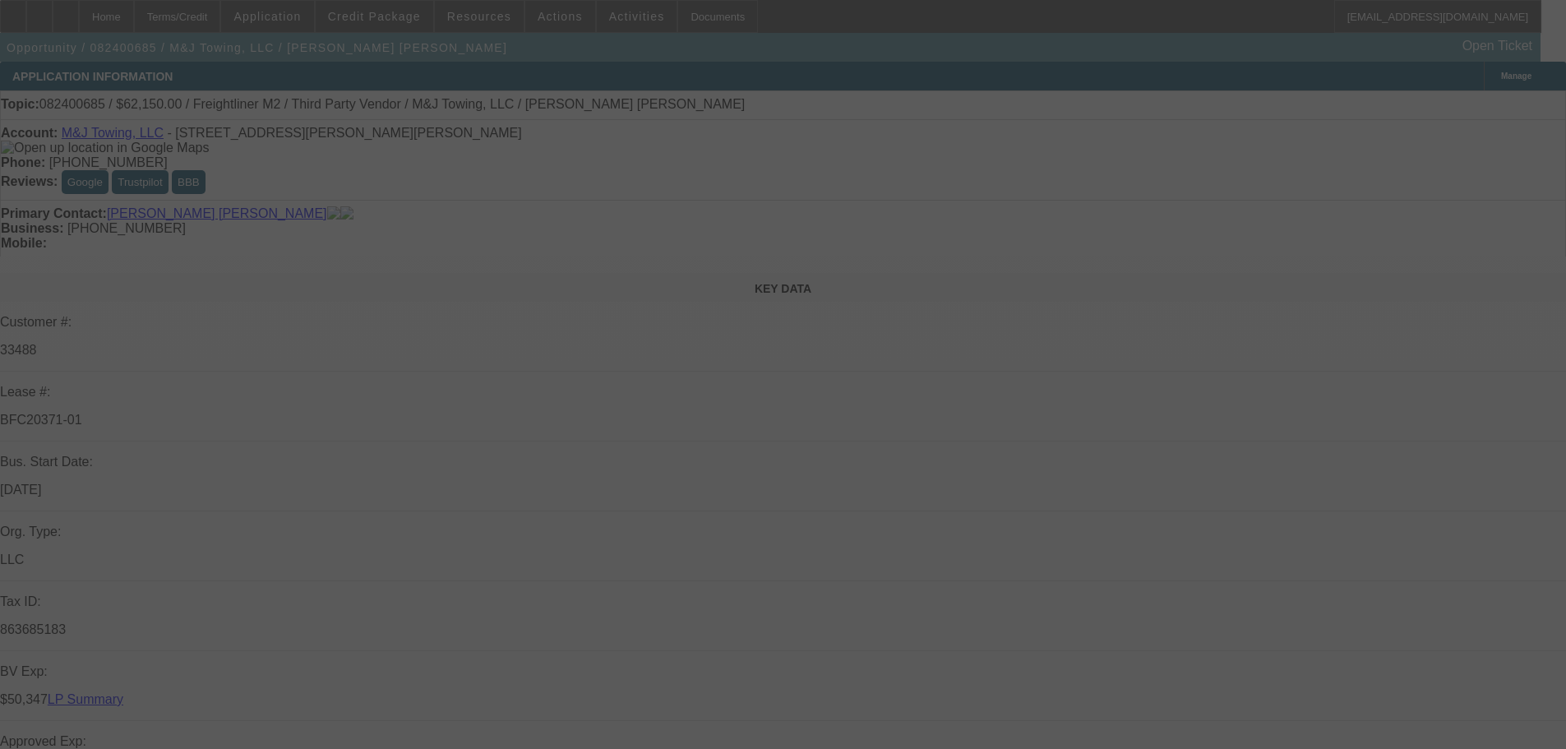
select select "0"
select select "2"
select select "0"
select select "6"
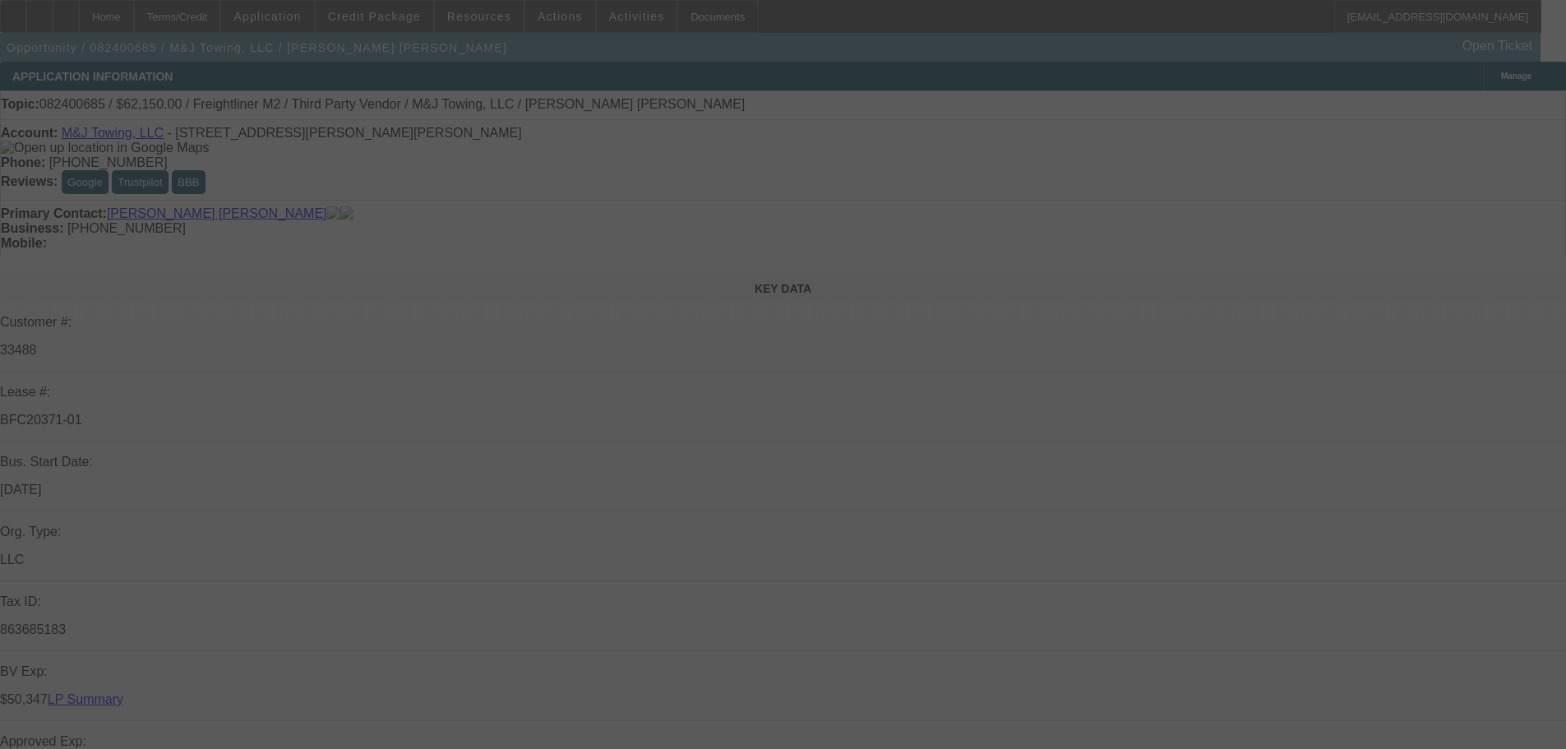
select select "0"
select select "2"
select select "0"
select select "6"
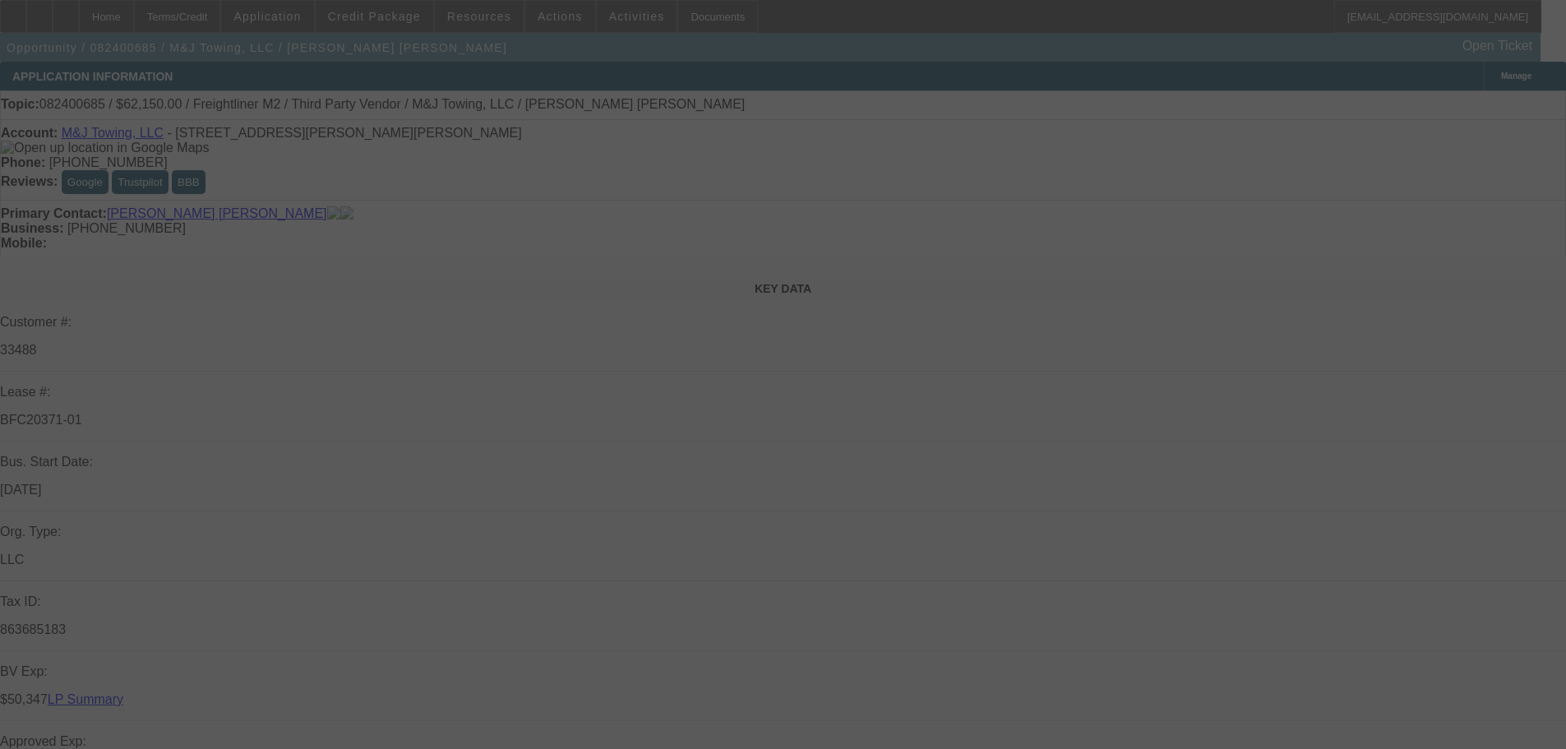
select select "0"
select select "2"
select select "0"
select select "6"
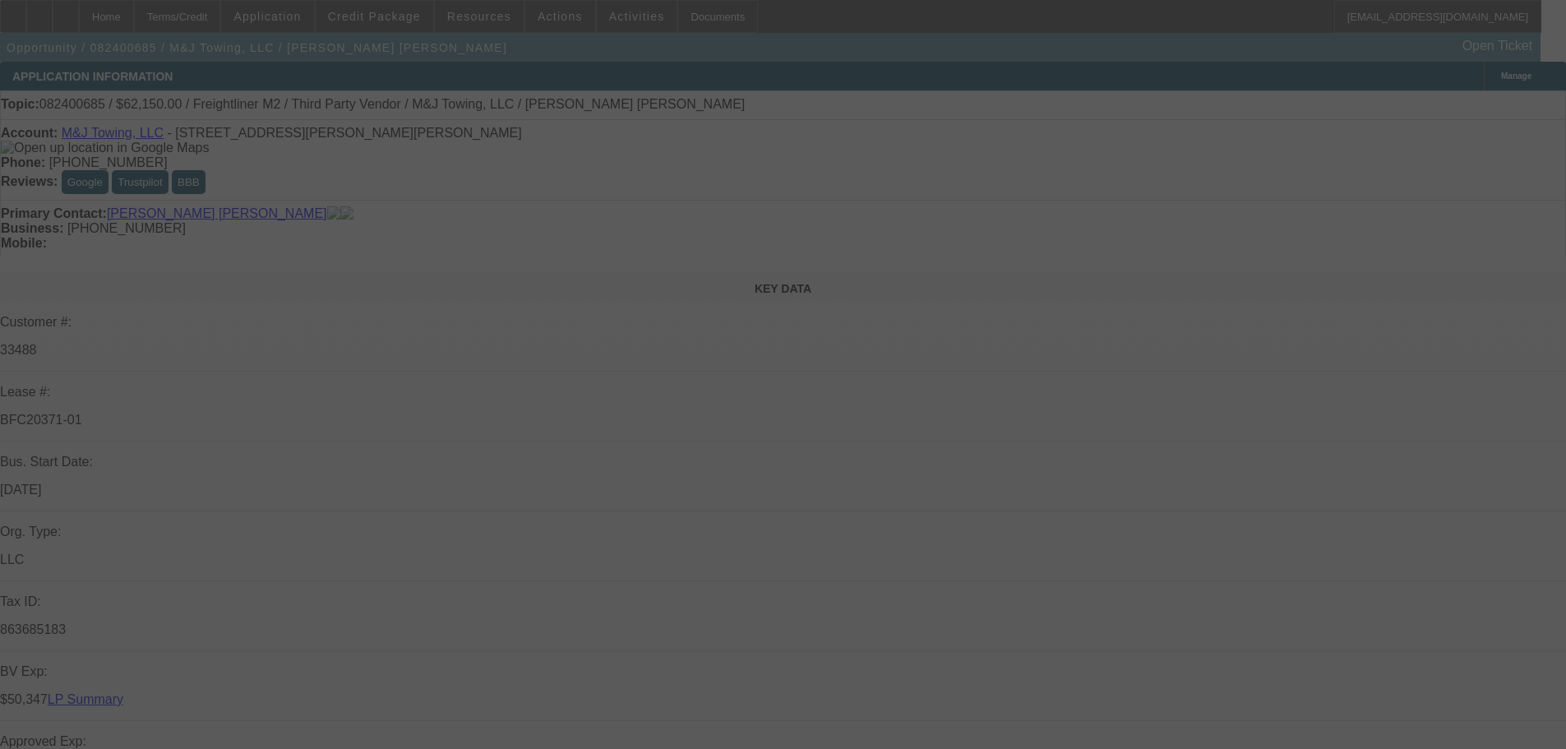
select select "0"
select select "2"
select select "0"
select select "6"
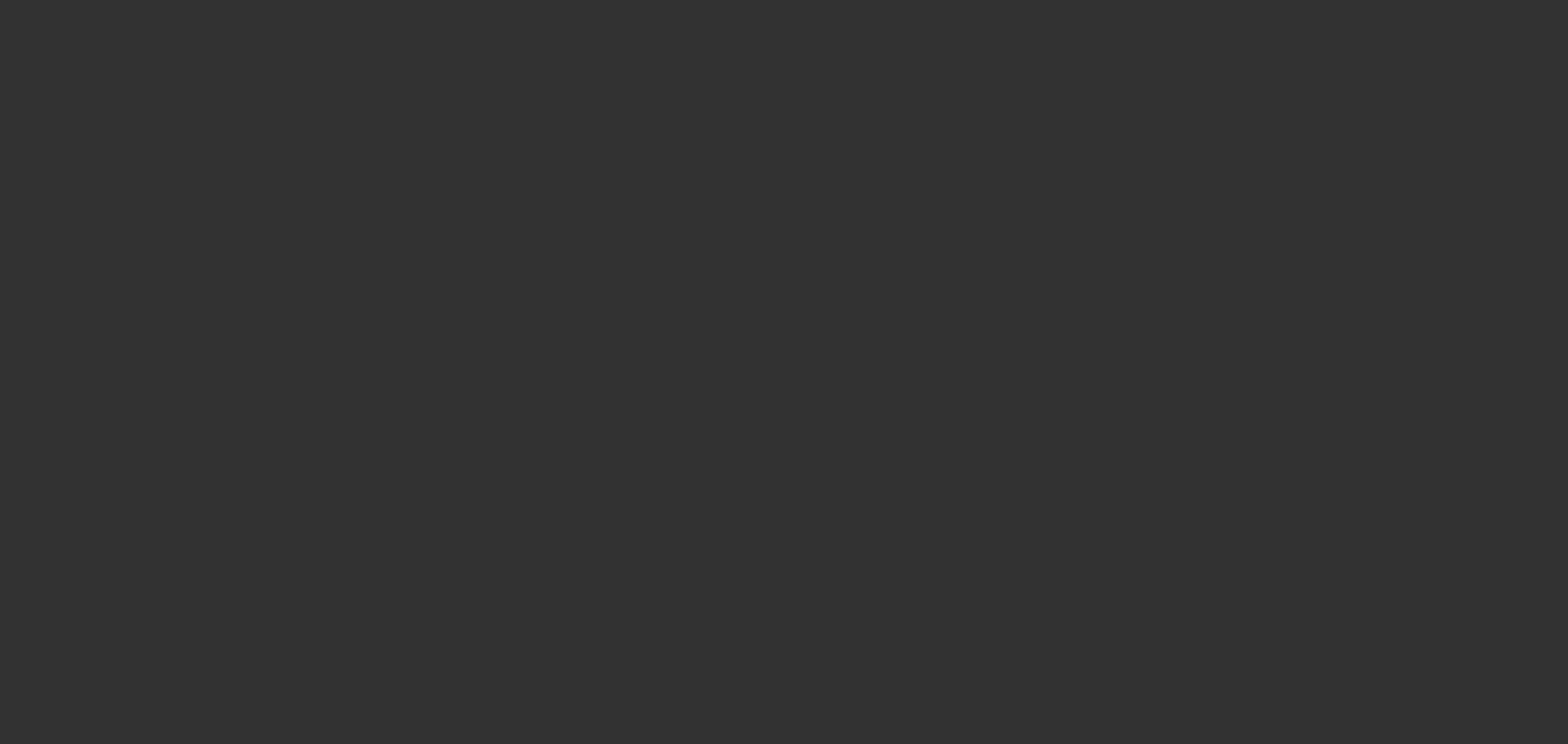
select select "0"
select select "2"
select select "0"
select select "6"
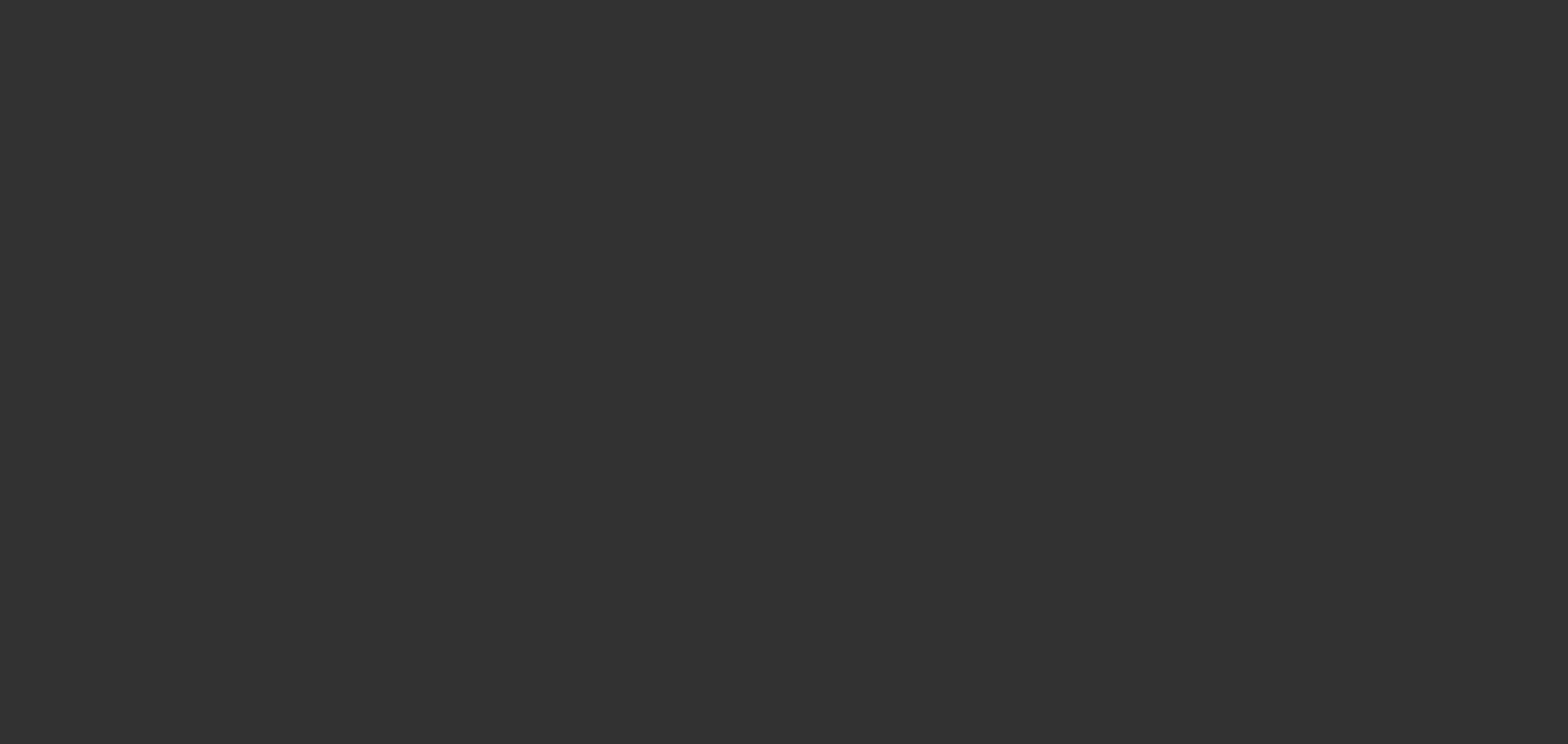
select select "0"
select select "2"
select select "0"
select select "6"
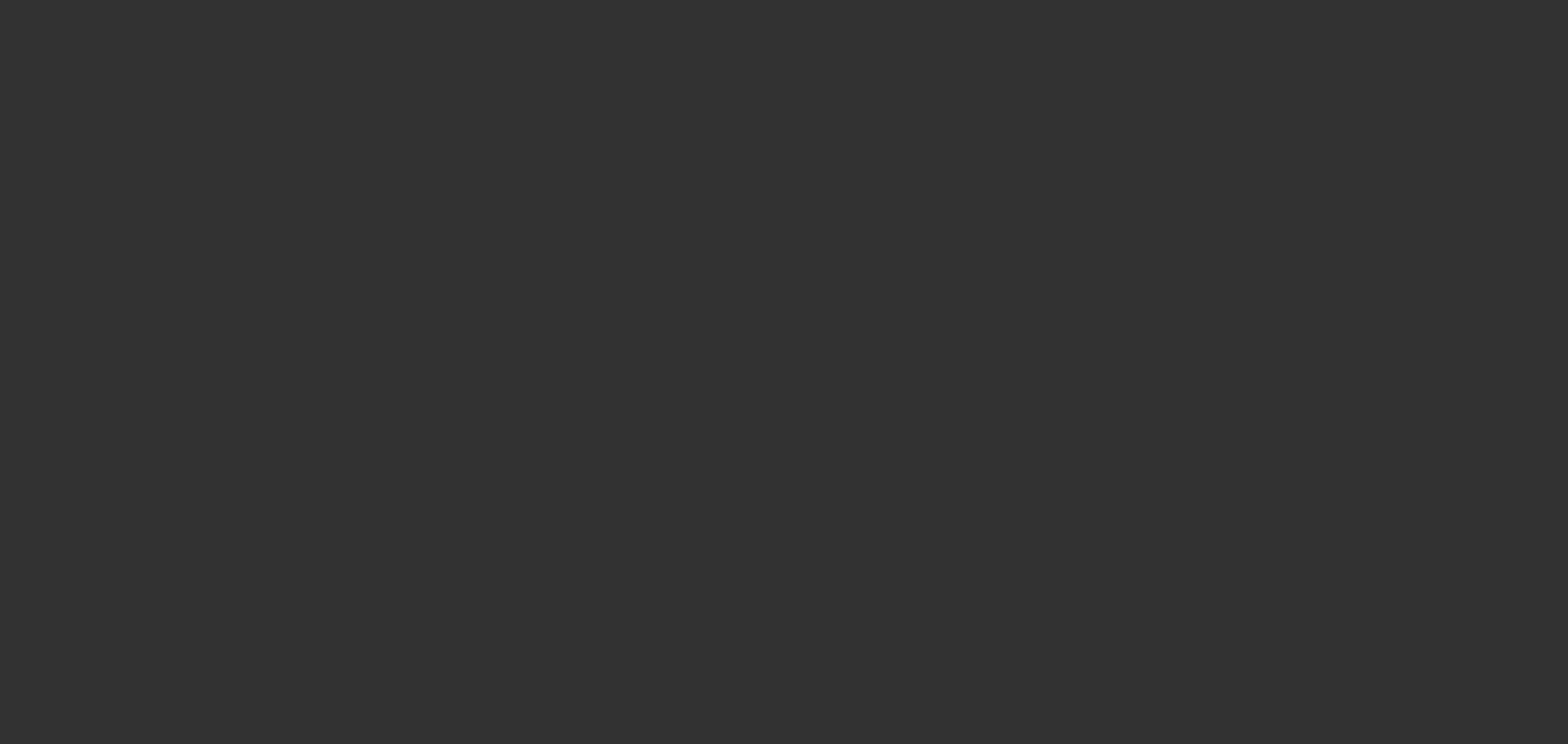
select select "0"
select select "2"
select select "0"
select select "6"
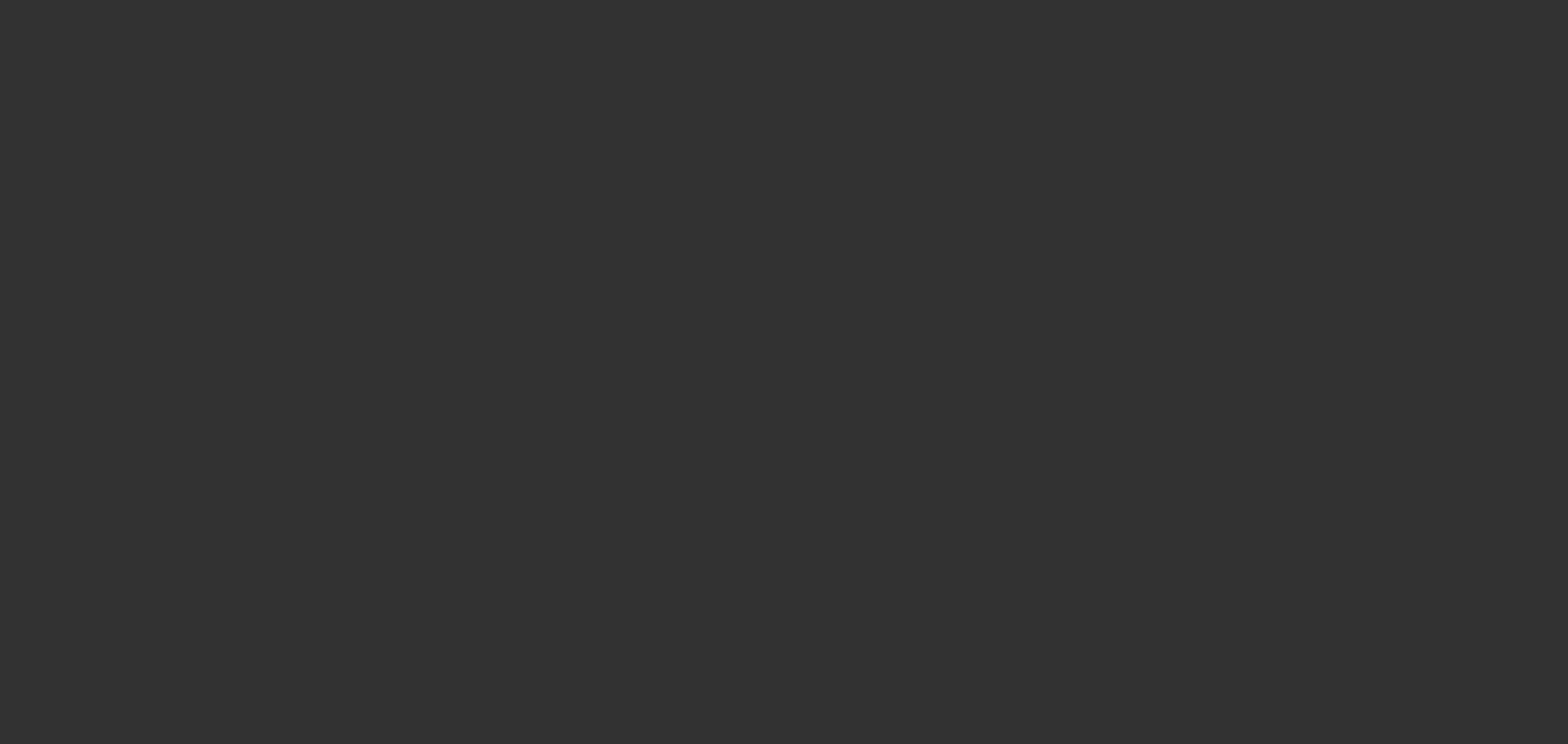
select select "0"
select select "2"
select select "0"
select select "6"
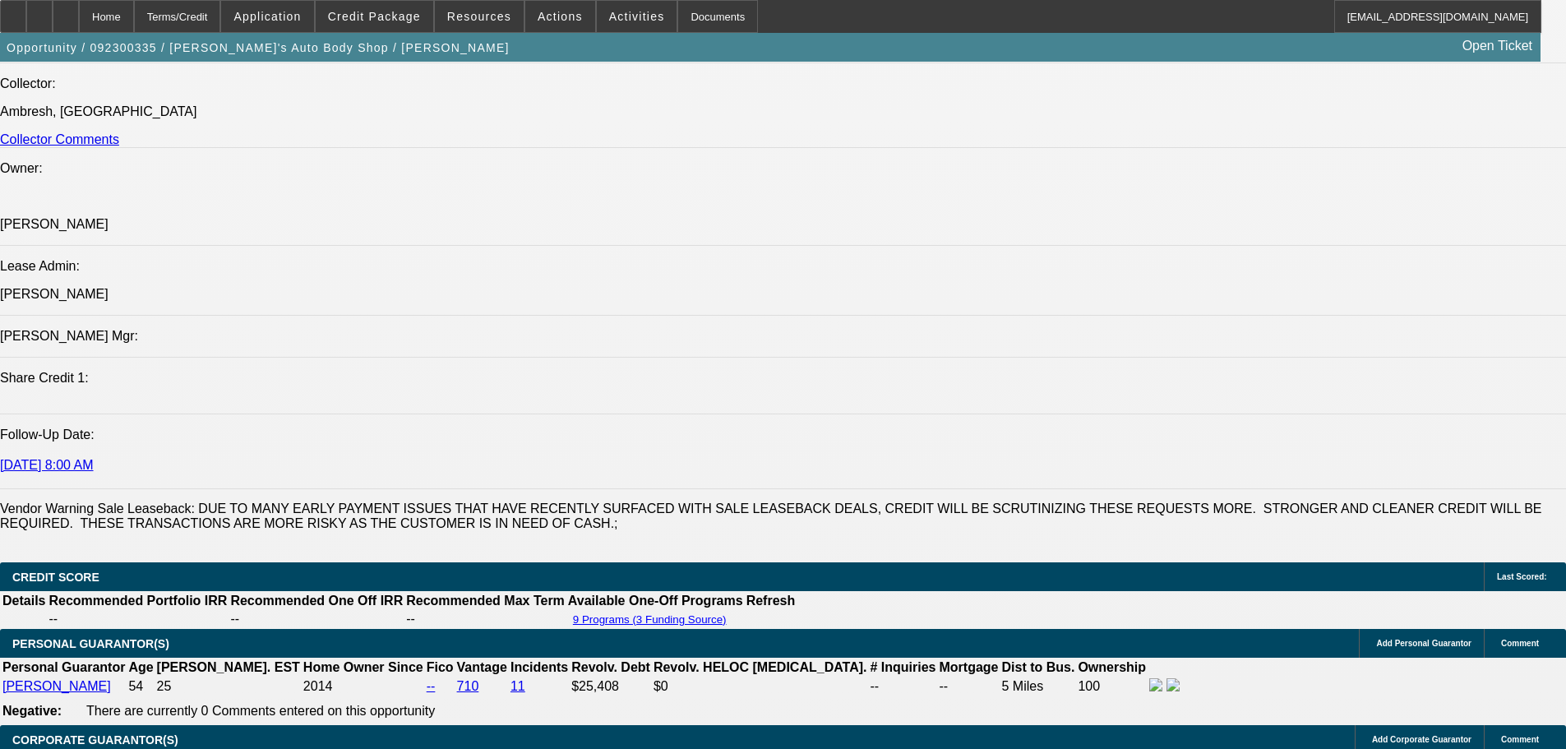
scroll to position [1973, 0]
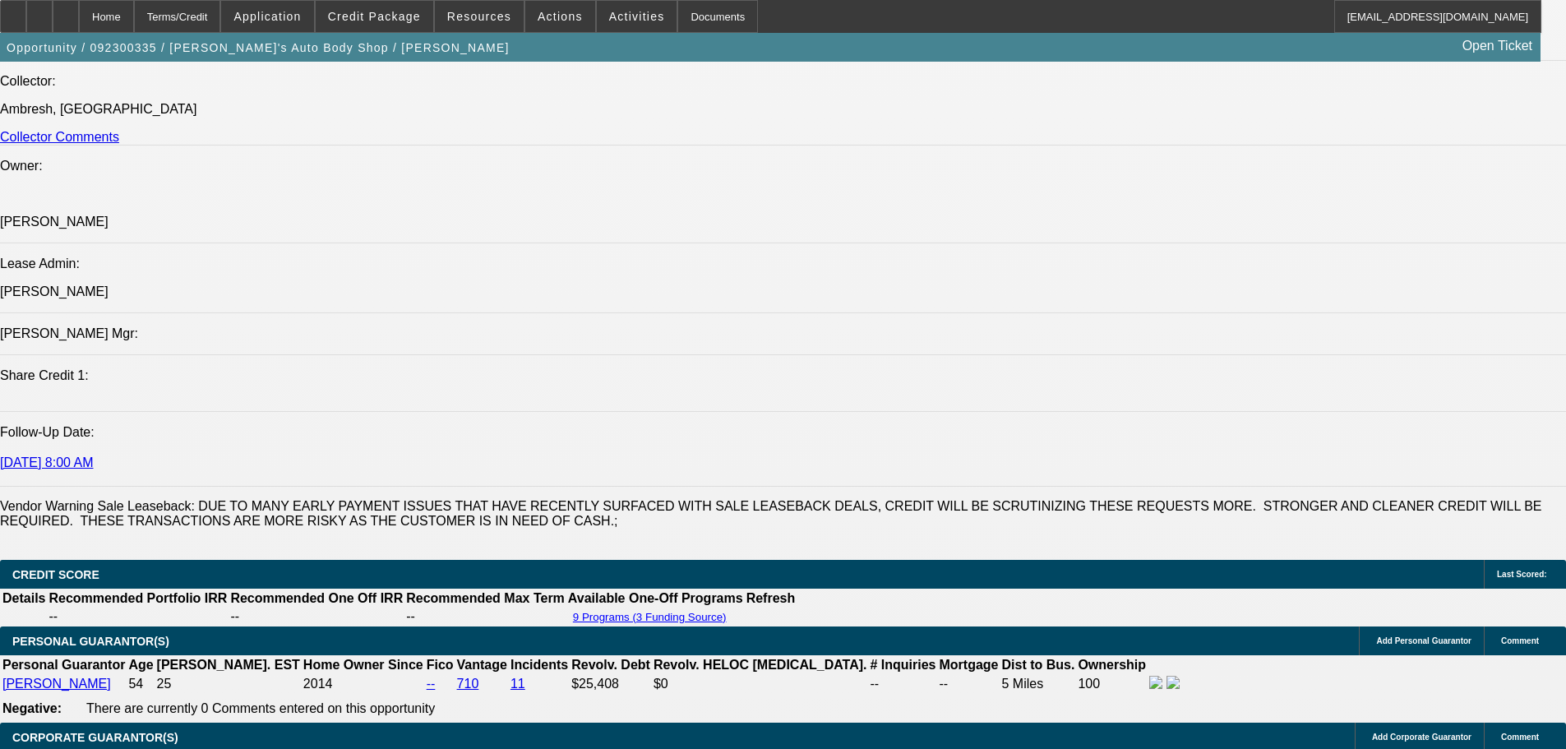
drag, startPoint x: 1497, startPoint y: 106, endPoint x: 1497, endPoint y: 127, distance: 21.4
drag, startPoint x: 1379, startPoint y: 261, endPoint x: 1333, endPoint y: 238, distance: 51.8
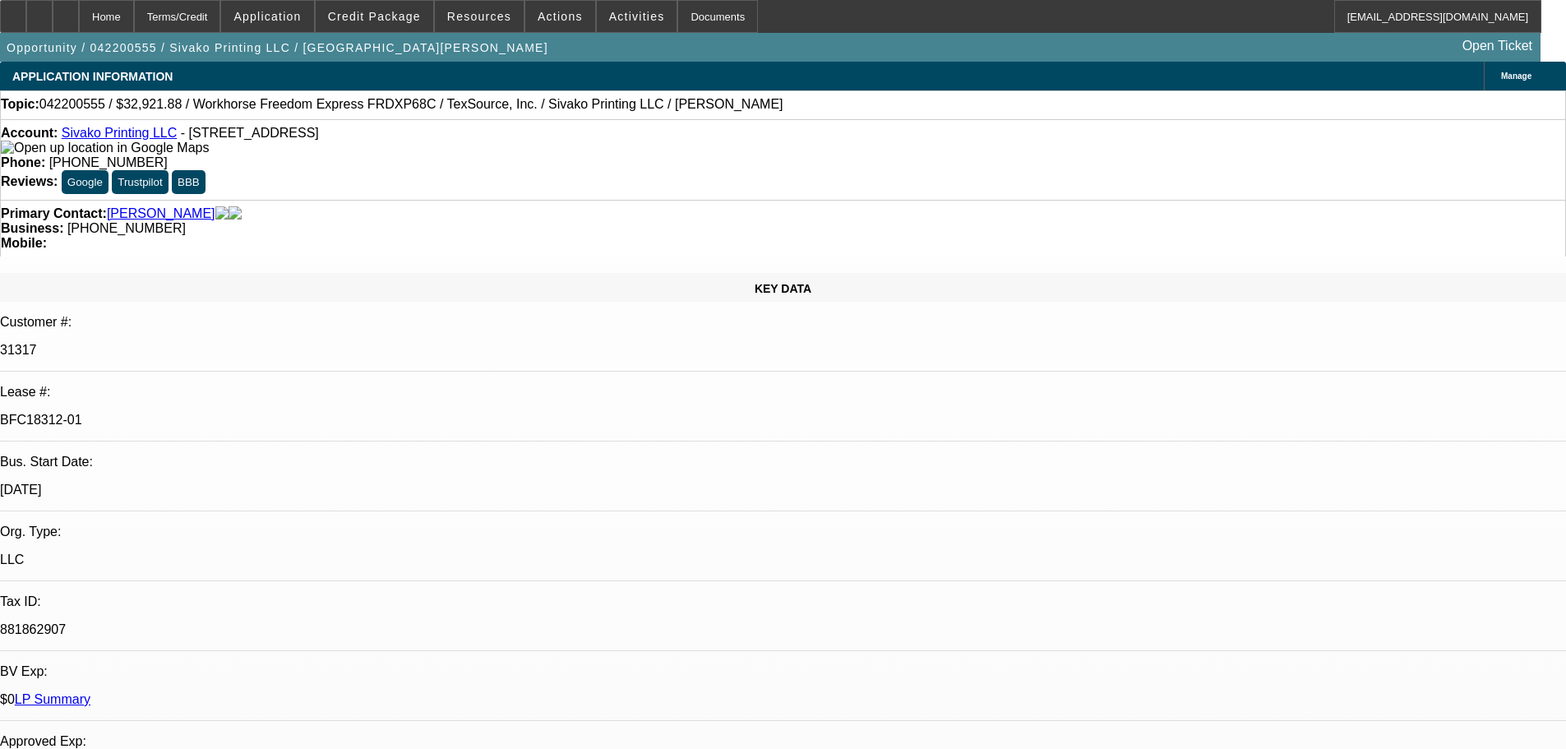
select select "0"
select select "2"
select select "0"
select select "0.1"
select select "2"
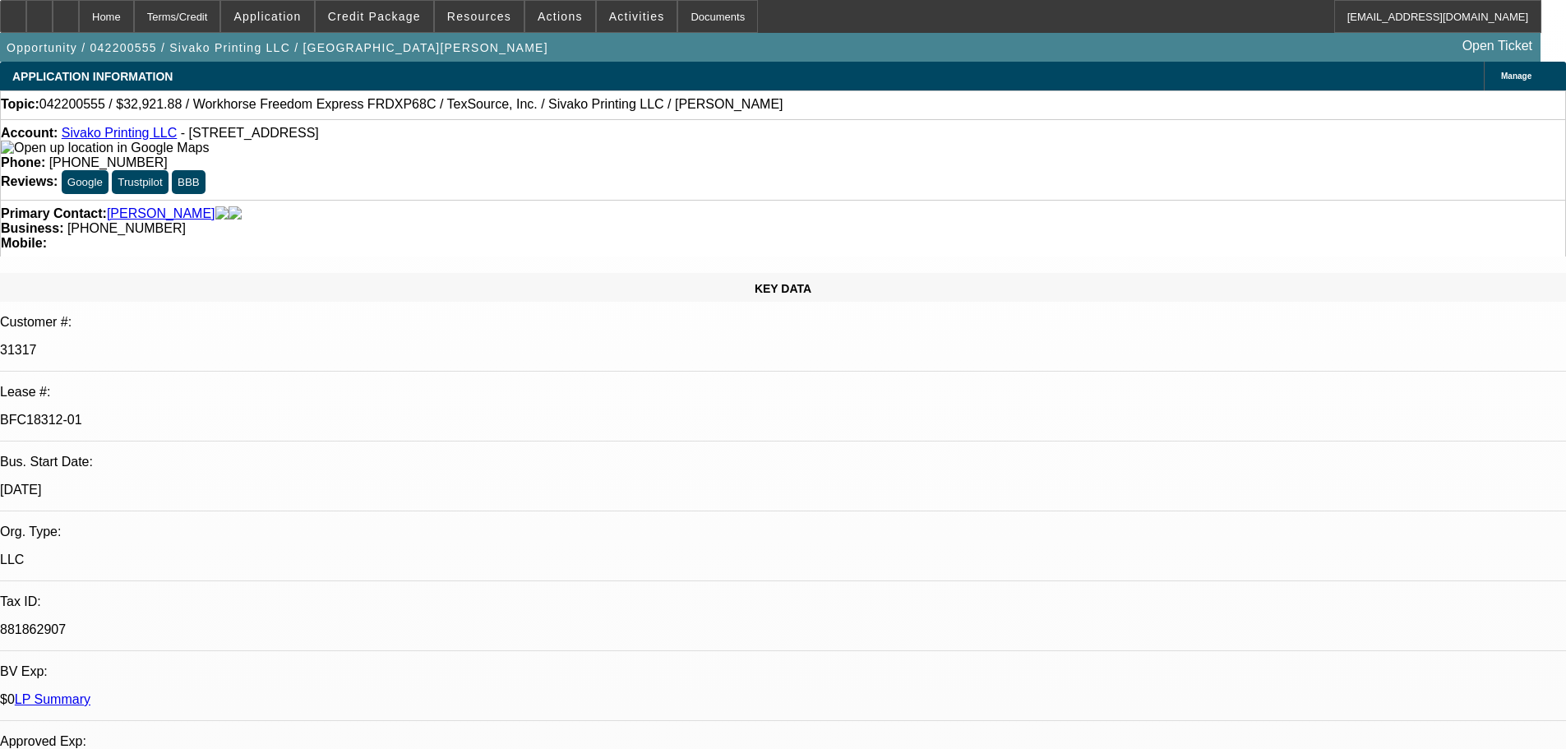
select select "0"
select select "0.1"
select select "2"
select select "0"
select select "0.1"
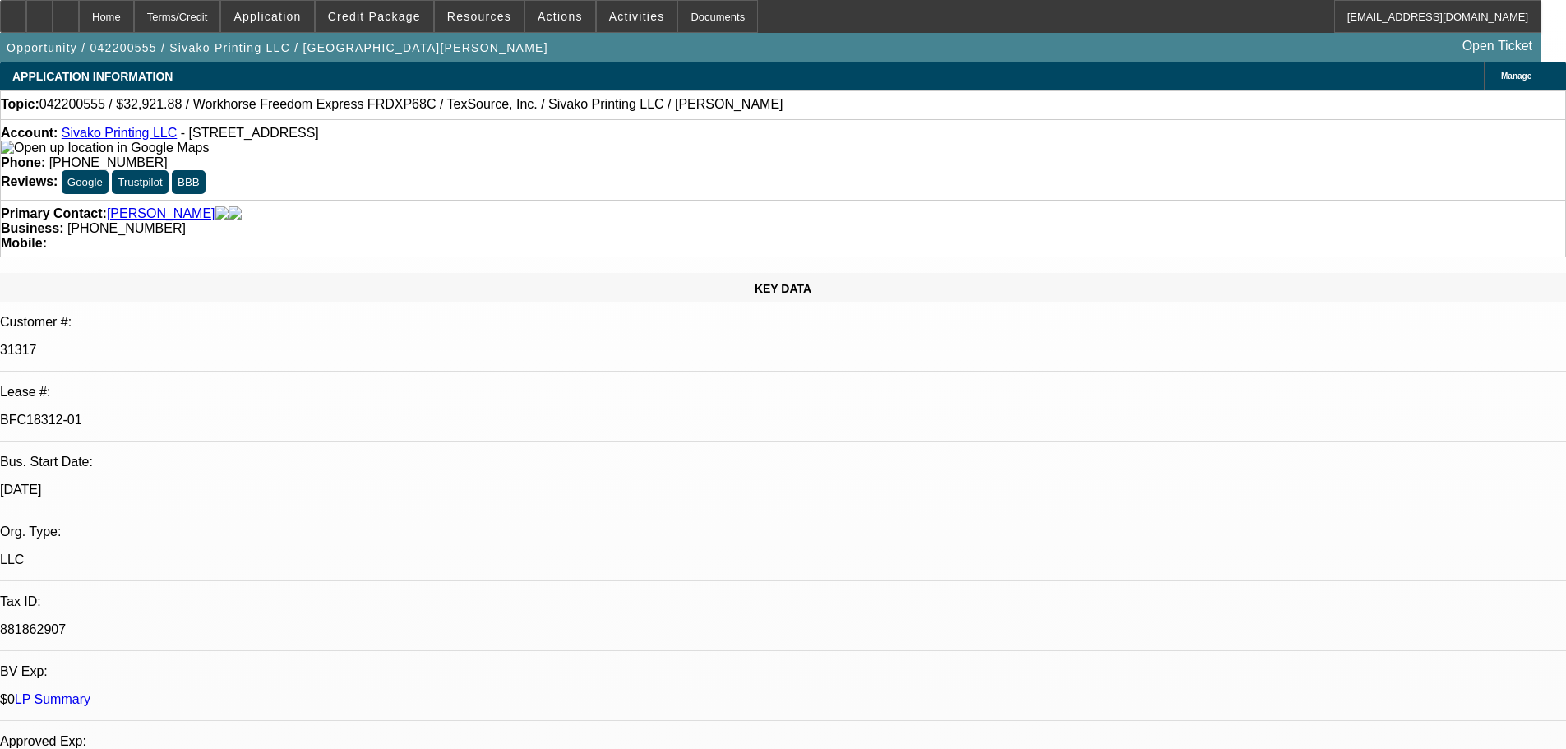
select select "2"
select select "0"
select select "1"
select select "2"
select select "6"
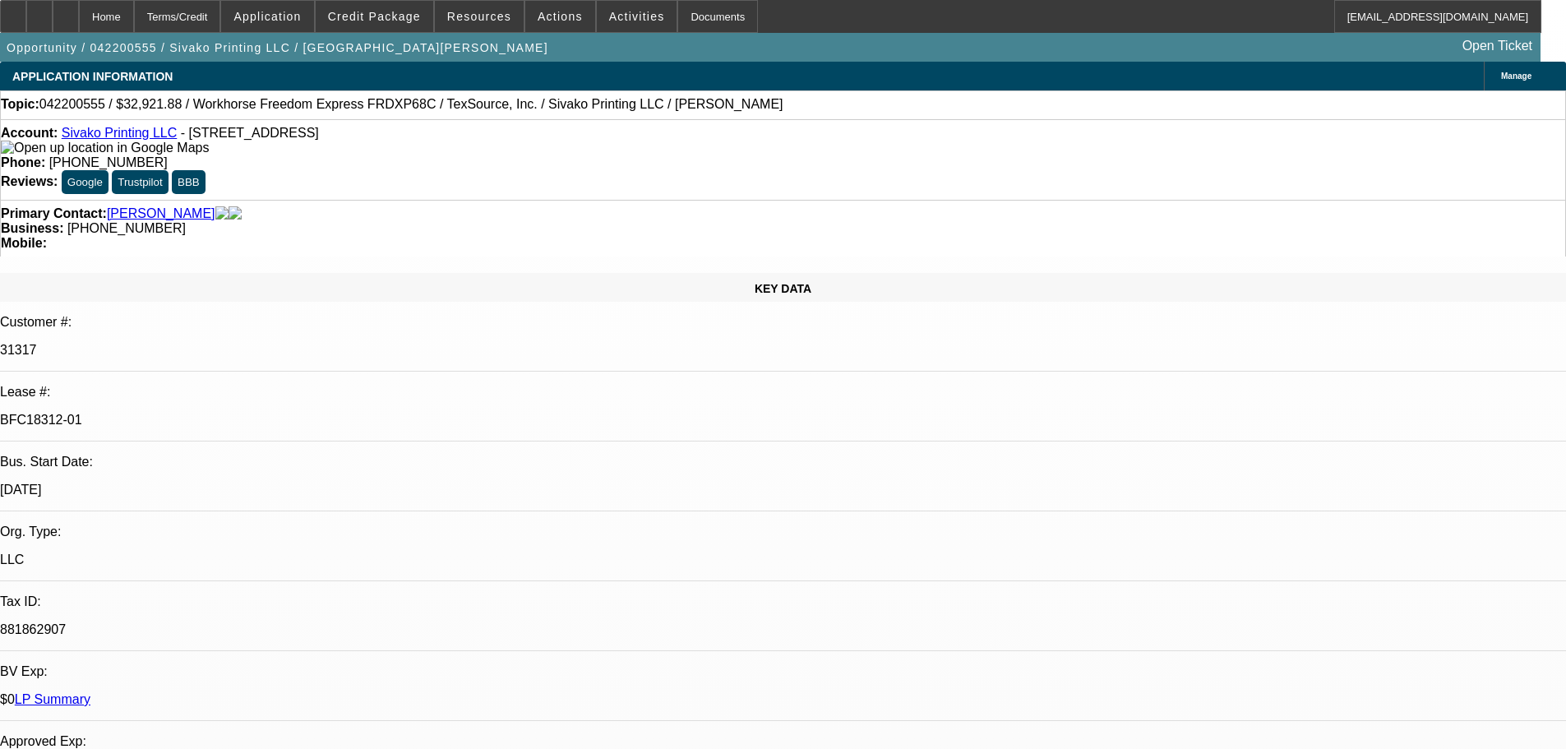
select select "1"
select select "2"
select select "6"
select select "1"
select select "2"
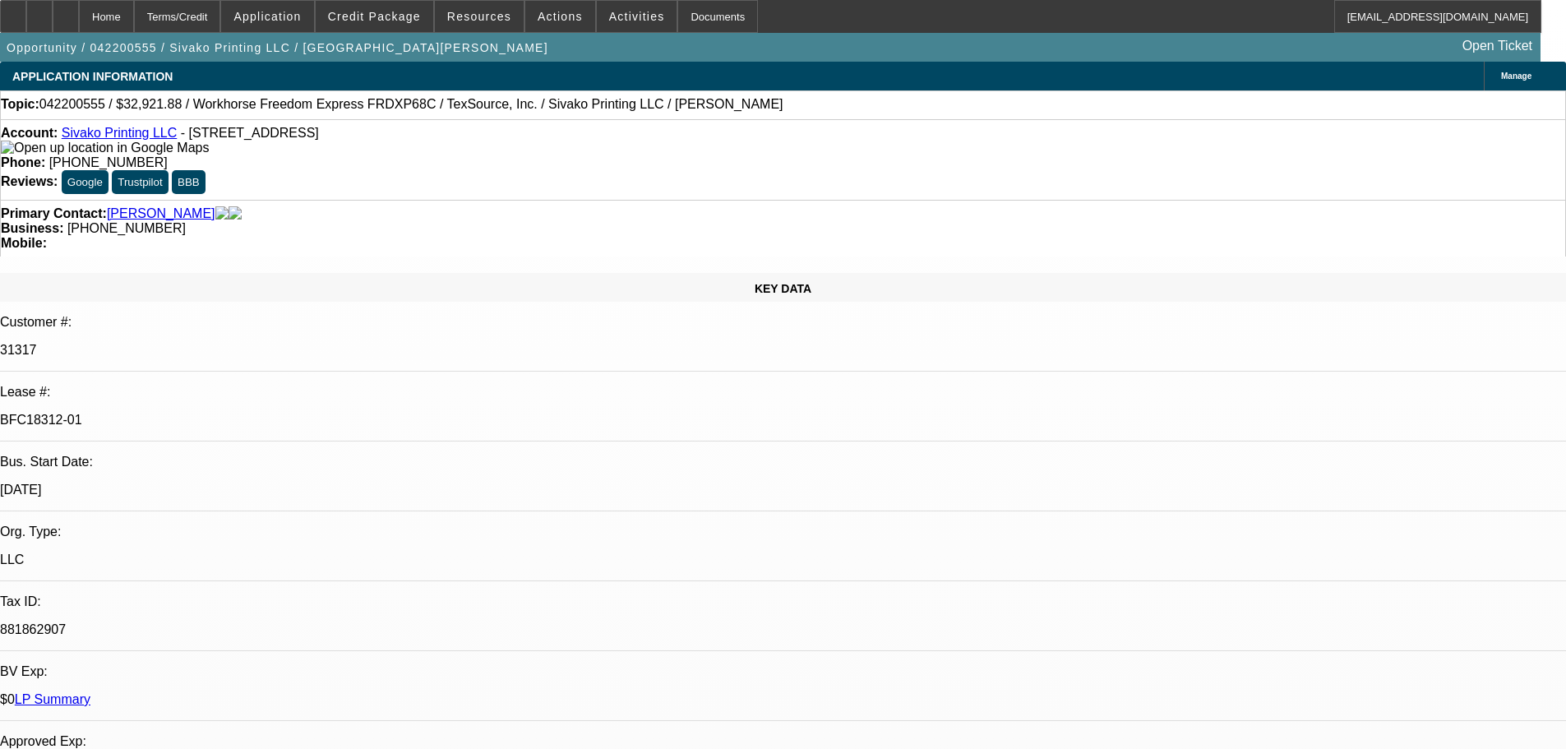
select select "6"
select select "1"
select select "2"
select select "6"
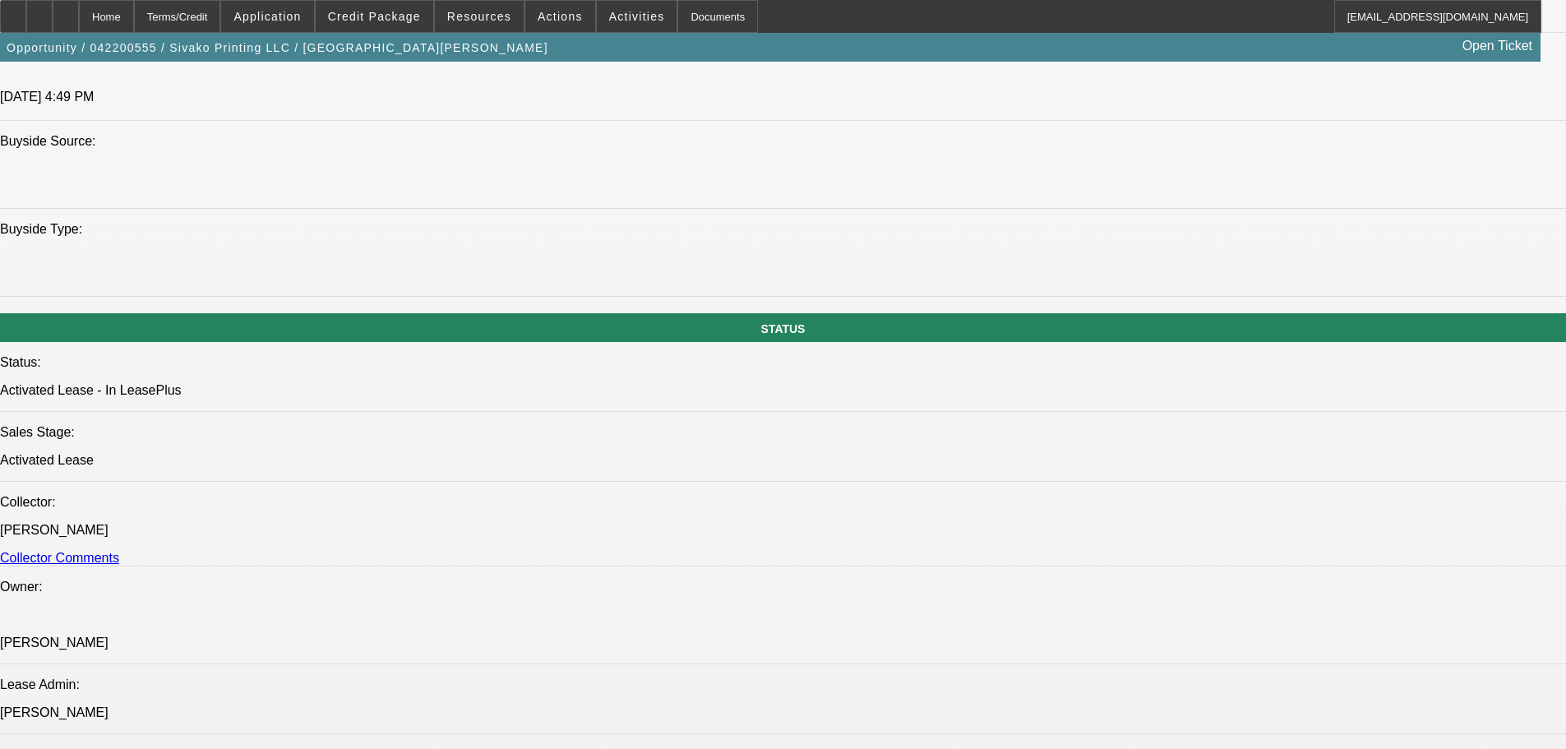
scroll to position [1644, 0]
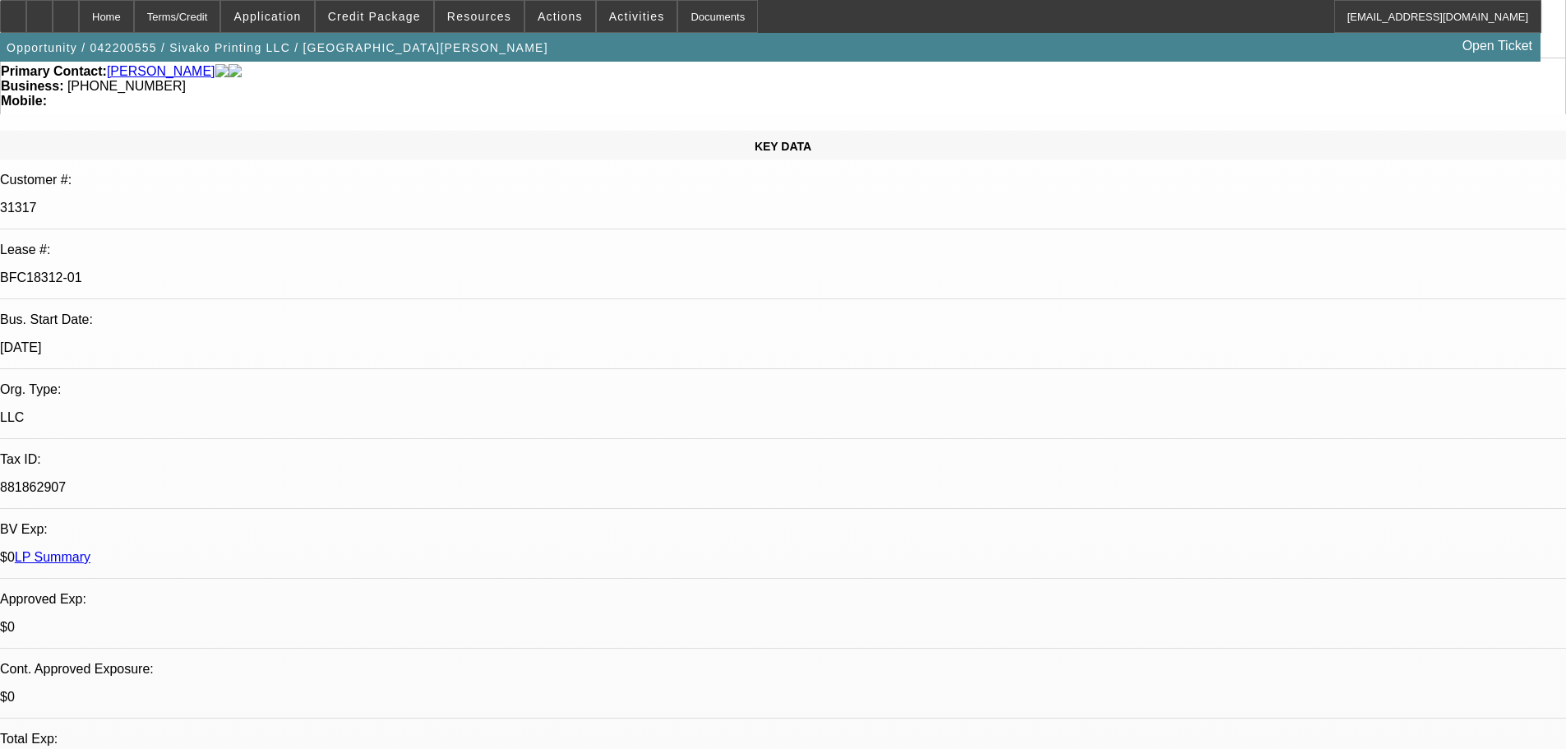
scroll to position [0, 0]
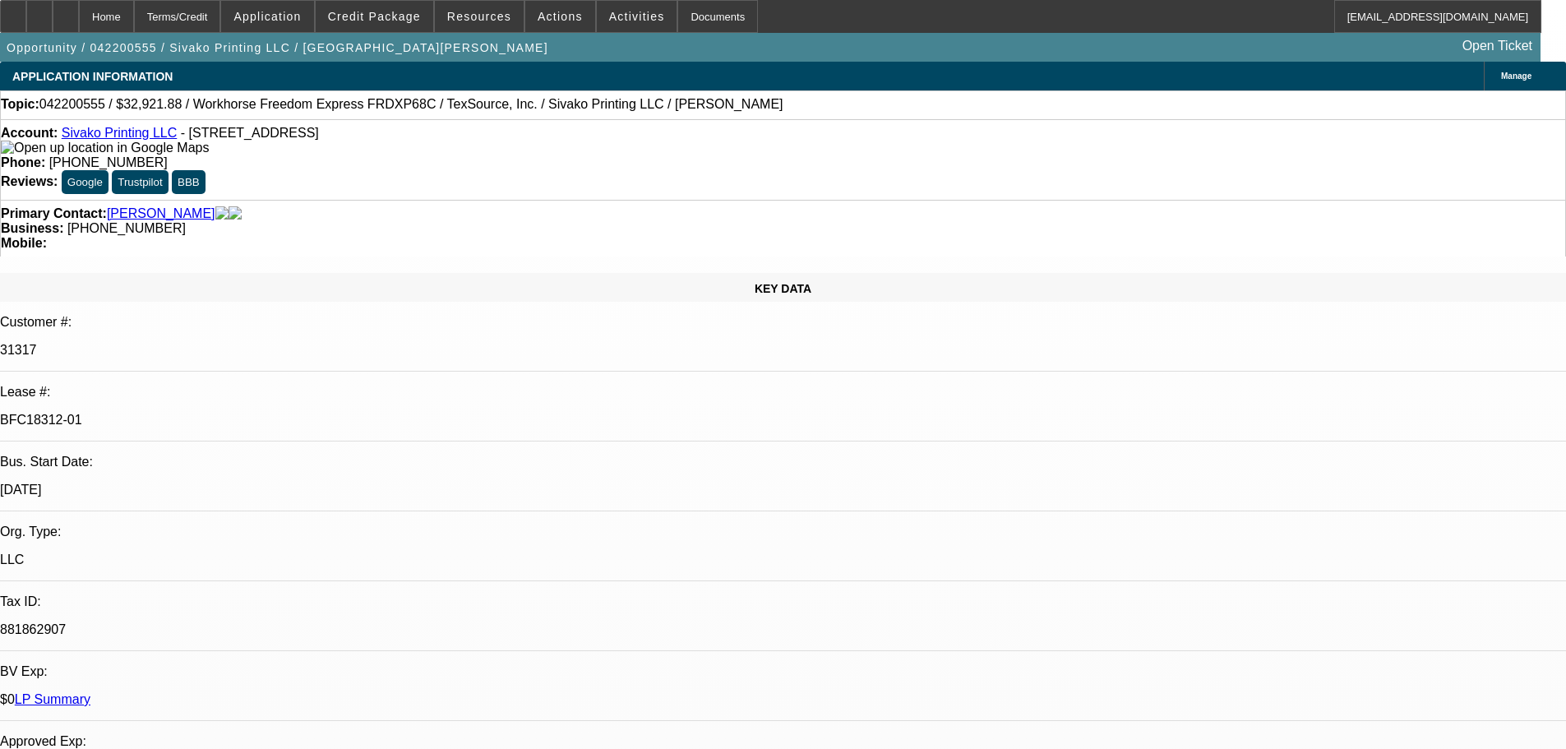
drag, startPoint x: 344, startPoint y: 136, endPoint x: 333, endPoint y: 141, distance: 12.9
click at [319, 140] on span "- 1202 British Dr, Moncks Corner, SC 29461" at bounding box center [250, 133] width 138 height 14
drag, startPoint x: 333, startPoint y: 138, endPoint x: 349, endPoint y: 136, distance: 15.8
click at [319, 136] on span "- 1202 British Dr, Moncks Corner, SC 29461" at bounding box center [250, 133] width 138 height 14
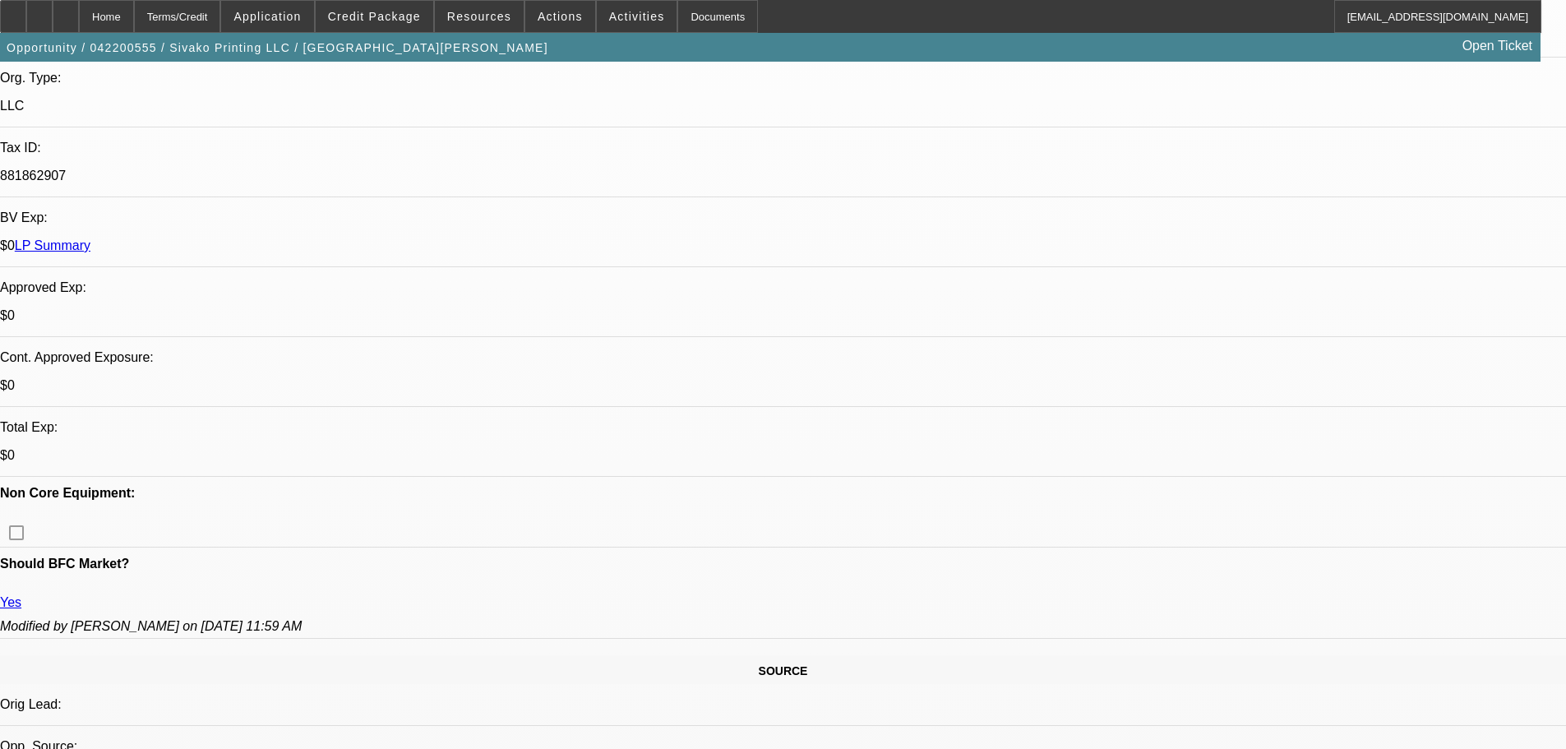
scroll to position [493, 0]
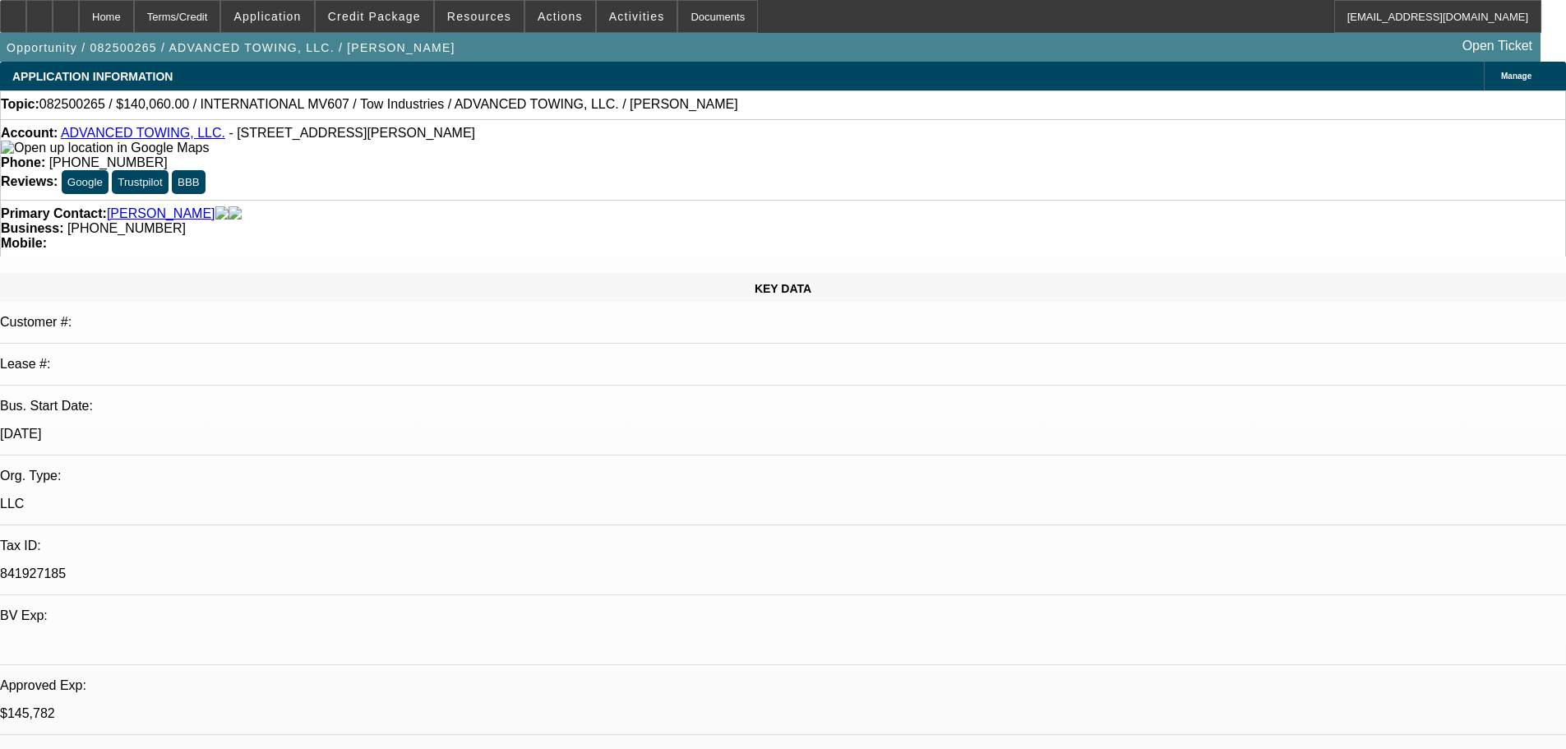
select select "0.1"
select select "2"
select select "0.1"
select select "4"
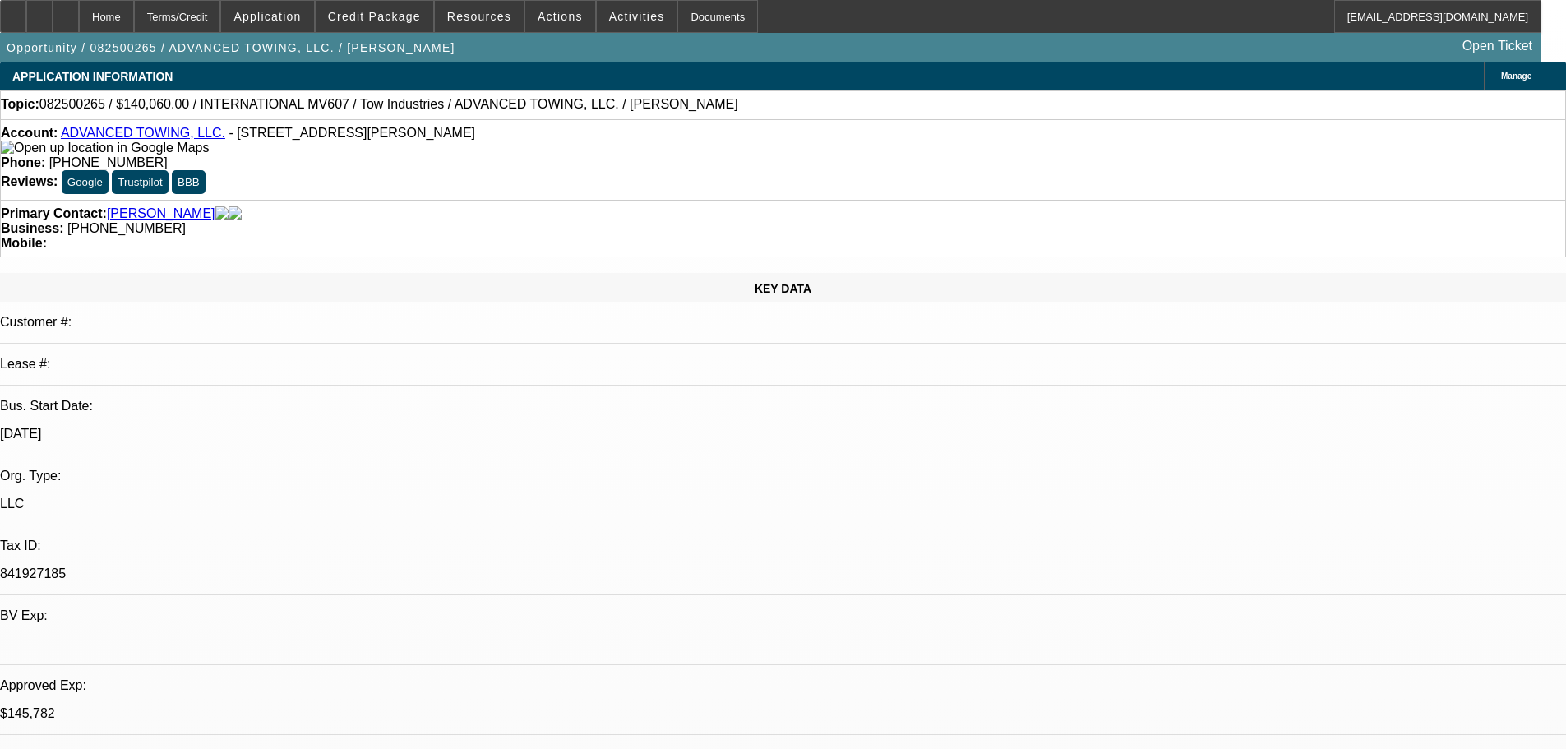
select select "0.1"
select select "2"
select select "0.1"
select select "4"
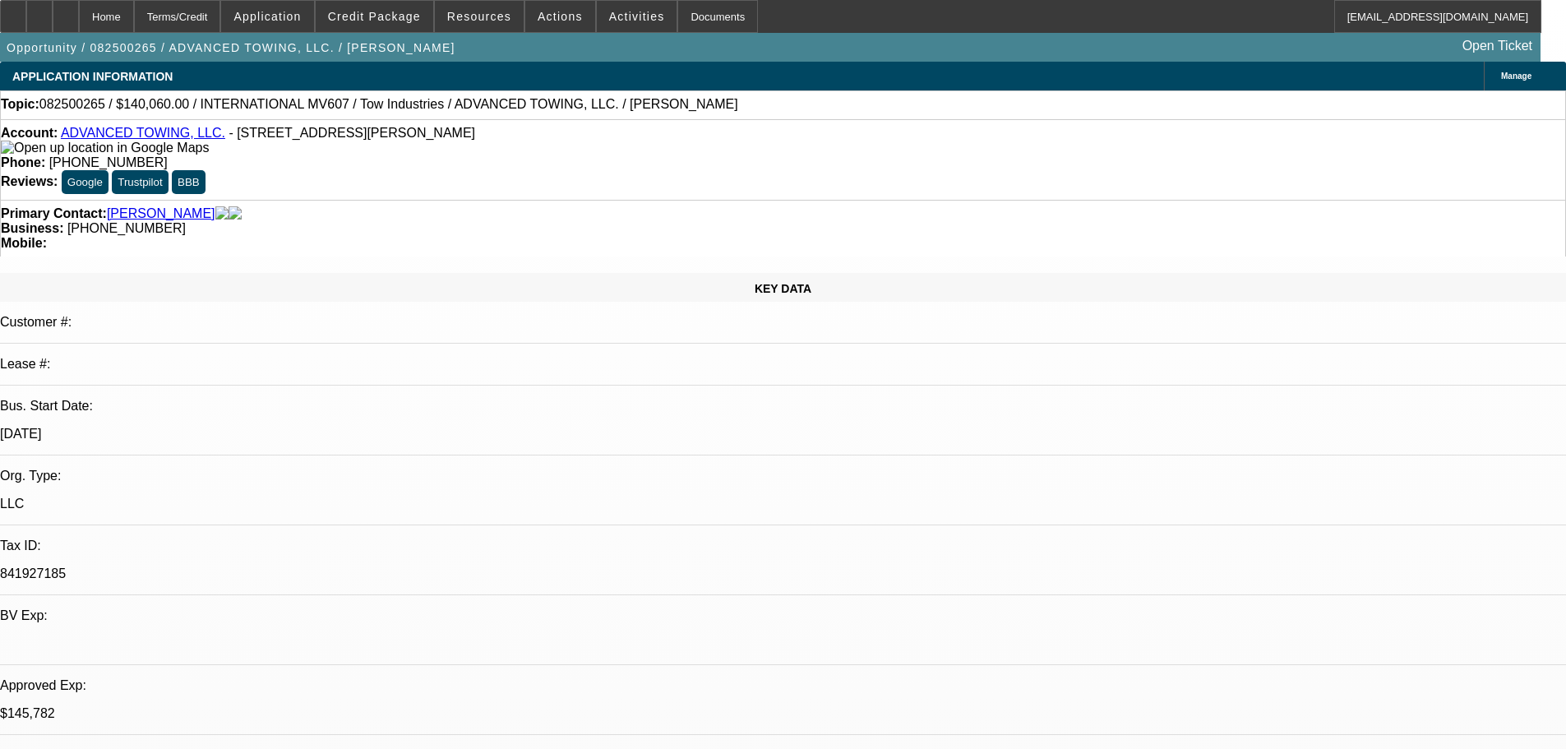
select select "2"
select select "0.1"
select select "4"
select select "2"
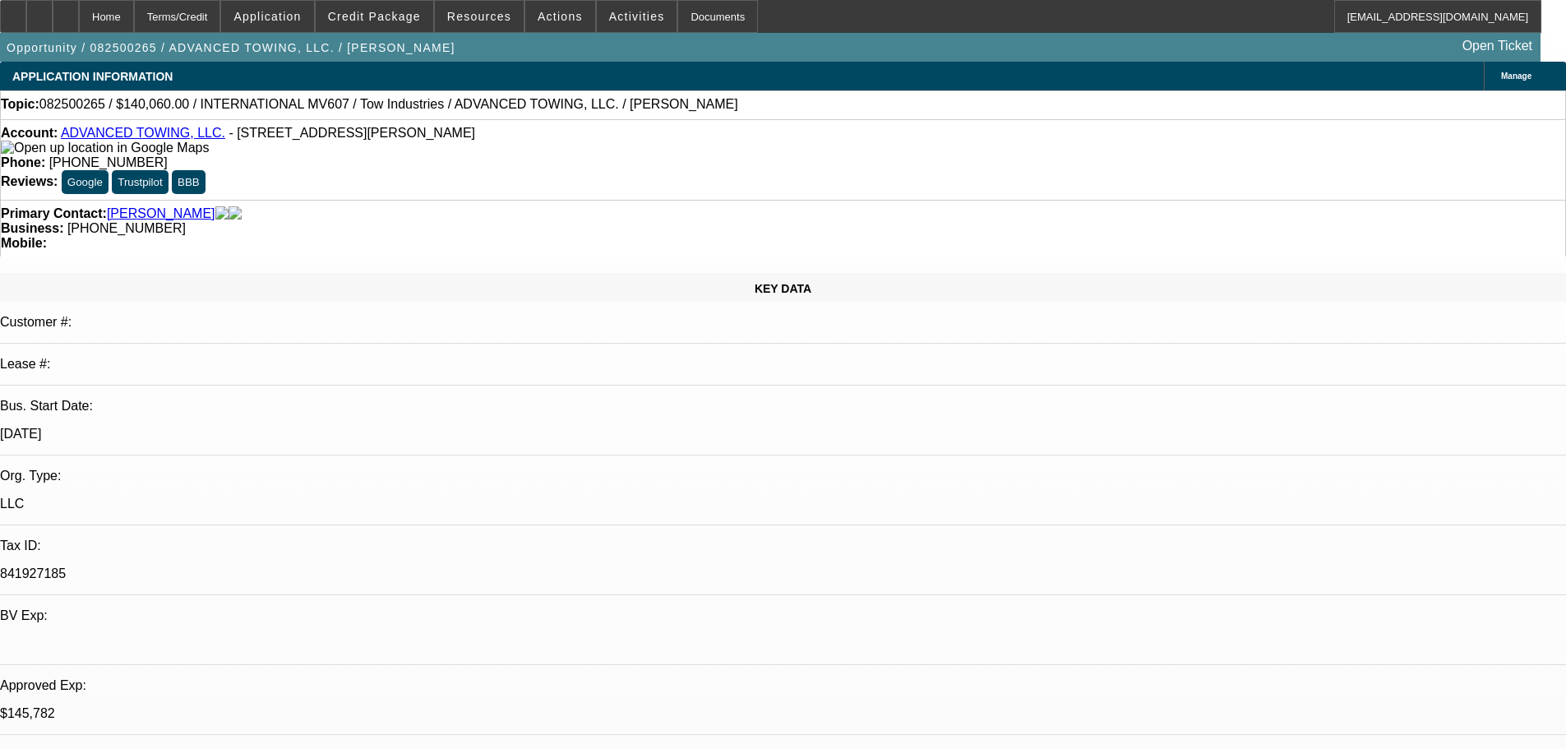
select select "2"
select select "0.1"
select select "4"
drag, startPoint x: 1246, startPoint y: 289, endPoint x: 1178, endPoint y: 298, distance: 68.0
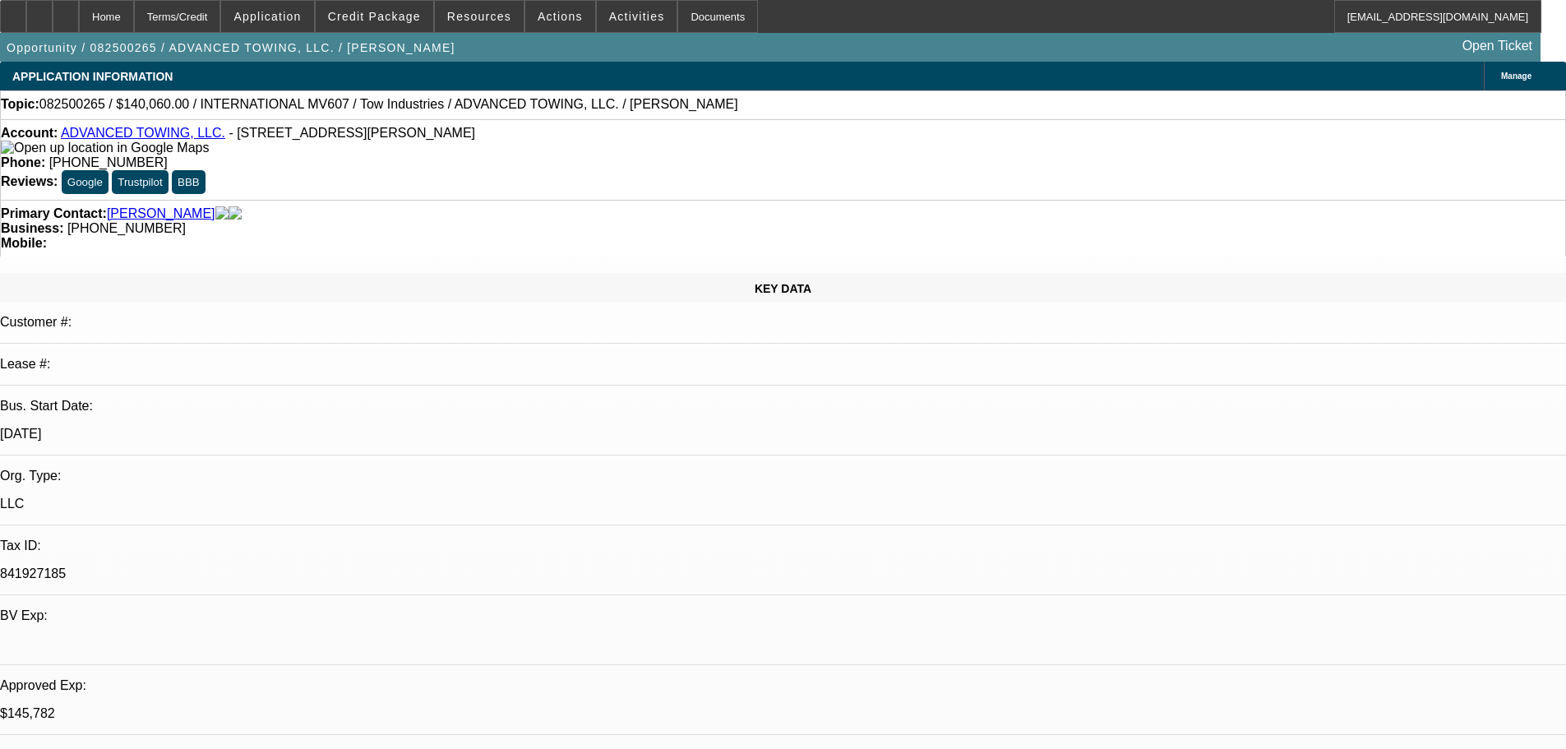
copy b "(951) 206-5154"
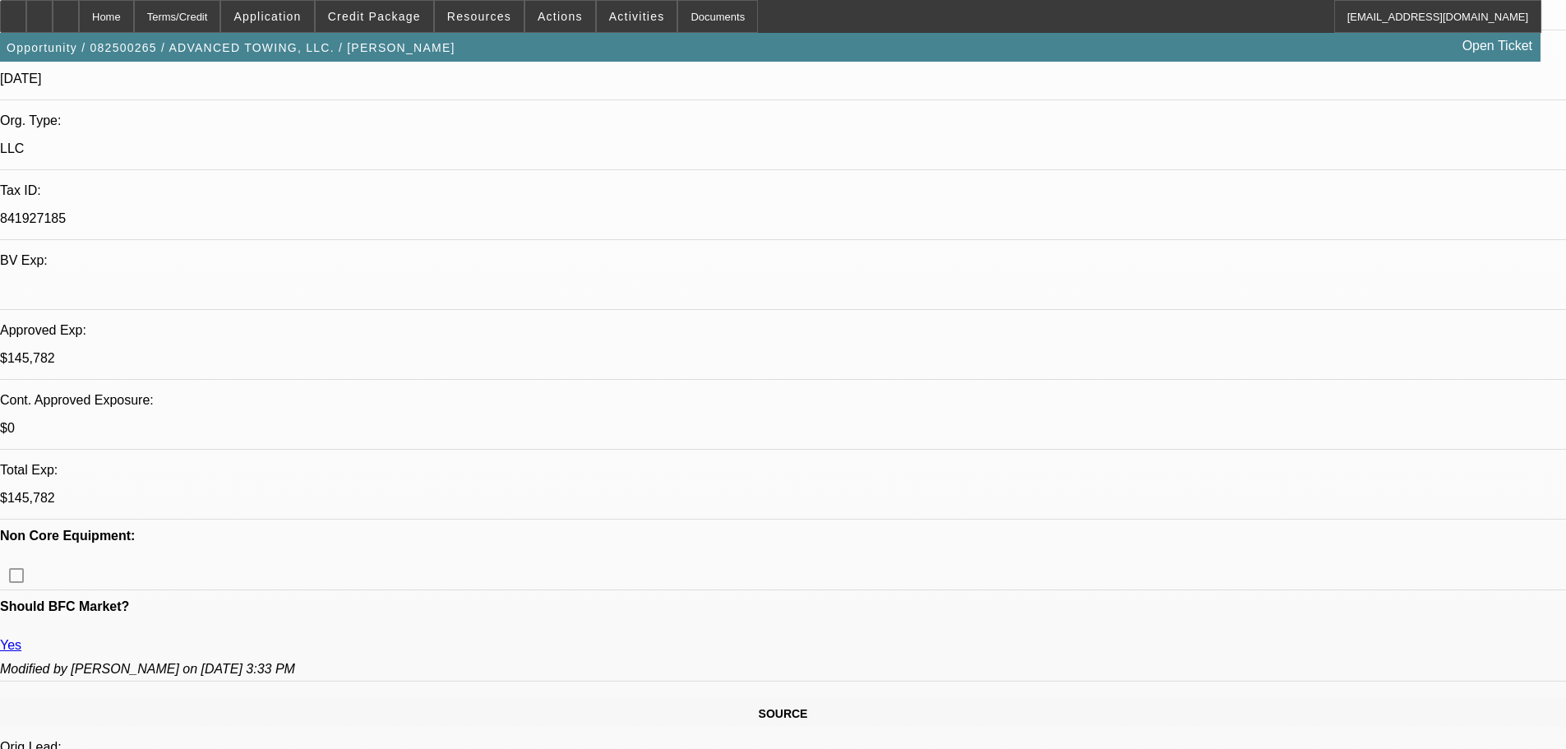
scroll to position [658, 0]
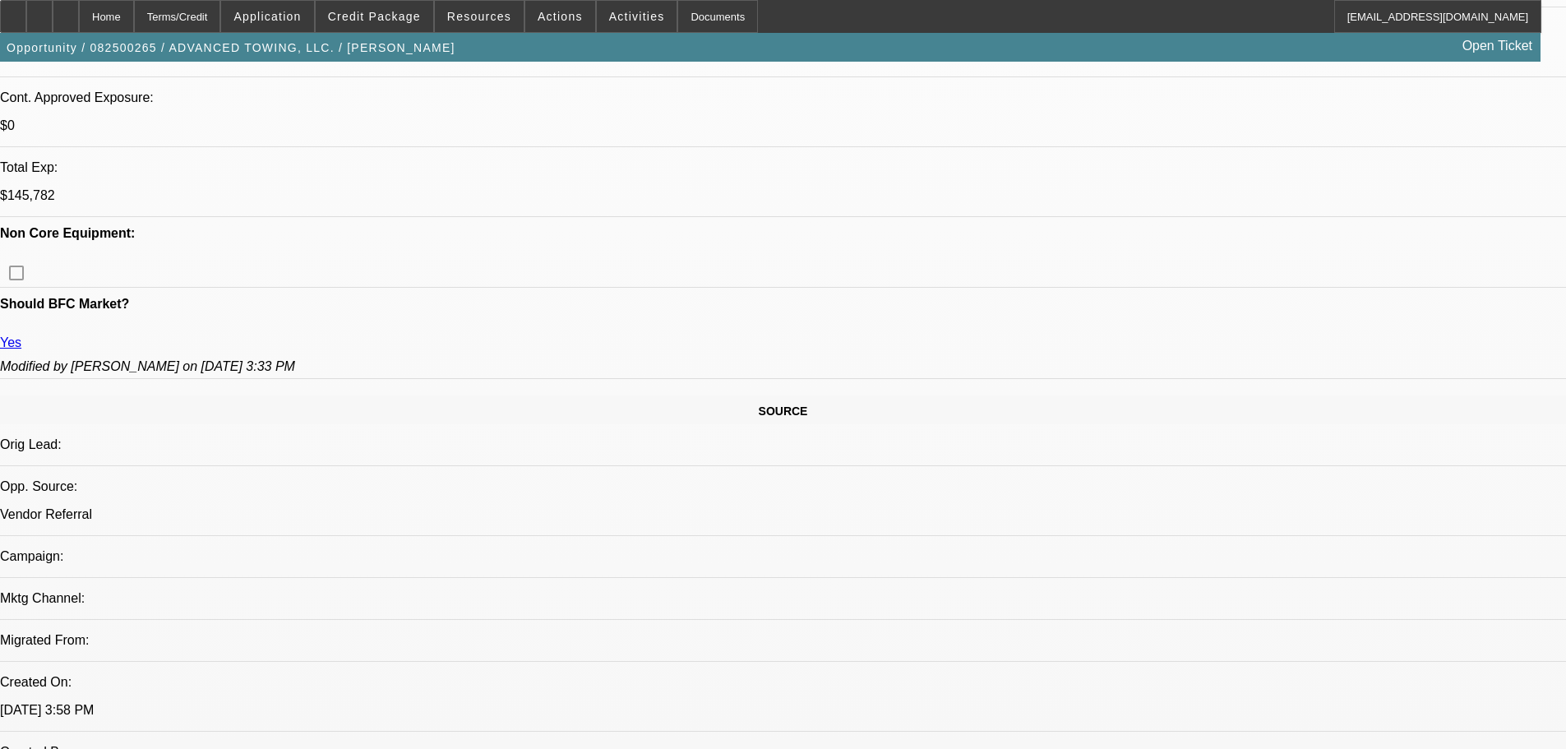
drag, startPoint x: 1316, startPoint y: 288, endPoint x: 1249, endPoint y: 293, distance: 67.6
copy b "(951) 233-9860"
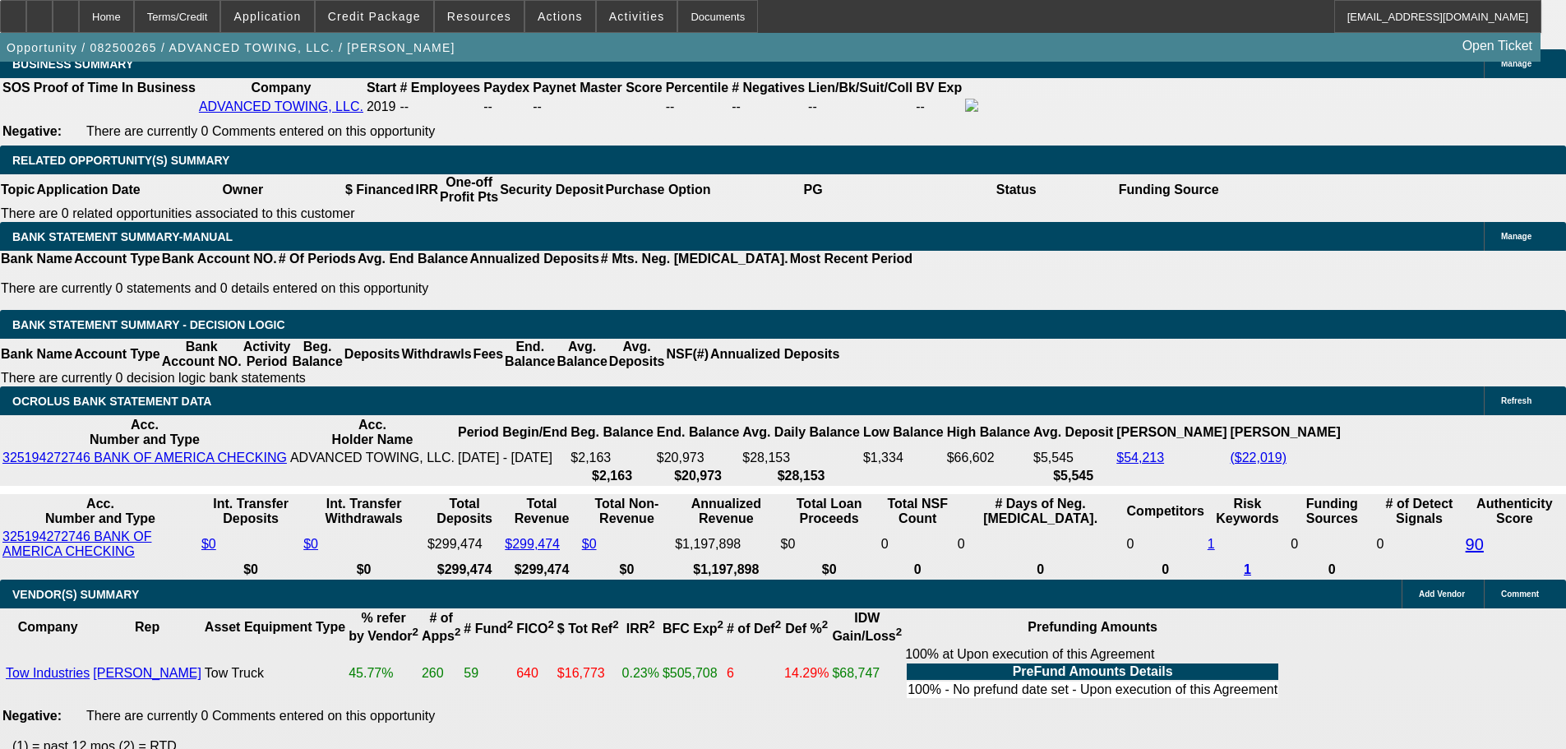
scroll to position [2631, 0]
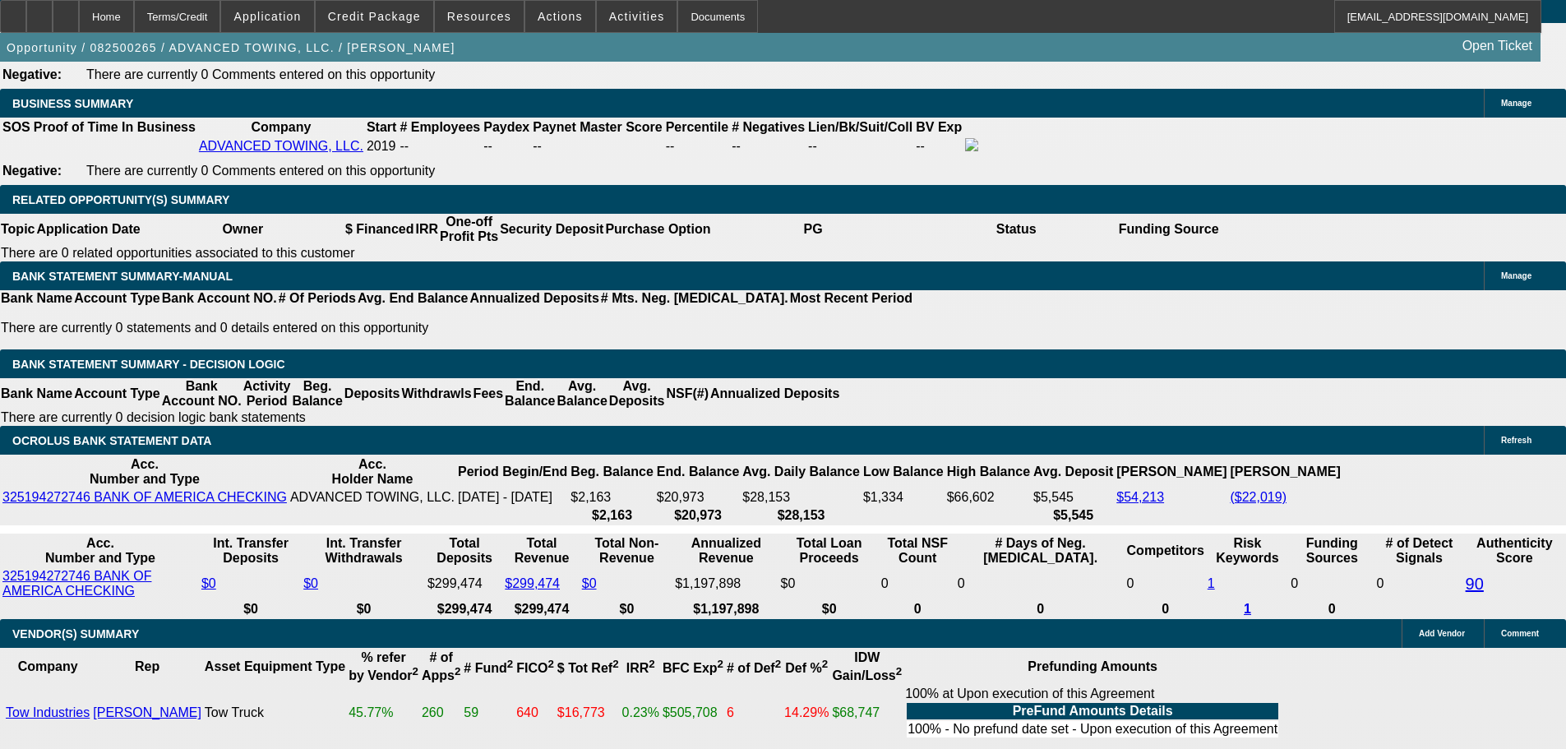
drag, startPoint x: 295, startPoint y: 400, endPoint x: 382, endPoint y: 404, distance: 87.2
type input "$5,499.24"
drag, startPoint x: 1318, startPoint y: 289, endPoint x: 1249, endPoint y: 298, distance: 69.5
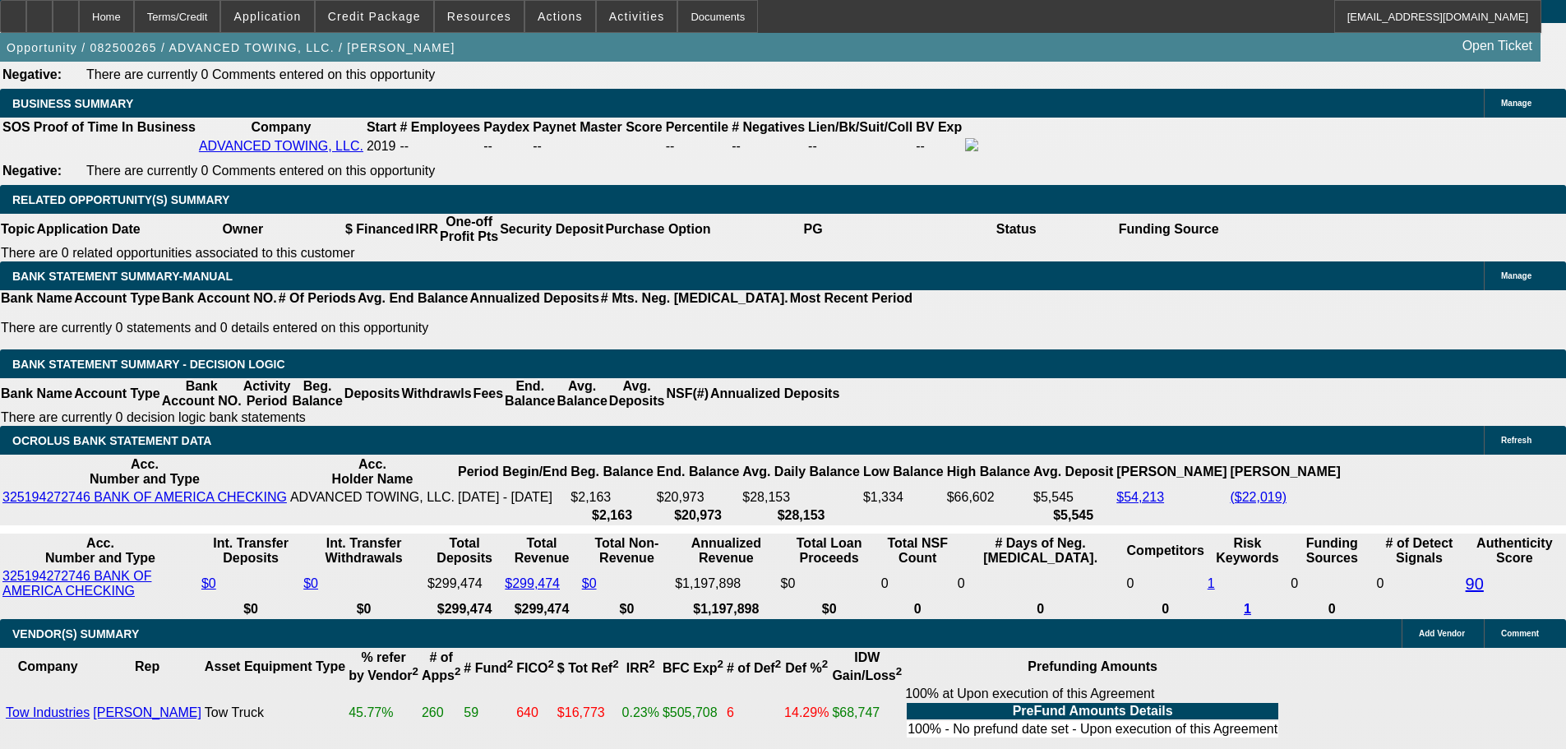
copy b "(951) 233-9860"
drag, startPoint x: 1246, startPoint y: 289, endPoint x: 1180, endPoint y: 290, distance: 65.8
copy b "(951) 206-5154"
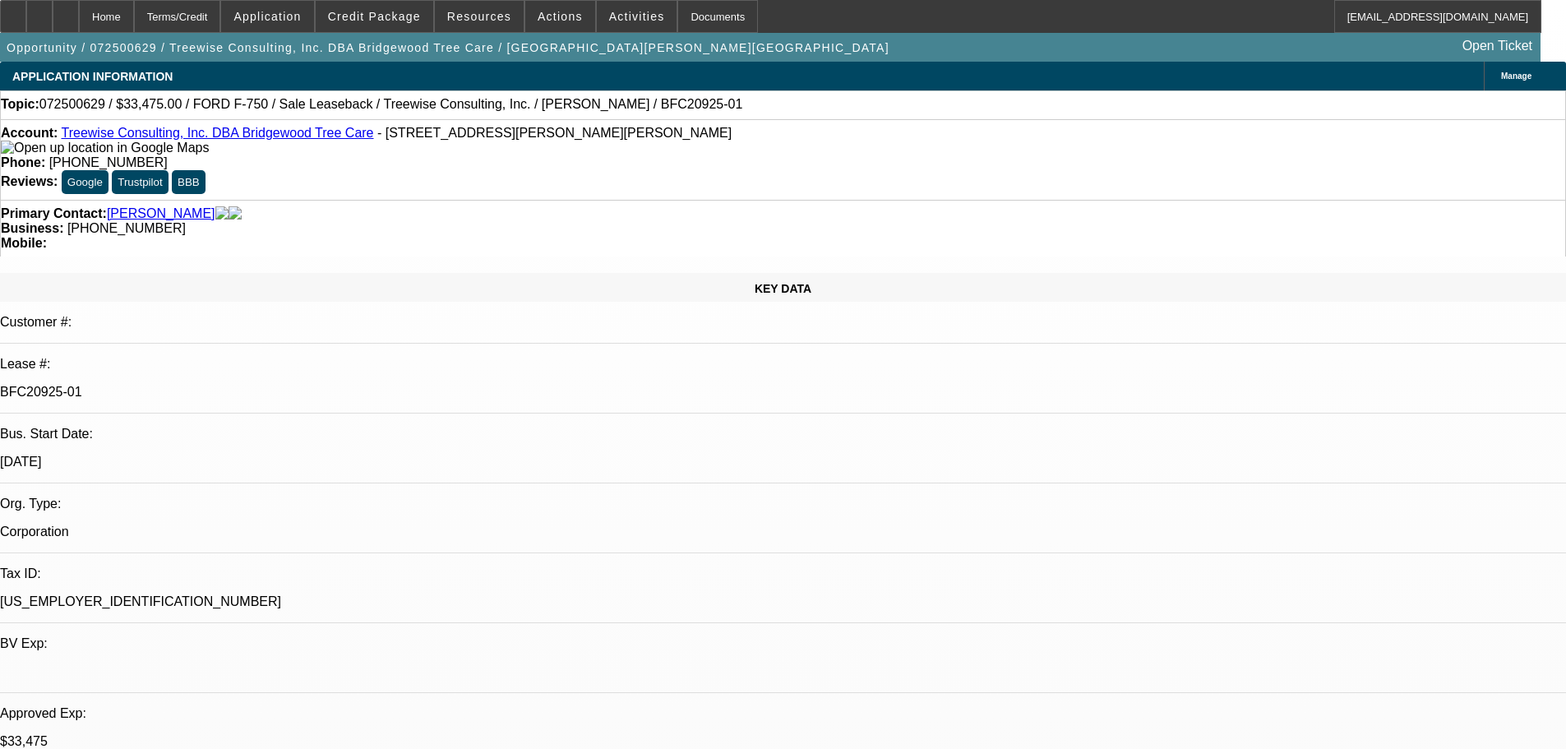
select select "0"
select select "2"
select select "0"
select select "6"
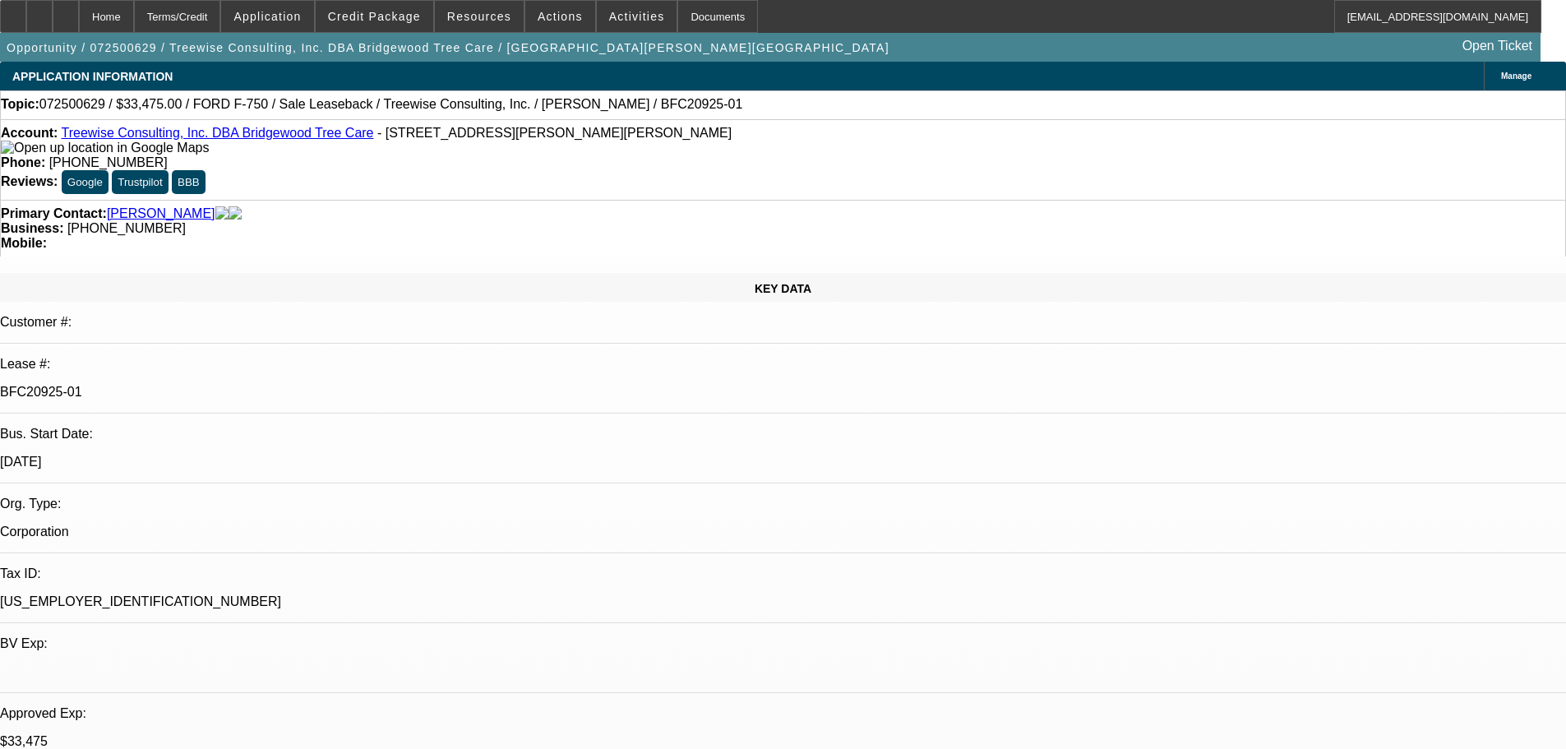
select select "0"
select select "2"
select select "0"
select select "6"
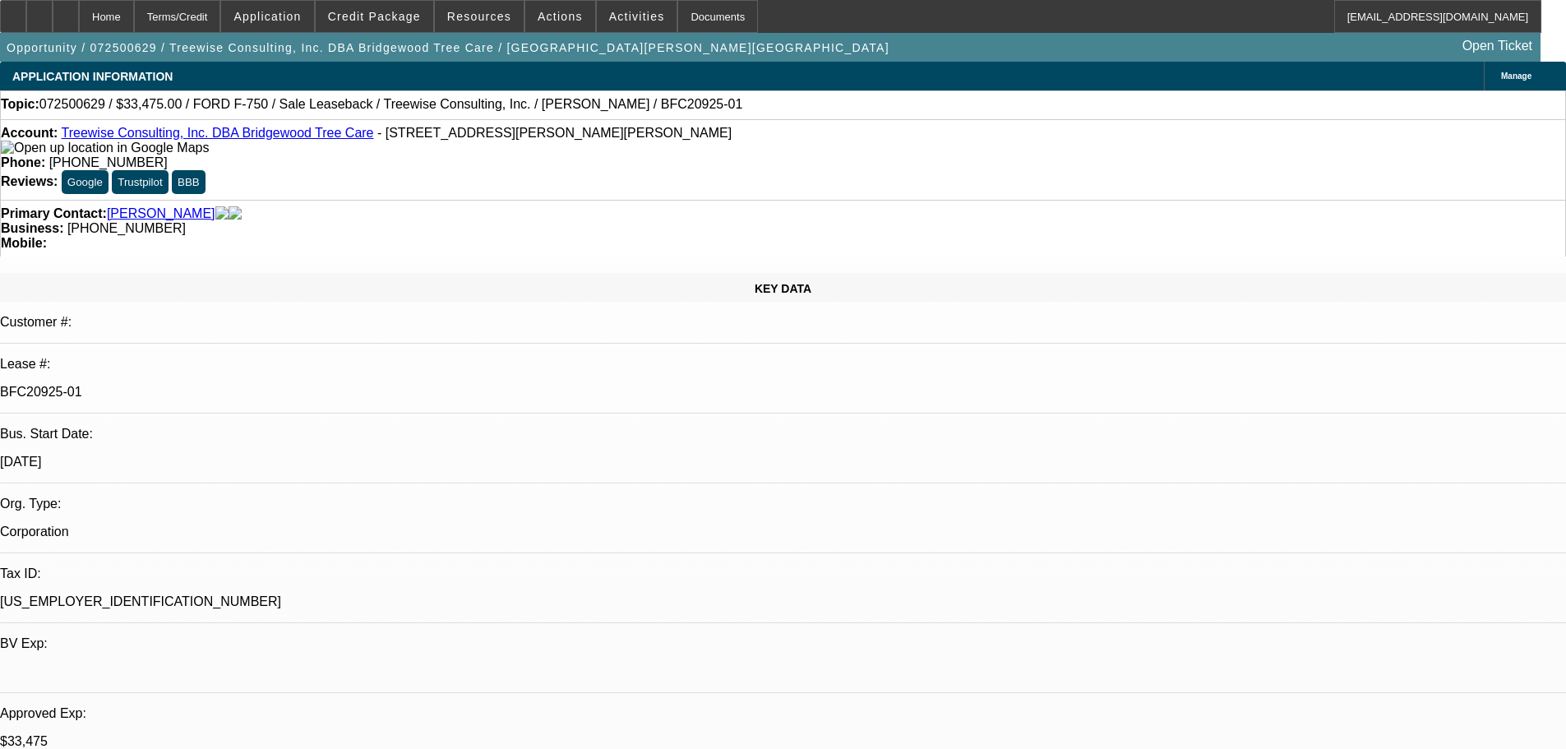
select select "0"
select select "6"
select select "0"
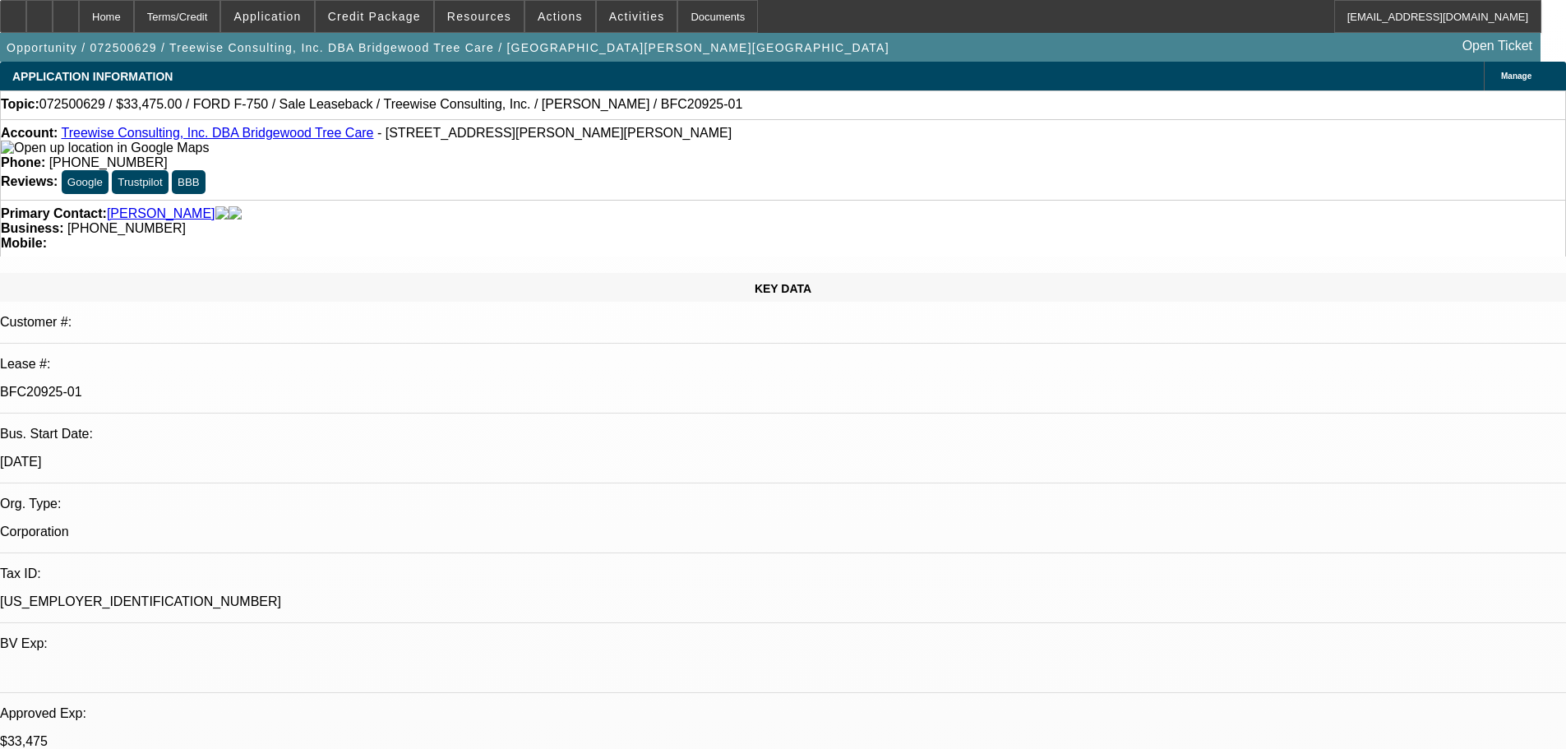
select select "0"
select select "6"
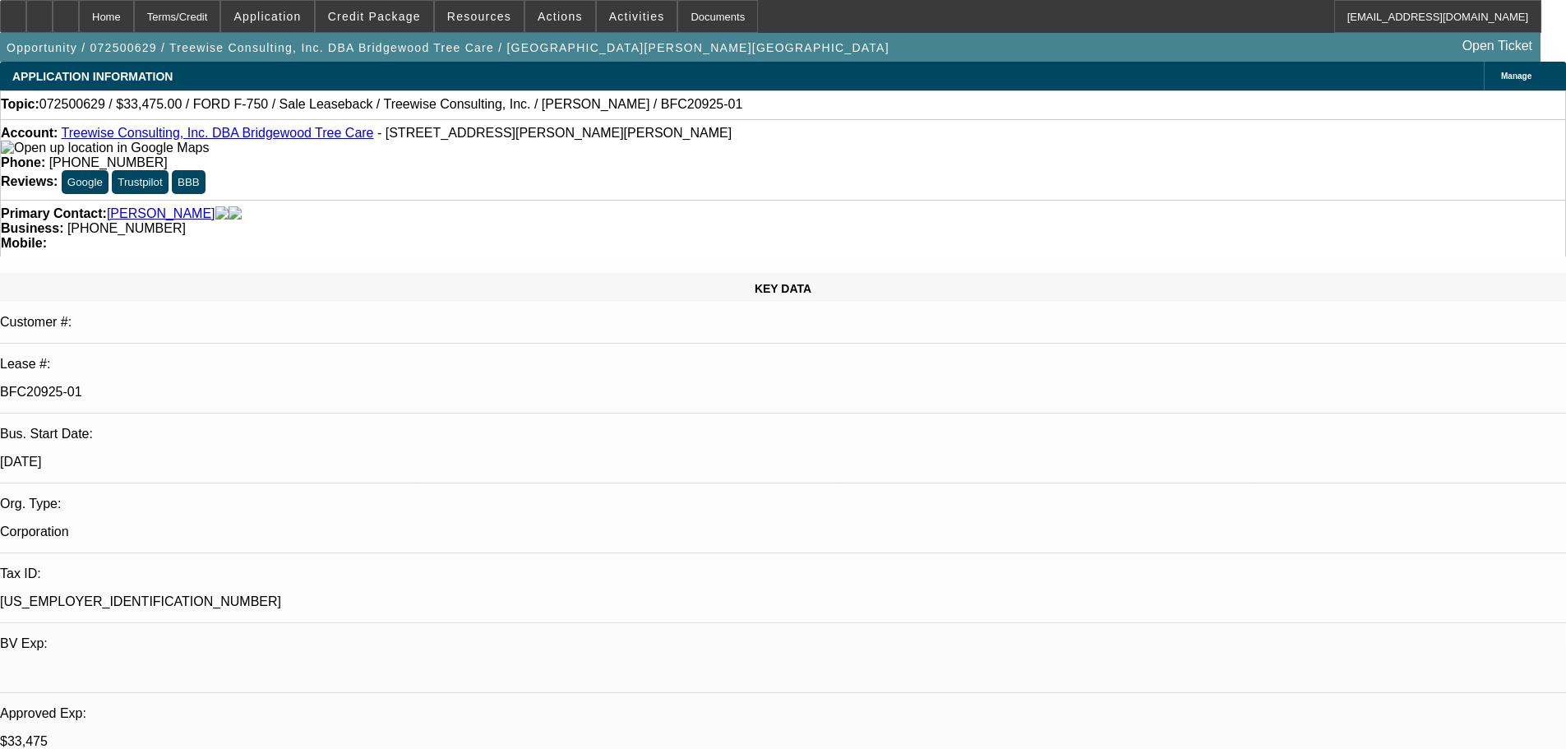
drag, startPoint x: 1198, startPoint y: 291, endPoint x: 1130, endPoint y: 298, distance: 67.8
copy b "(925) 448-7774"
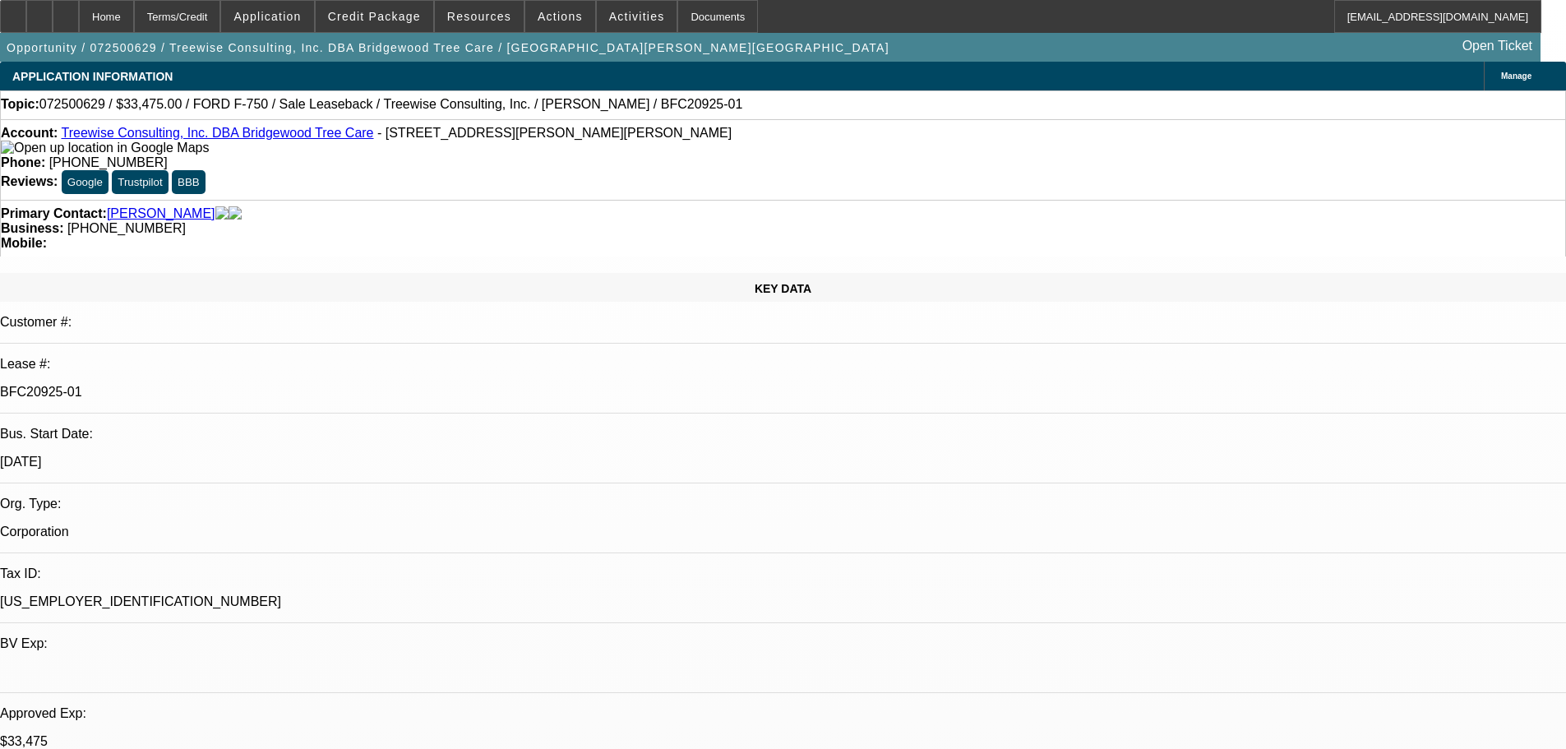
scroll to position [164, 0]
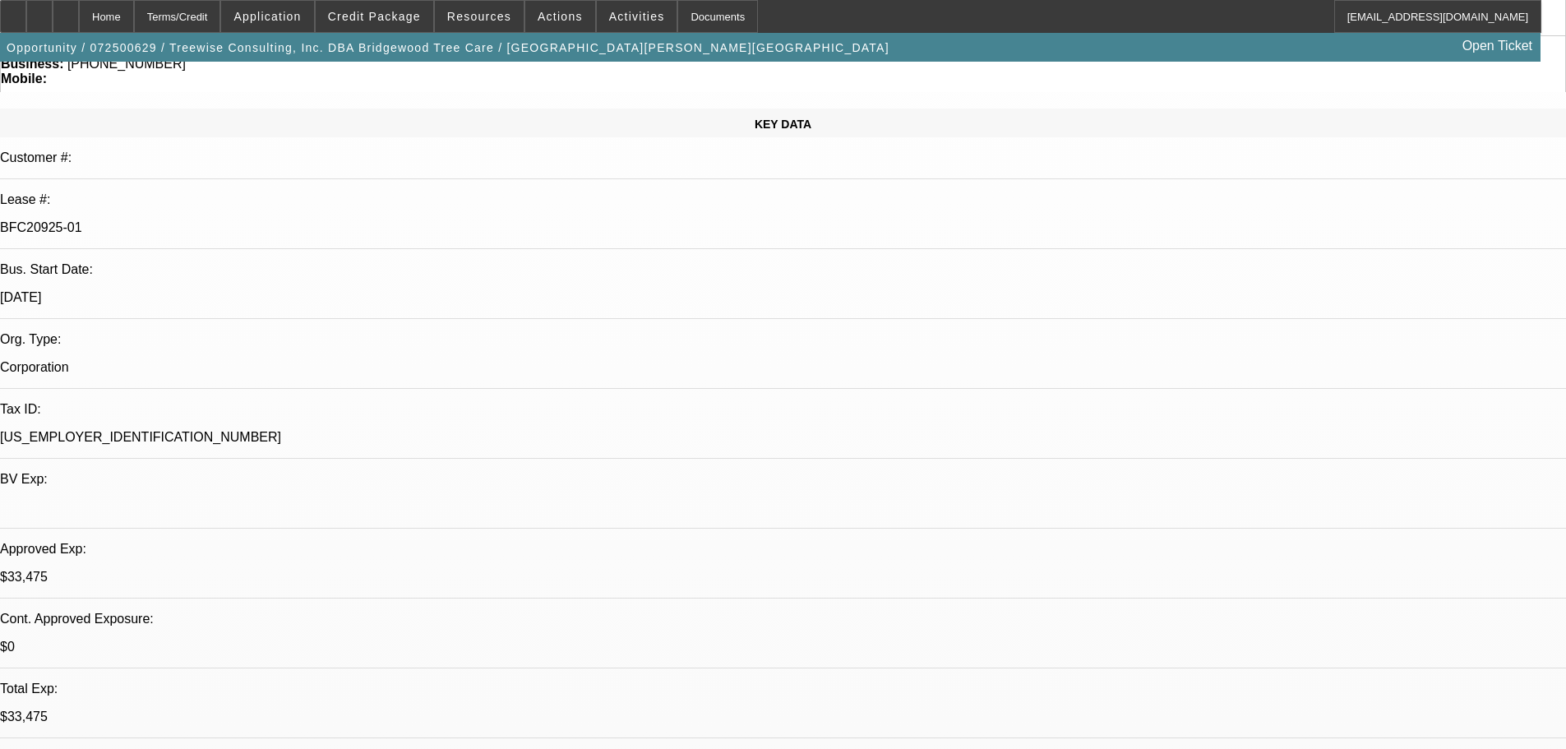
drag, startPoint x: 1284, startPoint y: 288, endPoint x: 1215, endPoint y: 289, distance: 69.1
copy b "(925) 464-1624"
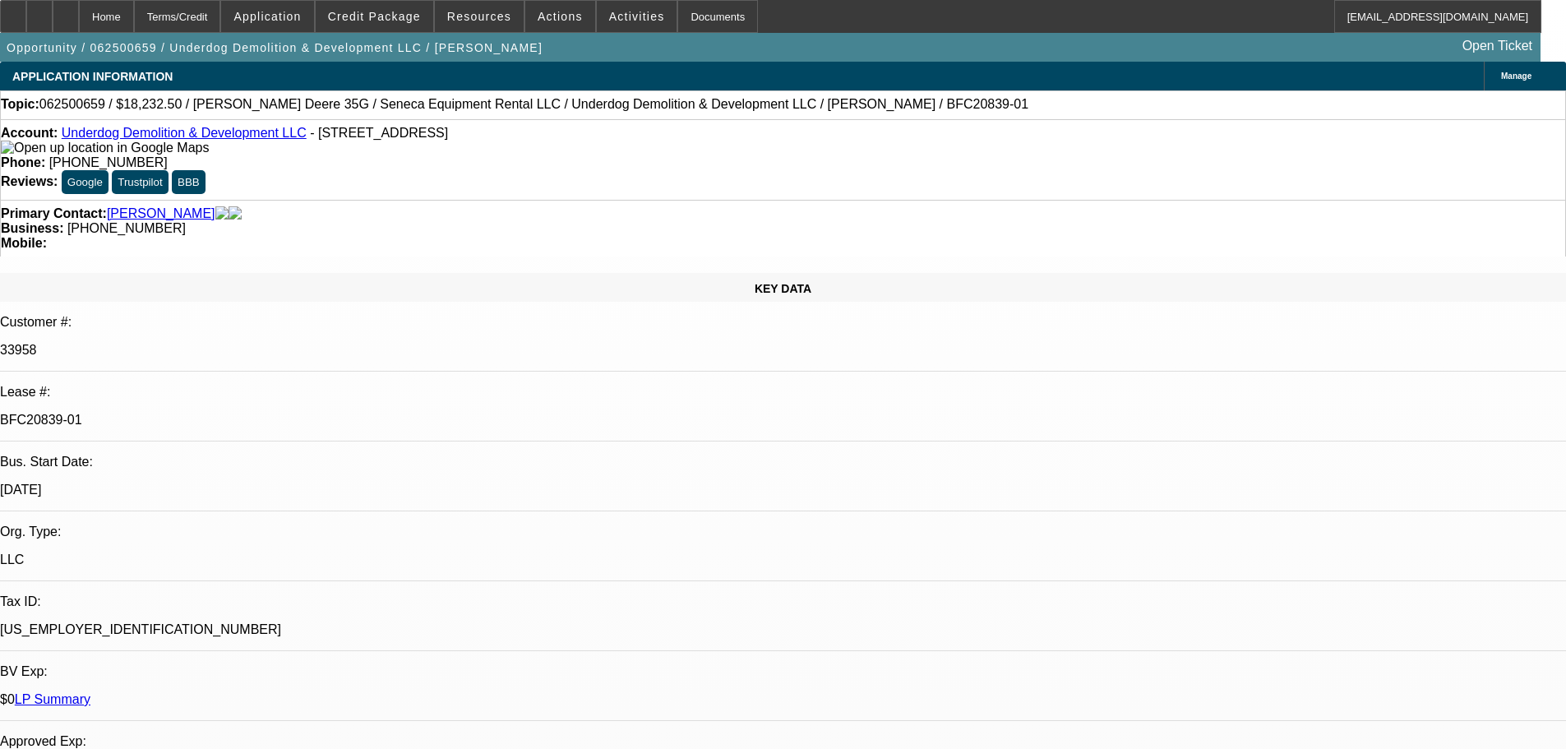
select select "0.15"
select select "0"
select select "6"
select select "0"
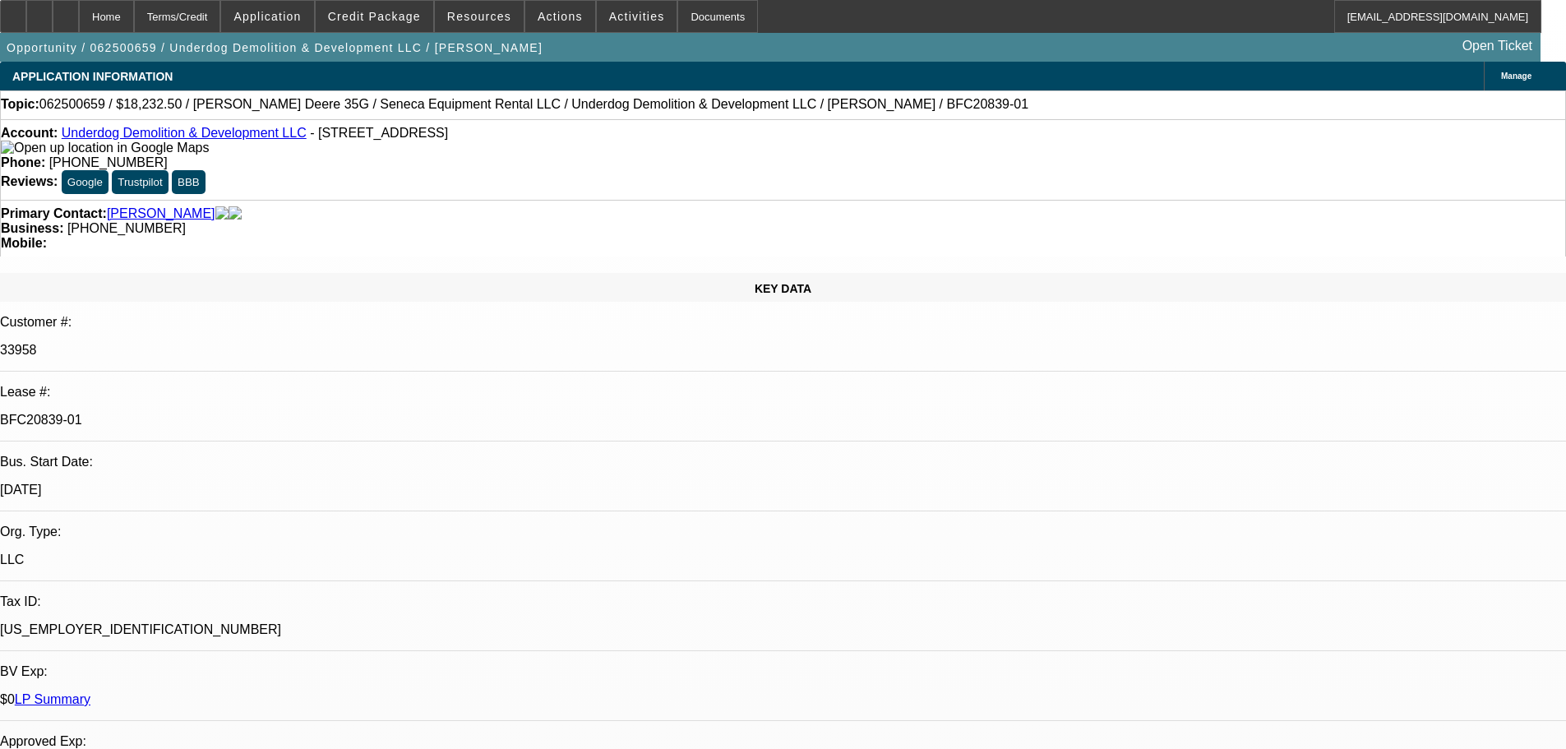
select select "0"
select select "6"
select select "0"
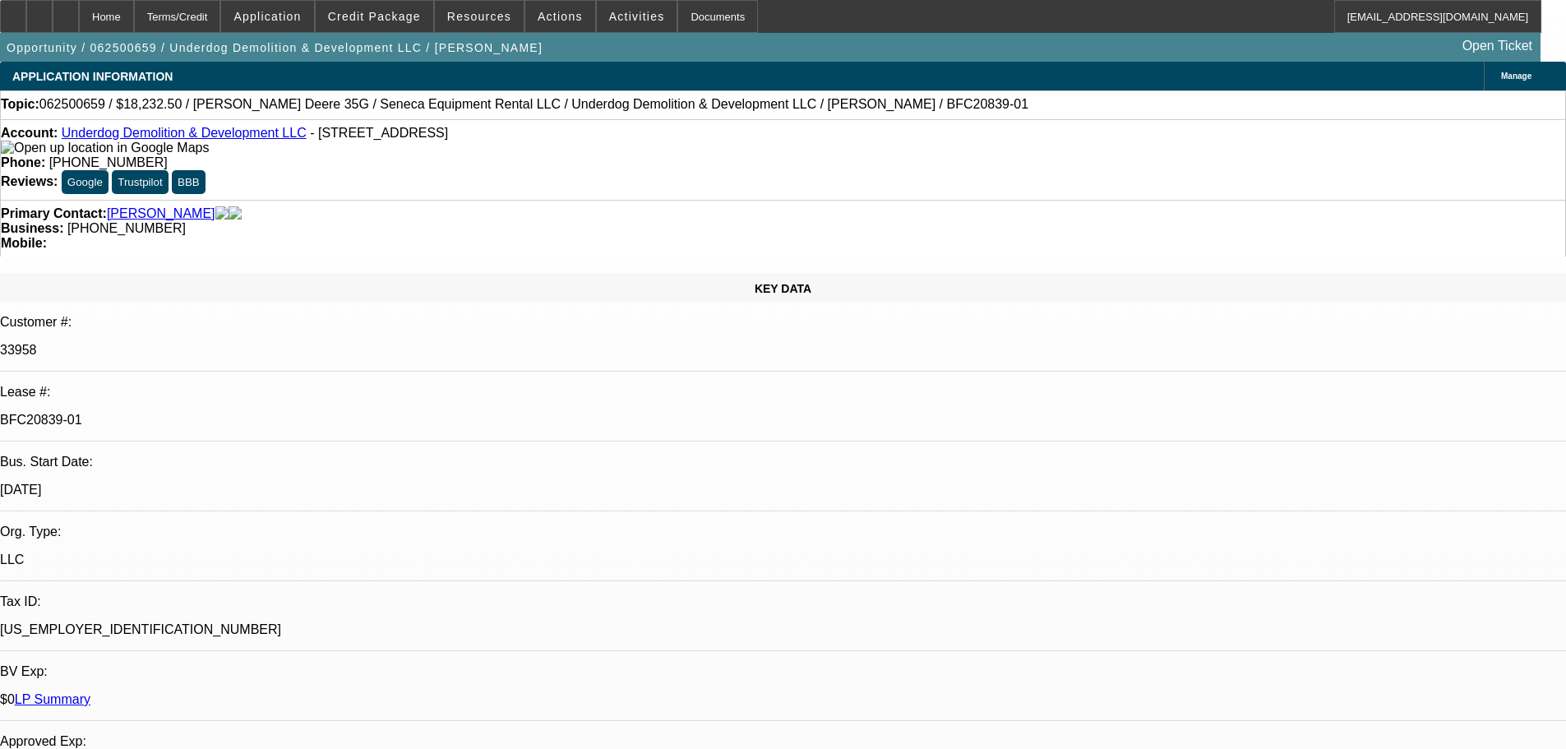
select select "0"
select select "6"
select select "0"
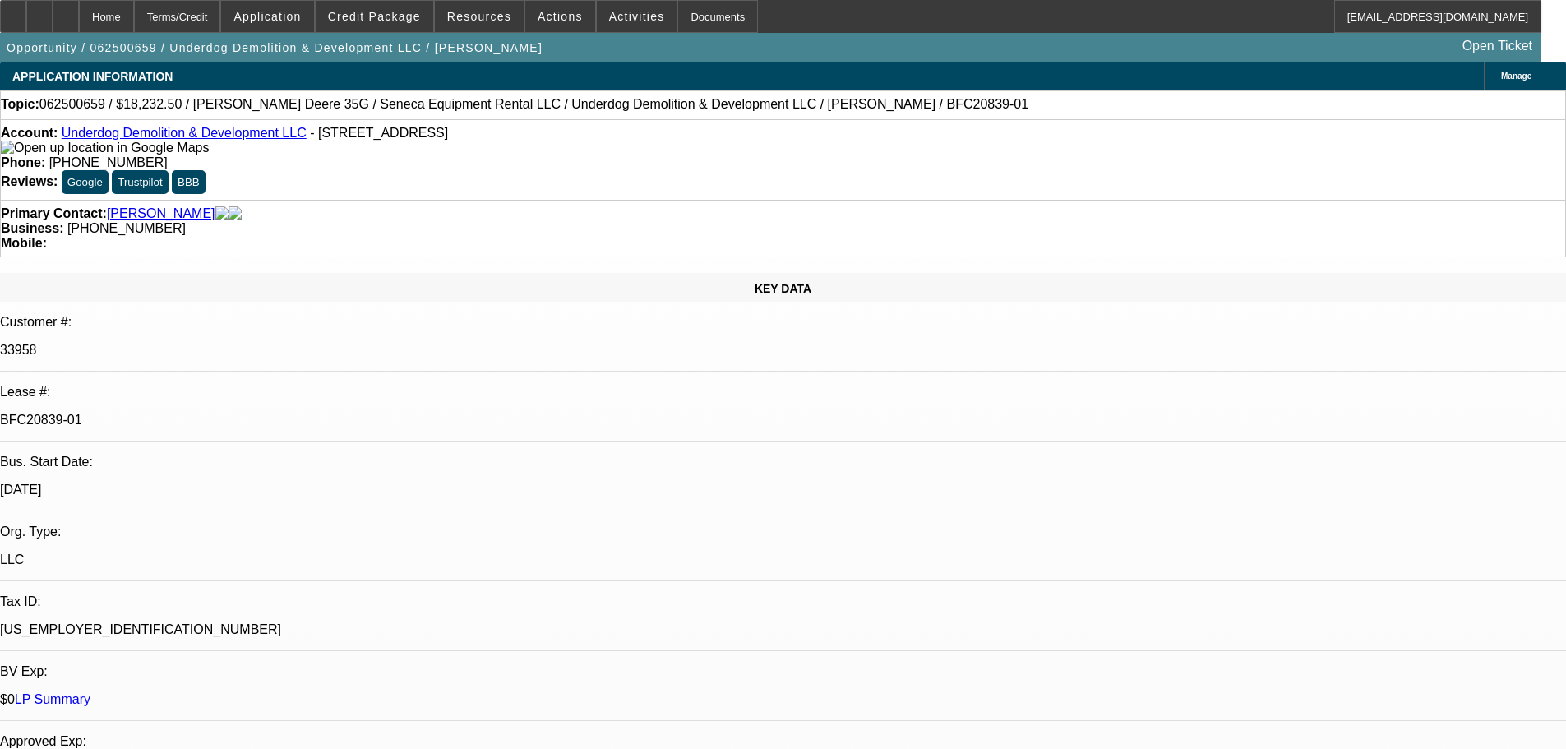
select select "6"
